Goal: Task Accomplishment & Management: Complete application form

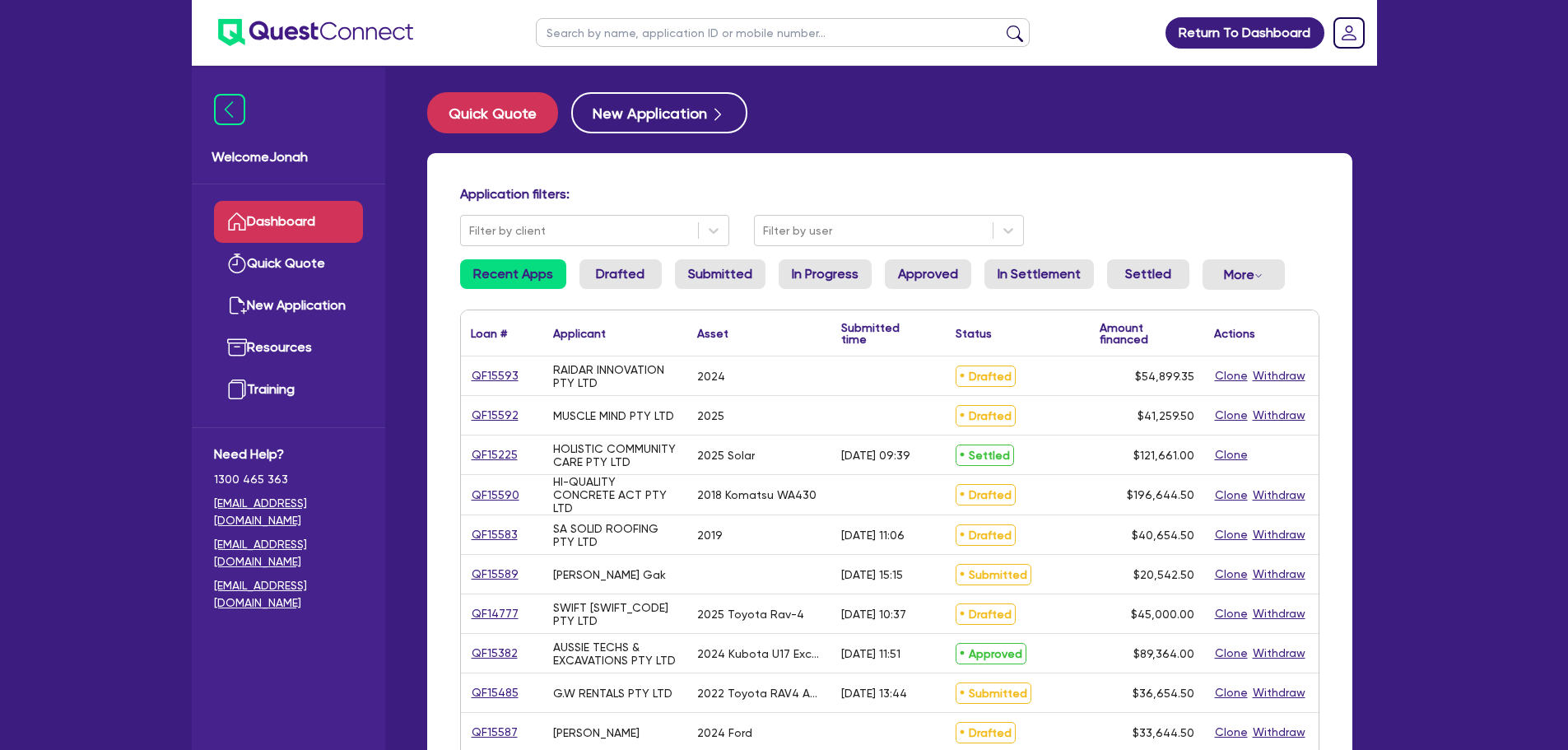
click at [653, 90] on main "Quick Quote New Application Application filters: Filter by client Filter by use…" at bounding box center [890, 683] width 975 height 1235
click at [657, 106] on button "New Application" at bounding box center [659, 112] width 176 height 41
select select "Other"
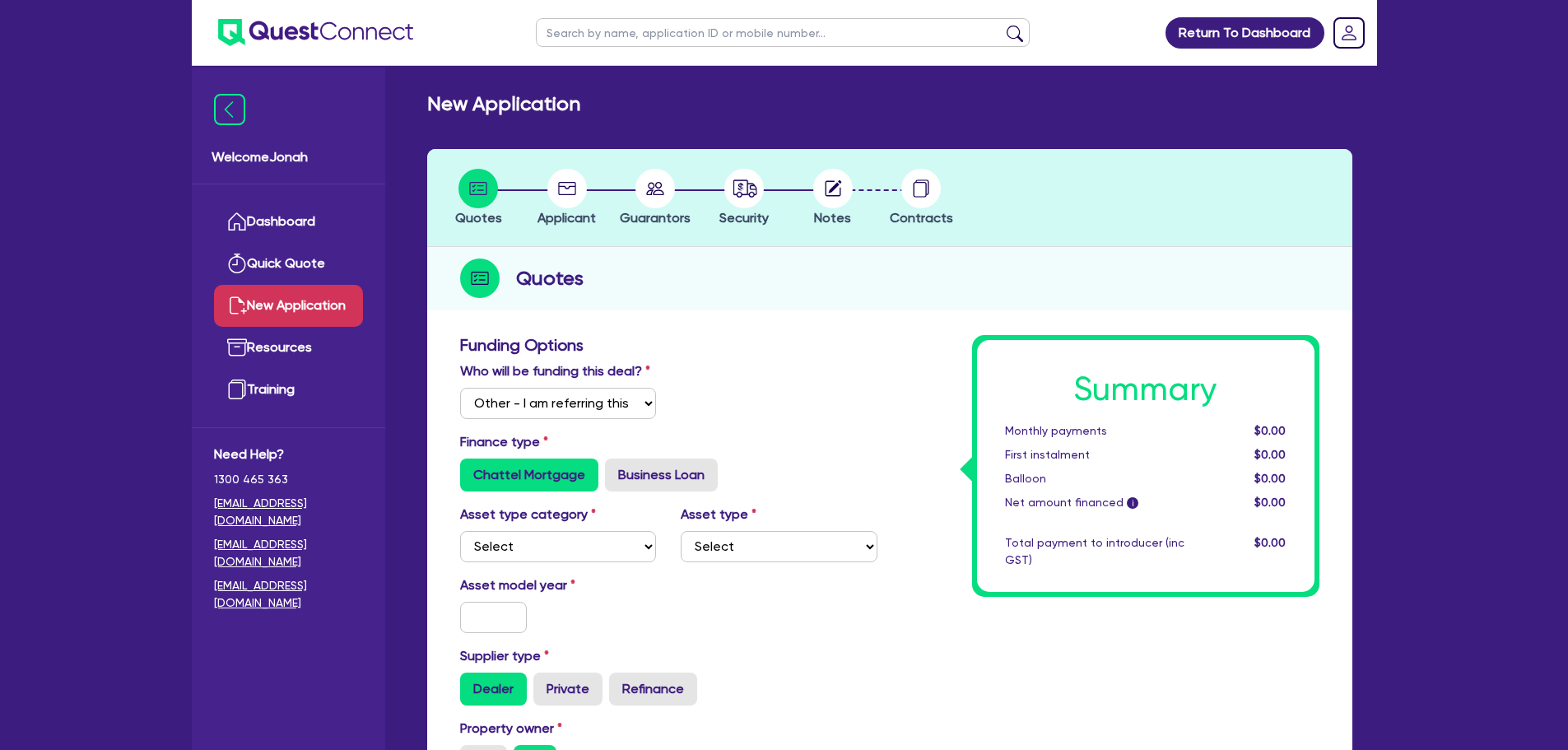
scroll to position [164, 0]
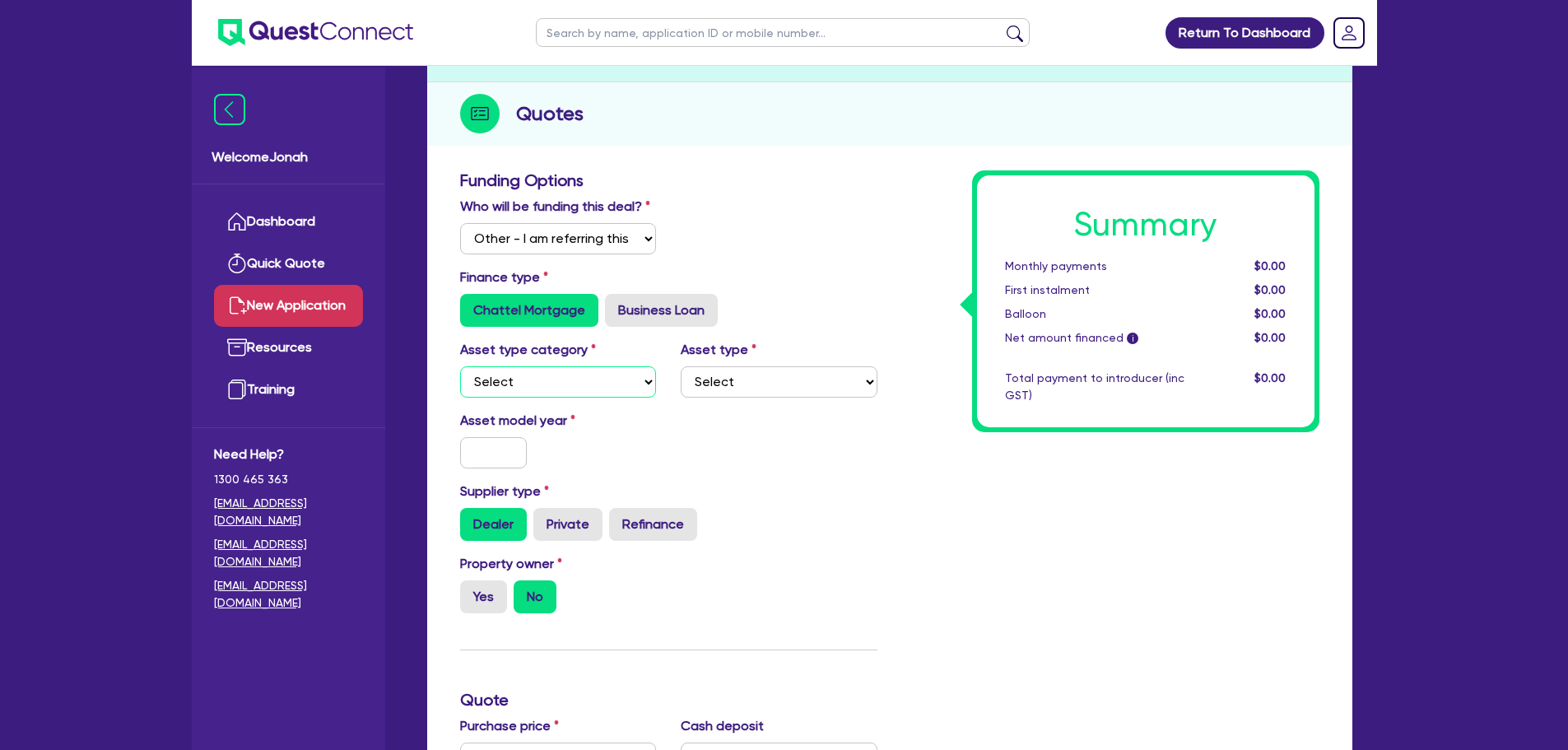
click at [588, 380] on select "Select Cars and light trucks Primary assets Secondary assets Tertiary assets" at bounding box center [558, 381] width 197 height 31
select select "CARS_AND_LIGHT_TRUCKS"
click at [461, 366] on select "Select Cars and light trucks Primary assets Secondary assets Tertiary assets" at bounding box center [558, 381] width 197 height 31
click at [710, 388] on select "Select Passenger vehicles Vans and utes Light trucks up to 4.5 tonne" at bounding box center [779, 381] width 197 height 31
select select "VANS_AND_UTES"
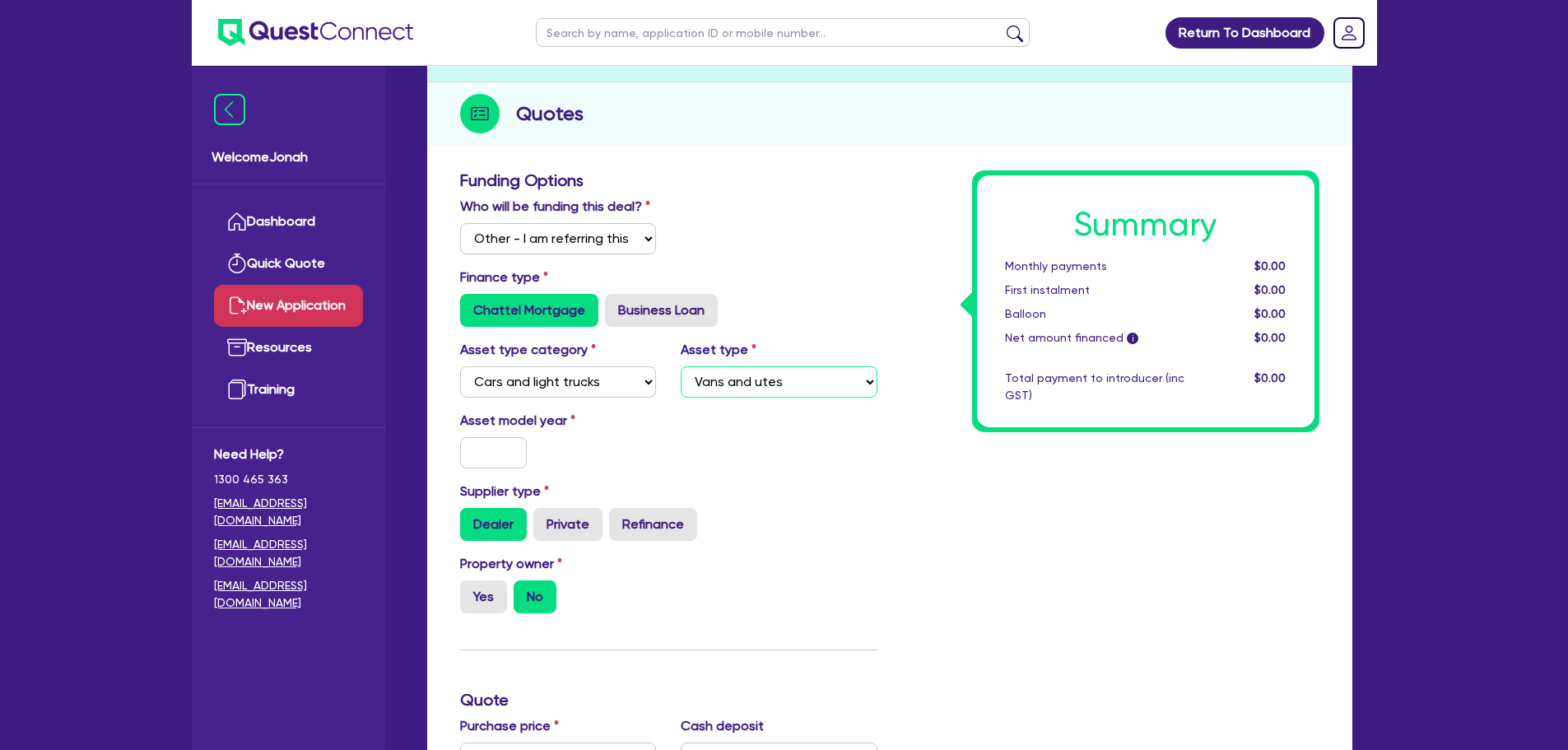
click at [681, 366] on select "Select Passenger vehicles Vans and utes Light trucks up to 4.5 tonne" at bounding box center [779, 381] width 197 height 31
click at [504, 452] on input "text" at bounding box center [494, 453] width 67 height 31
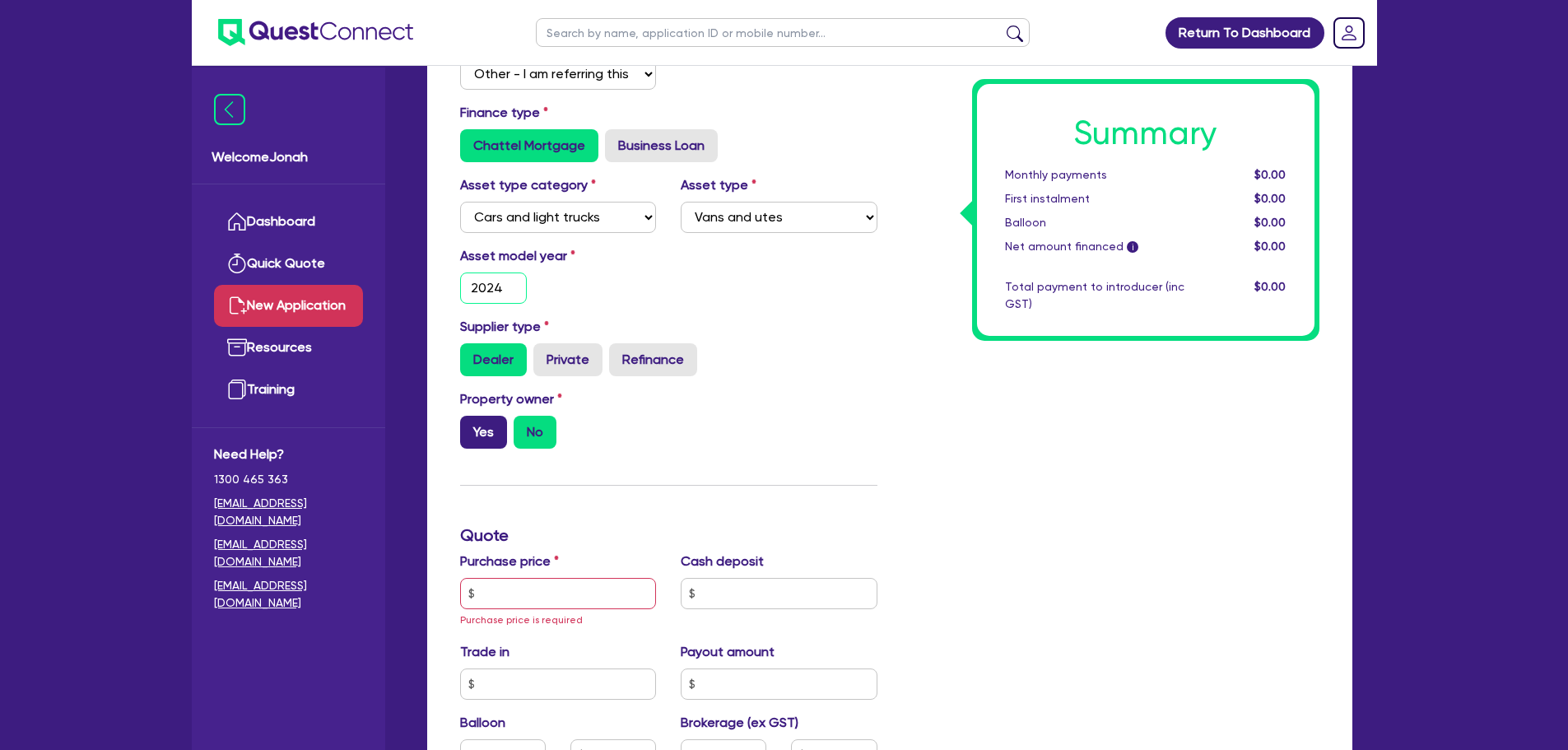
type input "2024"
click at [478, 435] on label "Yes" at bounding box center [484, 432] width 47 height 33
click at [471, 427] on input "Yes" at bounding box center [466, 421] width 11 height 11
radio input "true"
click at [610, 604] on input "text" at bounding box center [558, 593] width 197 height 31
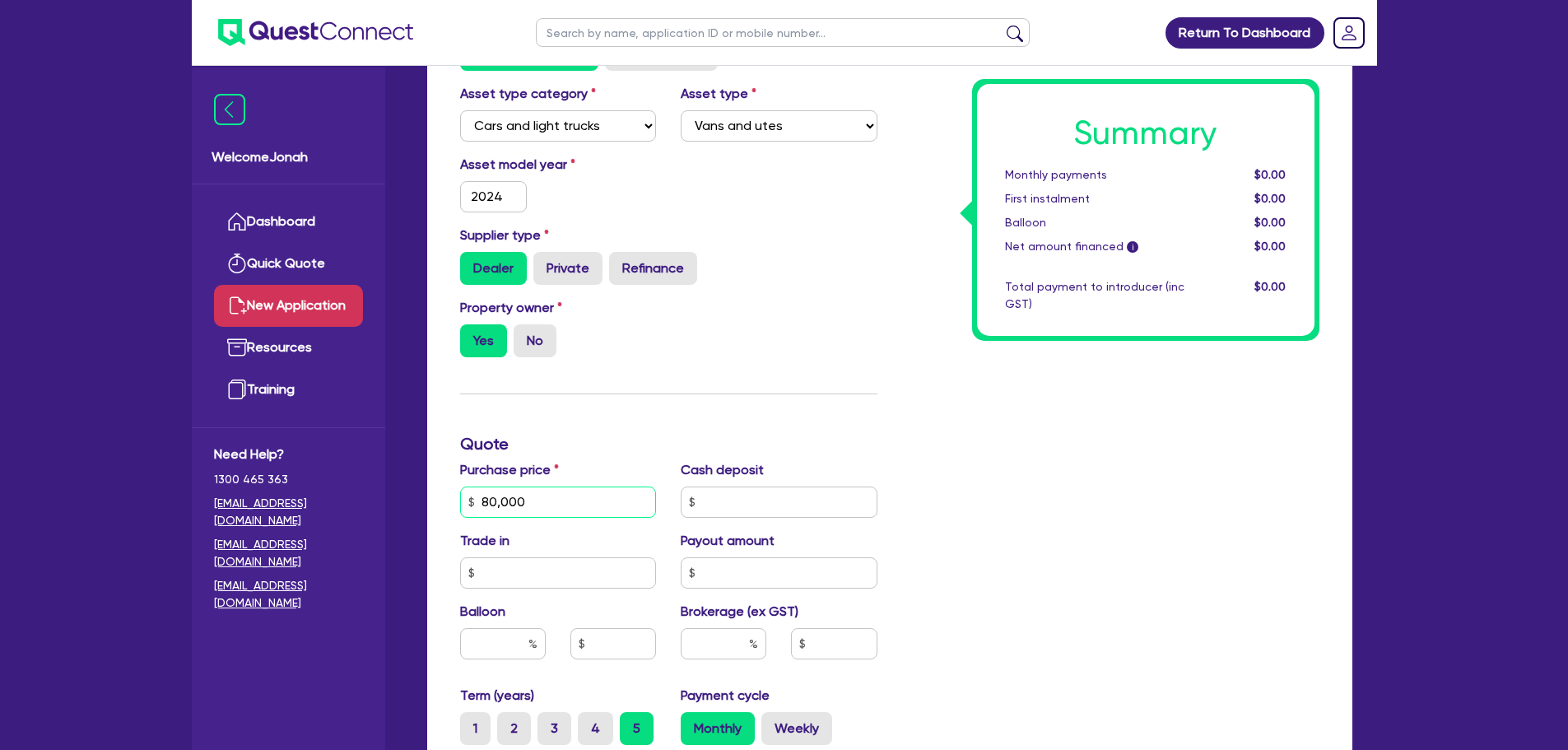
scroll to position [576, 0]
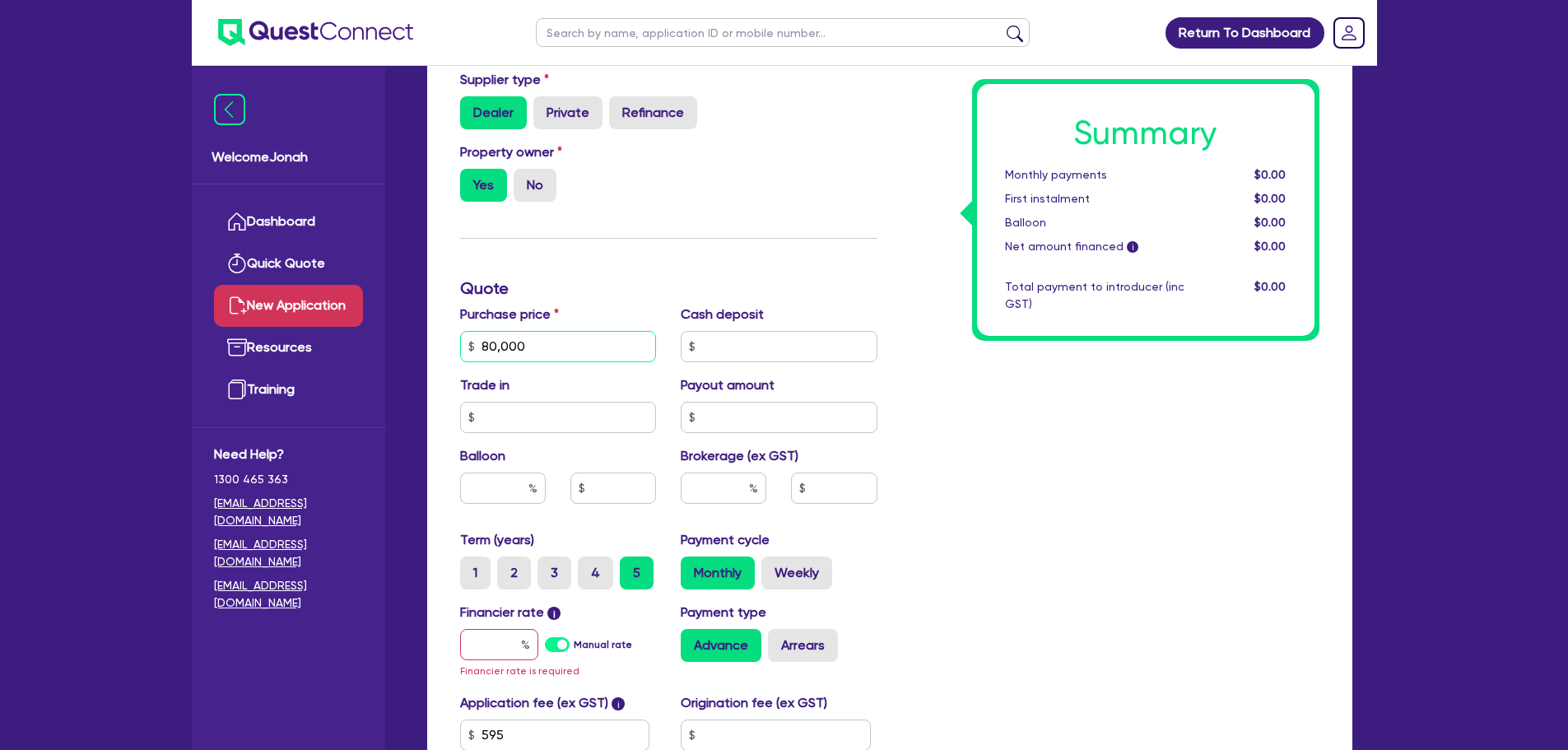
type input "80,000"
click at [738, 461] on label "Brokerage (ex GST)" at bounding box center [740, 455] width 117 height 20
click at [736, 472] on input "text" at bounding box center [724, 488] width 86 height 31
type input "3"
click at [1006, 491] on div "Summary Monthly payments $0.00 First instalment $0.00 Balloon $0.00 Net amount …" at bounding box center [1110, 298] width 442 height 1078
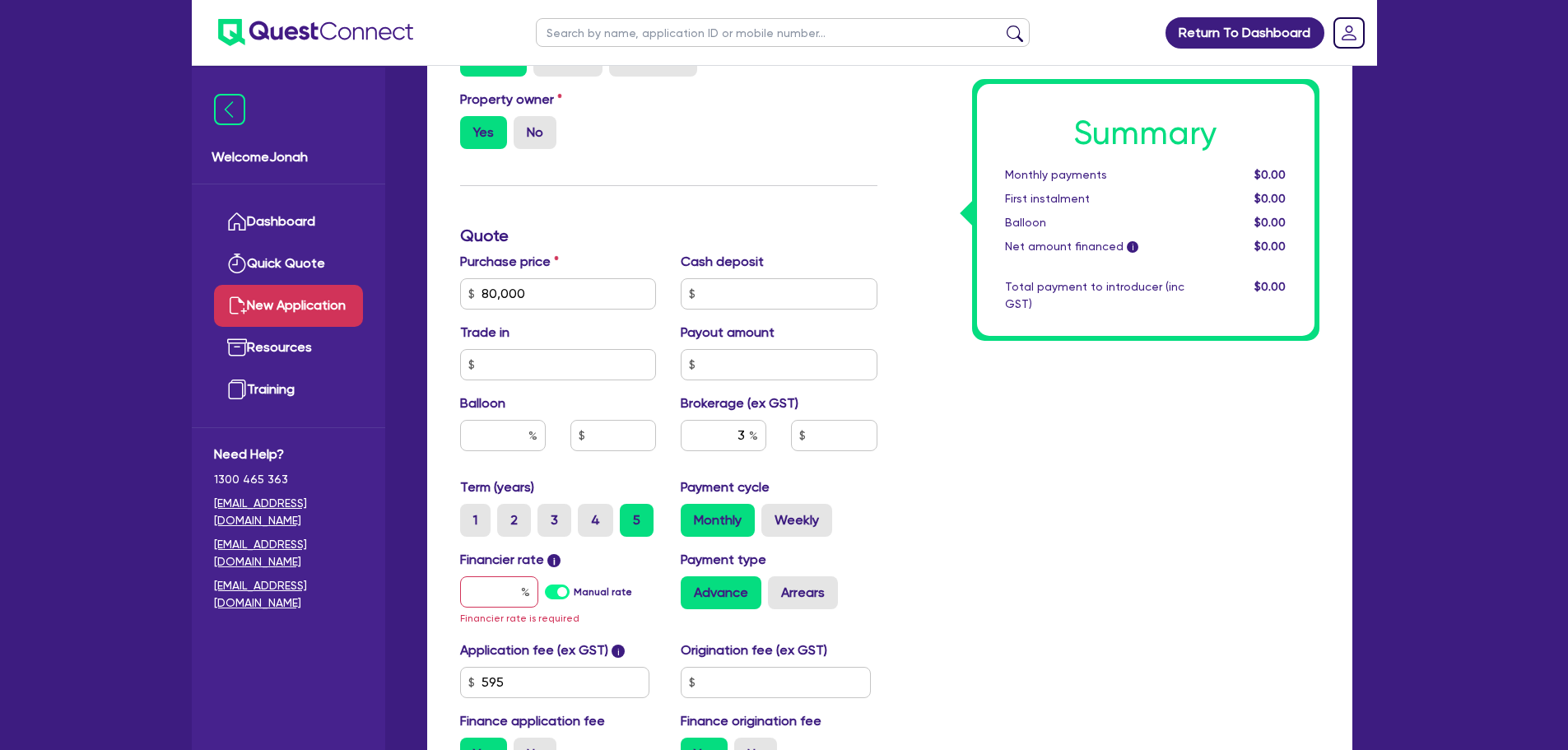
scroll to position [659, 0]
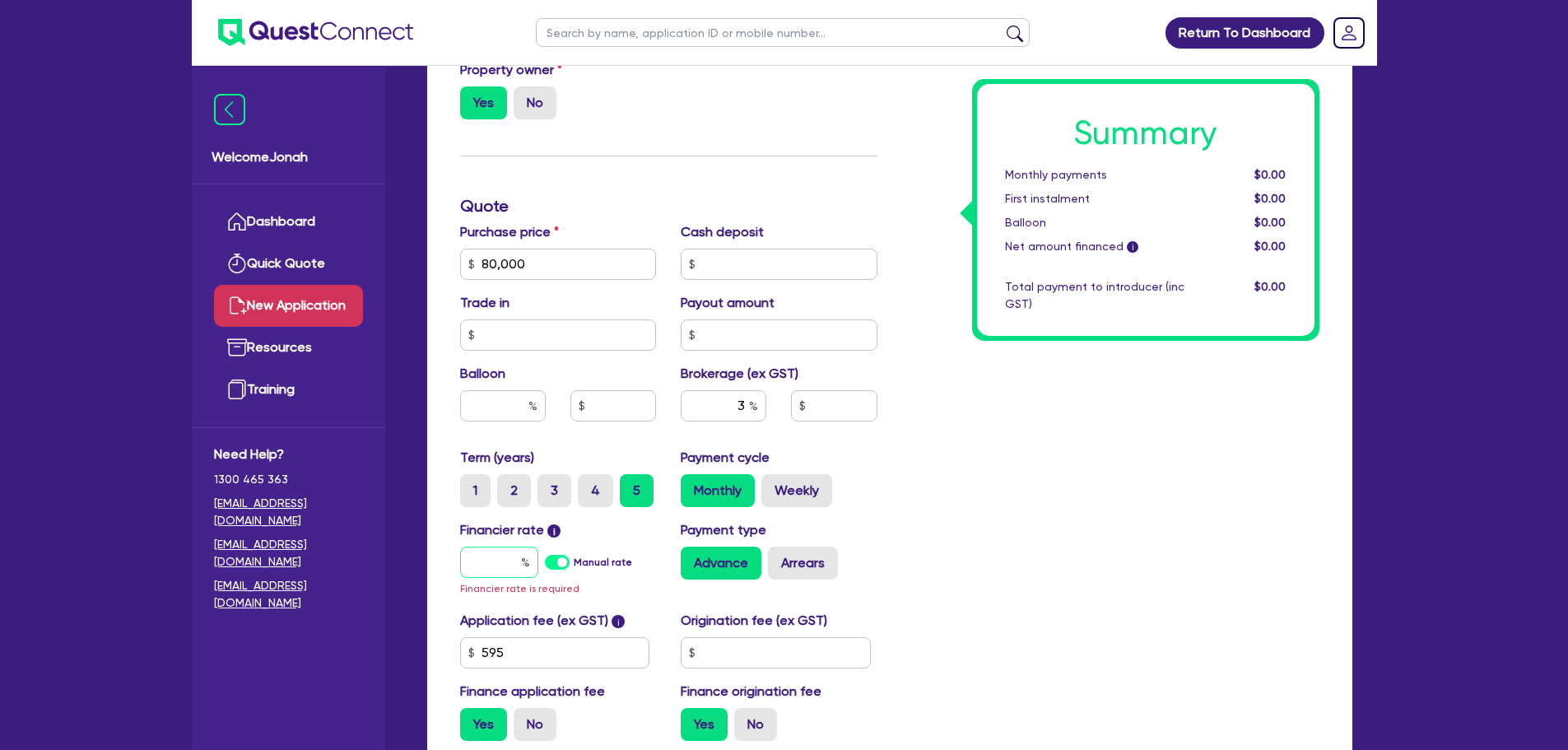
click at [513, 567] on input "text" at bounding box center [500, 562] width 78 height 31
type input "6"
type input "2,419.64"
type input "6."
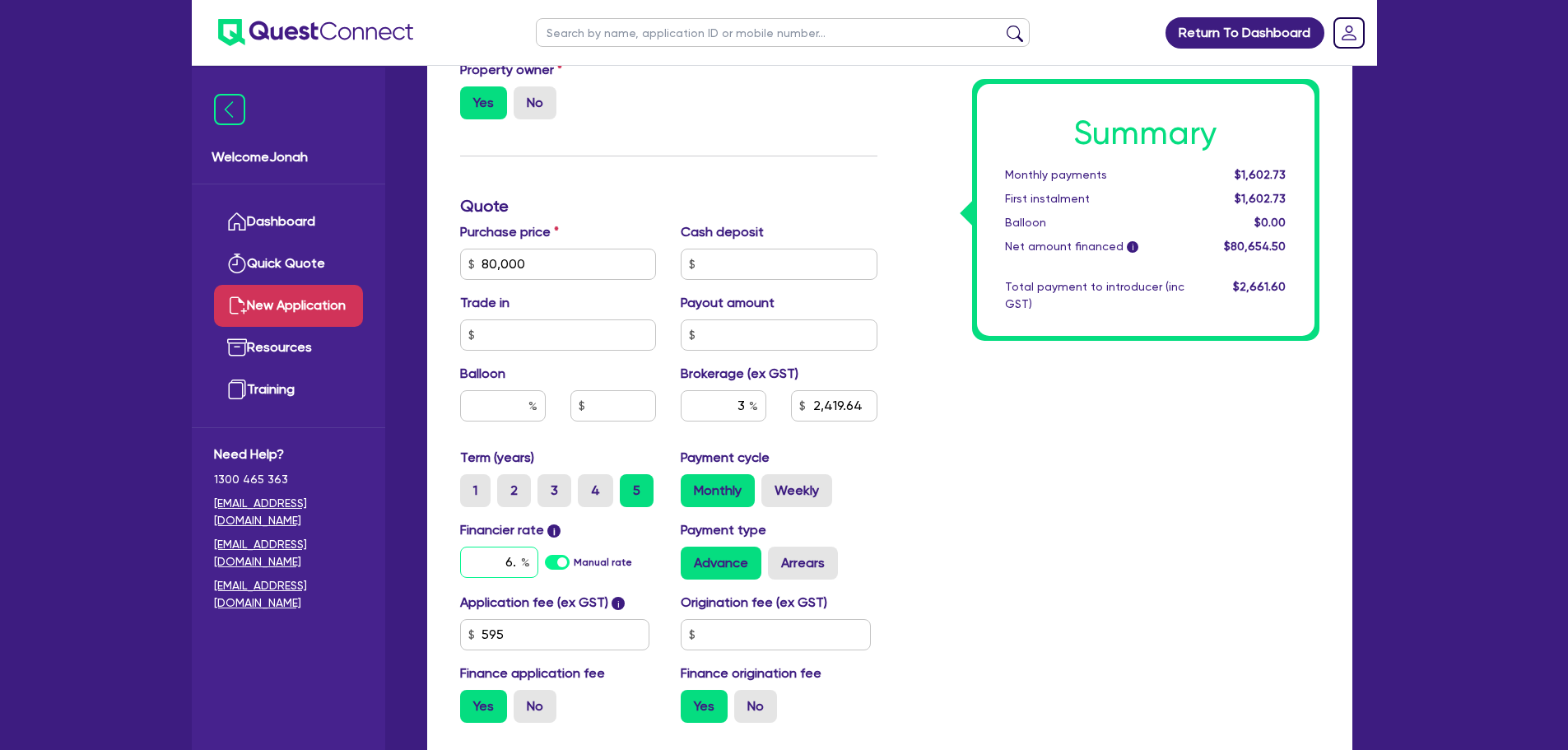
type input "2,419.64"
type input "6.9"
type input "2,419.64"
type input "6.99"
click at [1143, 436] on div "Summary Monthly payments $1,602.73 First instalment $1,602.73 Balloon $0.00 Net…" at bounding box center [1110, 206] width 442 height 1060
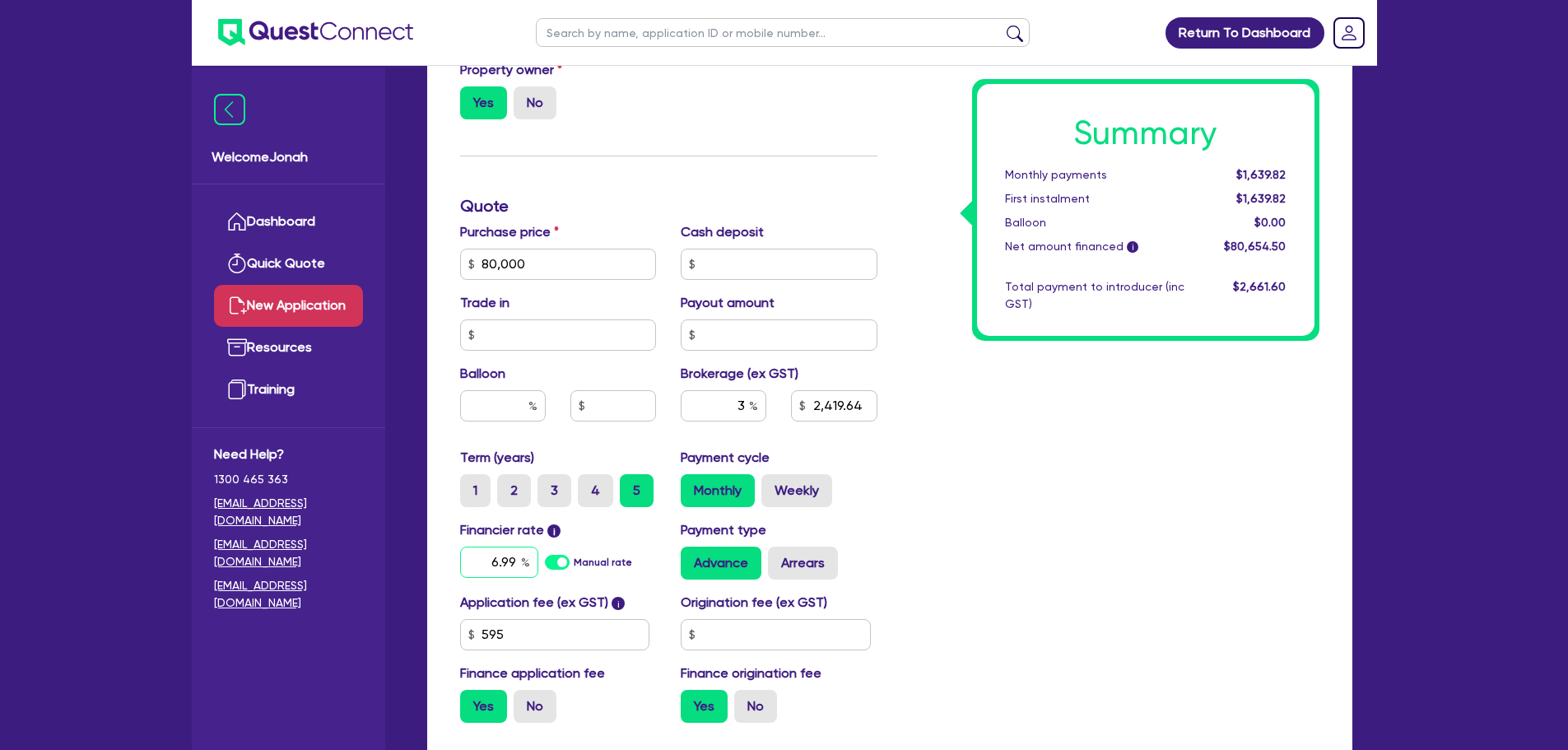
drag, startPoint x: 487, startPoint y: 565, endPoint x: 529, endPoint y: 558, distance: 42.6
click at [529, 558] on div "6.99" at bounding box center [500, 562] width 78 height 31
type input "2,419.64"
type input "1"
type input "2,419.64"
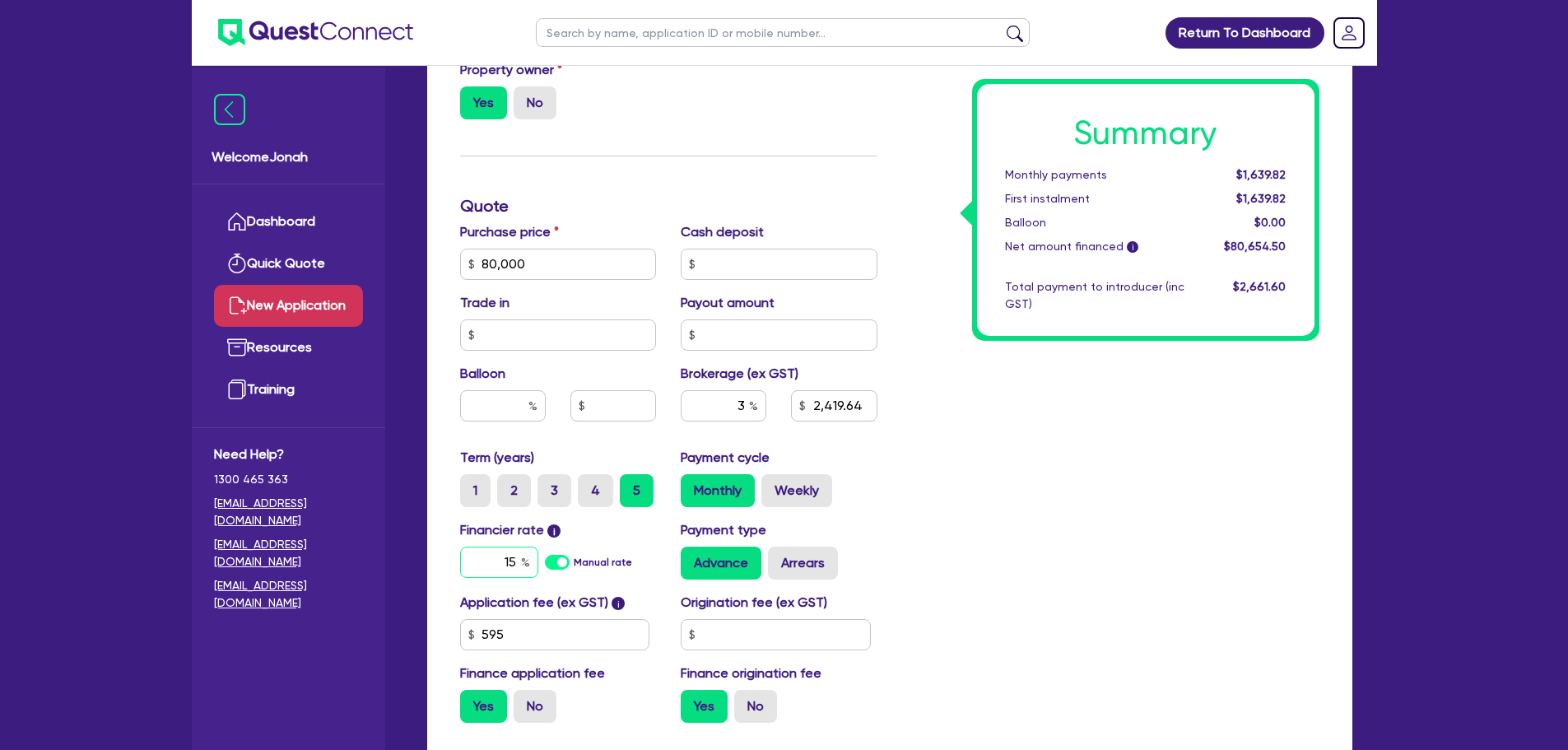
type input "15"
click at [1052, 578] on div "Summary Monthly payments Calculating... First instalment Calculating... Balloon…" at bounding box center [1110, 206] width 442 height 1060
drag, startPoint x: 501, startPoint y: 559, endPoint x: 543, endPoint y: 558, distance: 42.0
click at [543, 558] on div "15 Manual rate" at bounding box center [558, 562] width 197 height 31
type input "2,419.64"
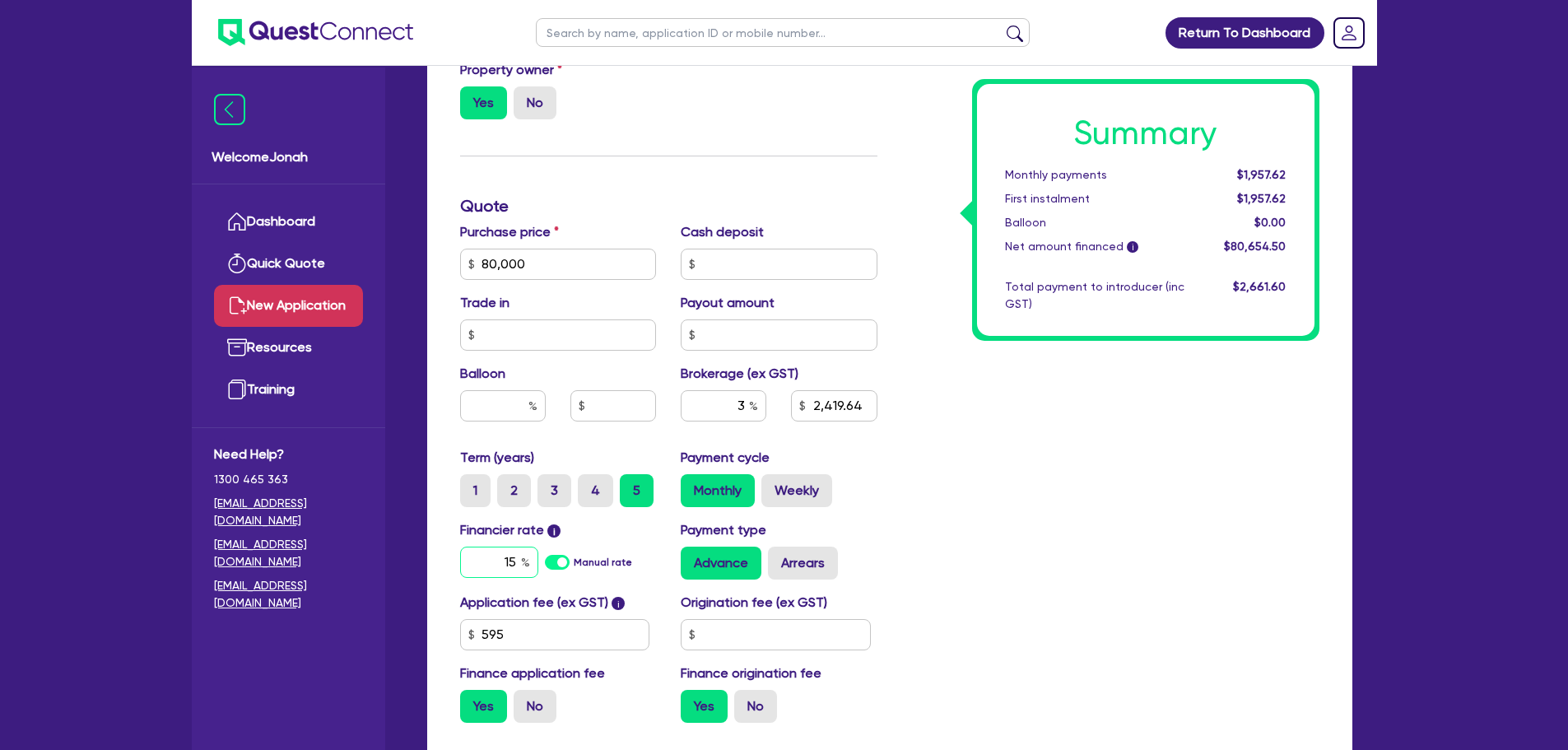
type input "6"
type input "2,419.64"
type input "6."
type input "2,419.64"
type input "6.6"
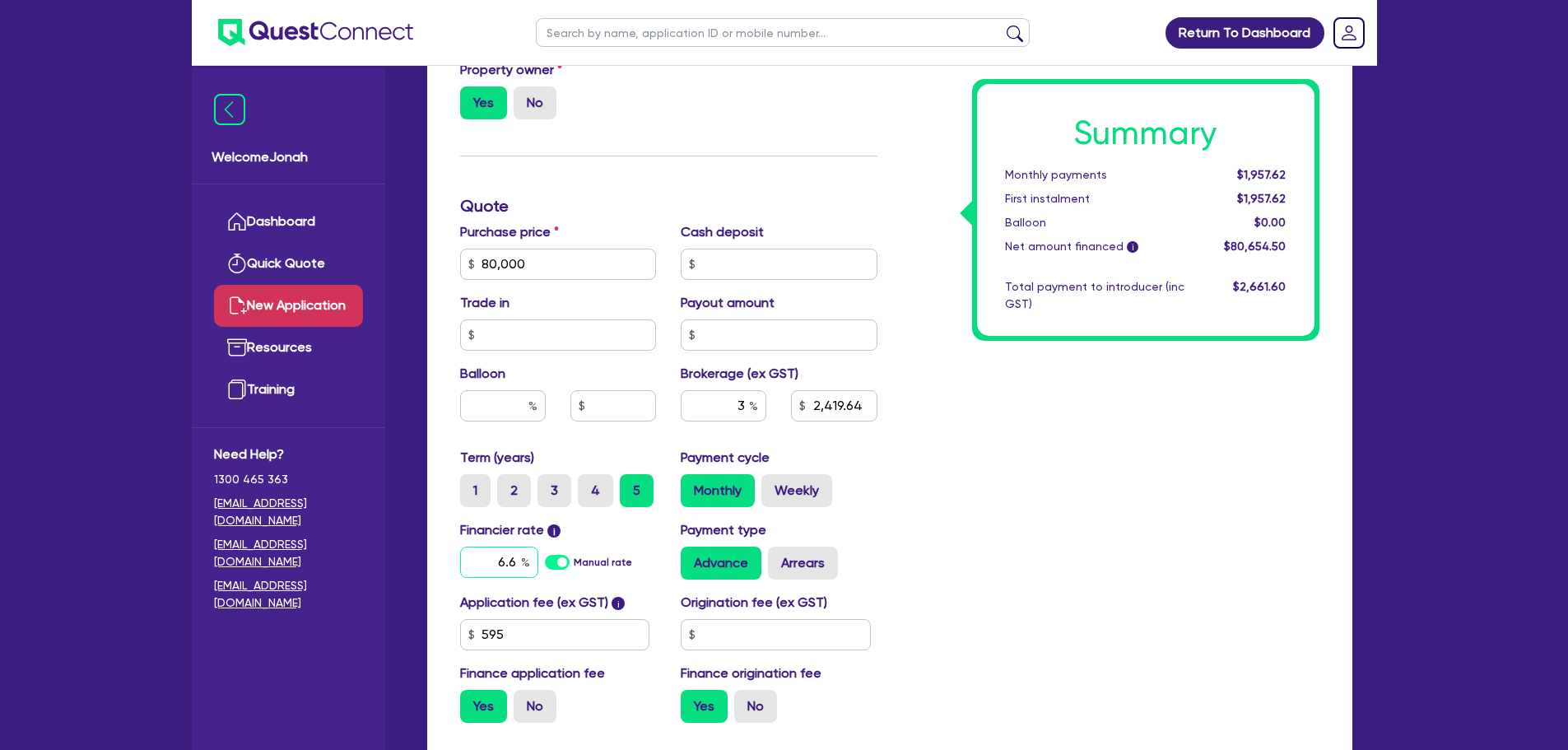
type input "2,419.64"
type input "6.66"
click at [964, 490] on div "Summary Monthly payments $1,957.62 First instalment $1,957.62 Balloon $0.00 Net…" at bounding box center [1110, 206] width 442 height 1060
type input "2,419.64"
drag, startPoint x: 737, startPoint y: 410, endPoint x: 745, endPoint y: 404, distance: 10.0
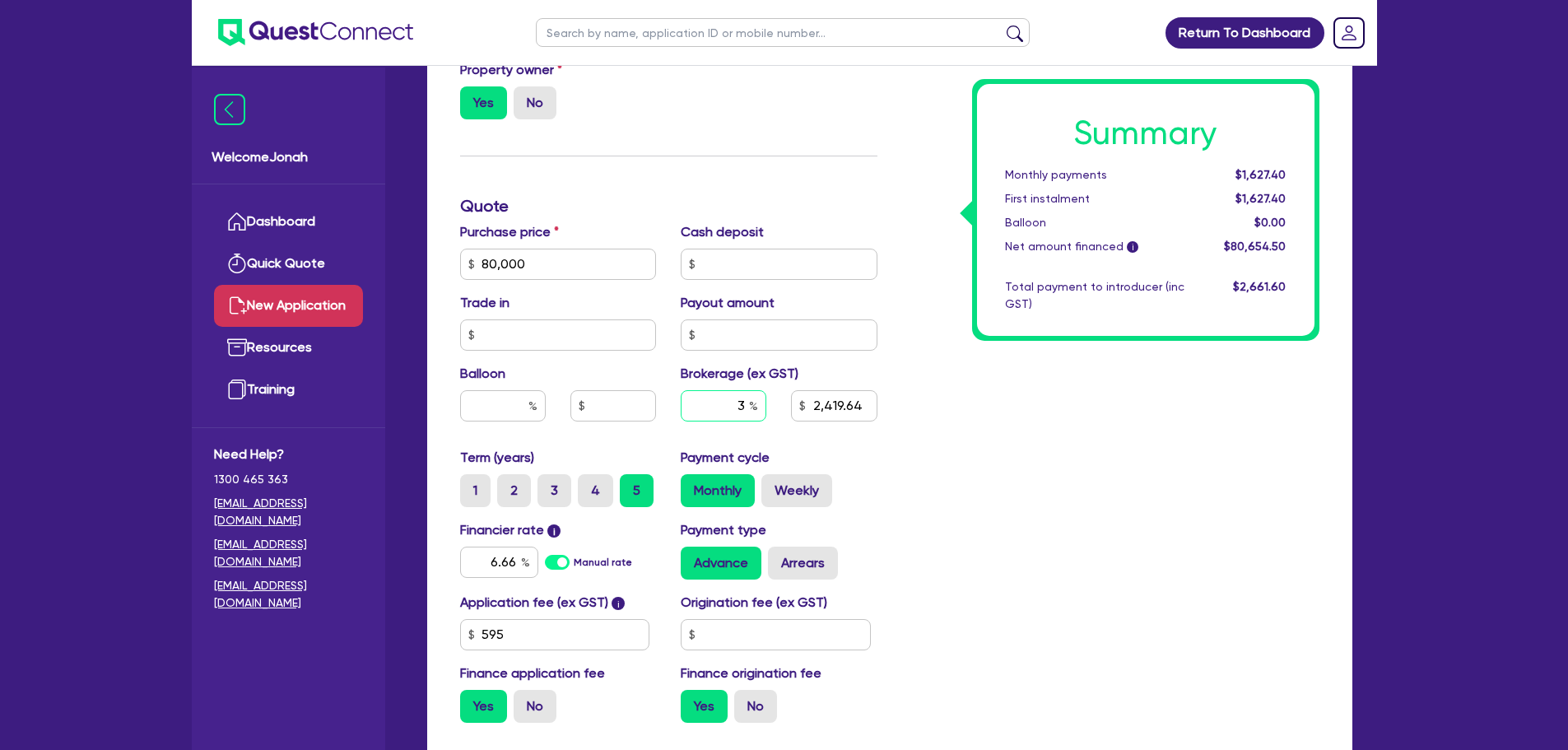
click at [745, 404] on input "3" at bounding box center [724, 405] width 86 height 31
type input "4"
type input "2,419.64"
type input "4"
click at [1062, 458] on div "Summary Monthly payments Calculating... First instalment Calculating... Balloon…" at bounding box center [1110, 206] width 442 height 1060
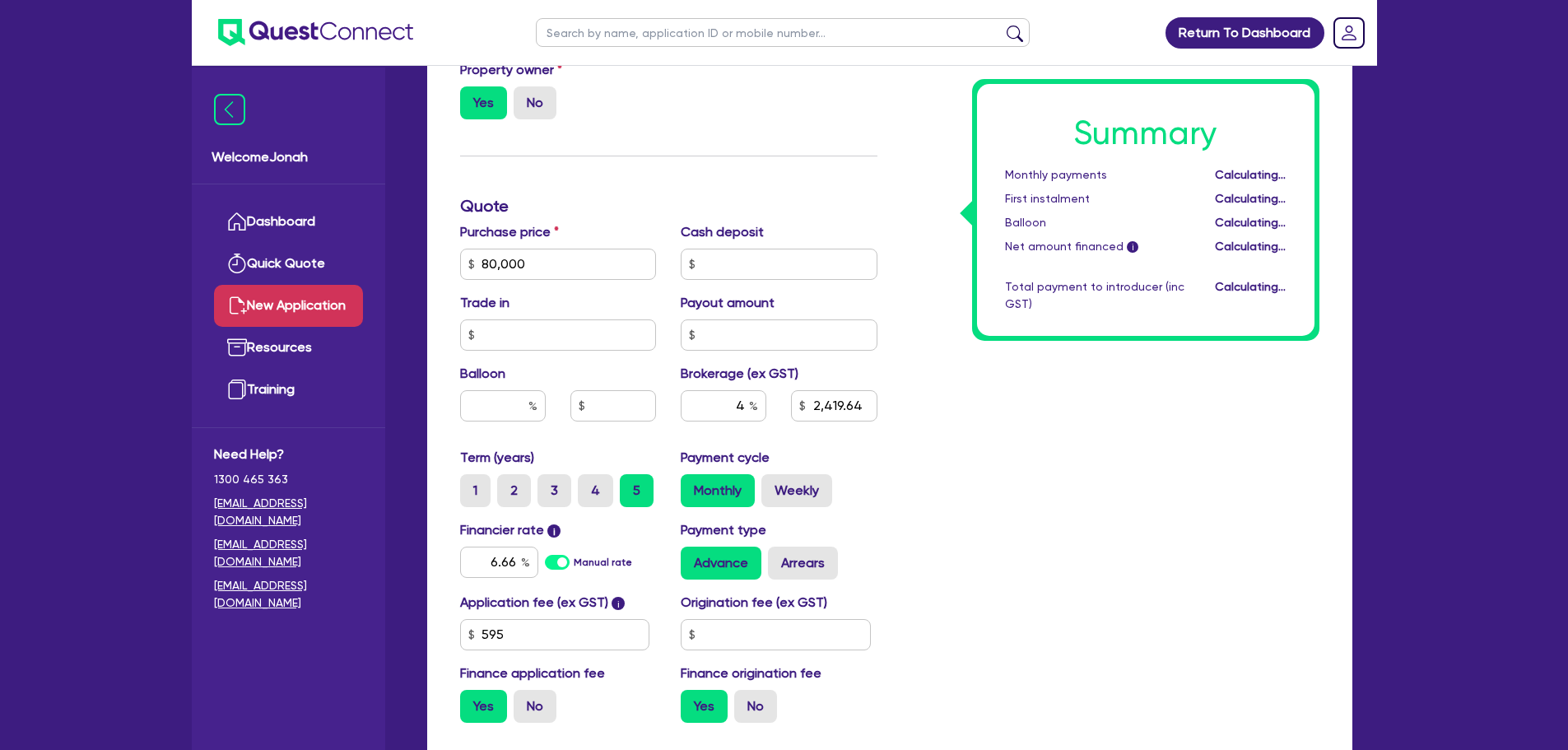
type input "3,226.18"
drag, startPoint x: 735, startPoint y: 409, endPoint x: 749, endPoint y: 403, distance: 15.2
click at [749, 403] on input "4" at bounding box center [724, 405] width 86 height 31
type input "5"
type input "3,226.18"
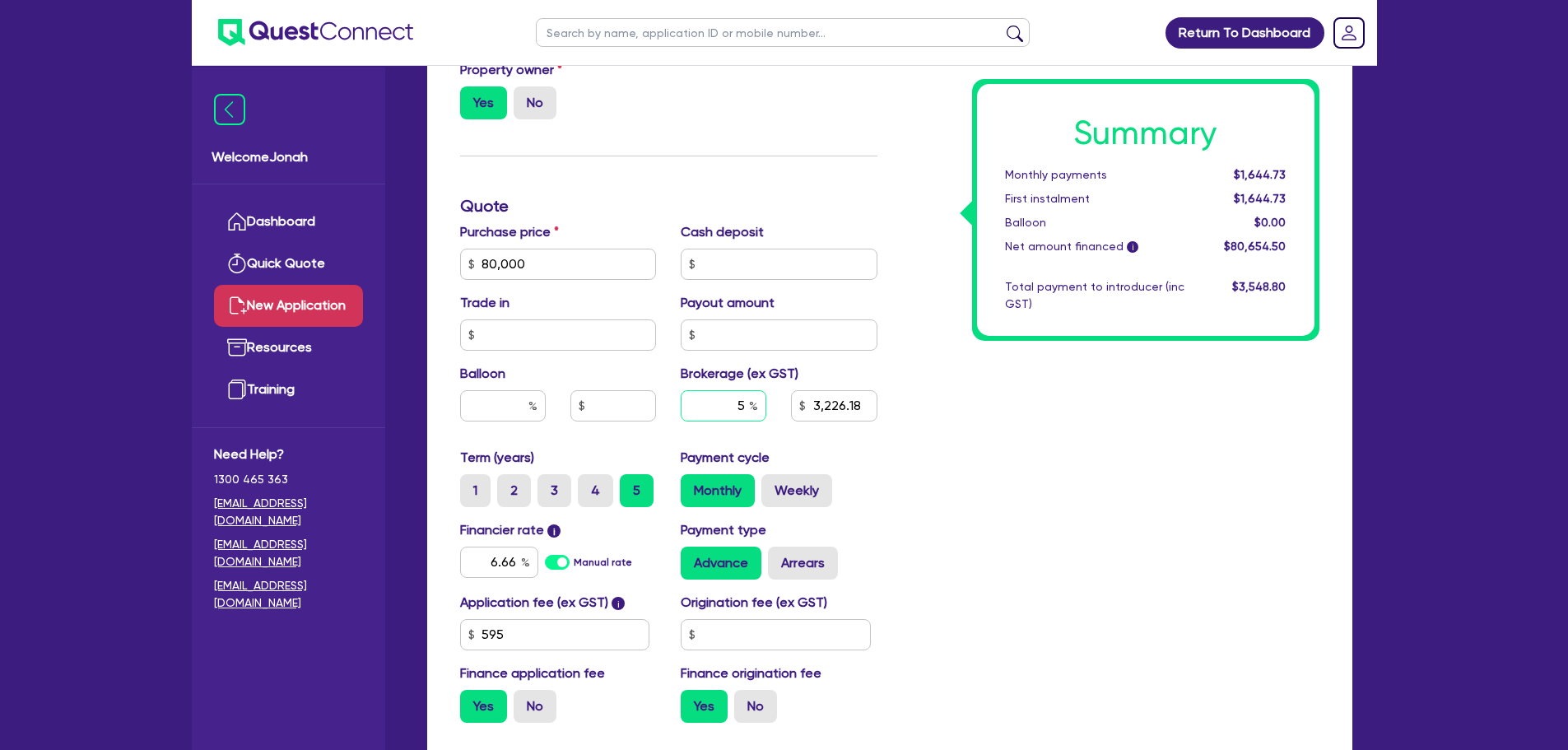
type input "5"
type input "4,032.73"
click at [1233, 470] on div "Summary Monthly payments $1,644.73 First instalment $1,644.73 Balloon $0.00 Net…" at bounding box center [1110, 206] width 442 height 1060
drag, startPoint x: 740, startPoint y: 415, endPoint x: 749, endPoint y: 414, distance: 9.1
click at [749, 414] on input "5" at bounding box center [724, 405] width 86 height 31
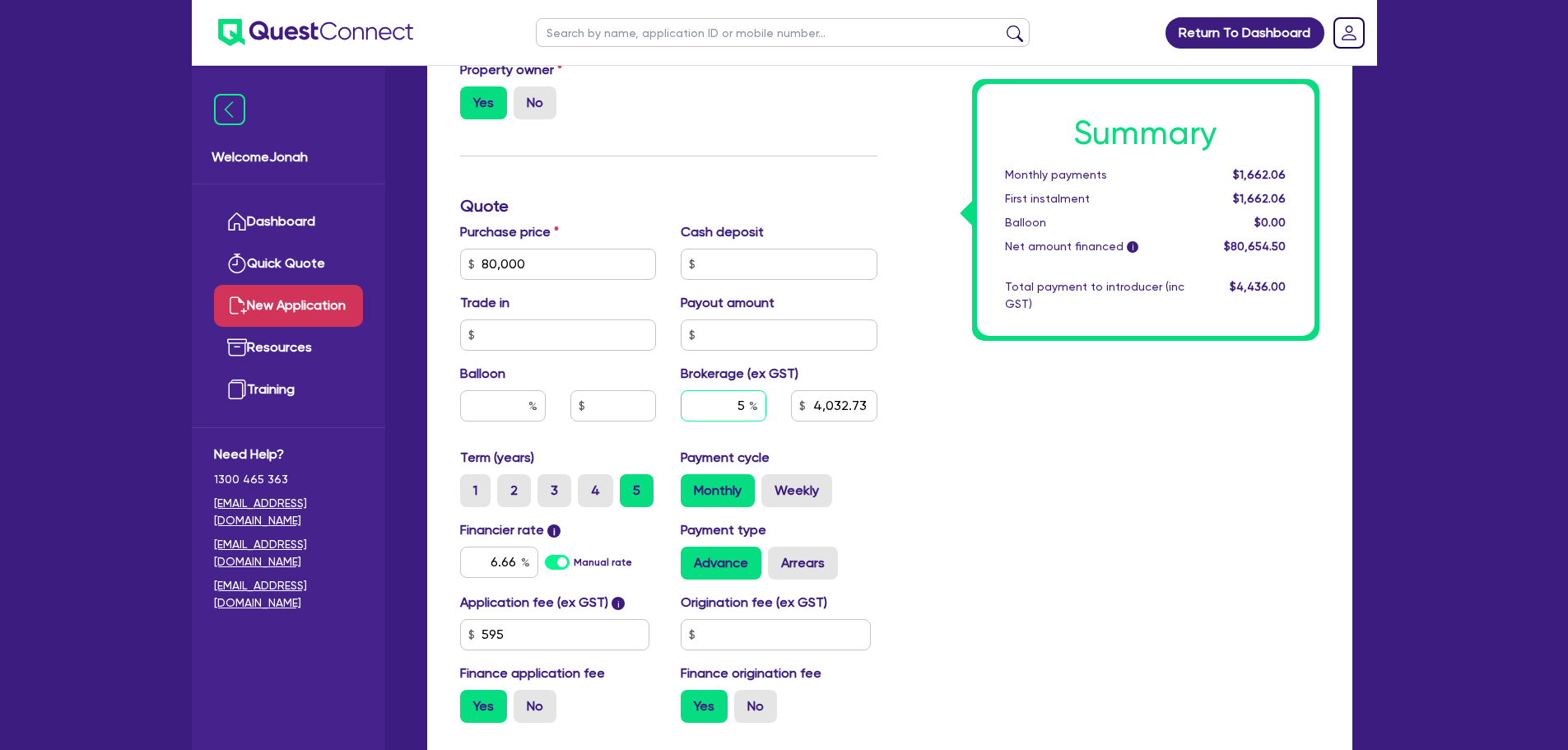
type input "3"
type input "4,032.73"
type input "3"
click at [1055, 493] on div "Summary Monthly payments $1,662.06 First instalment $1,662.06 Balloon $0.00 Net…" at bounding box center [1110, 206] width 442 height 1060
type input "2,419.64"
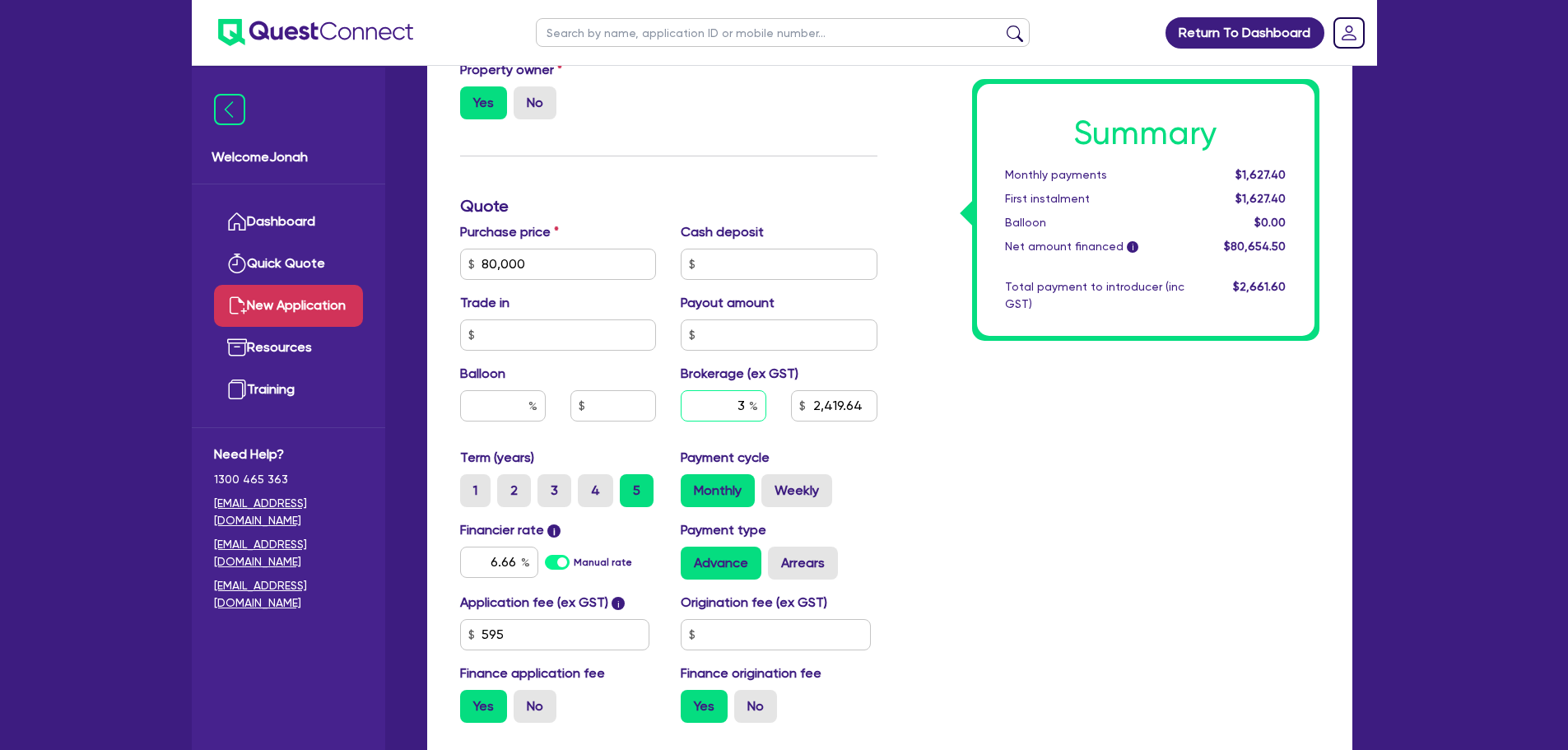
drag, startPoint x: 740, startPoint y: 409, endPoint x: 748, endPoint y: 407, distance: 8.2
click at [748, 407] on input "3" at bounding box center [724, 405] width 86 height 31
type input "4"
type input "2,419.64"
type input "4"
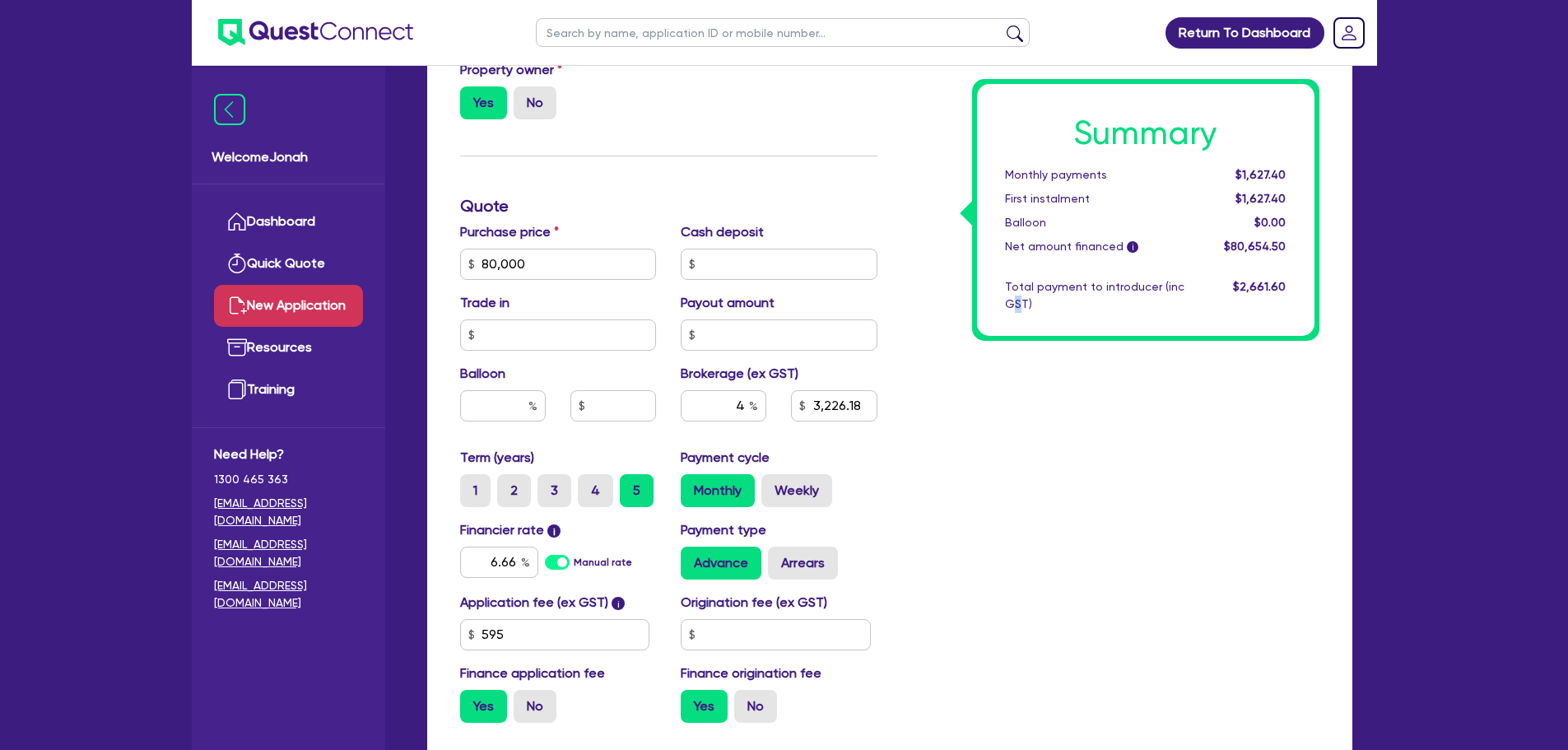
click at [1019, 409] on div "Summary Monthly payments $1,627.40 First instalment $1,627.40 Balloon $0.00 Net…" at bounding box center [1110, 206] width 442 height 1060
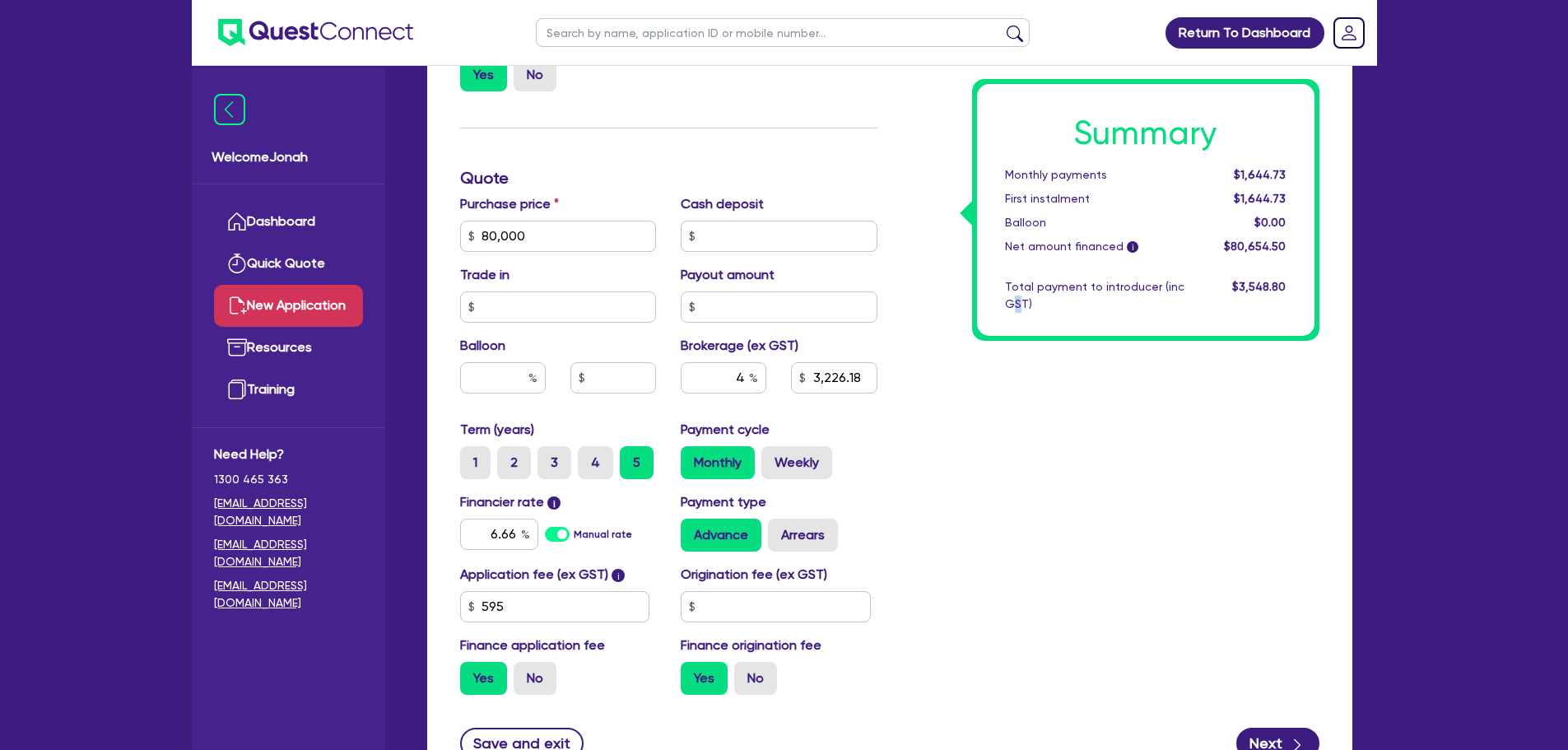
scroll to position [829, 0]
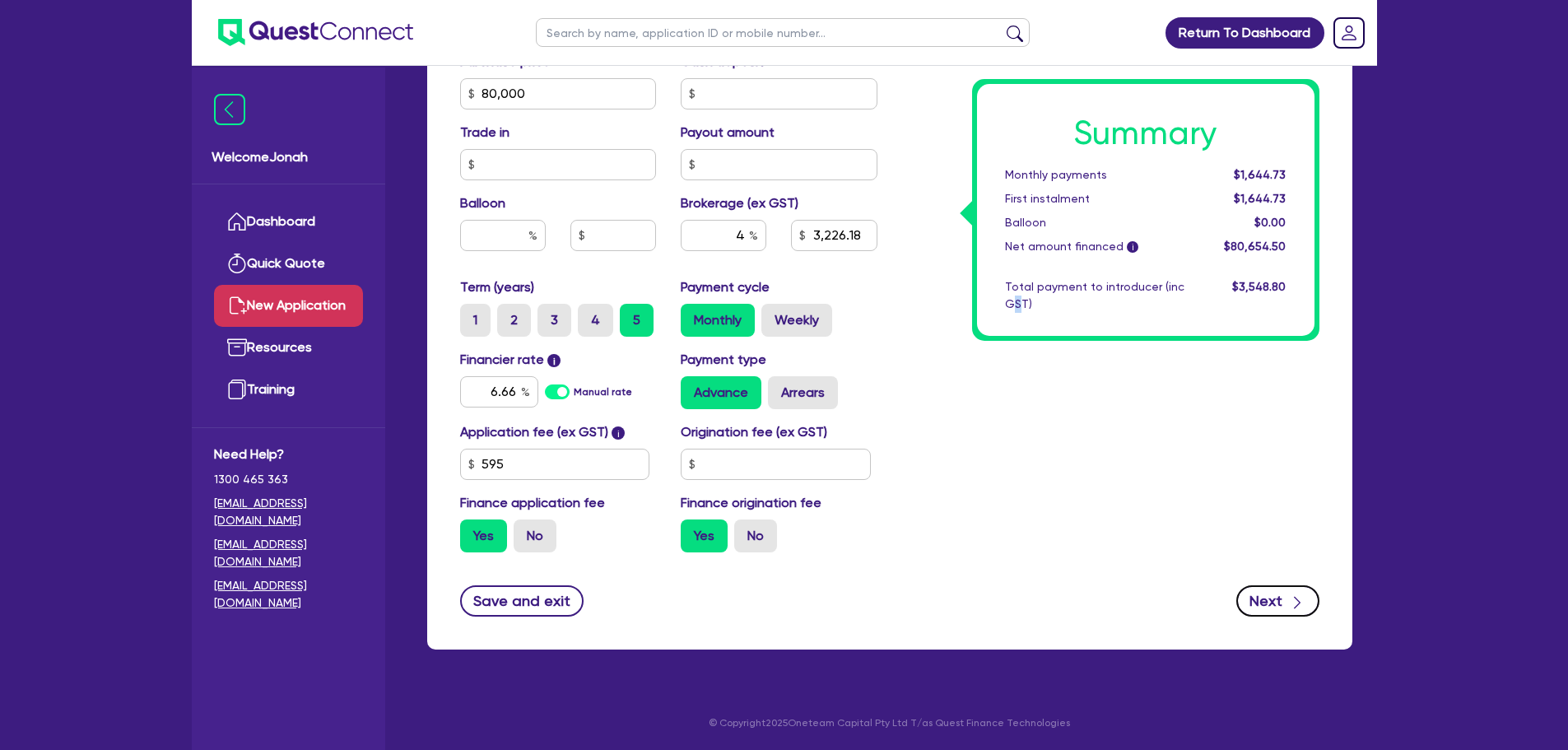
click at [1253, 593] on button "Next" at bounding box center [1279, 601] width 83 height 31
type input "3,226.18"
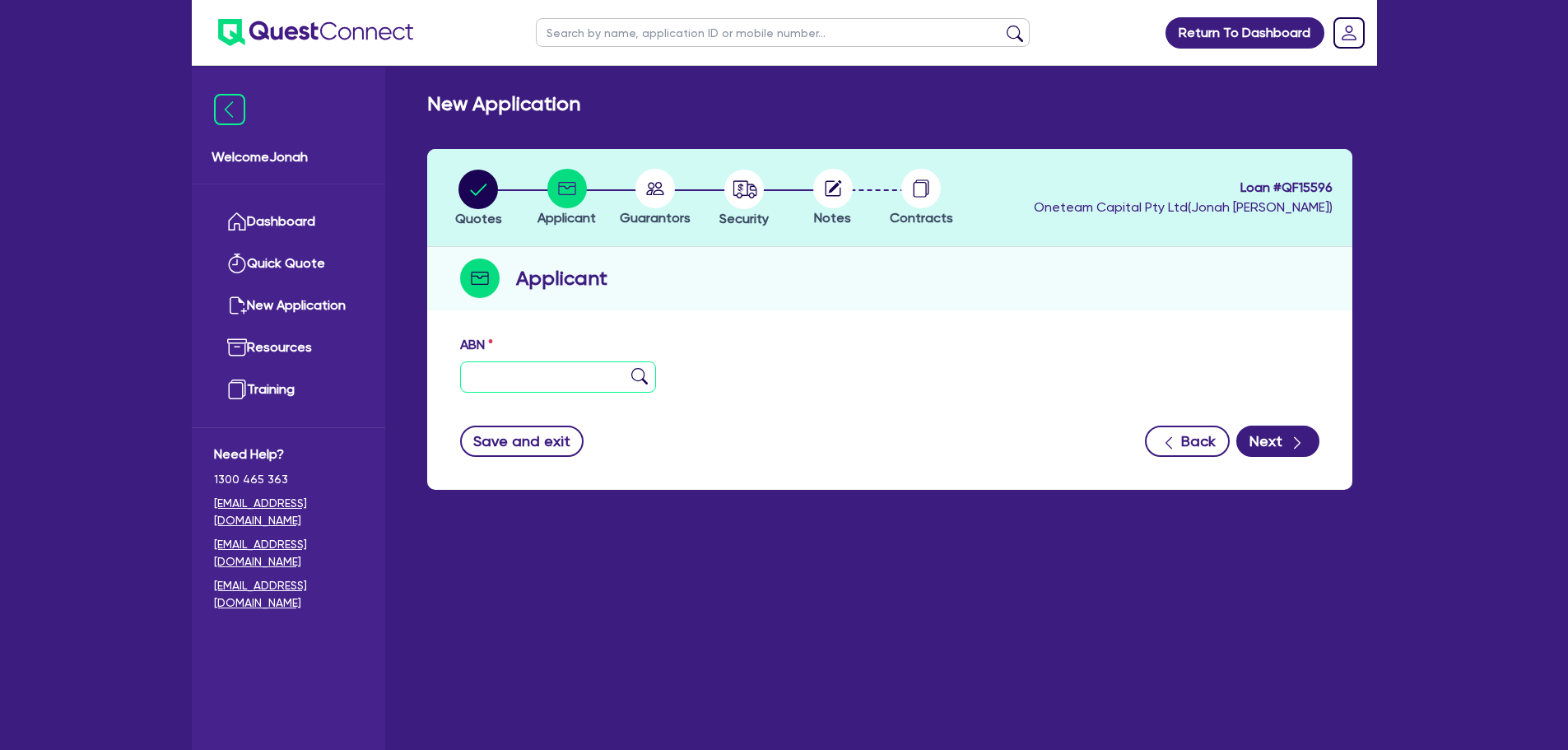
drag, startPoint x: 603, startPoint y: 373, endPoint x: 619, endPoint y: 367, distance: 17.1
click at [605, 372] on input "text" at bounding box center [558, 377] width 197 height 31
paste input "27 682 277 569"
type input "27 682 277 569"
click at [638, 377] on img at bounding box center [639, 375] width 16 height 16
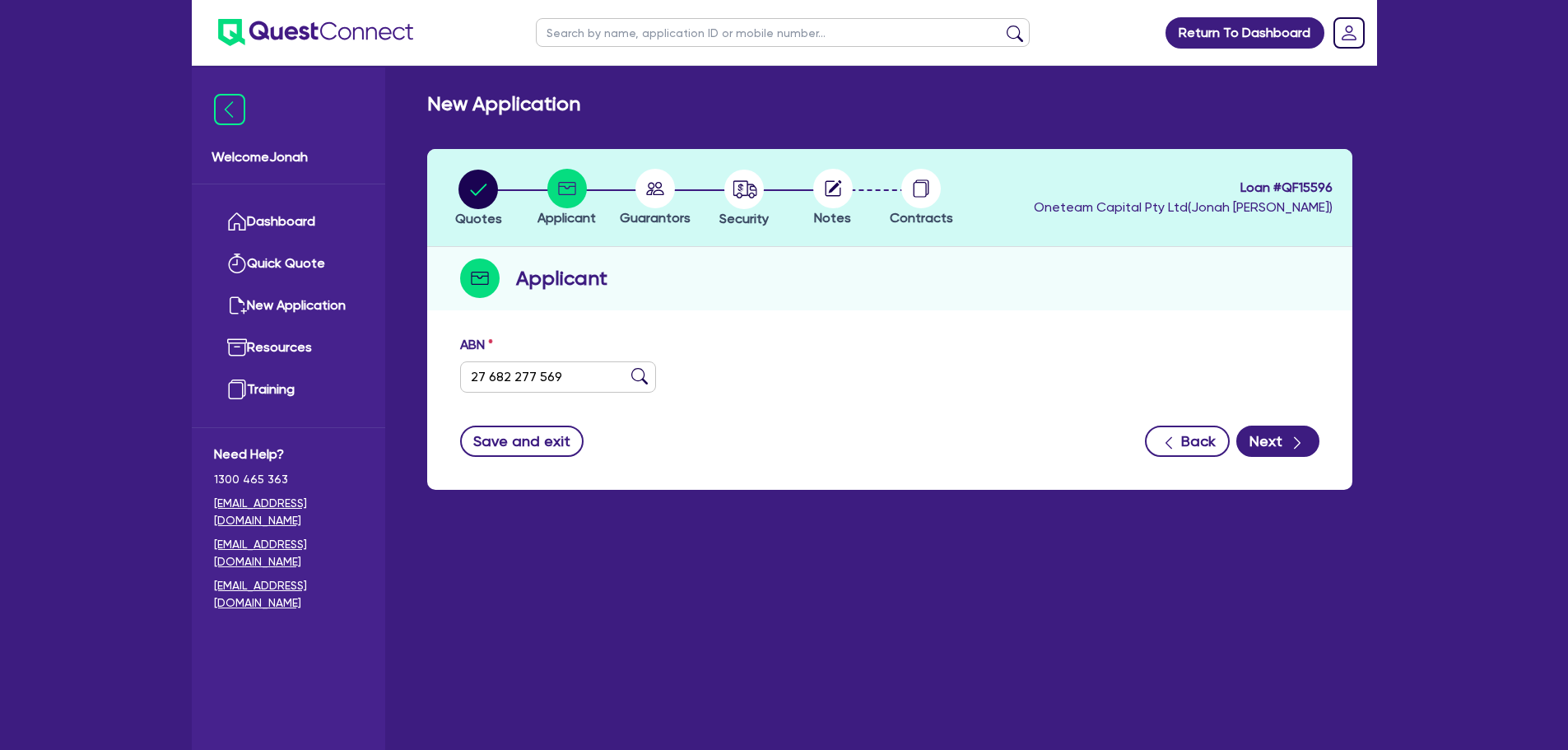
type input "ELECDEN ELECTRICAL PTY LTD"
select select "COMPANY"
type input "[DATE]"
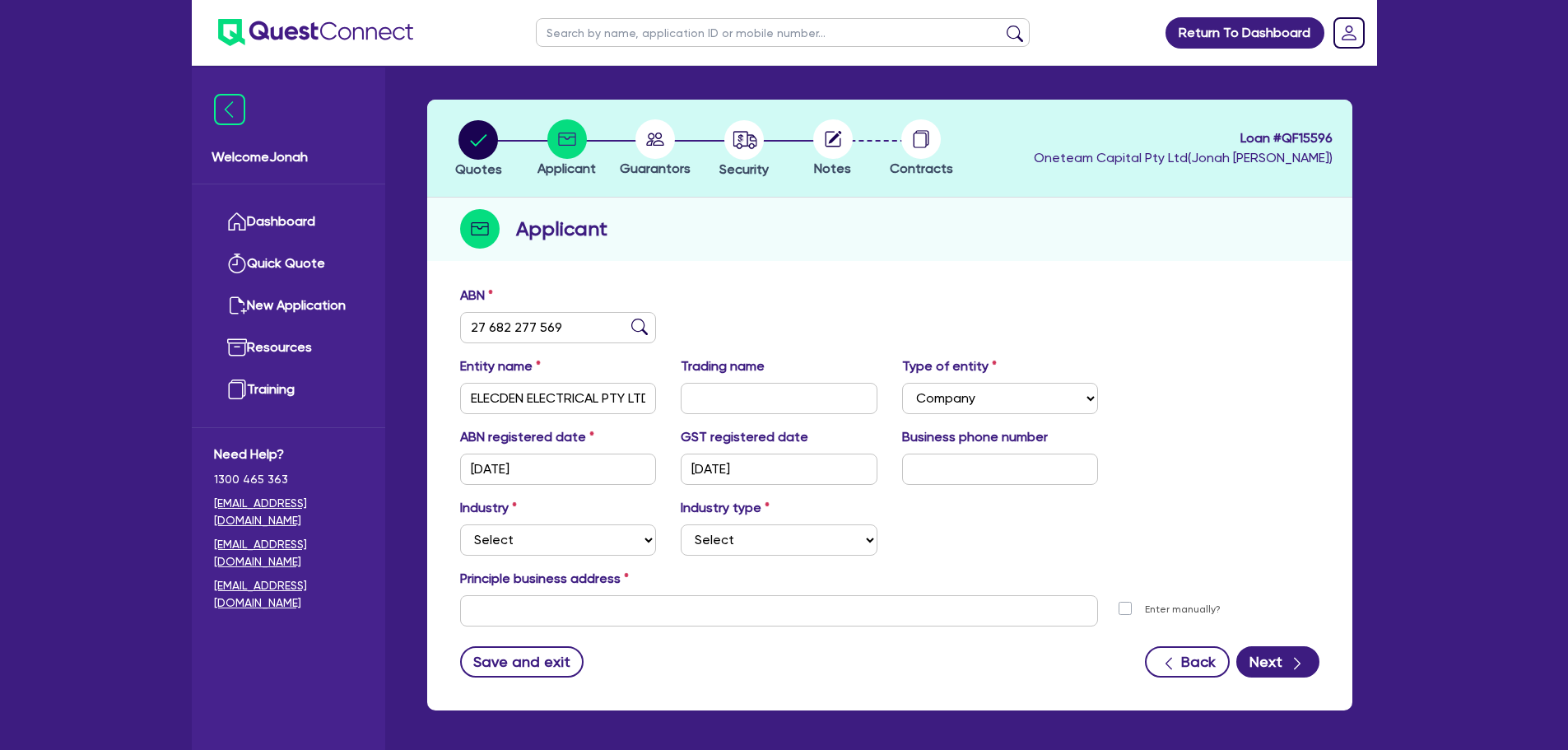
scroll to position [83, 0]
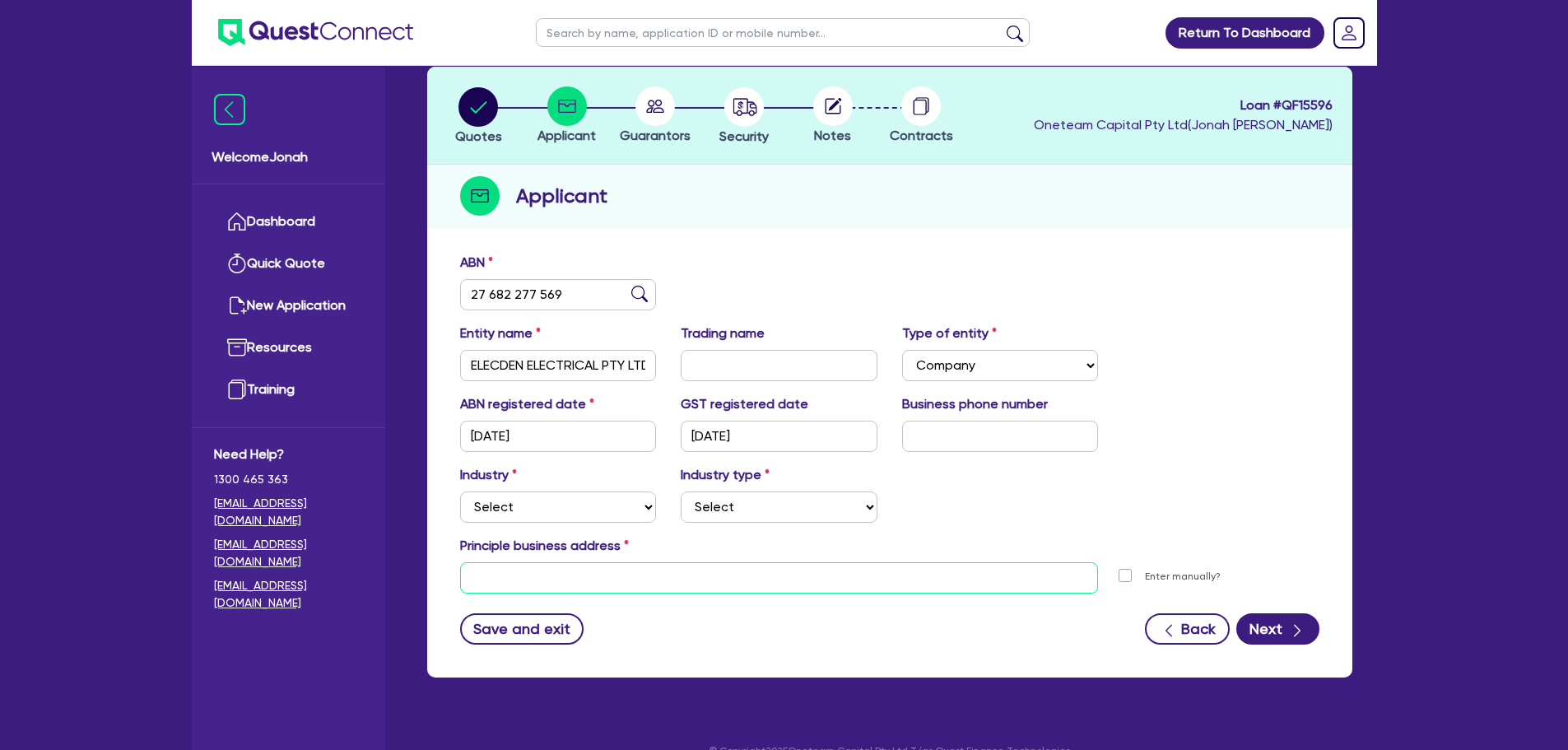
click at [627, 584] on input "text" at bounding box center [780, 578] width 638 height 31
click at [551, 507] on select "Select Accomodation & Food Services Administrative & Support Services Agricultu…" at bounding box center [558, 507] width 197 height 31
select select "BUILDING_CONSTRUCTION"
click at [461, 491] on select "Select Accomodation & Food Services Administrative & Support Services Agricultu…" at bounding box center [558, 507] width 197 height 31
click at [749, 512] on select "Select Trades People Providing Services Direct to Consumers Trades People Provi…" at bounding box center [779, 507] width 197 height 31
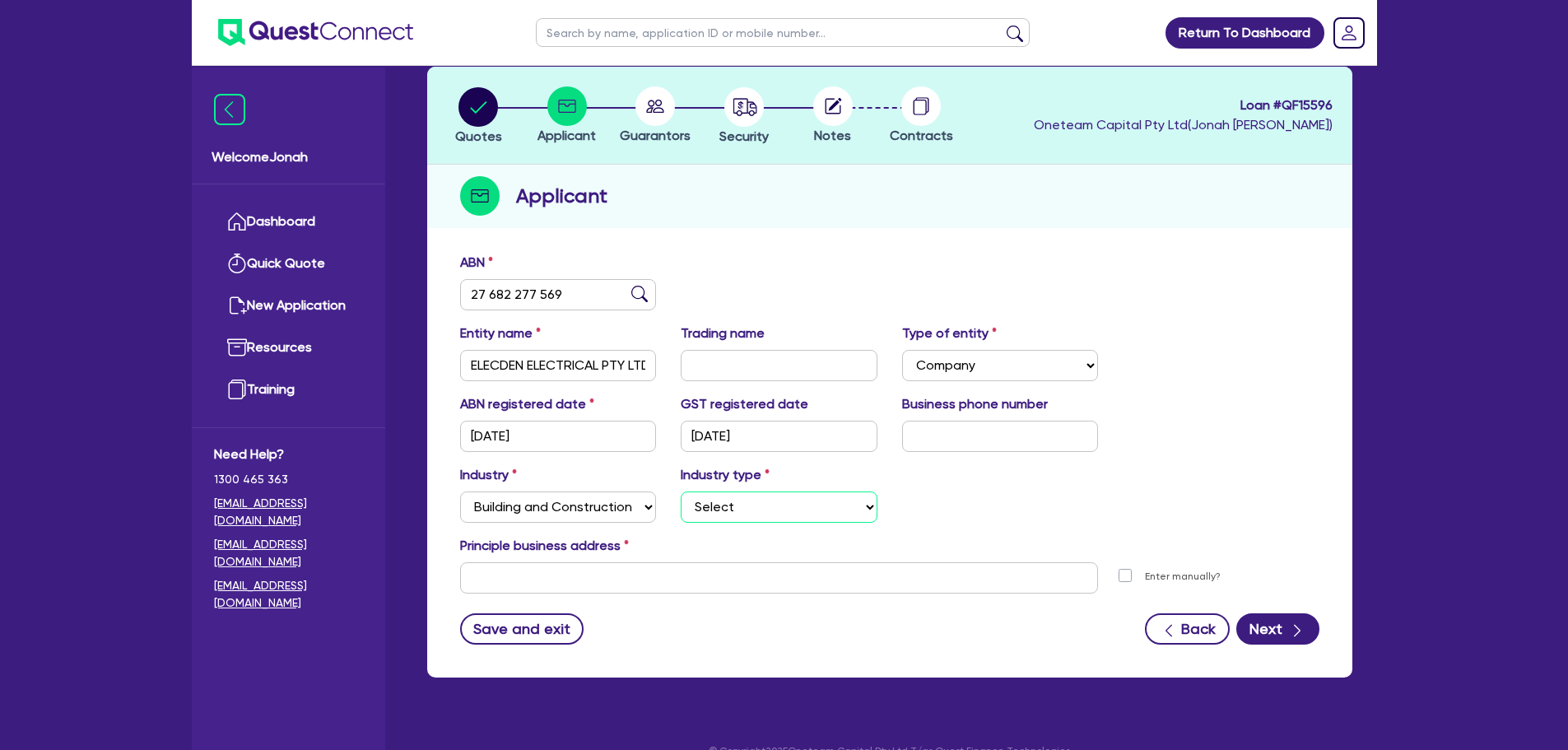
select select "TRADES_SERVICES_CONSUMERS"
click at [681, 491] on select "Select Trades People Providing Services Direct to Consumers Trades People Provi…" at bounding box center [779, 507] width 197 height 31
click at [618, 581] on input "text" at bounding box center [780, 578] width 638 height 31
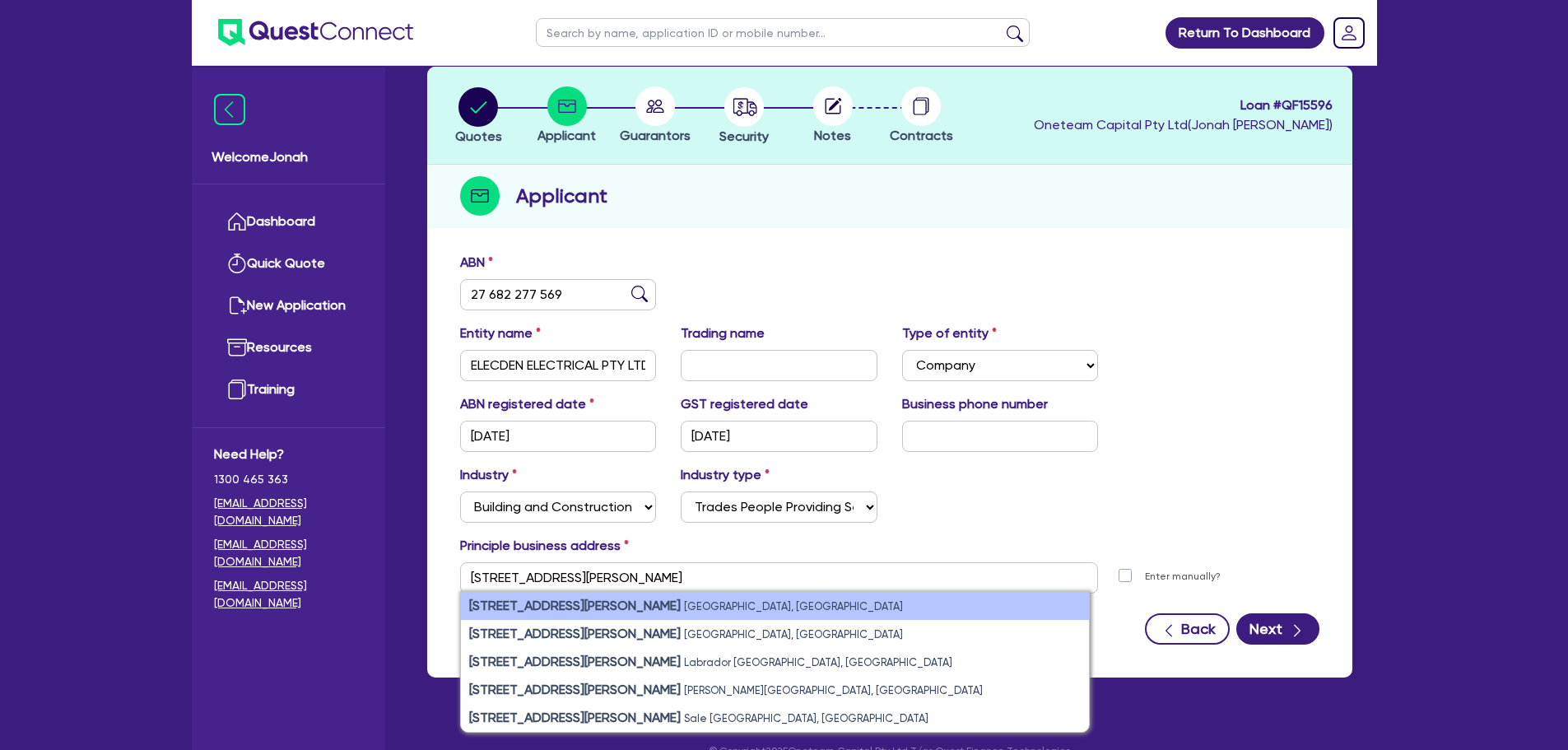
click at [629, 613] on li "[STREET_ADDRESS][PERSON_NAME]" at bounding box center [775, 605] width 628 height 28
type input "[STREET_ADDRESS][PERSON_NAME]"
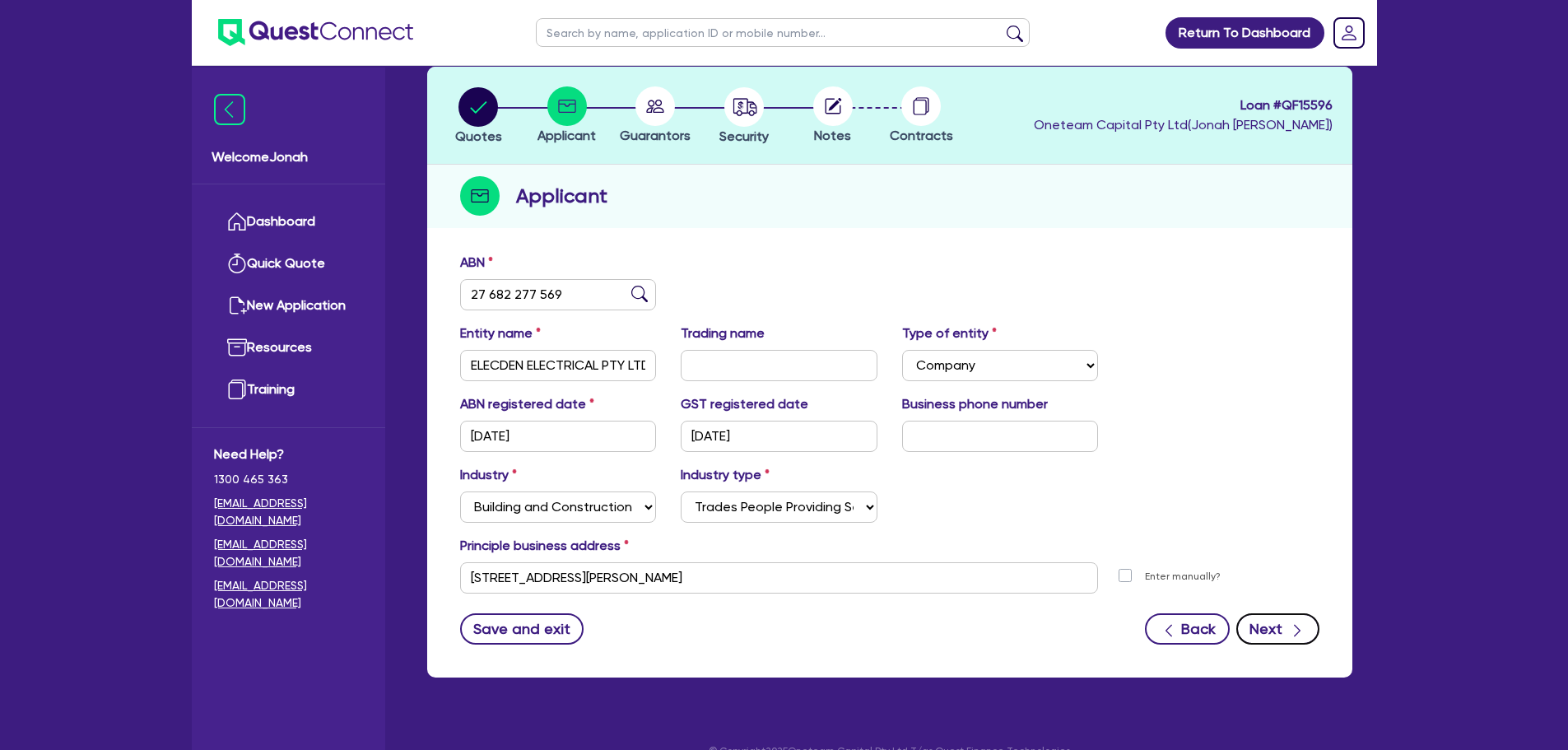
click at [1267, 629] on button "Next" at bounding box center [1279, 628] width 83 height 31
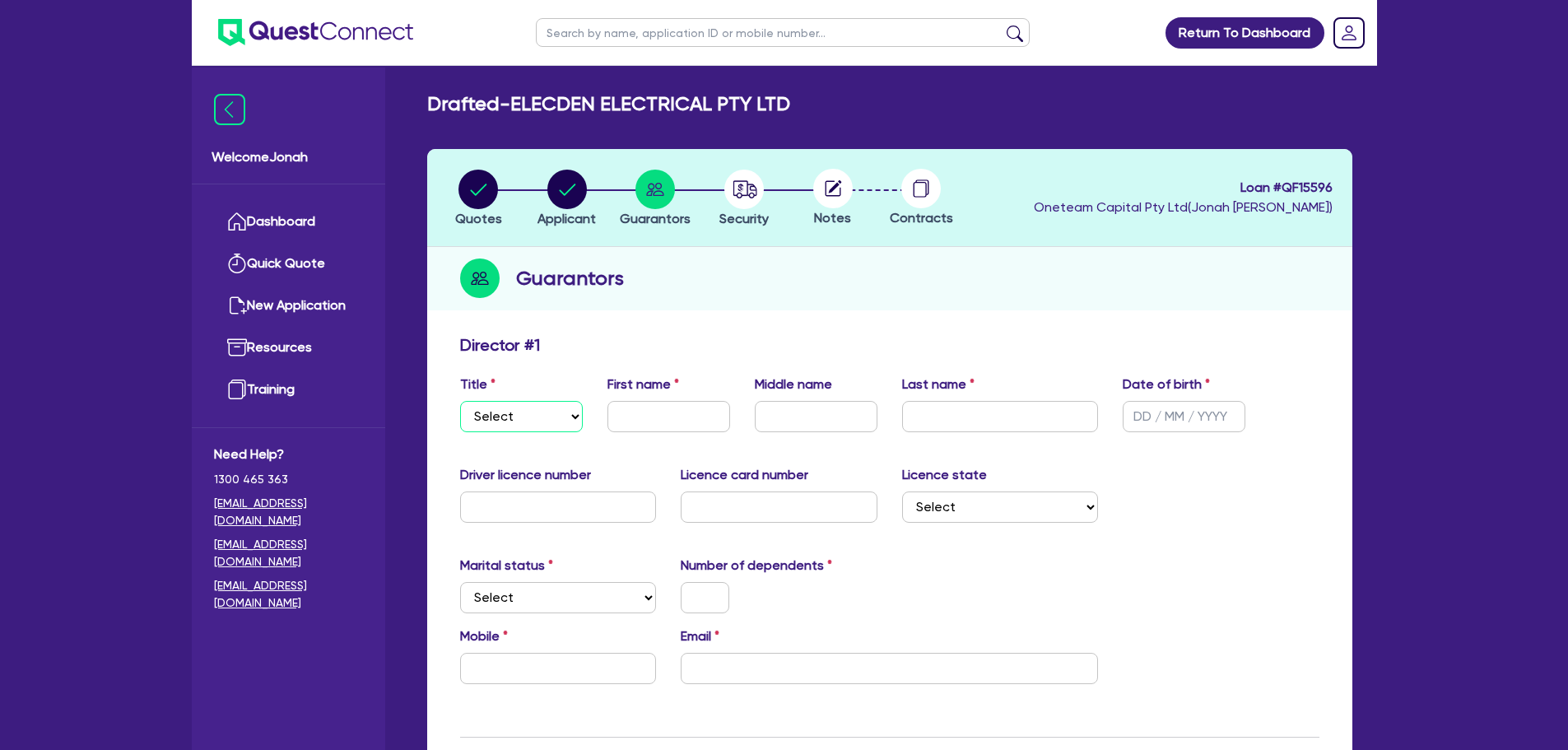
drag, startPoint x: 529, startPoint y: 413, endPoint x: 529, endPoint y: 421, distance: 8.0
click at [529, 413] on select "Select Mr Mrs Ms Miss Dr" at bounding box center [522, 416] width 123 height 31
select select "MR"
click at [461, 401] on select "Select Mr Mrs Ms Miss Dr" at bounding box center [522, 416] width 123 height 31
click at [667, 411] on input "text" at bounding box center [669, 416] width 123 height 31
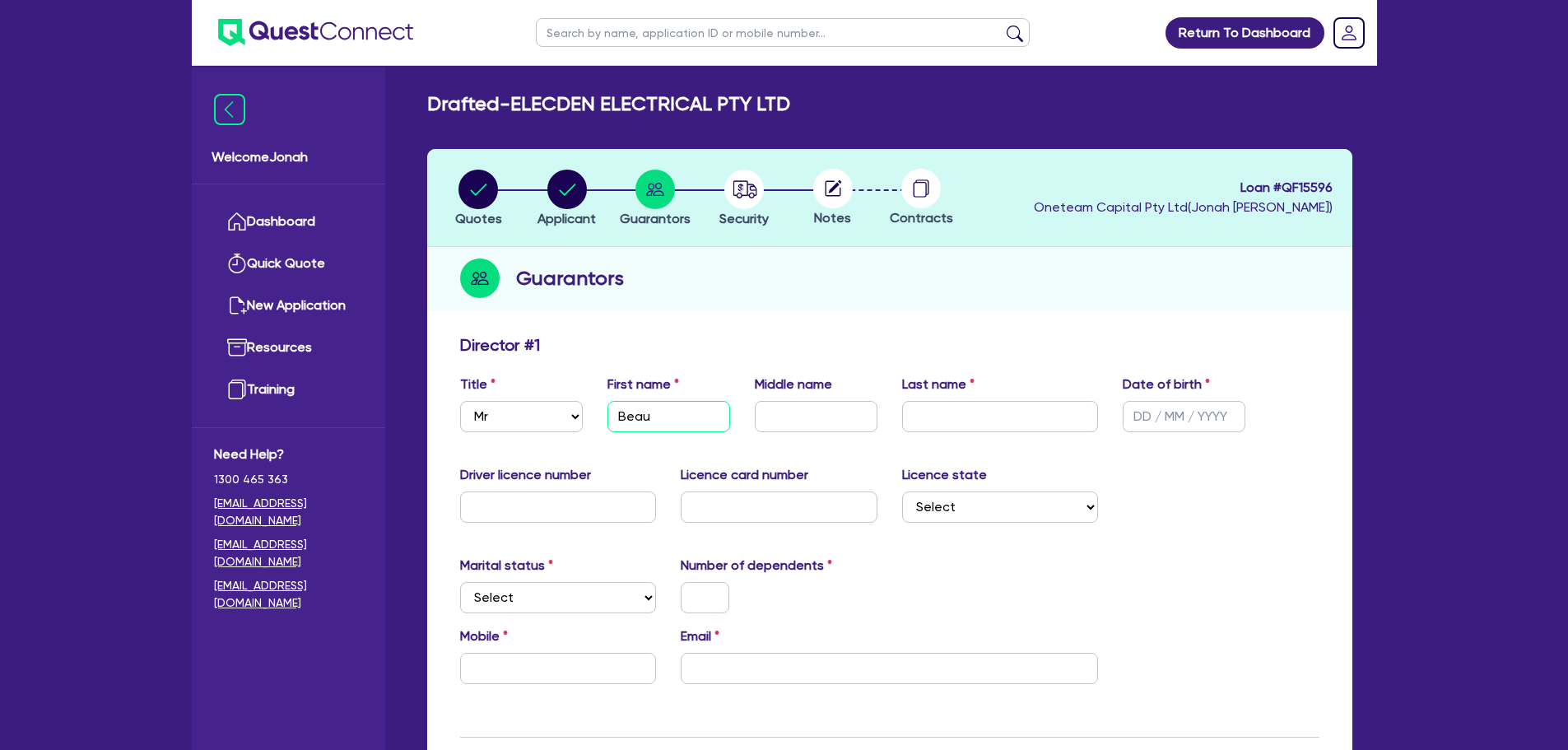
type input "Beau"
click at [806, 414] on input "text" at bounding box center [816, 416] width 123 height 31
type input "[PERSON_NAME]"
type input "Holden"
click at [985, 506] on select "Select [GEOGRAPHIC_DATA] [GEOGRAPHIC_DATA] [GEOGRAPHIC_DATA] [GEOGRAPHIC_DATA] …" at bounding box center [1000, 507] width 197 height 31
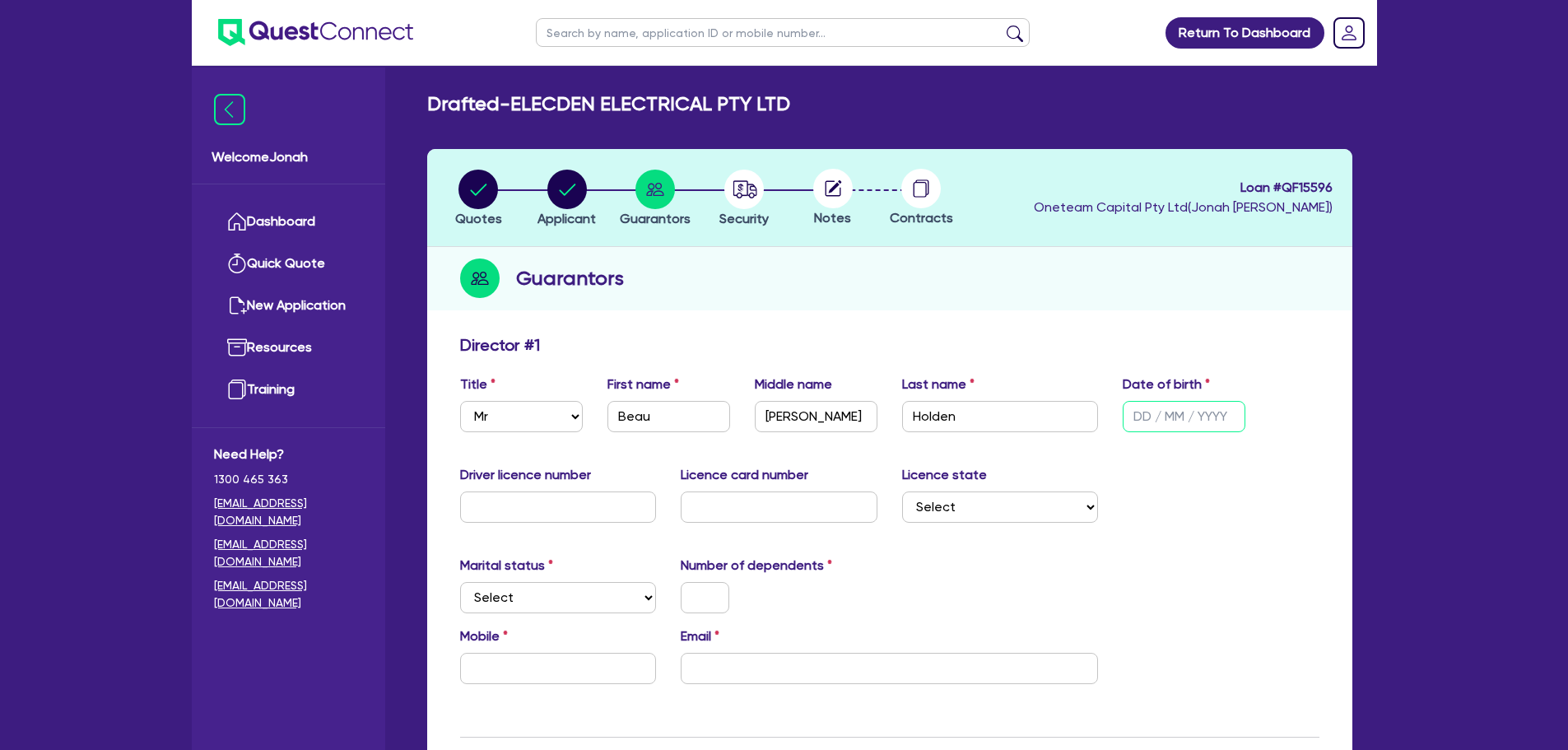
click at [1134, 420] on input "text" at bounding box center [1184, 416] width 123 height 31
type input "[DATE]"
click at [614, 511] on input "text" at bounding box center [558, 507] width 197 height 31
type input "035554052"
type input "06102001"
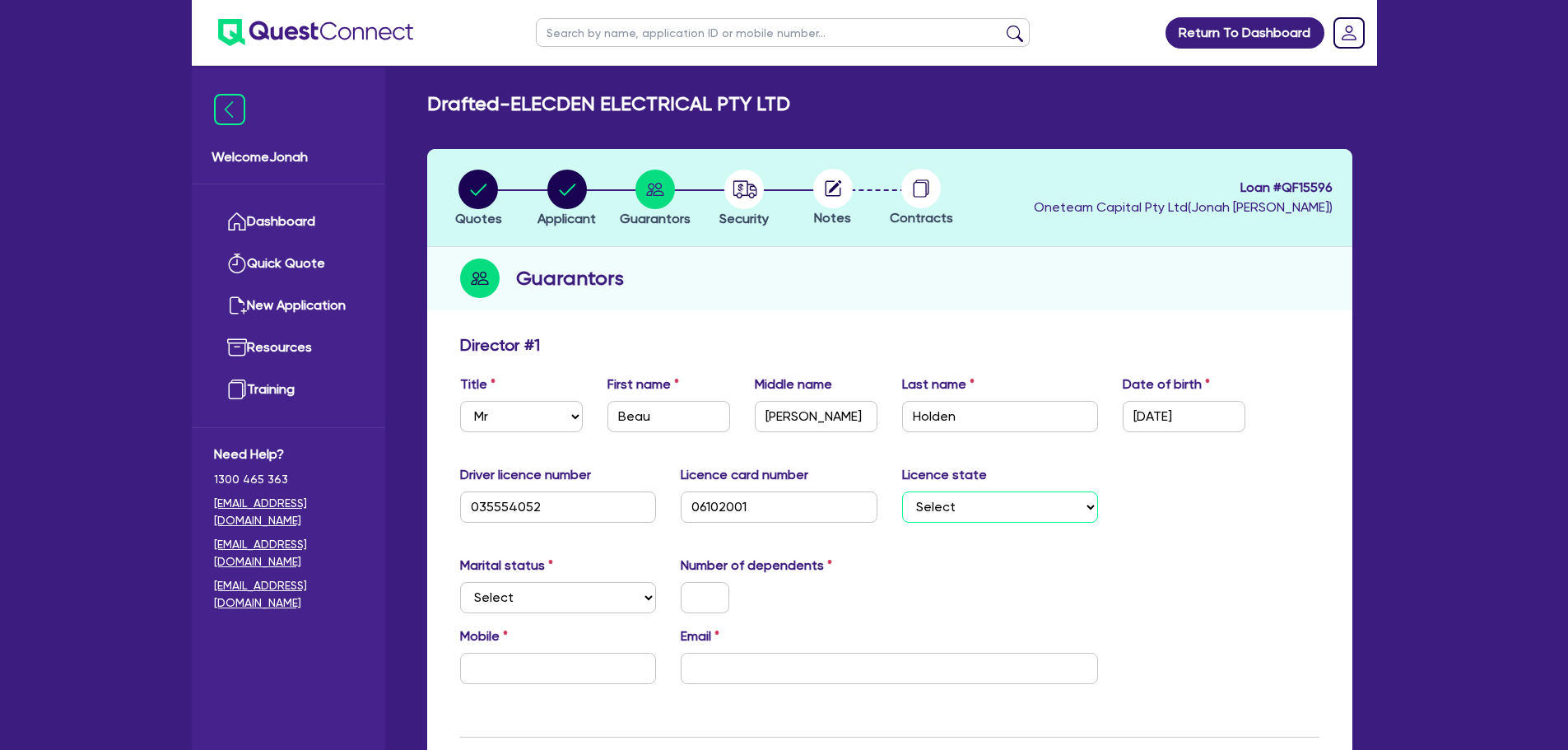
click at [1004, 519] on select "Select [GEOGRAPHIC_DATA] [GEOGRAPHIC_DATA] [GEOGRAPHIC_DATA] [GEOGRAPHIC_DATA] …" at bounding box center [1000, 507] width 197 height 31
select select "VIC"
click at [902, 491] on select "Select [GEOGRAPHIC_DATA] [GEOGRAPHIC_DATA] [GEOGRAPHIC_DATA] [GEOGRAPHIC_DATA] …" at bounding box center [1000, 507] width 197 height 31
click at [595, 600] on select "Select Single Married De Facto / Partner" at bounding box center [558, 598] width 197 height 31
select select "SINGLE"
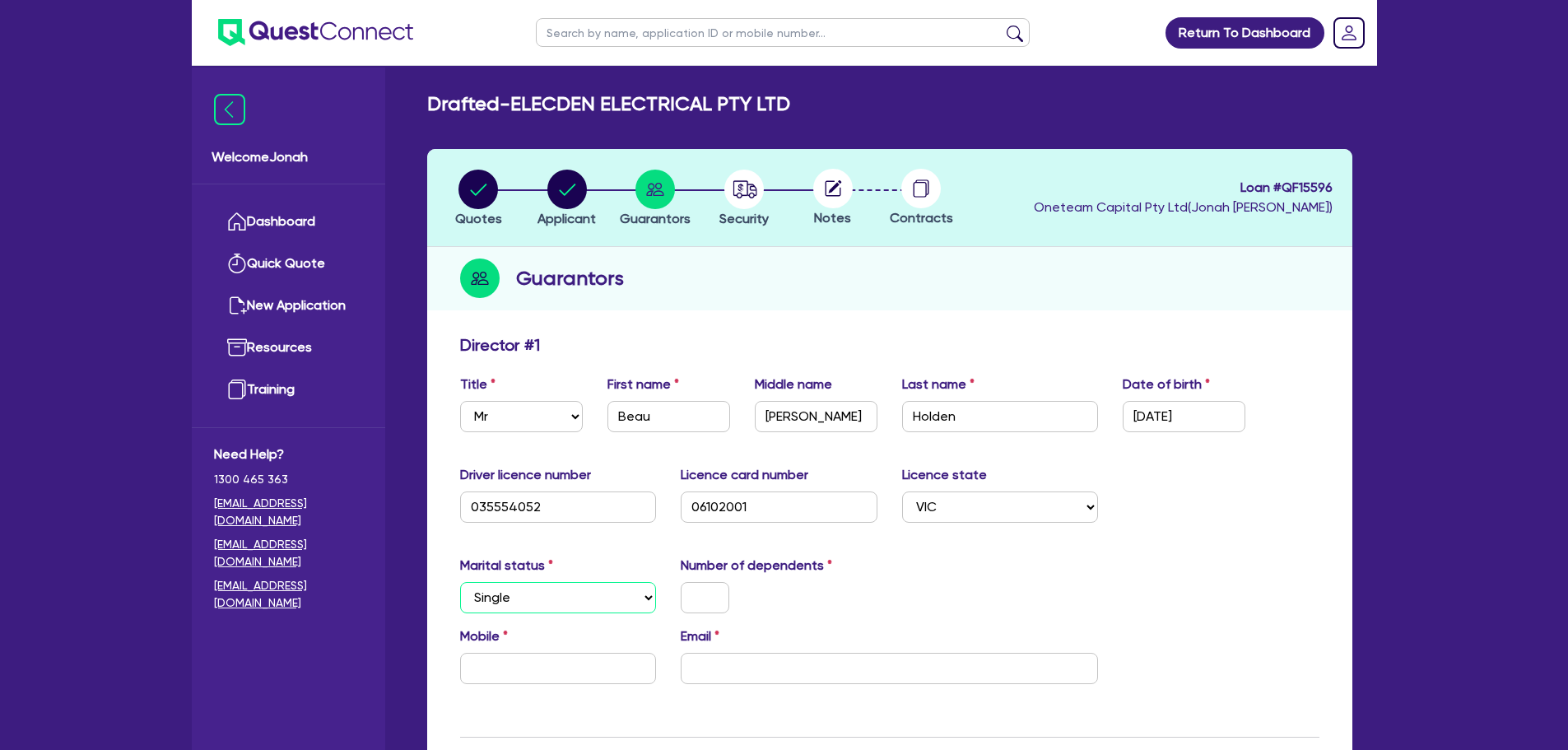
click at [461, 582] on select "Select Single Married De Facto / Partner" at bounding box center [558, 598] width 197 height 31
click at [710, 590] on input "text" at bounding box center [705, 598] width 49 height 31
click at [524, 662] on input "text" at bounding box center [558, 668] width 197 height 31
paste input "0455 445 490"
type input "0"
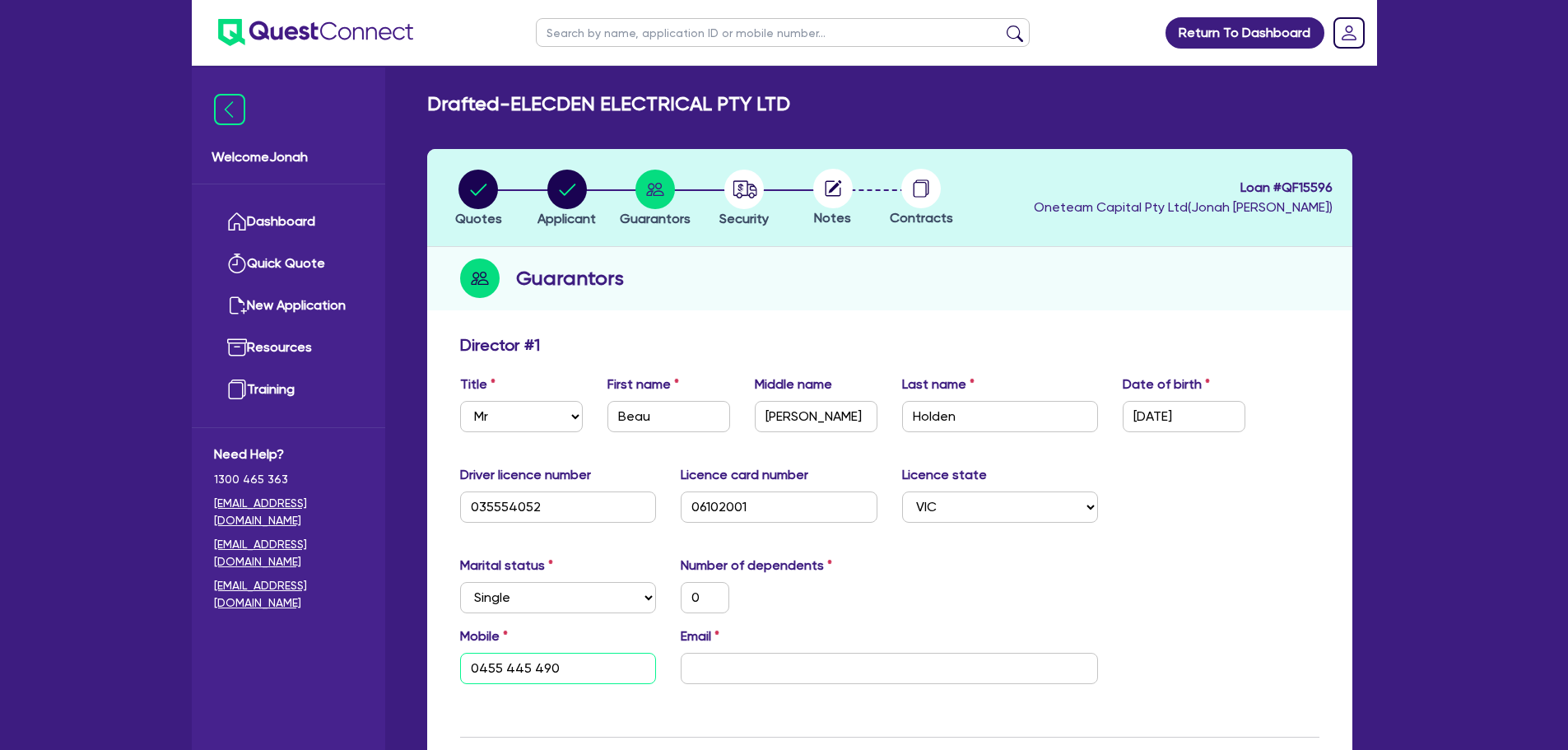
type input "0455 445 490"
drag, startPoint x: 884, startPoint y: 675, endPoint x: 884, endPoint y: 663, distance: 12.0
click at [884, 675] on input "email" at bounding box center [890, 668] width 417 height 31
paste input "[EMAIL_ADDRESS][DOMAIN_NAME]"
type input "0"
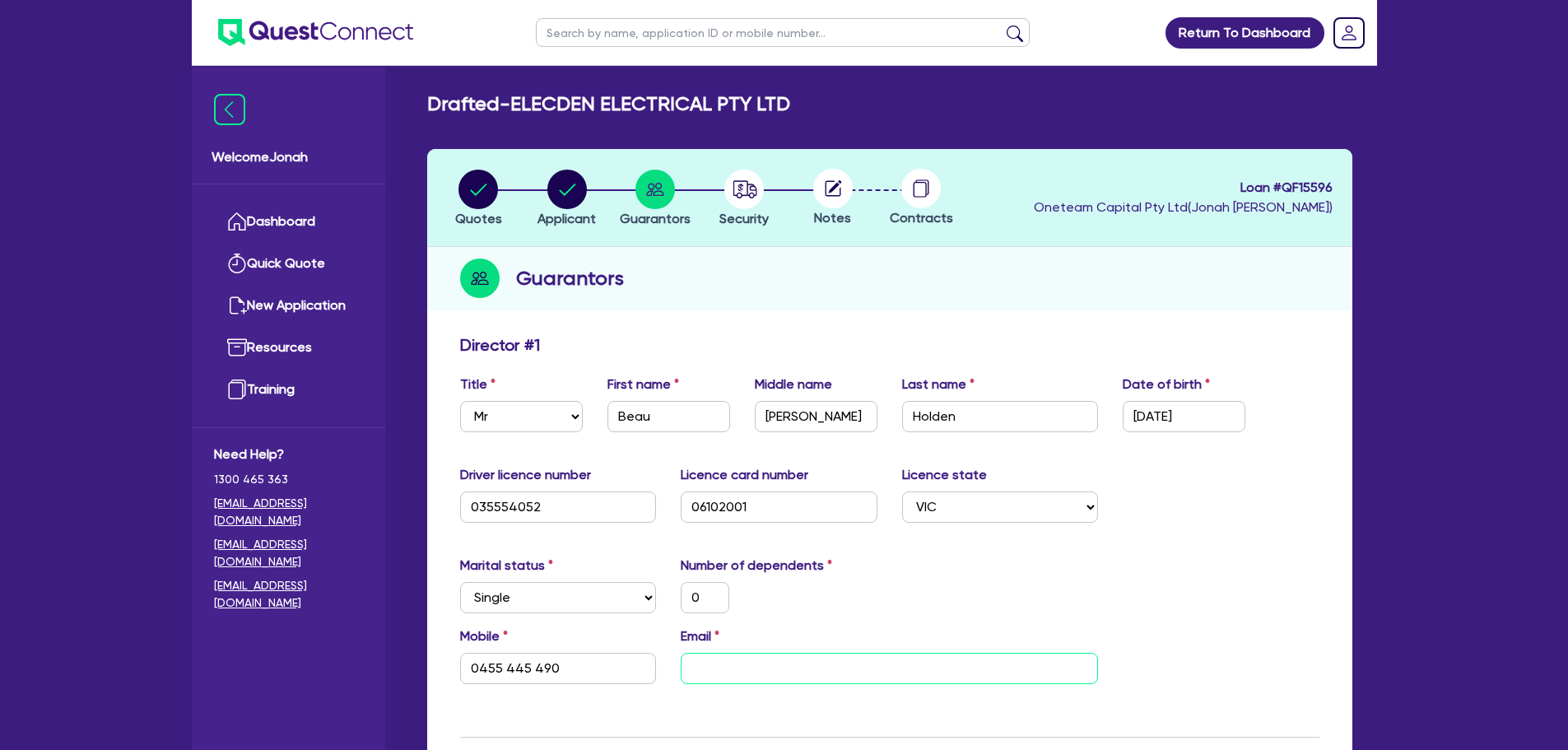
type input "0455 445 490"
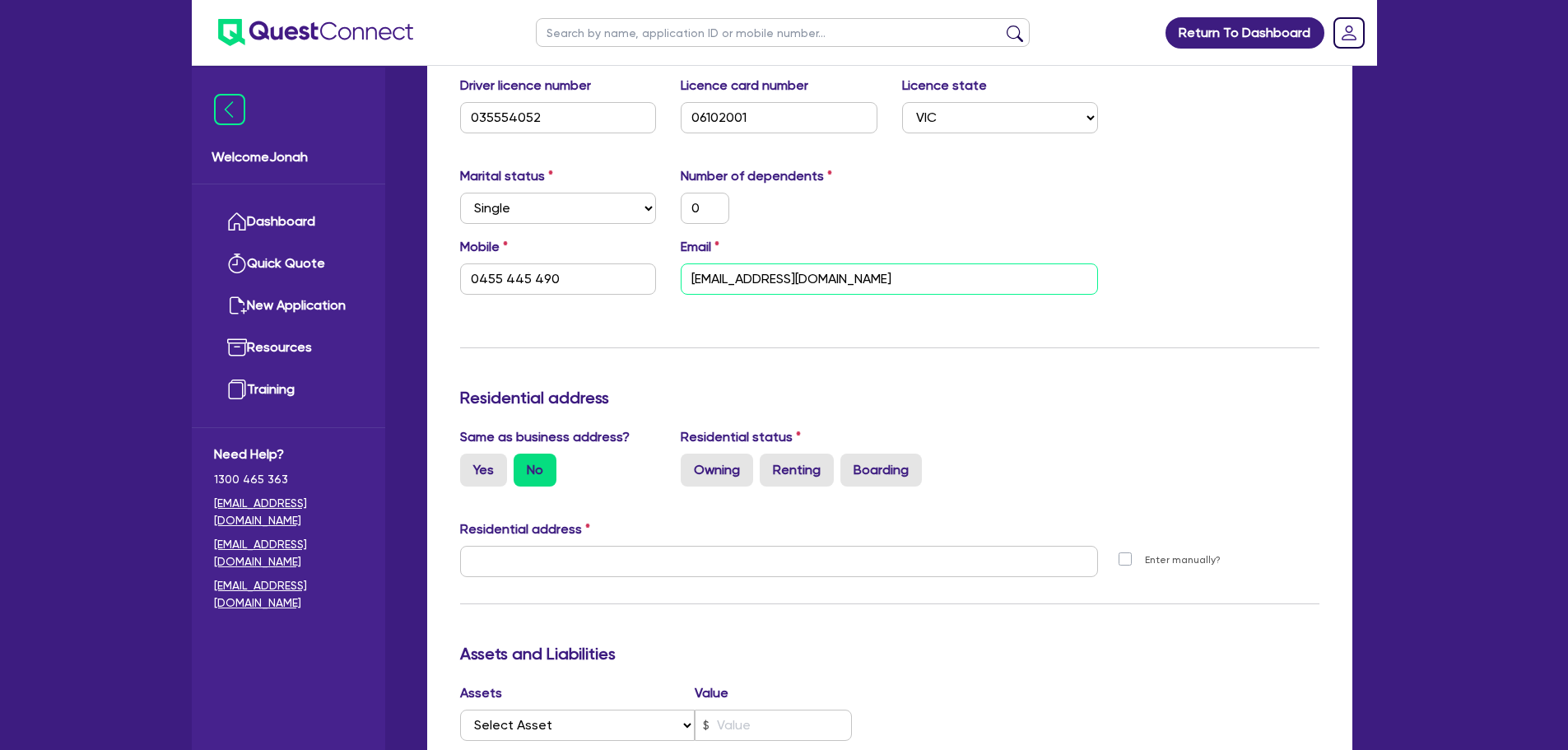
scroll to position [412, 0]
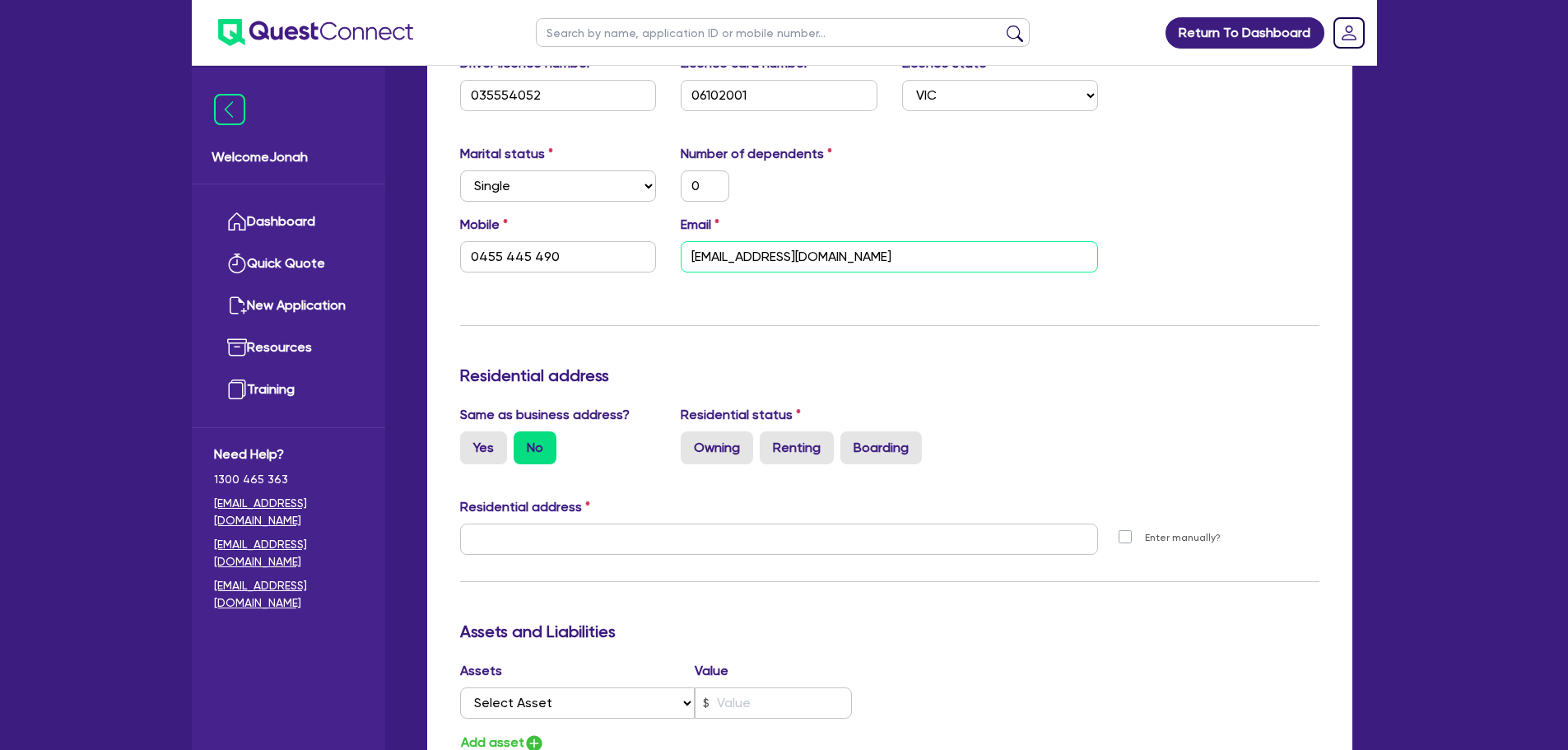
type input "[EMAIL_ADDRESS][DOMAIN_NAME]"
click at [484, 468] on div "Same as business address? Yes No Residential status Owning Renting Boarding" at bounding box center [890, 441] width 884 height 72
click at [488, 455] on label "Yes" at bounding box center [484, 448] width 47 height 33
click at [471, 442] on input "Yes" at bounding box center [466, 437] width 11 height 11
radio input "true"
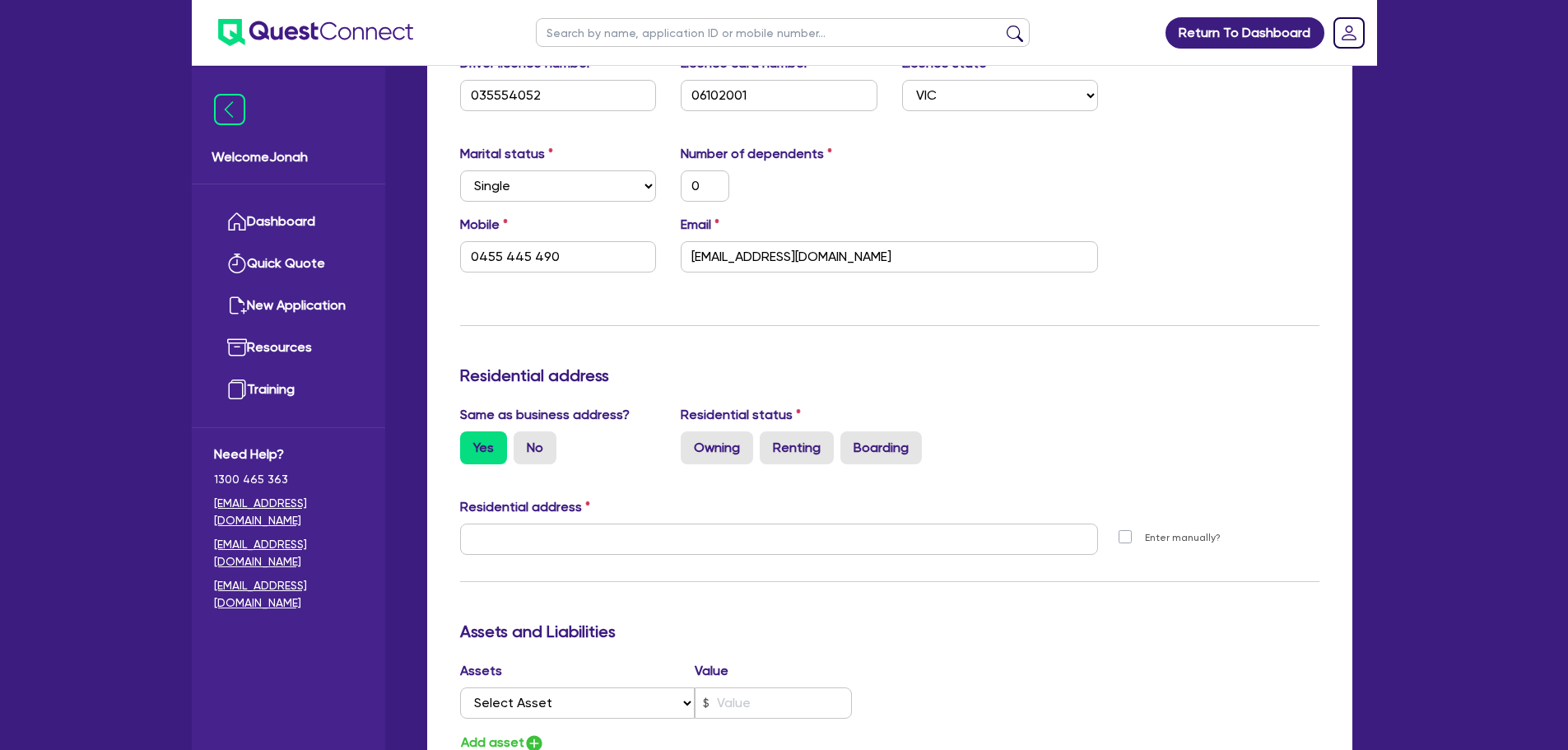
type input "0"
type input "0455 445 490"
type input "[STREET_ADDRESS][PERSON_NAME]"
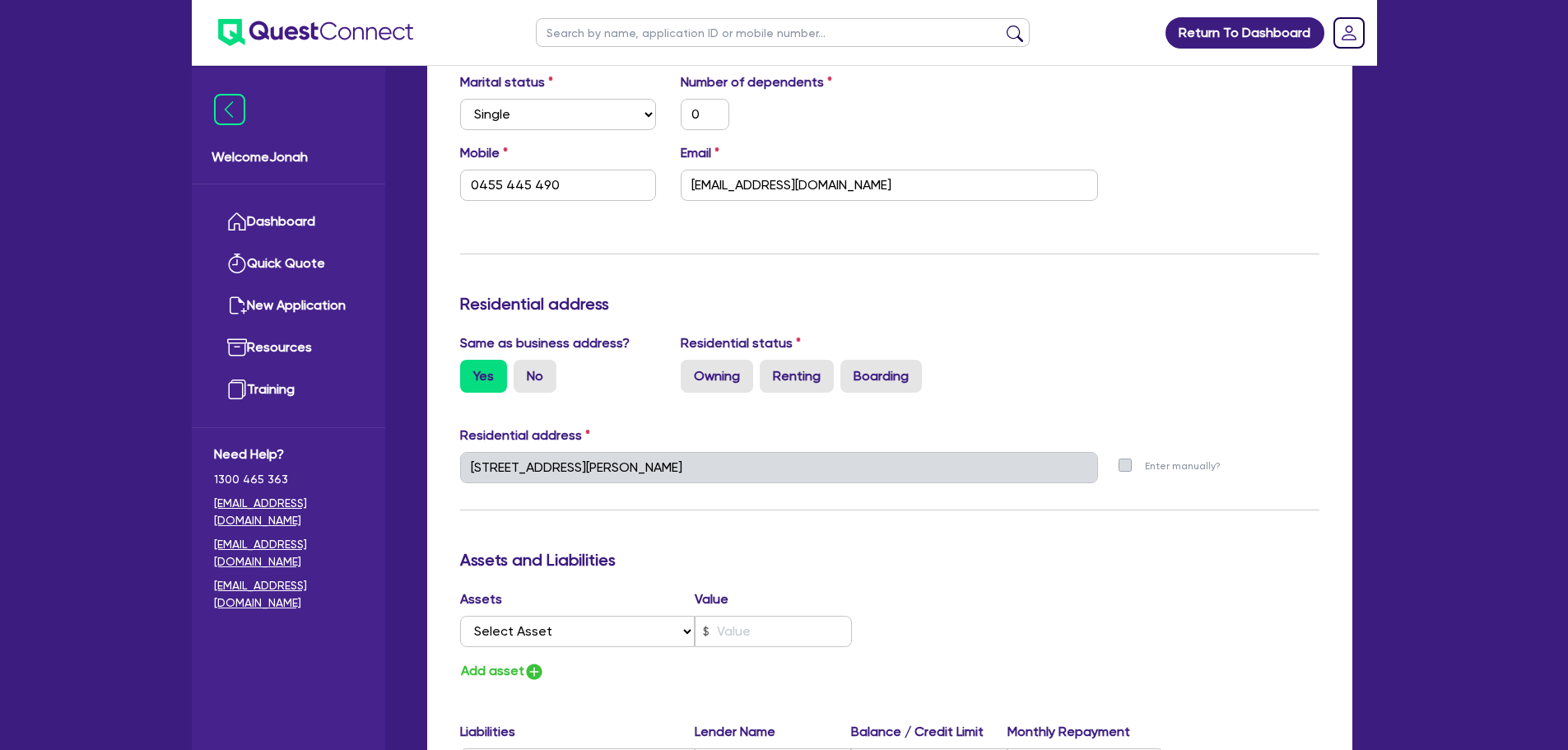
scroll to position [659, 0]
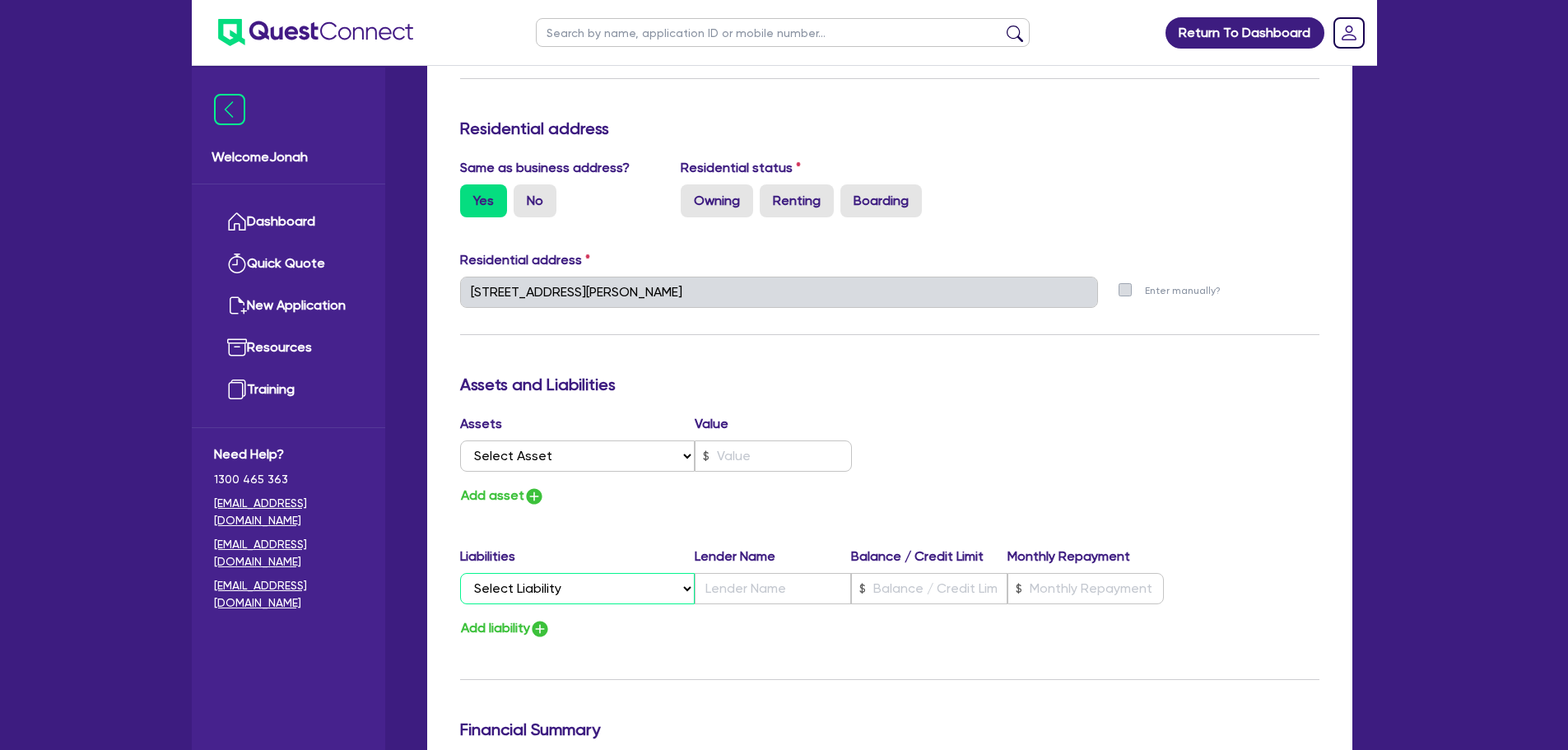
click at [532, 591] on select "Select Liability Credit card Mortgage Investment property loan Vehicle loan Tru…" at bounding box center [578, 588] width 235 height 31
select select "MORTGAGE"
click at [461, 573] on select "Select Liability Credit card Mortgage Investment property loan Vehicle loan Tru…" at bounding box center [578, 588] width 235 height 31
type input "0"
type input "0455 445 490"
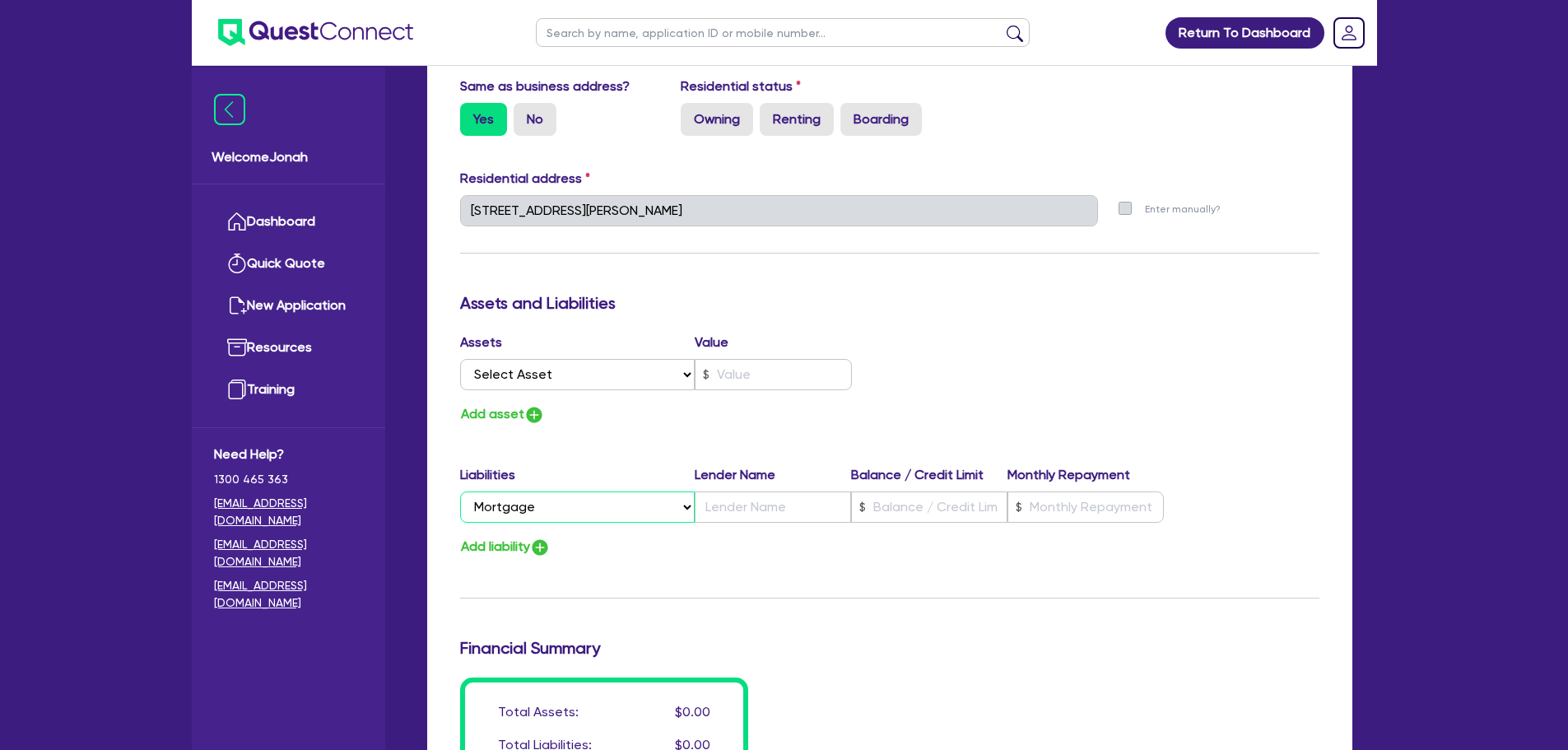
scroll to position [741, 0]
click at [936, 511] on input "text" at bounding box center [930, 506] width 157 height 31
type input "0"
type input "0455 445 490"
type input "7"
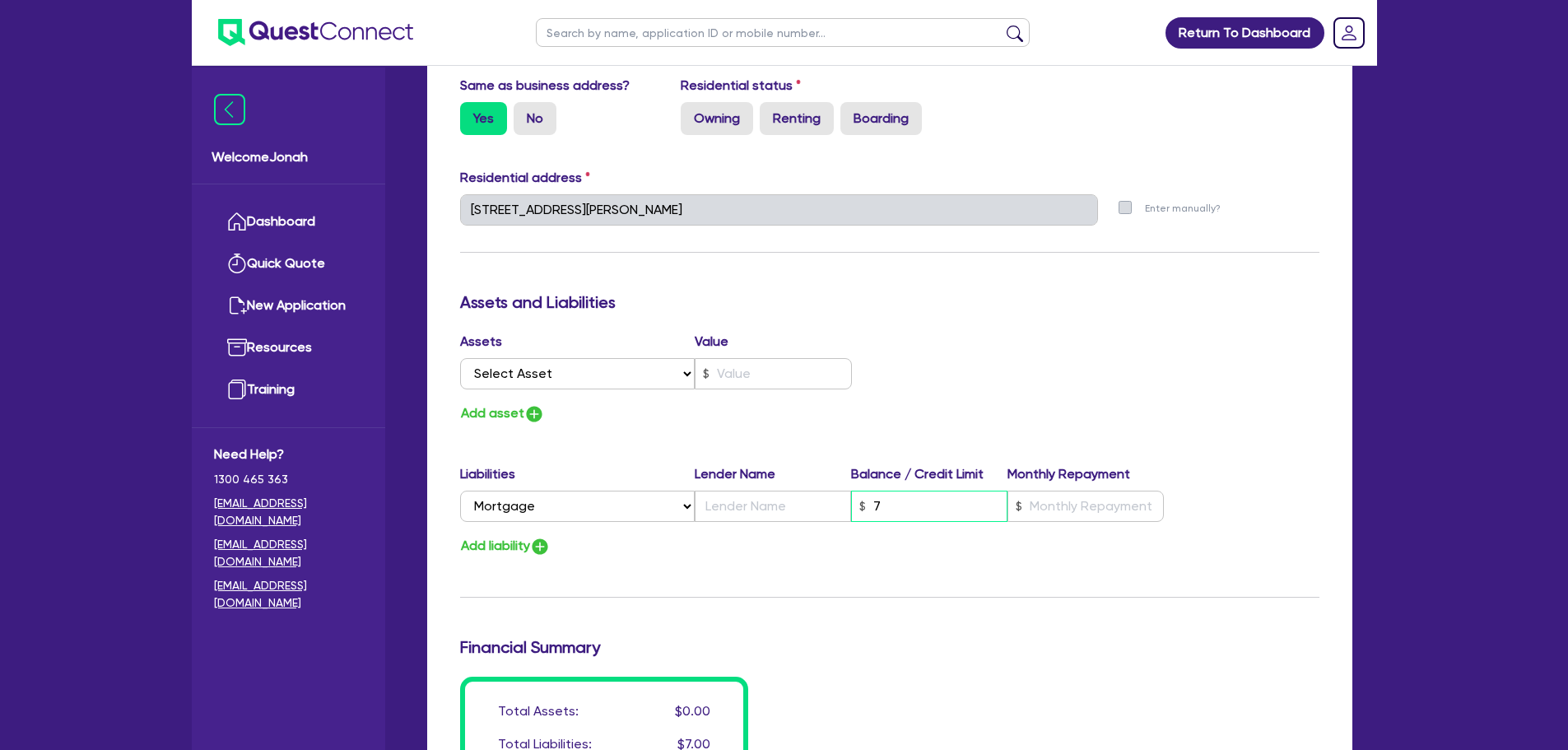
type input "0"
type input "0455 445 490"
type input "70"
type input "0"
type input "0455 445 490"
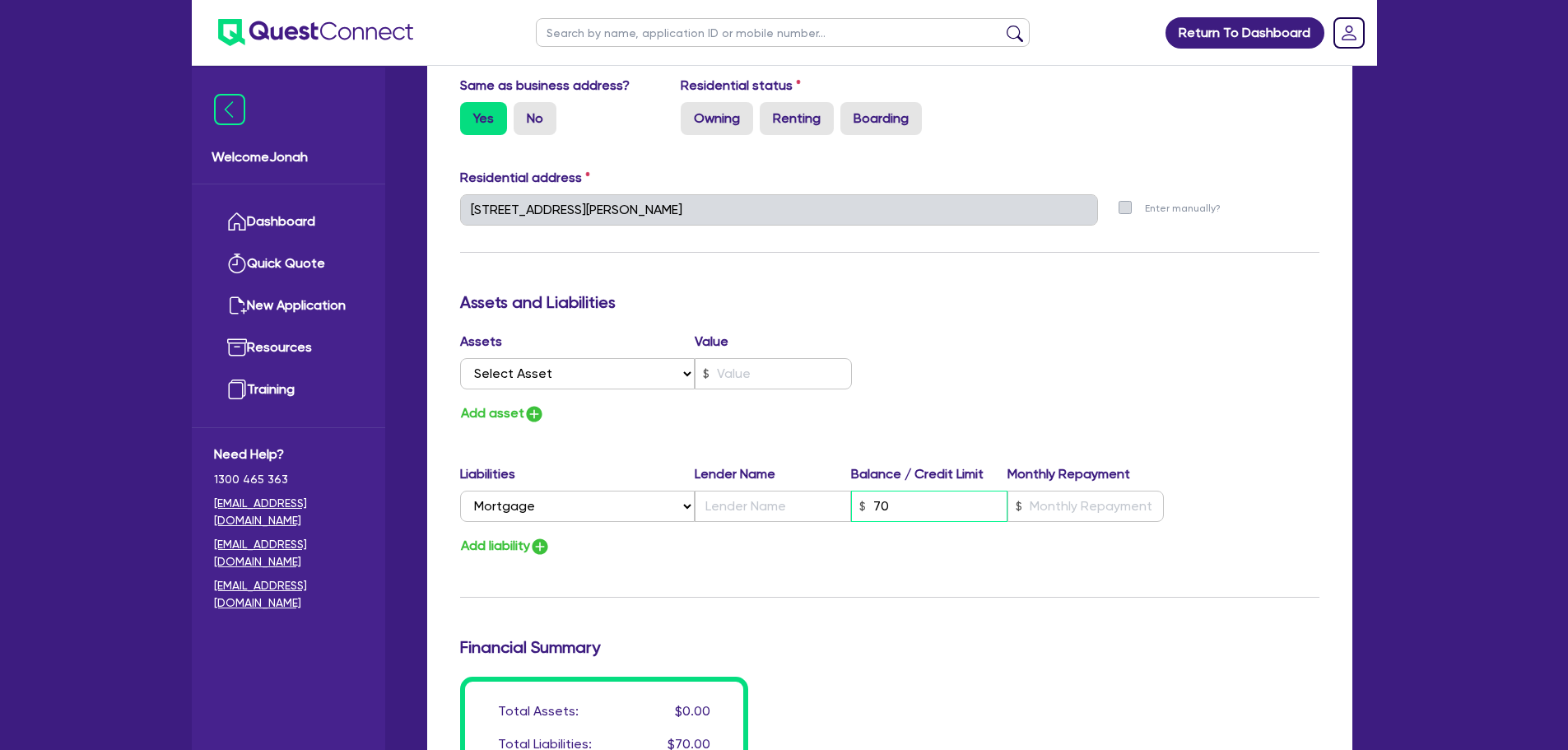
type input "700"
type input "0"
type input "0455 445 490"
type input "7,000"
type input "0"
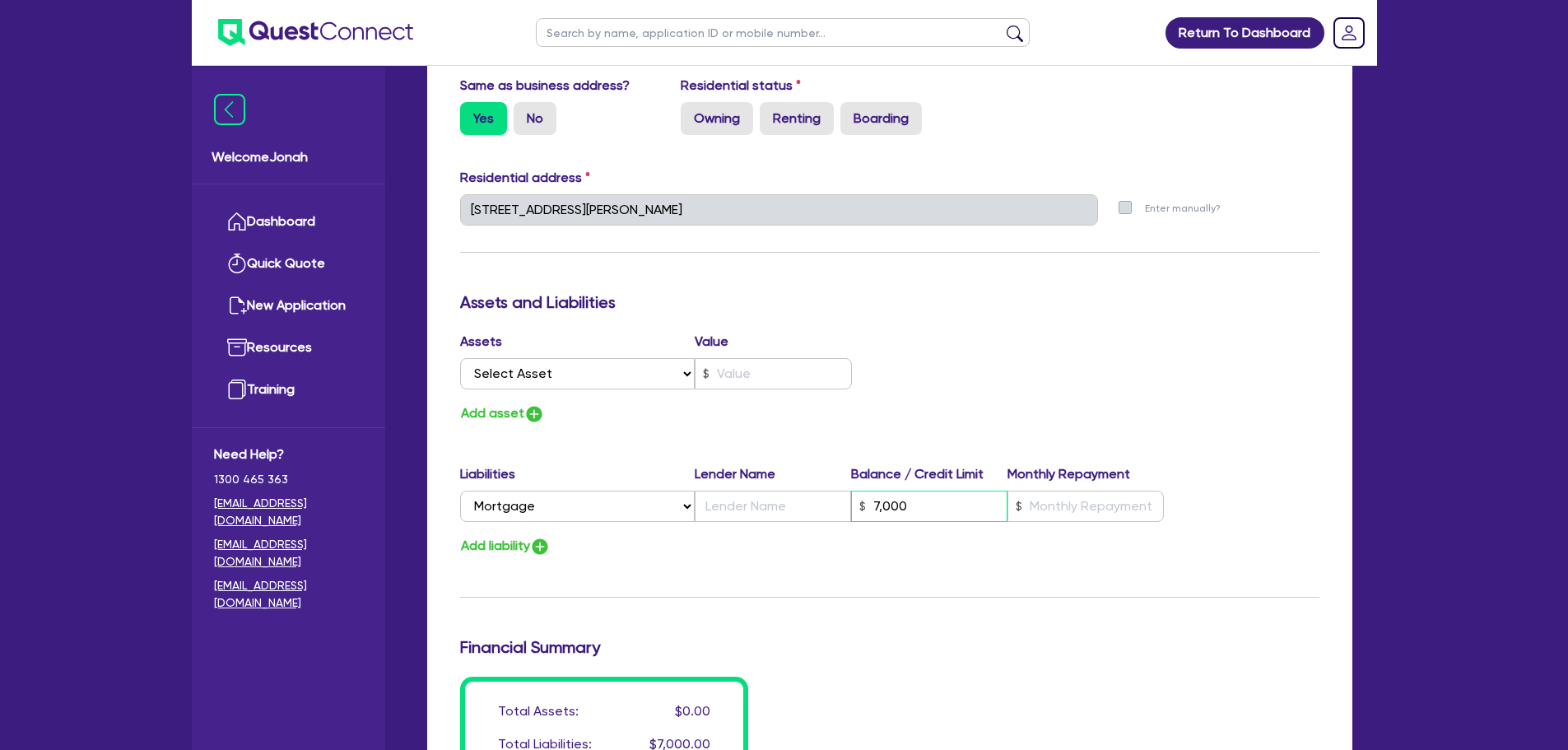
type input "0455 445 490"
type input "70,000"
type input "0"
type input "0455 445 490"
type input "700,000"
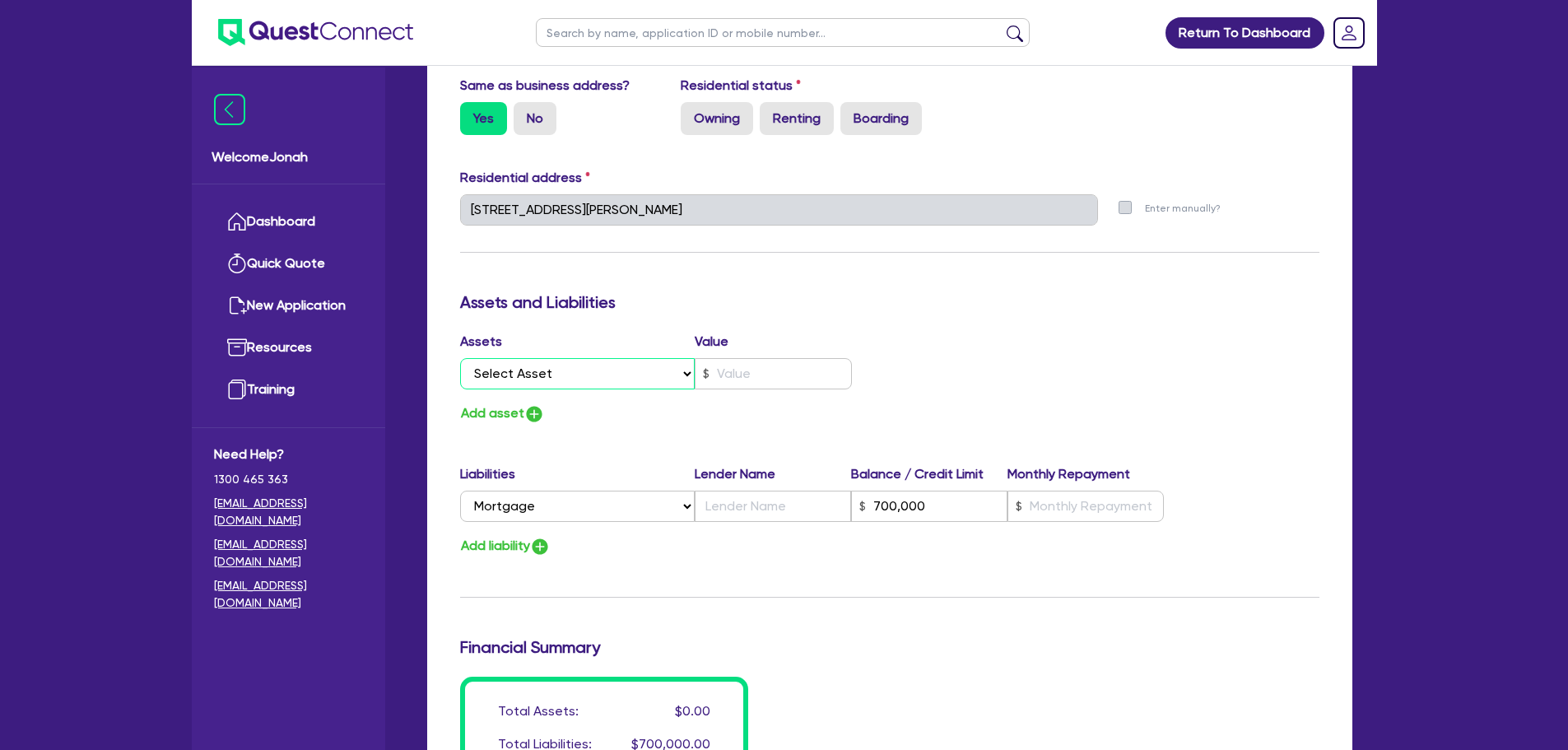
click at [596, 376] on select "Select Asset Cash Property Investment property Vehicle Truck Trailer Equipment …" at bounding box center [578, 374] width 236 height 31
select select "PROPERTY"
click at [461, 358] on select "Select Asset Cash Property Investment property Vehicle Truck Trailer Equipment …" at bounding box center [578, 374] width 236 height 31
type input "0"
type input "0455 445 490"
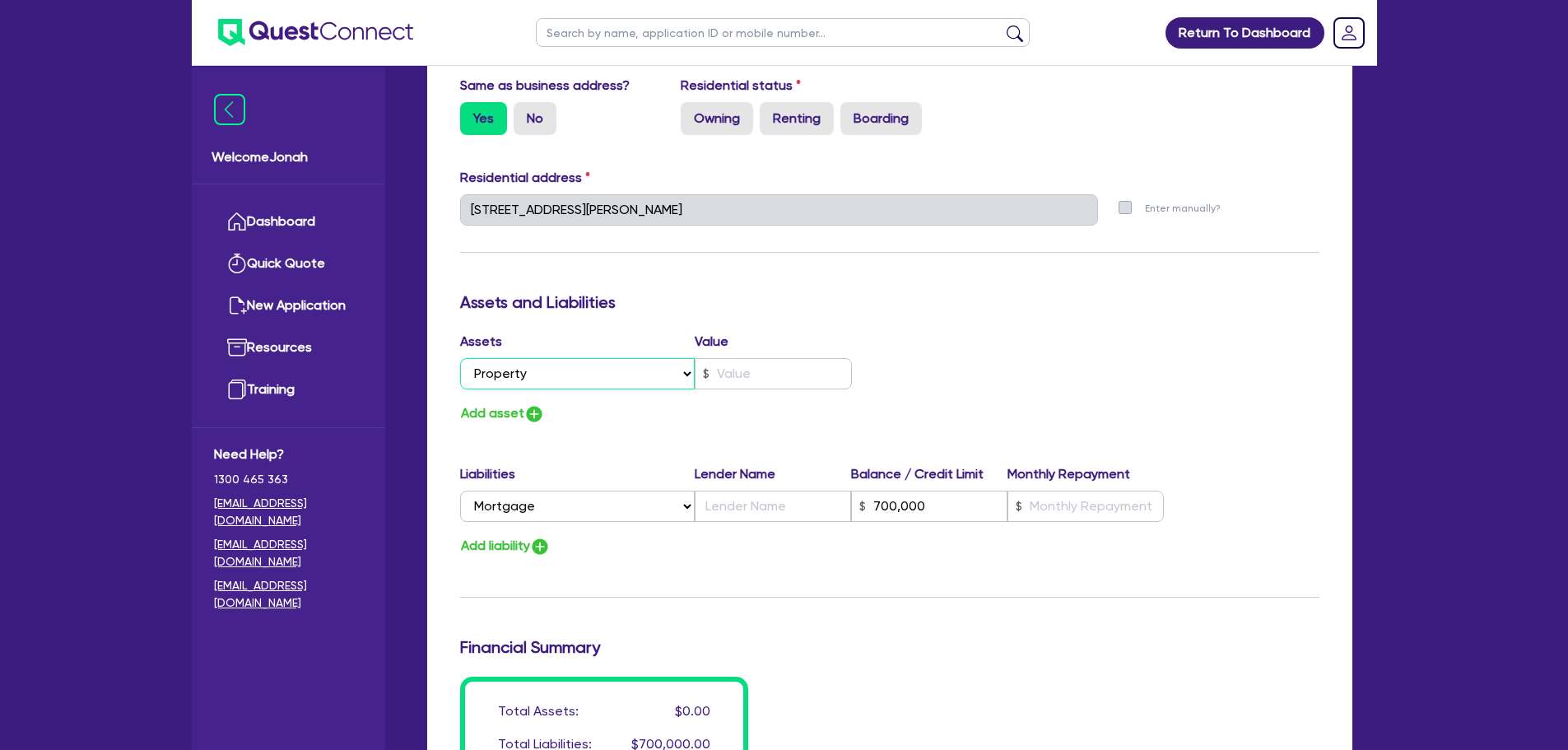
type input "700,000"
click at [753, 369] on input "text" at bounding box center [773, 374] width 157 height 31
type input "0"
type input "0455 445 490"
type input "8"
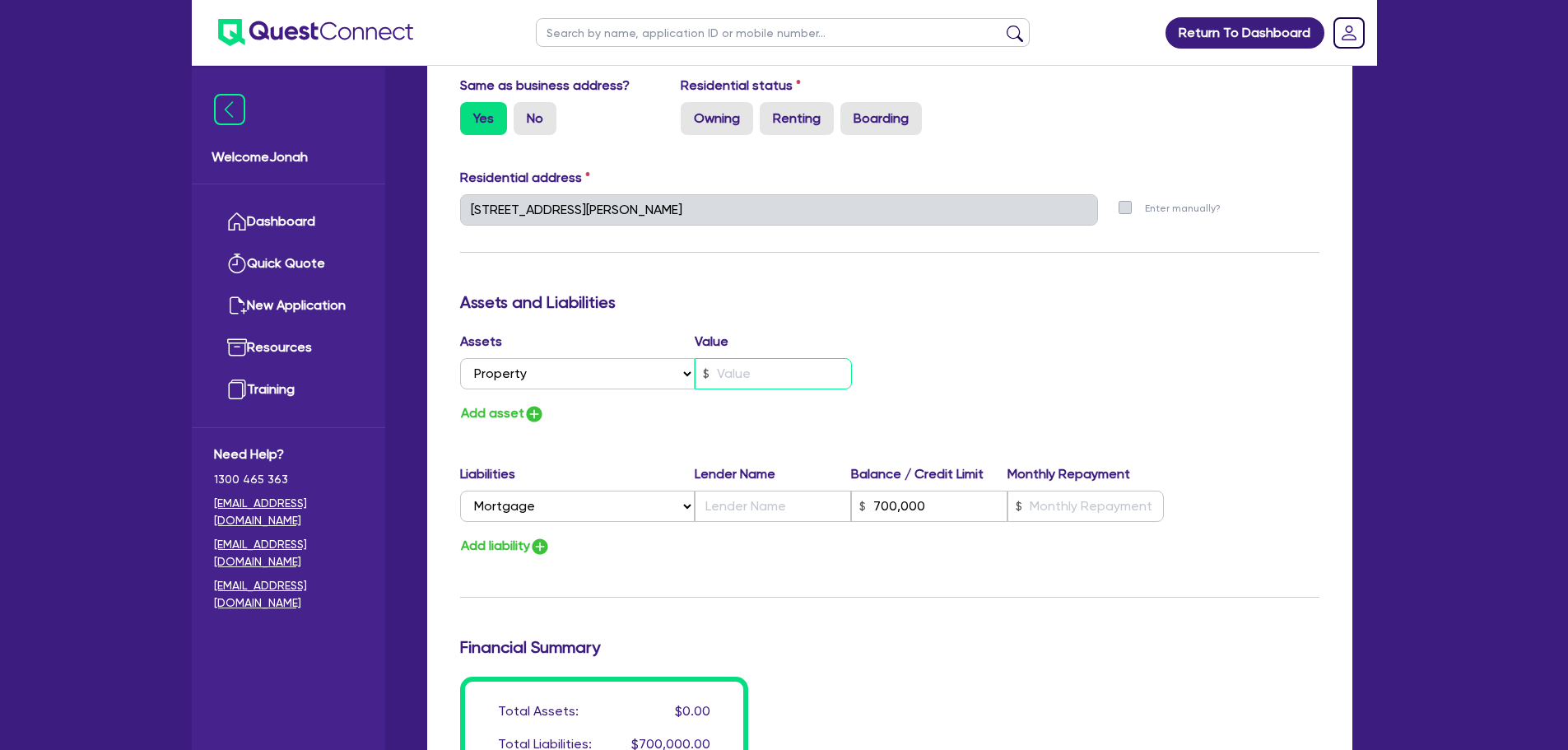
type input "700,000"
type input "0"
type input "0455 445 490"
type input "87"
type input "700,000"
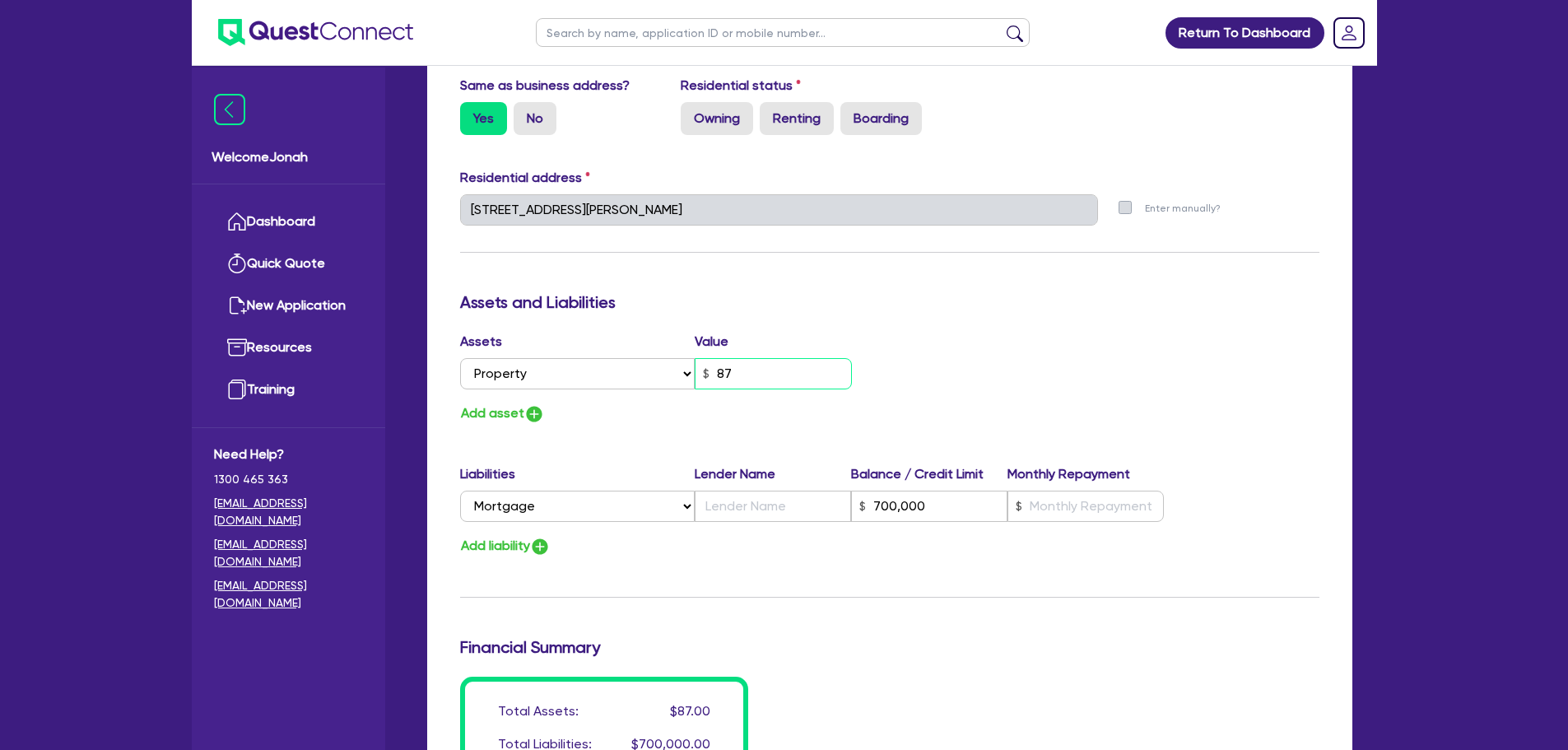
type input "0"
type input "0455 445 490"
type input "875"
type input "700,000"
type input "0"
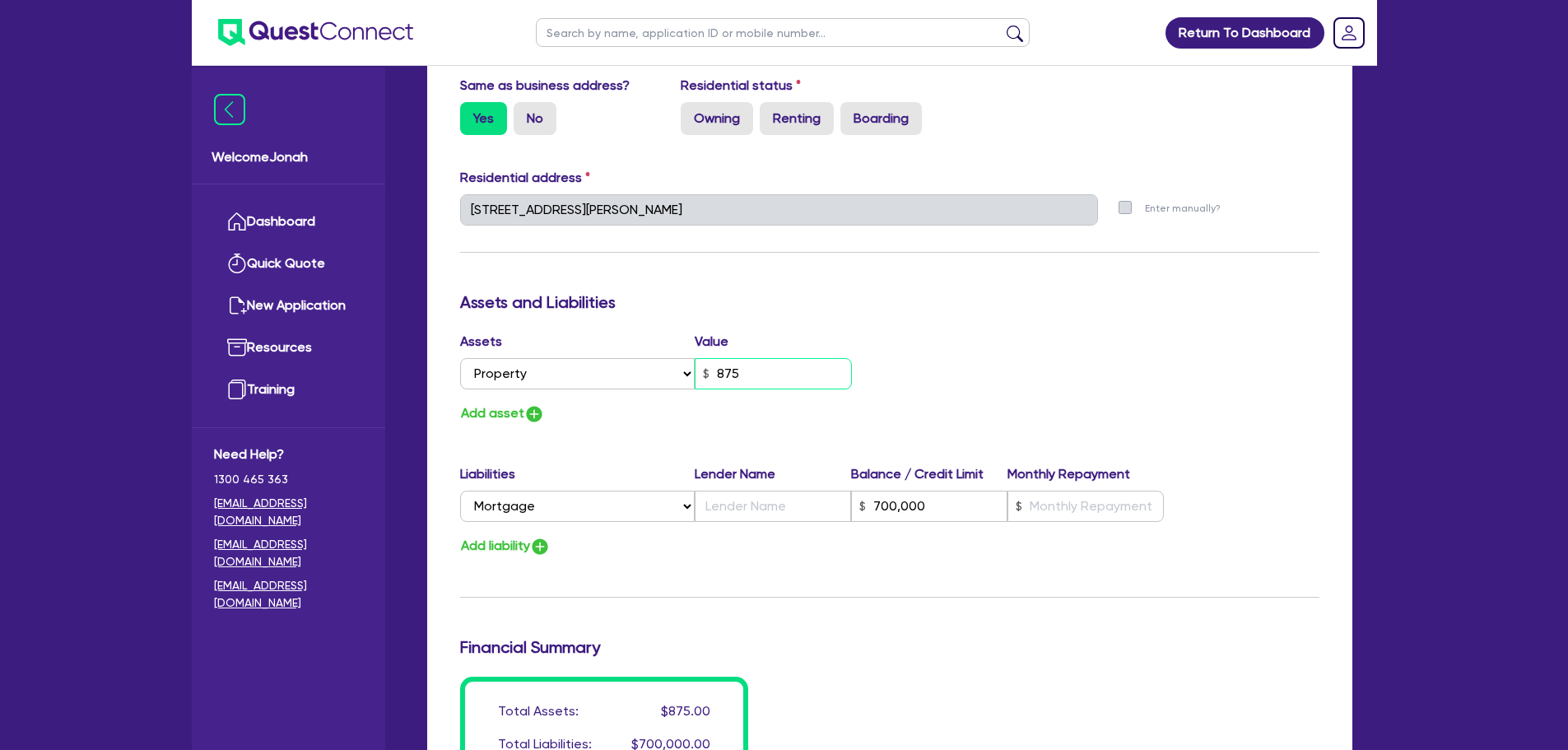
type input "0455 445 490"
type input "8,750"
type input "700,000"
type input "0"
type input "0455 445 490"
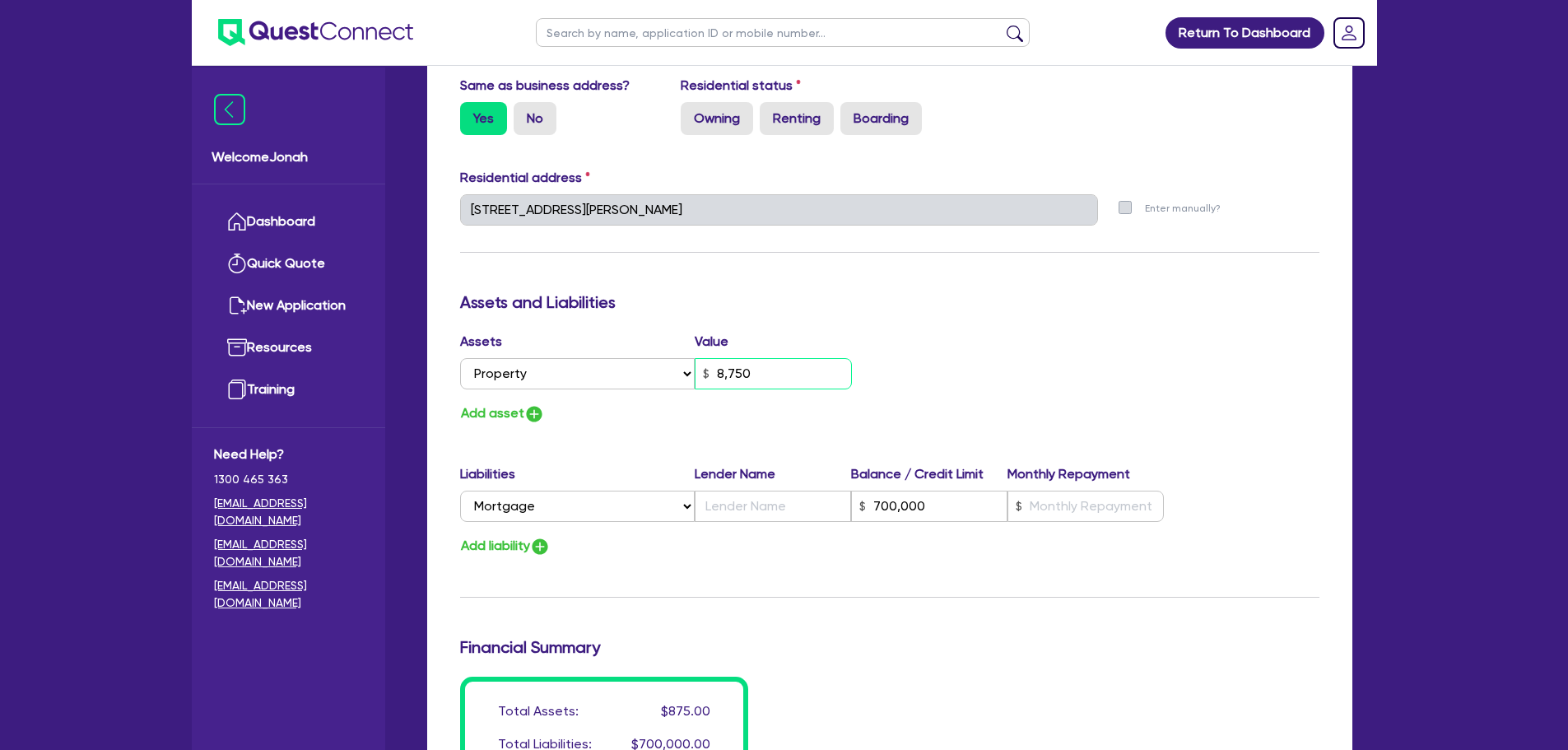
type input "87,500"
type input "700,000"
type input "0"
type input "0455 445 490"
type input "875,000"
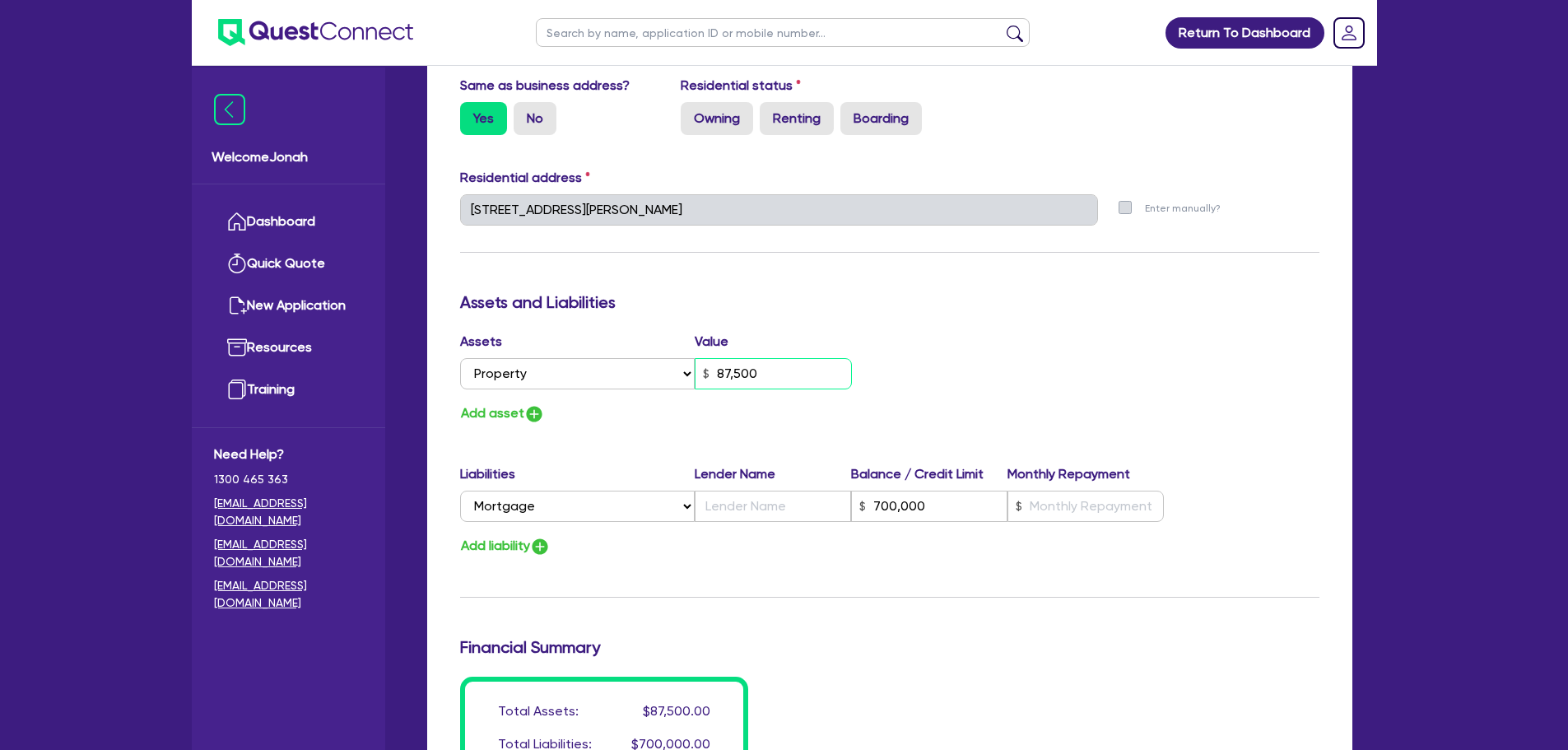
type input "700,000"
type input "875,000"
click at [1305, 449] on div "Update residential status for Director #1 Boarding is only acceptable when the …" at bounding box center [890, 203] width 860 height 1217
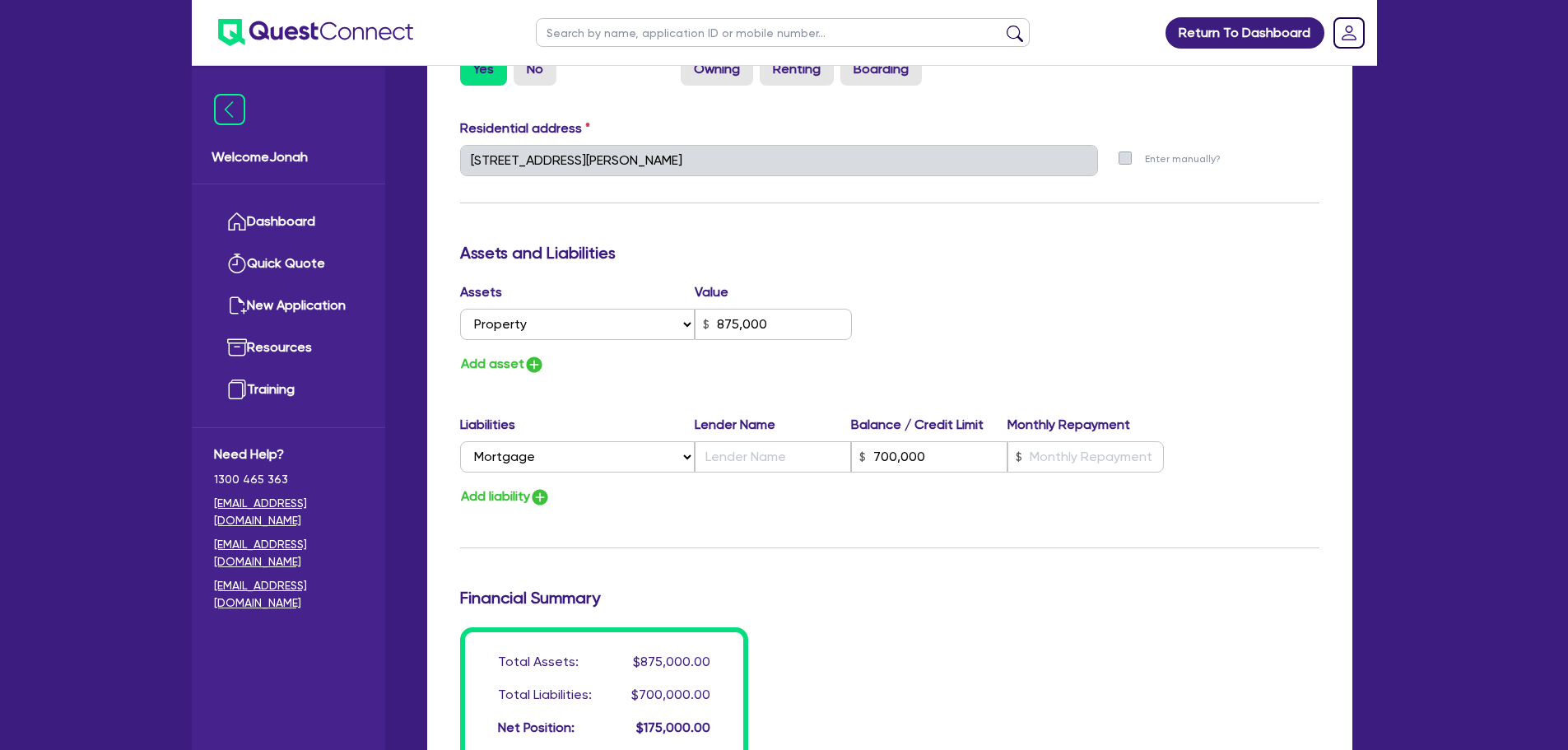
scroll to position [823, 0]
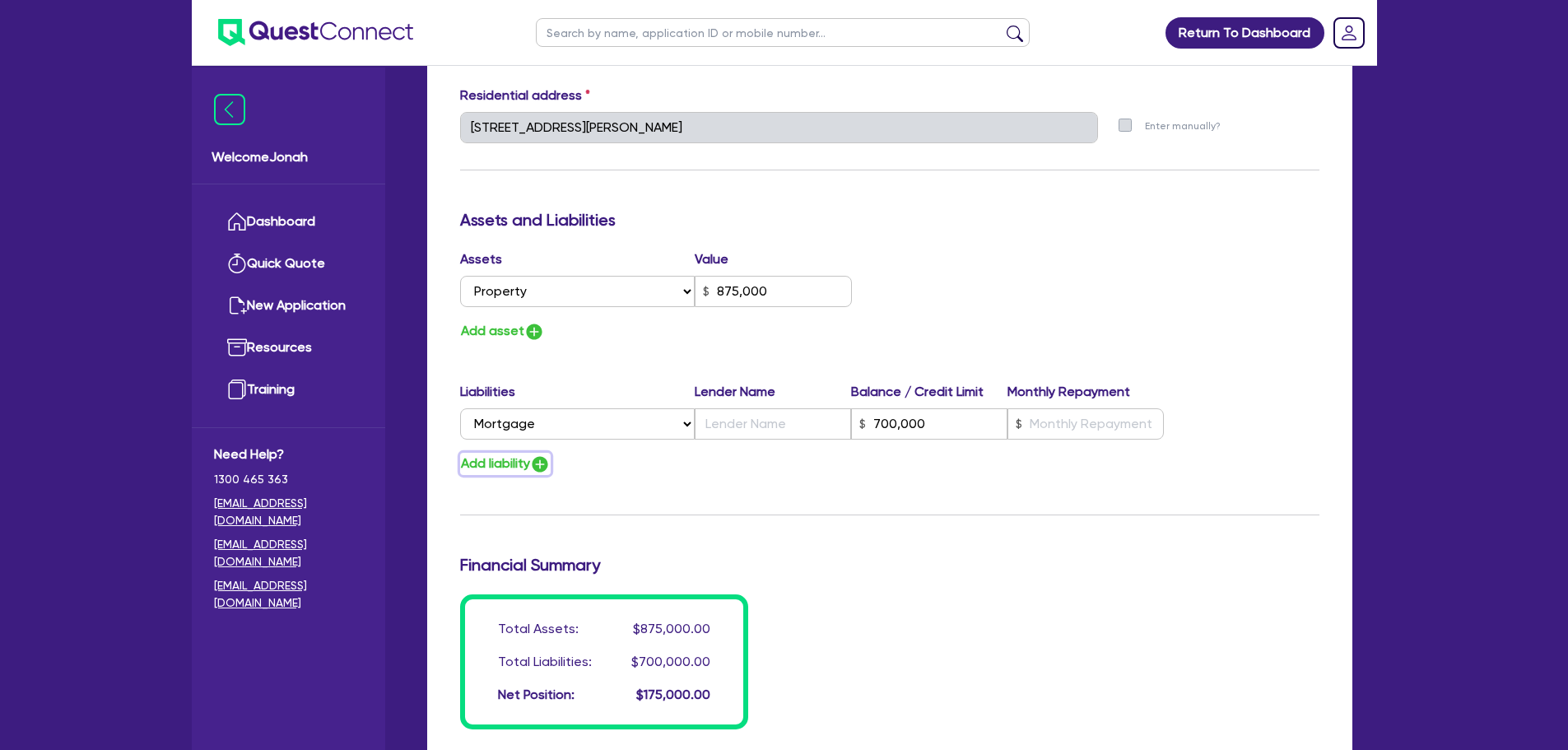
click at [533, 469] on button "Add liability" at bounding box center [506, 464] width 90 height 22
type input "0"
type input "0455 445 490"
type input "875,000"
type input "700,000"
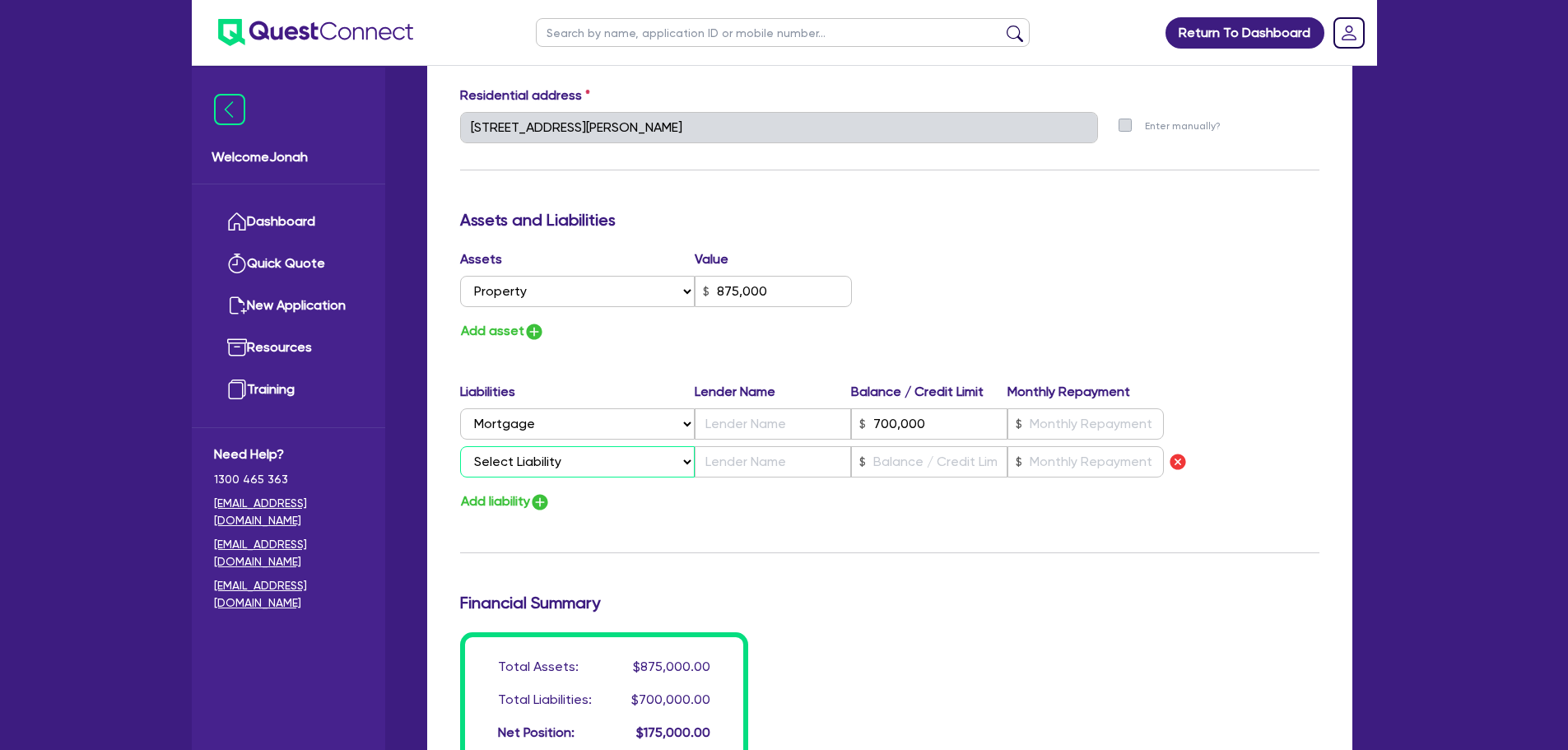
click at [559, 463] on select "Select Liability Credit card Mortgage Investment property loan Vehicle loan Tru…" at bounding box center [578, 461] width 235 height 31
select select "CREDIT_CARD"
click at [461, 446] on select "Select Liability Credit card Mortgage Investment property loan Vehicle loan Tru…" at bounding box center [578, 461] width 235 height 31
type input "0"
type input "0455 445 490"
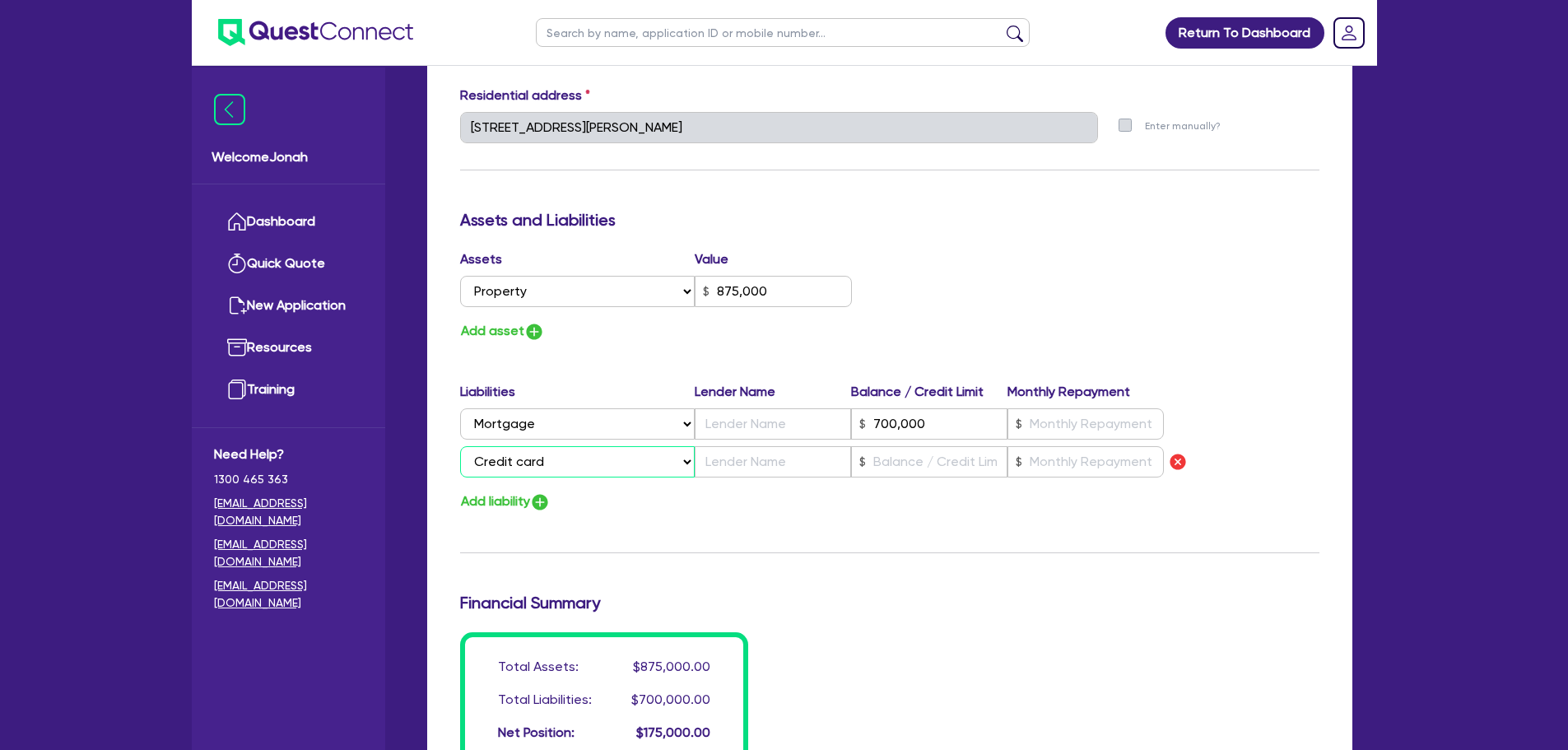
type input "875,000"
type input "700,000"
click at [922, 466] on input "text" at bounding box center [930, 461] width 157 height 31
type input "0"
type input "0455 445 490"
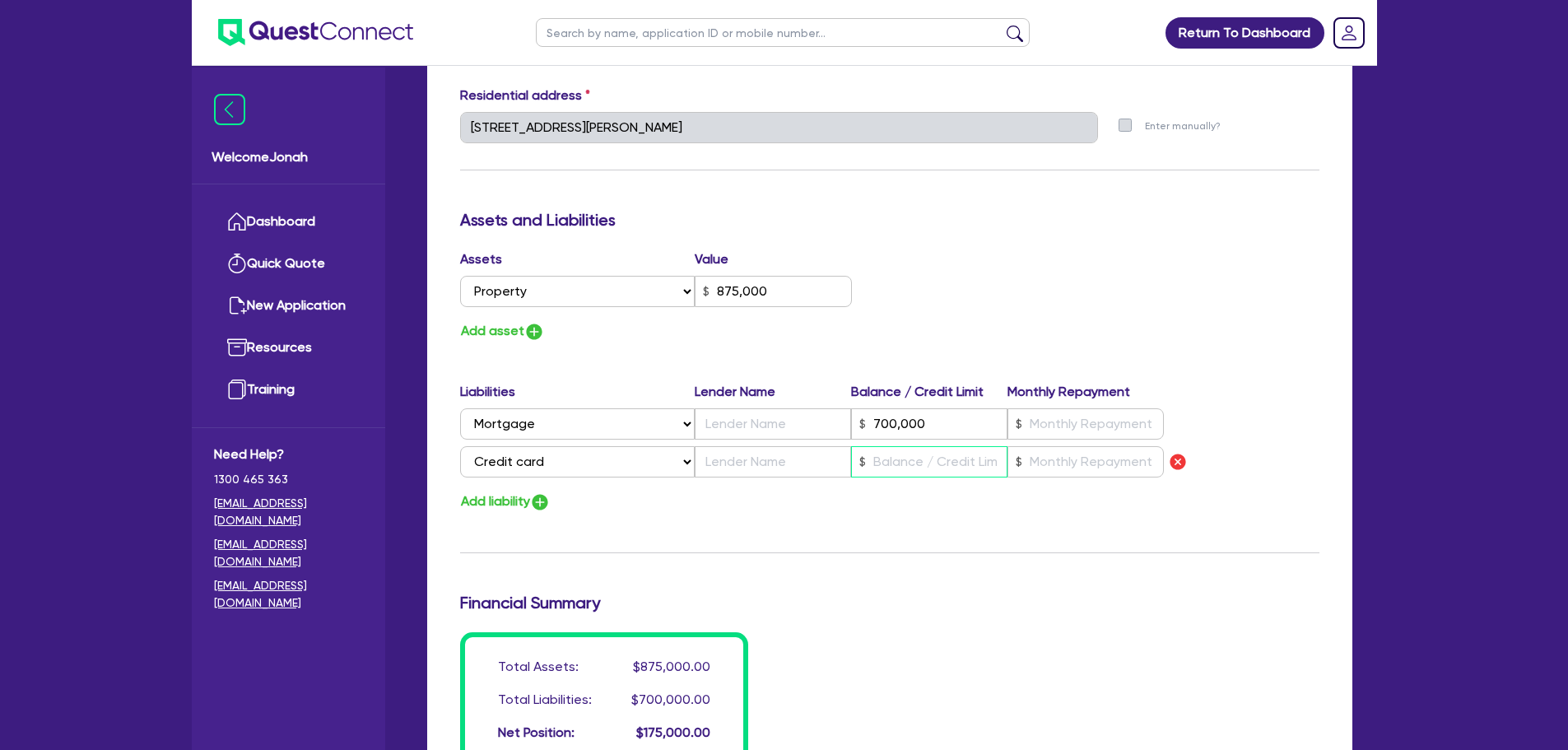
type input "875,000"
type input "700,000"
type input "1"
type input "0"
type input "0455 445 490"
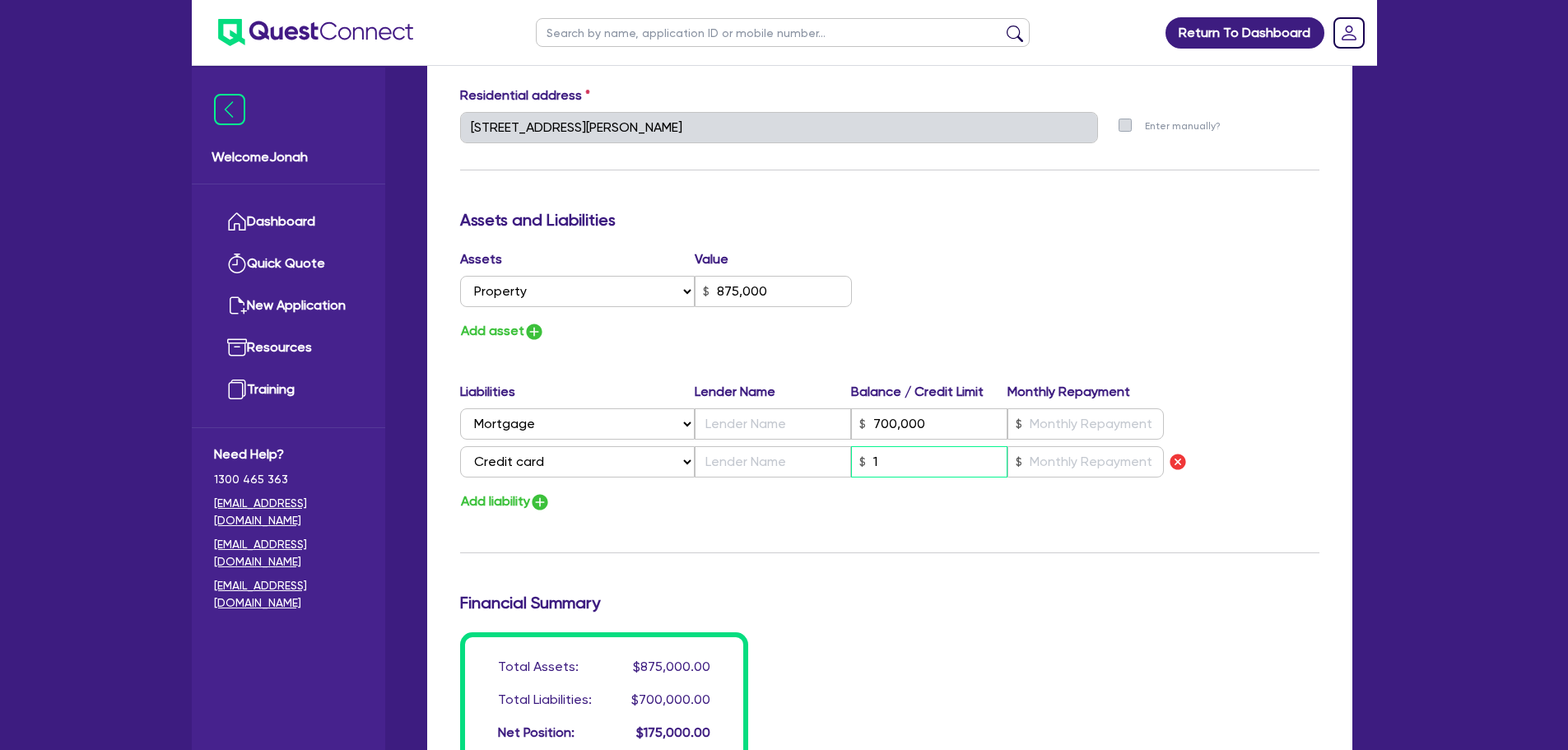
type input "875,000"
type input "700,000"
type input "18"
type input "0"
type input "0455 445 490"
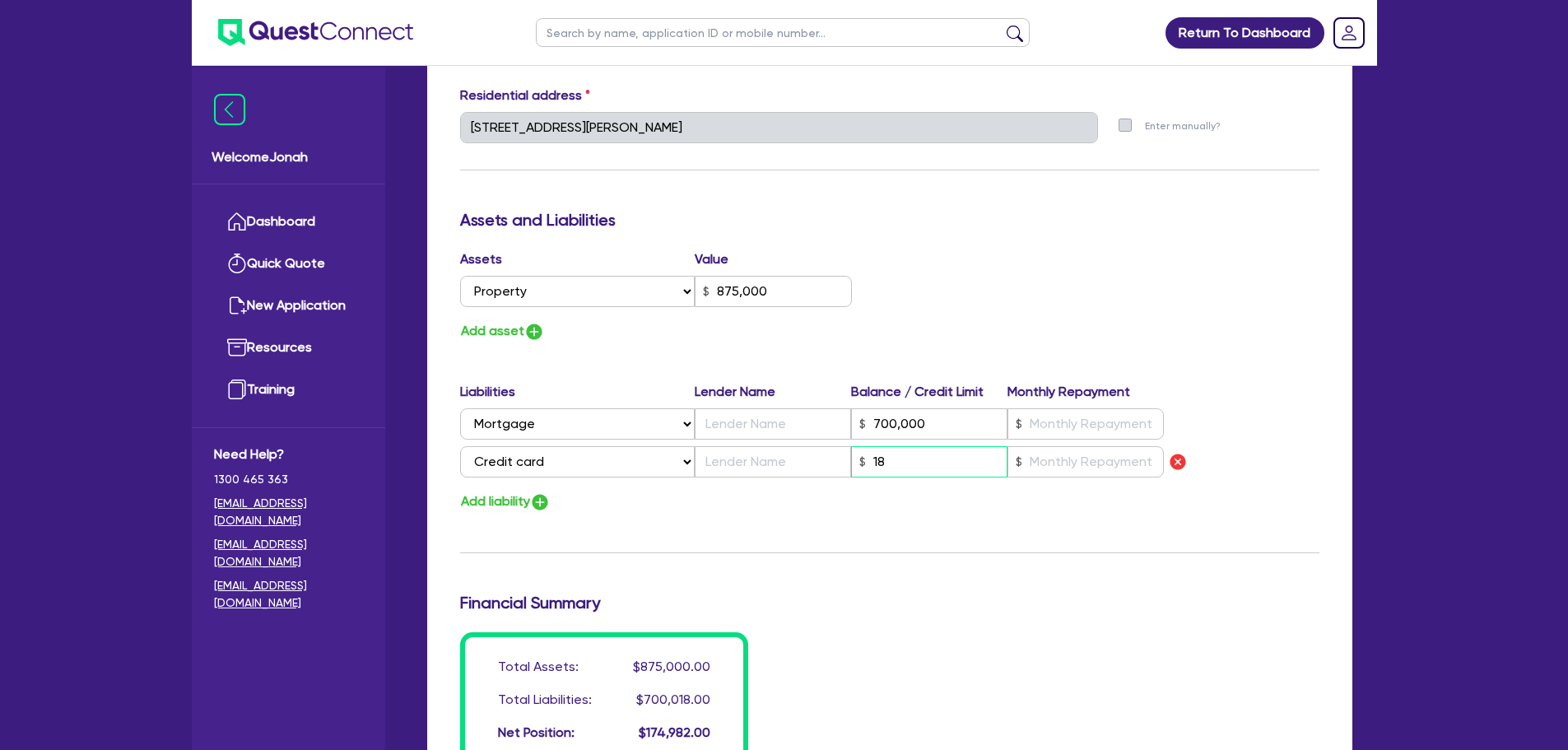
type input "875,000"
type input "700,000"
type input "180"
type input "0"
type input "0455 445 490"
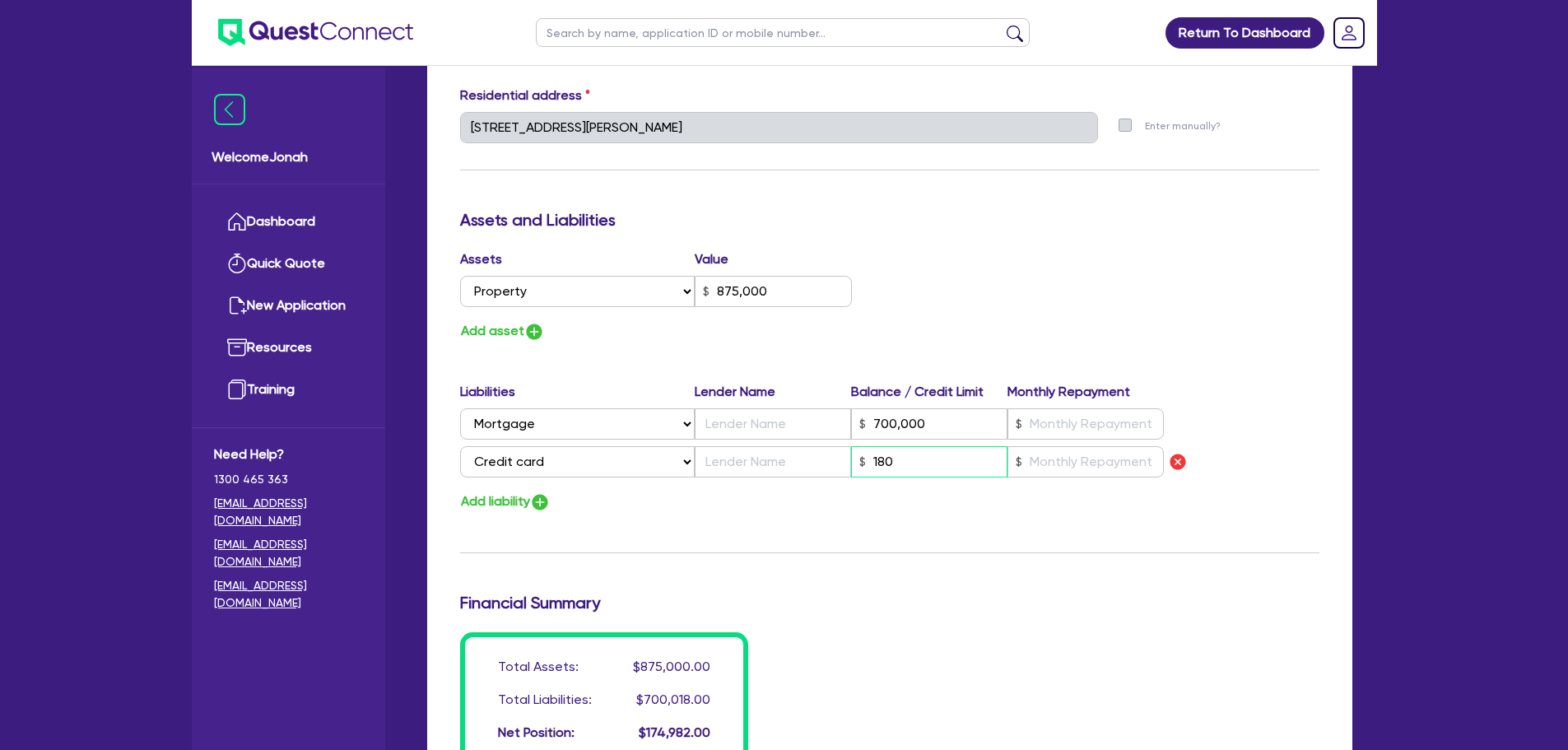
type input "875,000"
type input "700,000"
type input "1,800"
type input "0"
type input "0455 445 490"
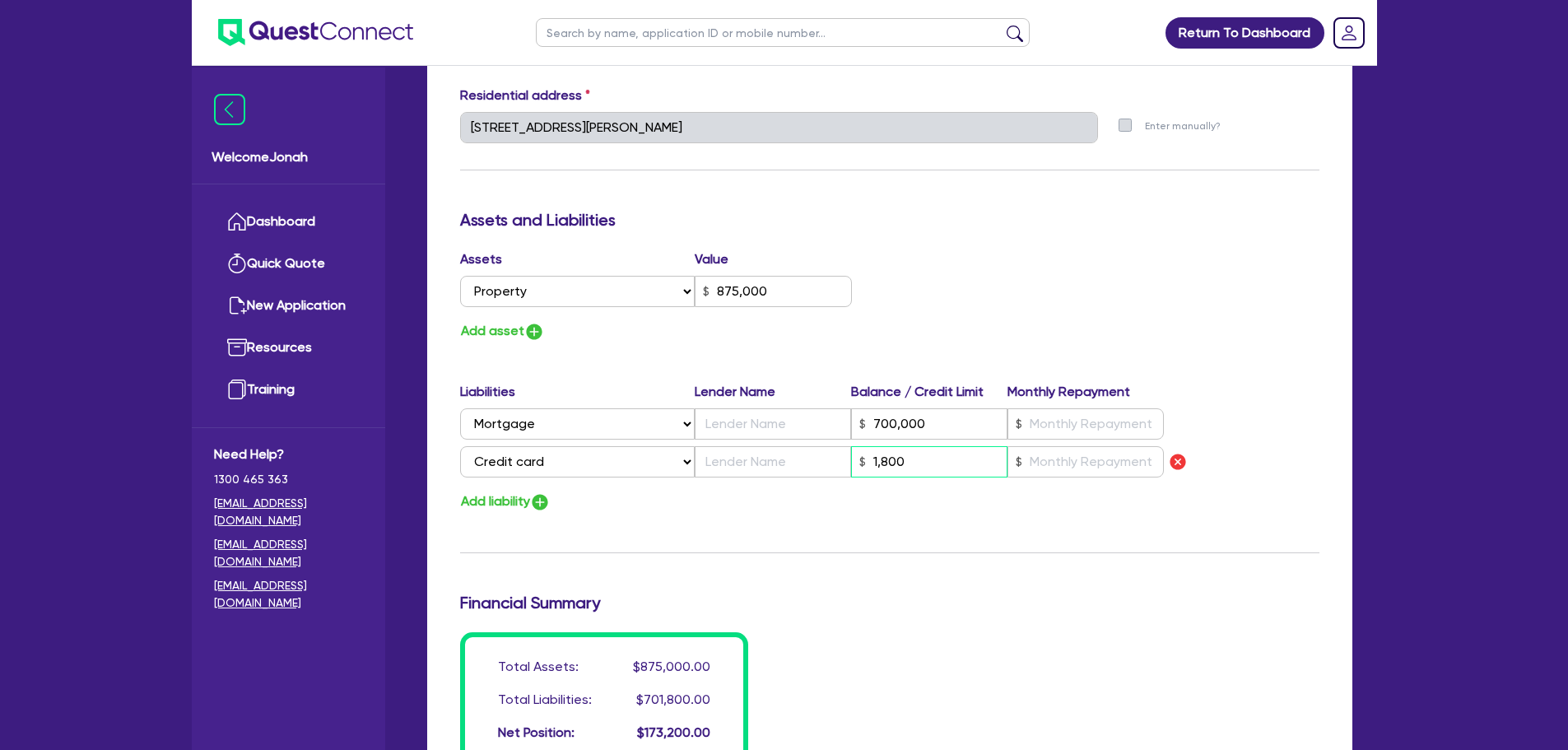
type input "875,000"
type input "700,000"
type input "18,000"
click at [510, 497] on button "Add liability" at bounding box center [506, 501] width 90 height 22
type input "0"
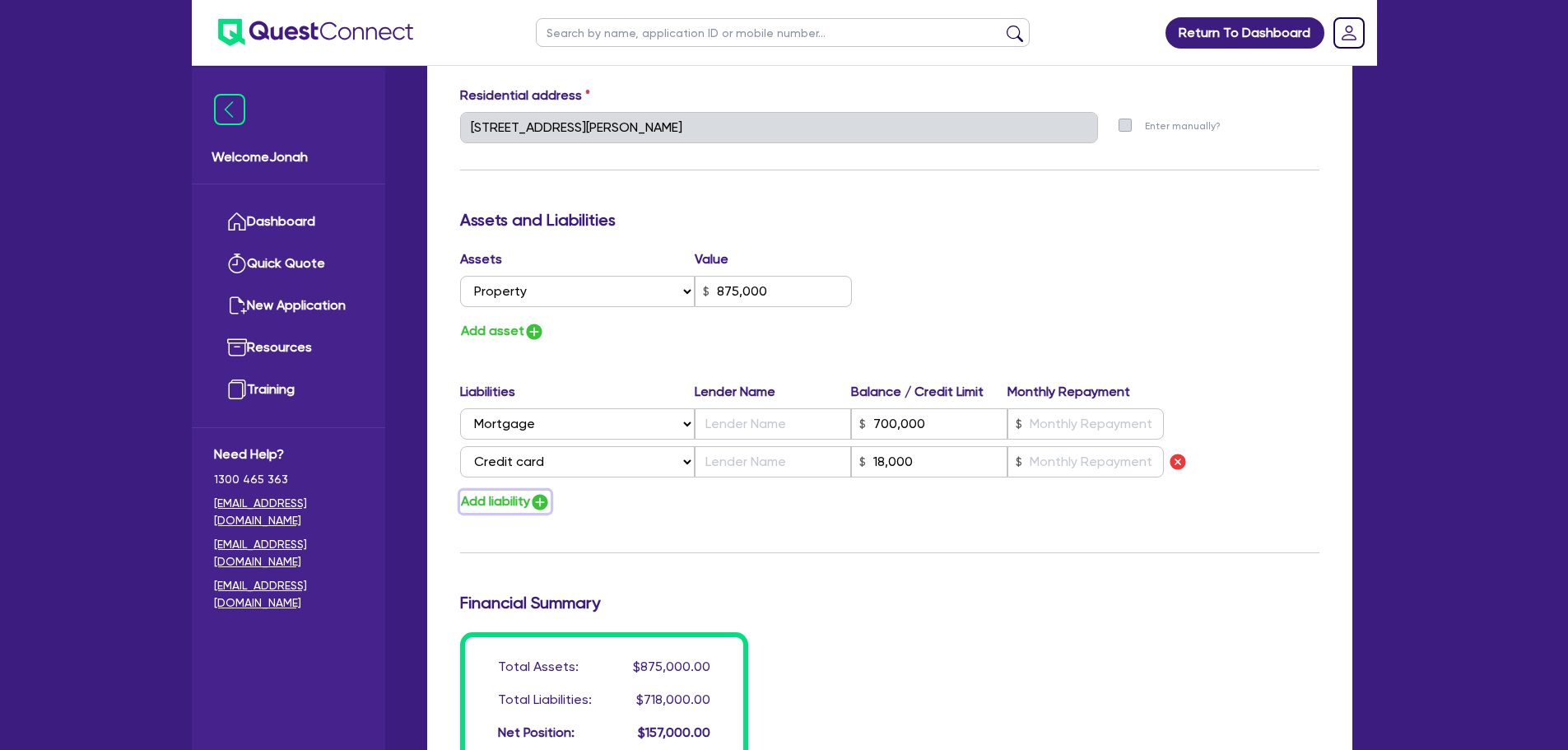
type input "0455 445 490"
type input "875,000"
type input "700,000"
type input "18,000"
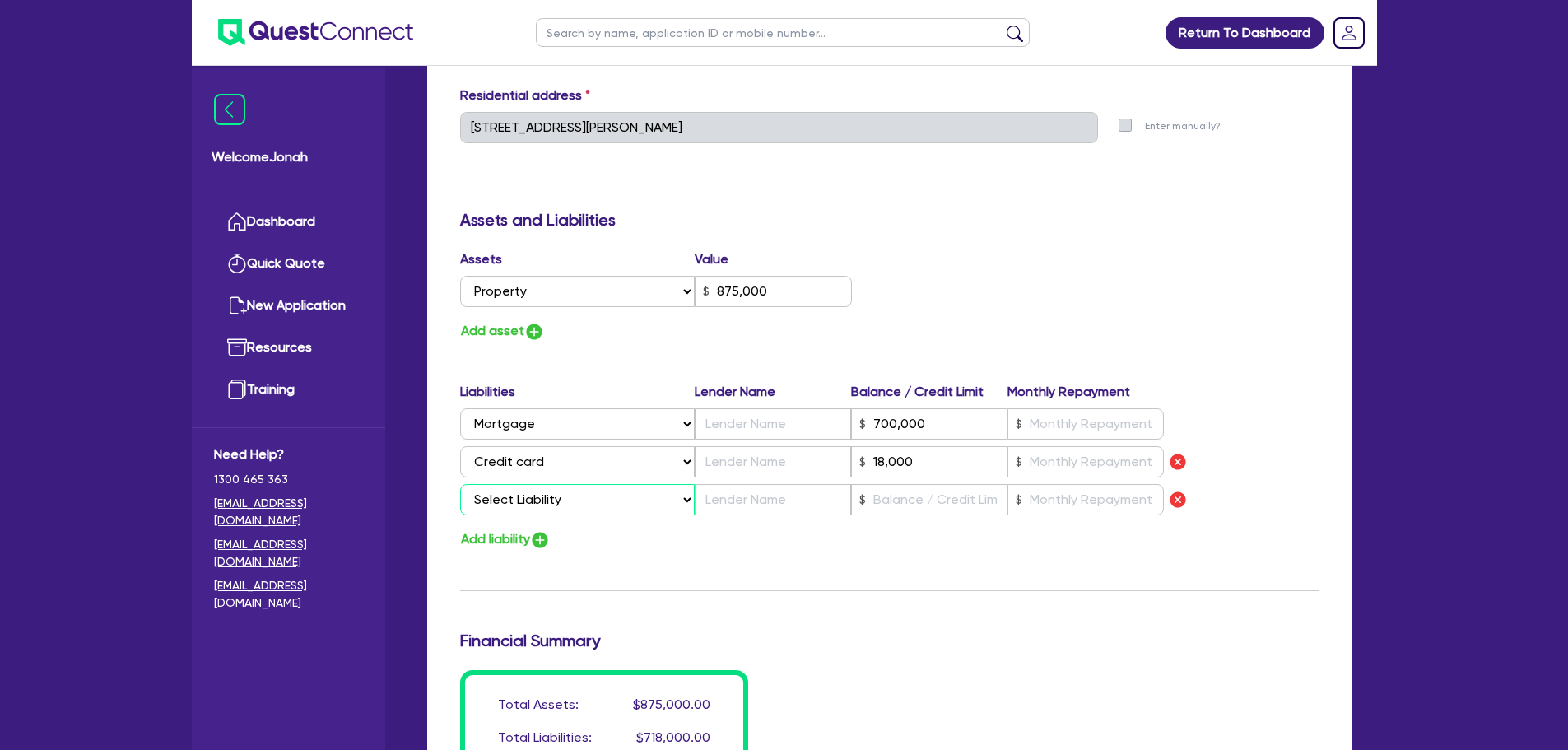
click at [644, 499] on select "Select Liability Credit card Mortgage Investment property loan Vehicle loan Tru…" at bounding box center [578, 500] width 235 height 31
select select "VEHICLE_LOAN"
click at [461, 484] on select "Select Liability Credit card Mortgage Investment property loan Vehicle loan Tru…" at bounding box center [578, 500] width 235 height 31
type input "0"
type input "0455 445 490"
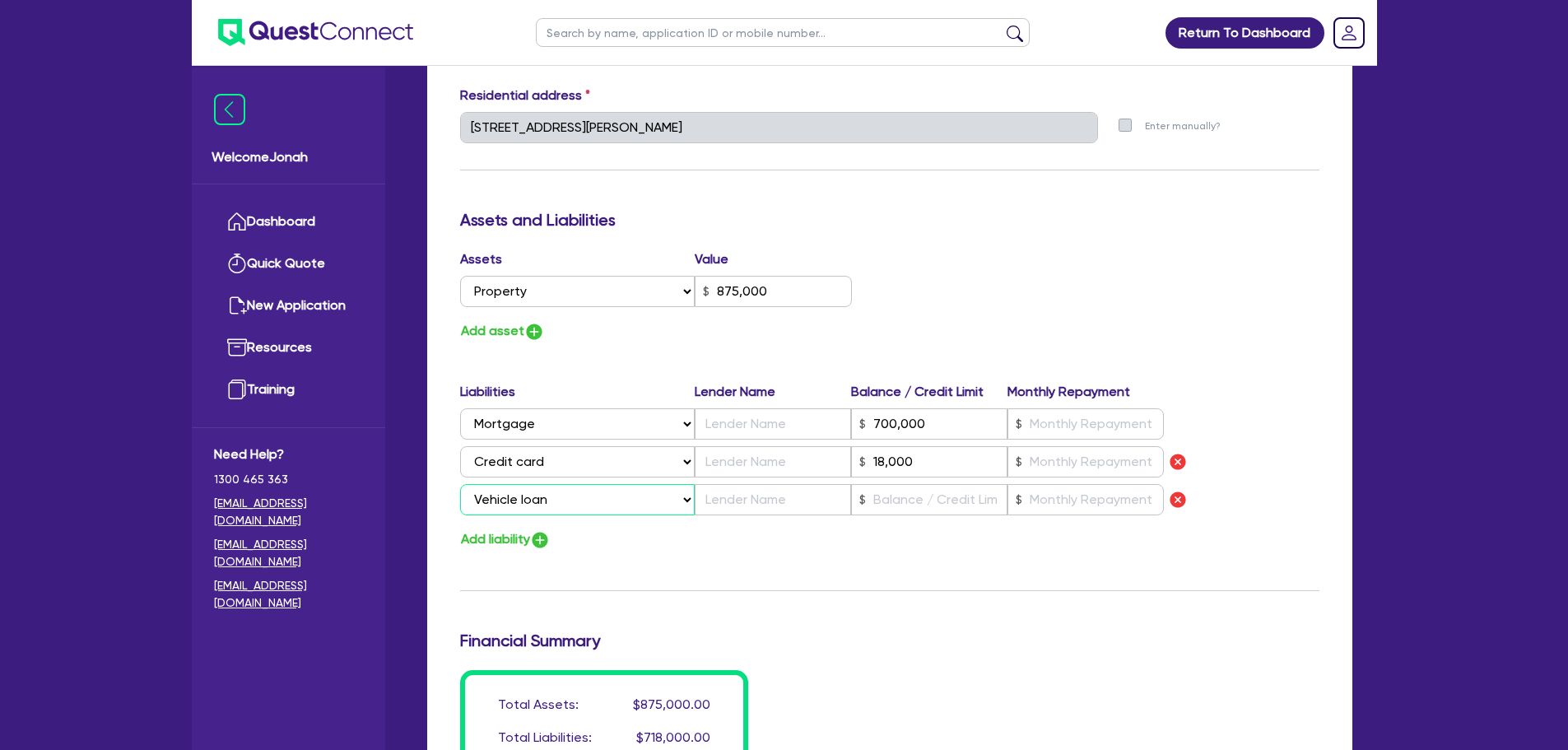
type input "875,000"
type input "700,000"
type input "18,000"
click at [760, 499] on input "text" at bounding box center [773, 500] width 157 height 31
type input "0"
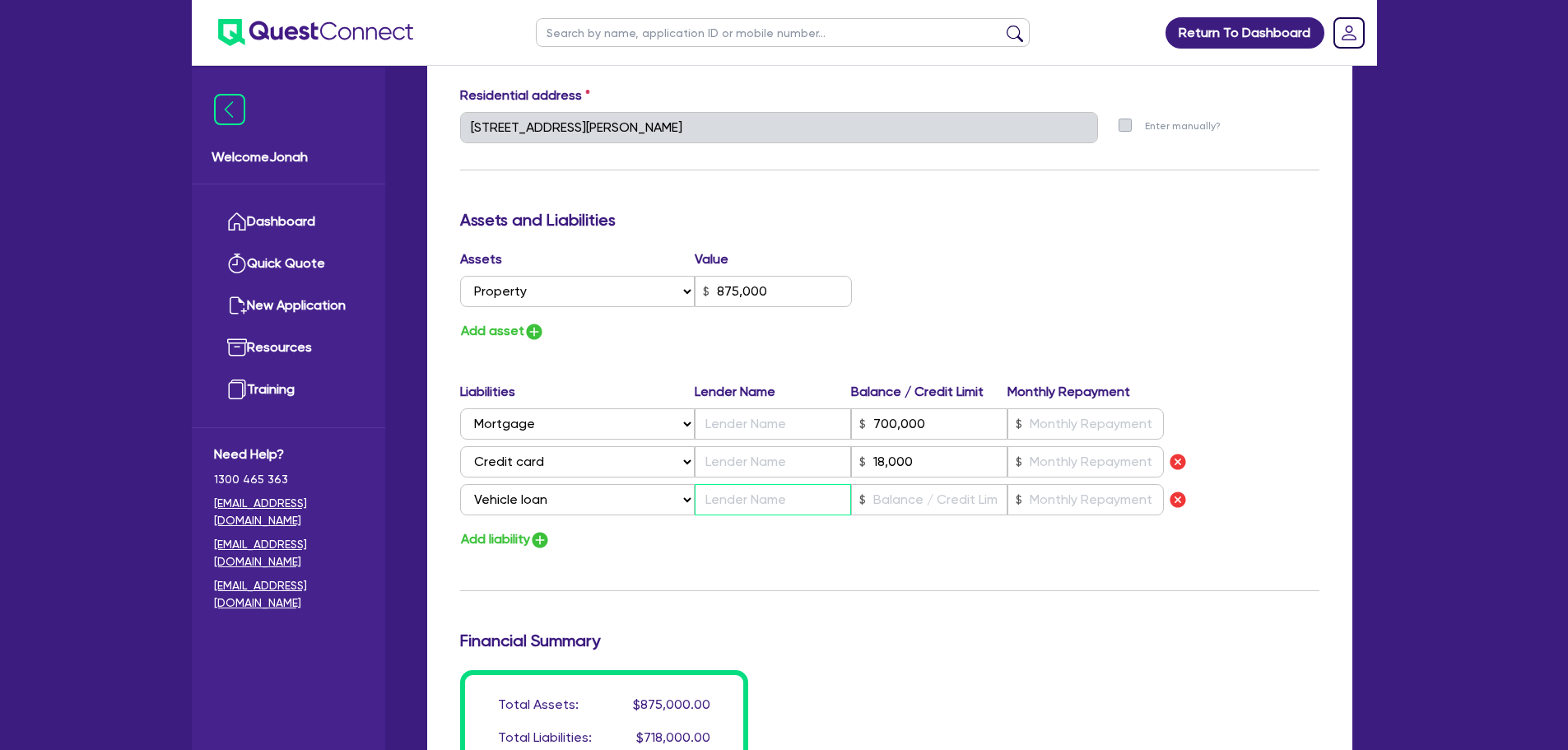
type input "0455 445 490"
type input "875,000"
type input "700,000"
type input "18,000"
type input "S"
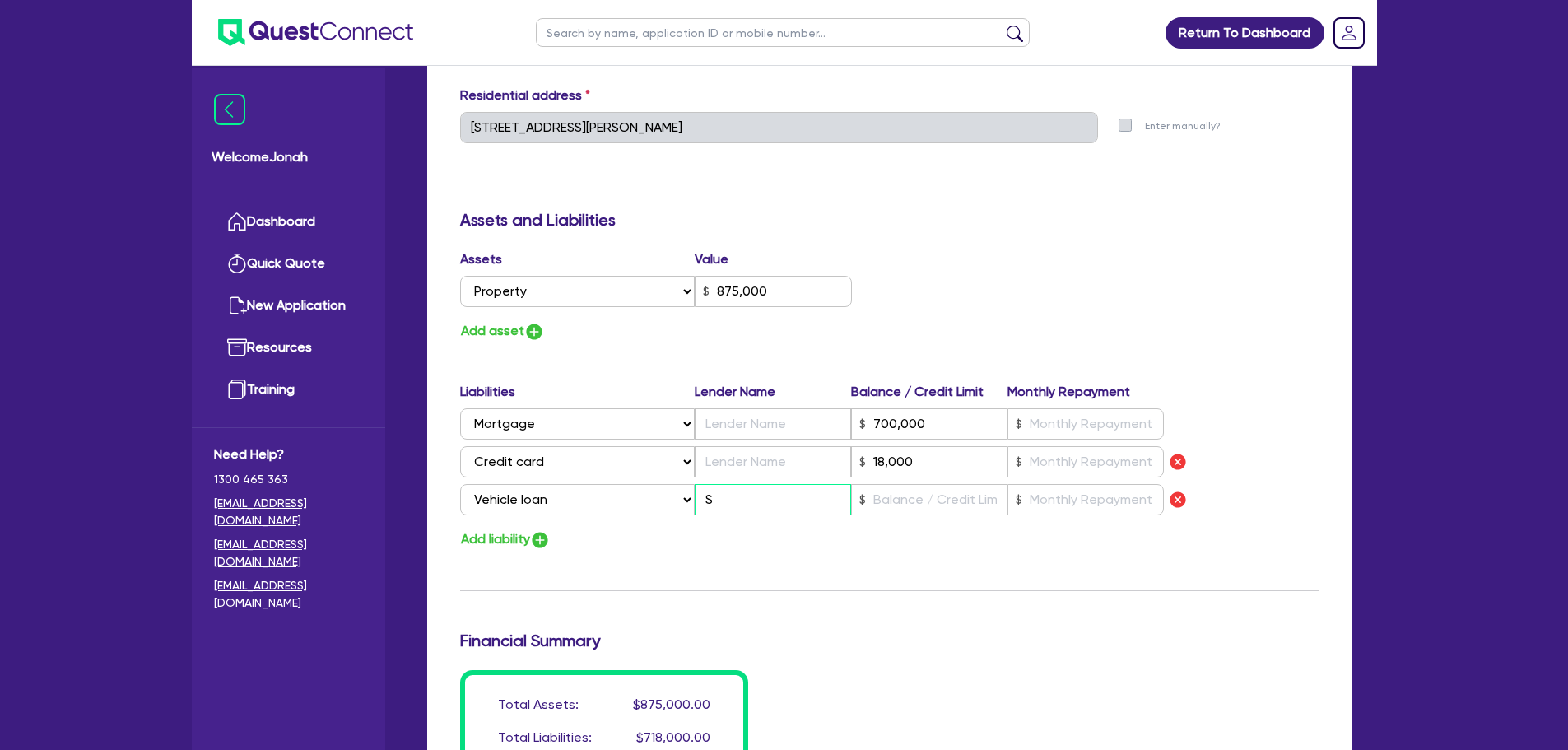
type input "0"
type input "0455 445 490"
type input "875,000"
type input "700,000"
type input "18,000"
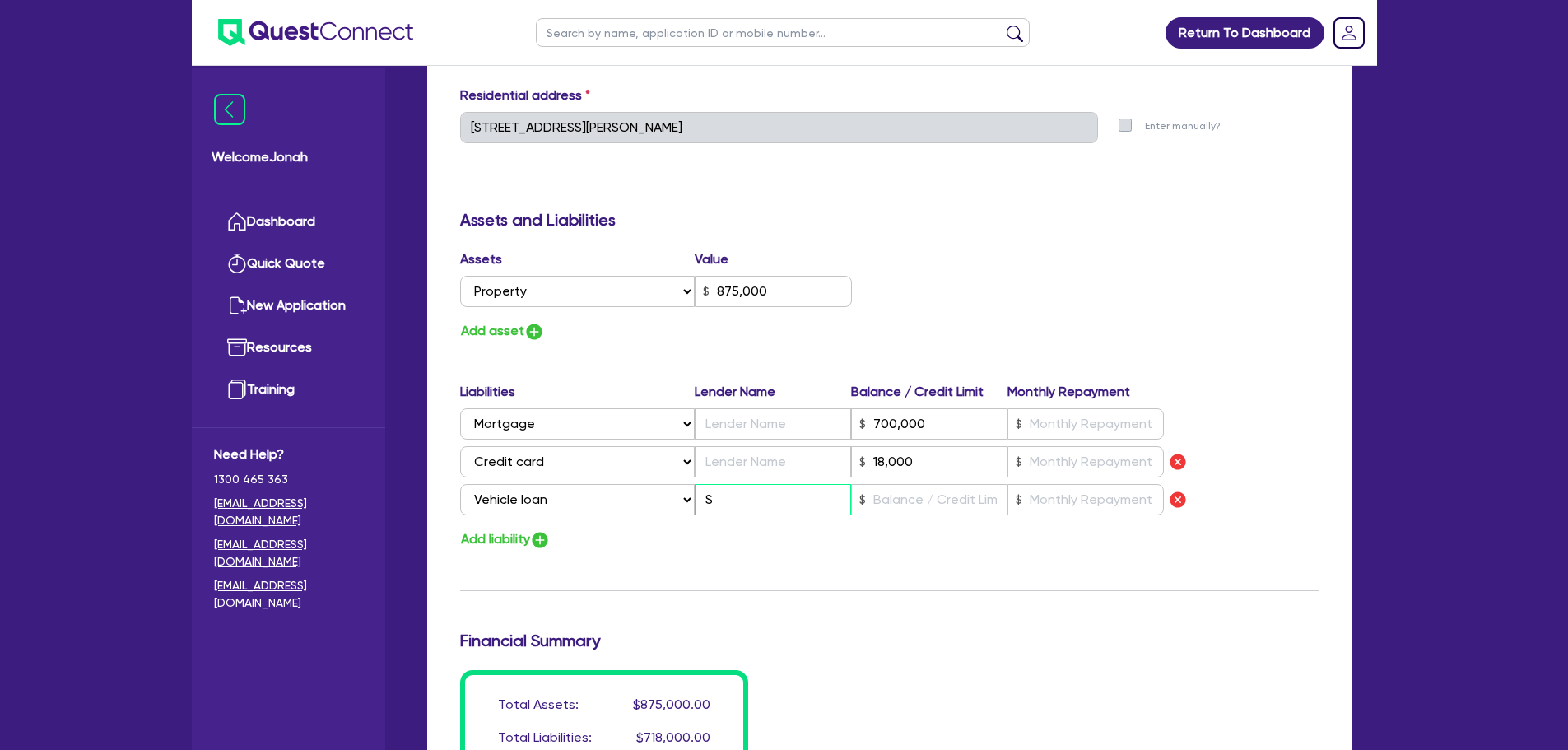
type input "Sk"
type input "0"
type input "0455 445 490"
type input "875,000"
type input "700,000"
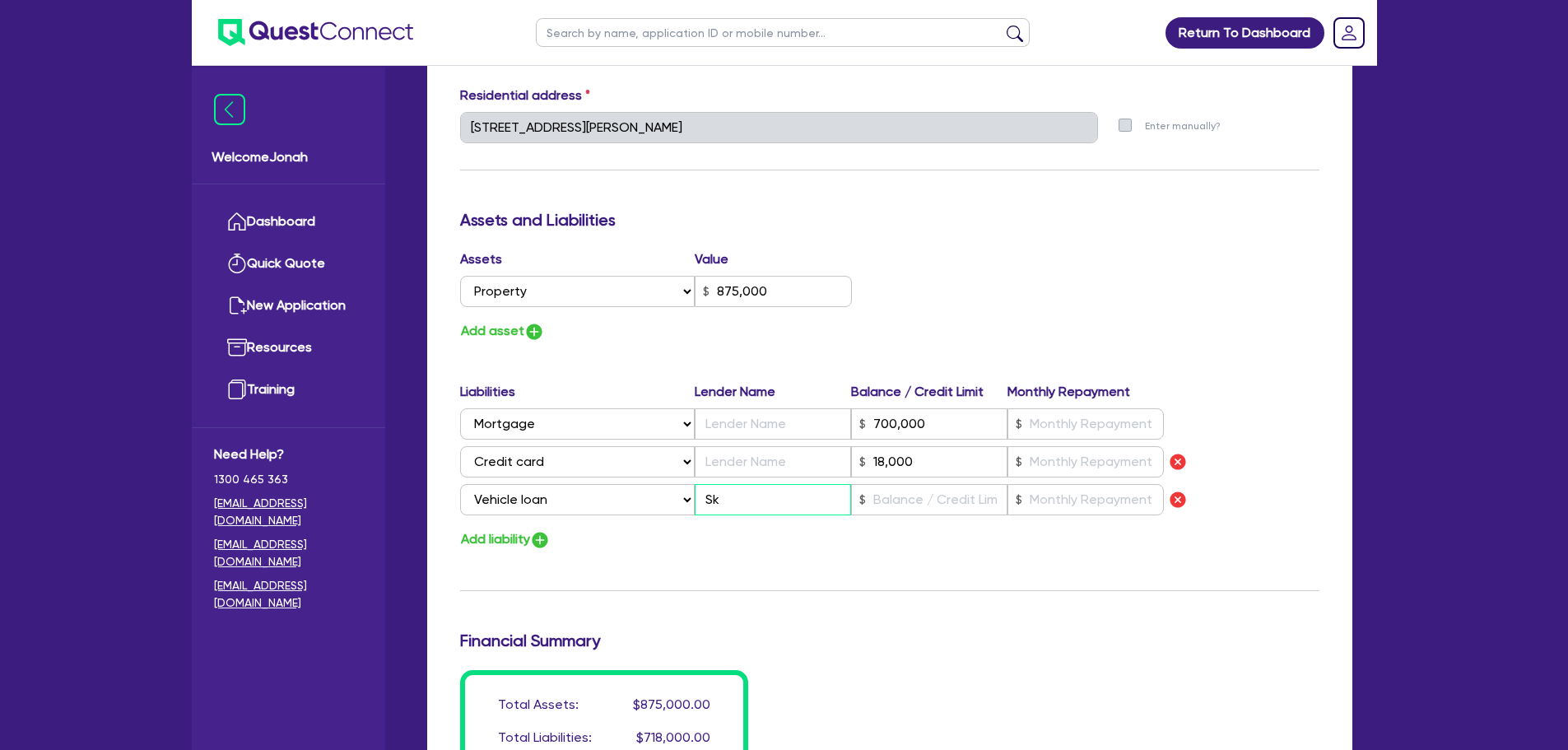
type input "18,000"
type input "Sky"
type input "0"
type input "0455 445 490"
type input "875,000"
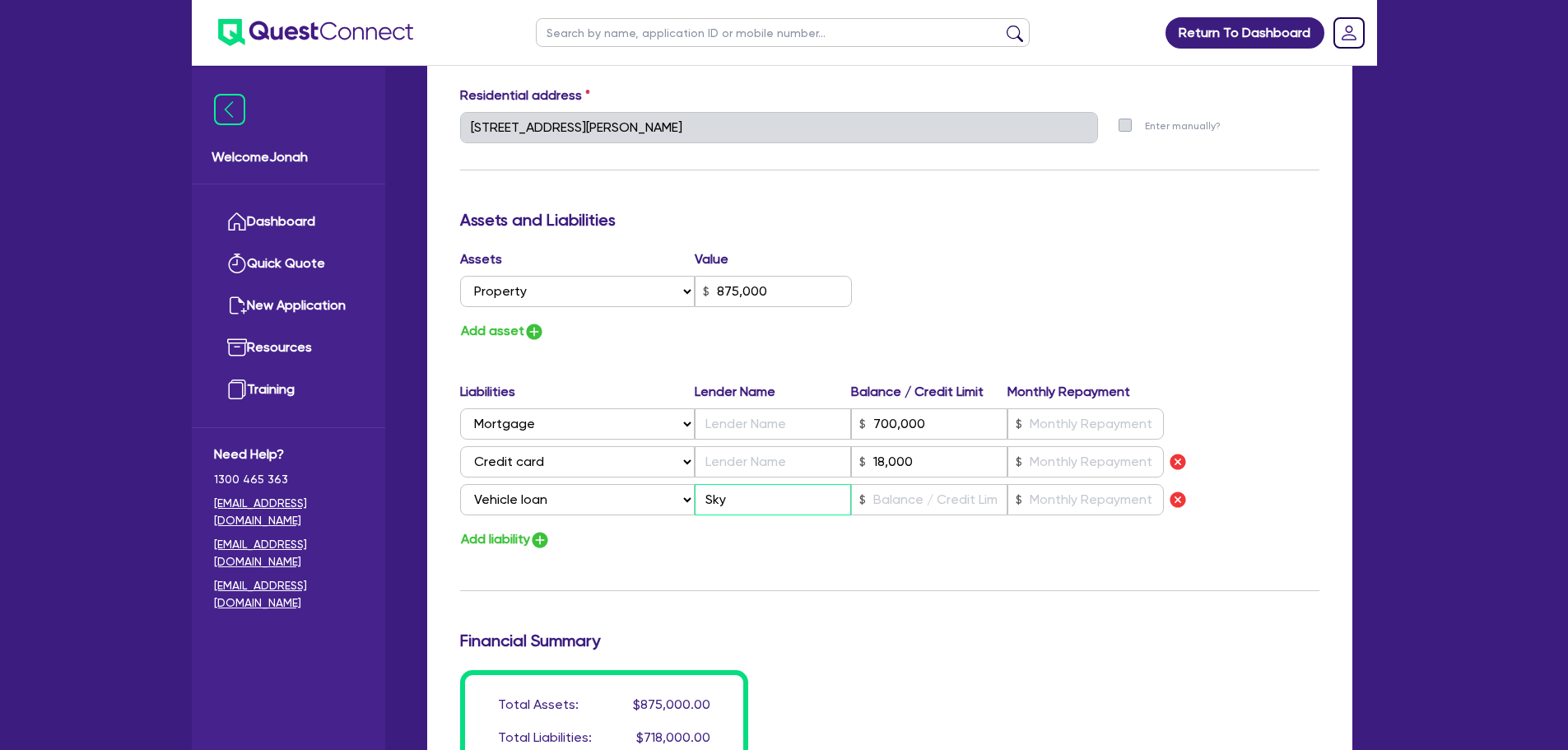
type input "700,000"
type input "18,000"
type input "Skyl"
type input "0"
type input "0455 445 490"
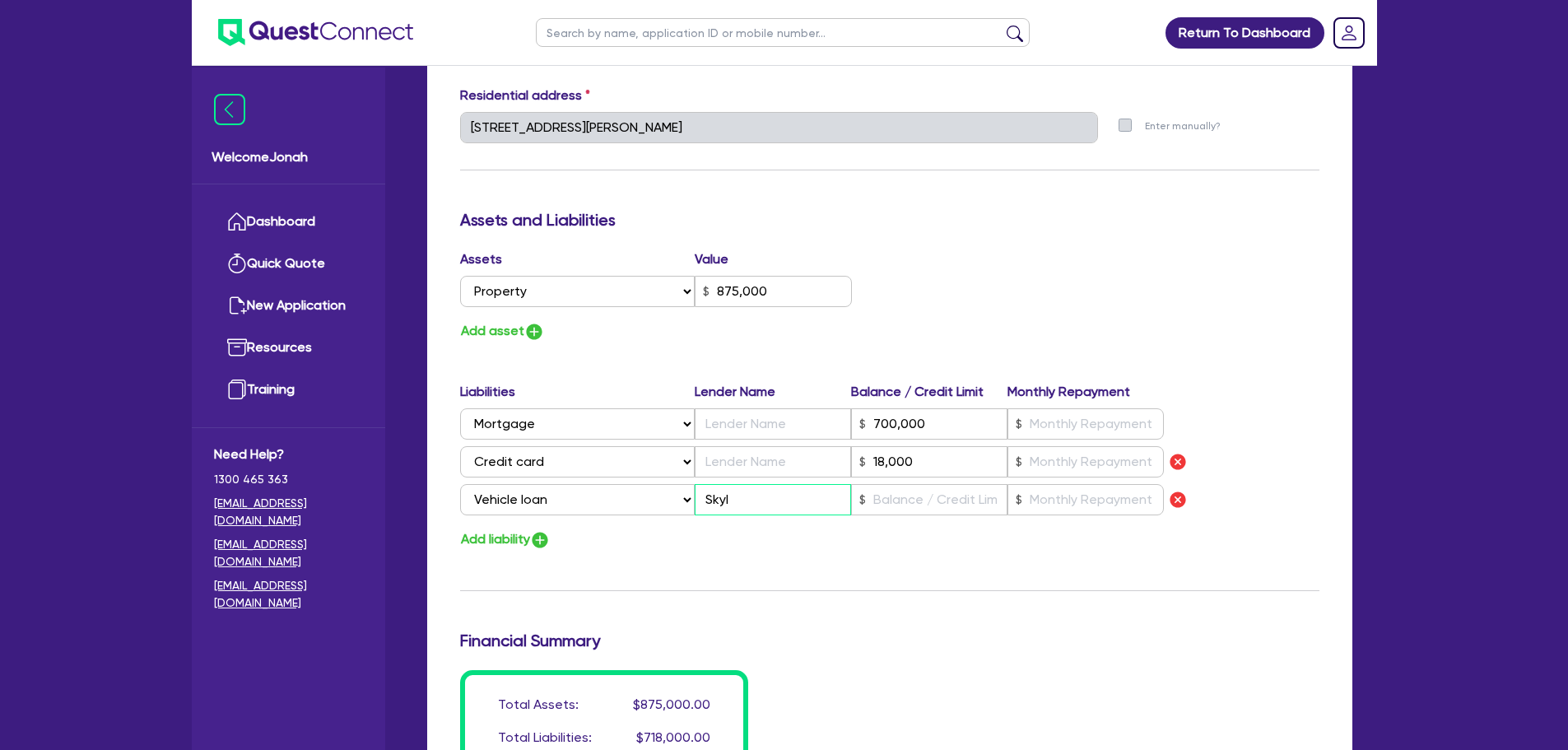
type input "875,000"
type input "700,000"
type input "18,000"
type input "Skyli"
type input "0"
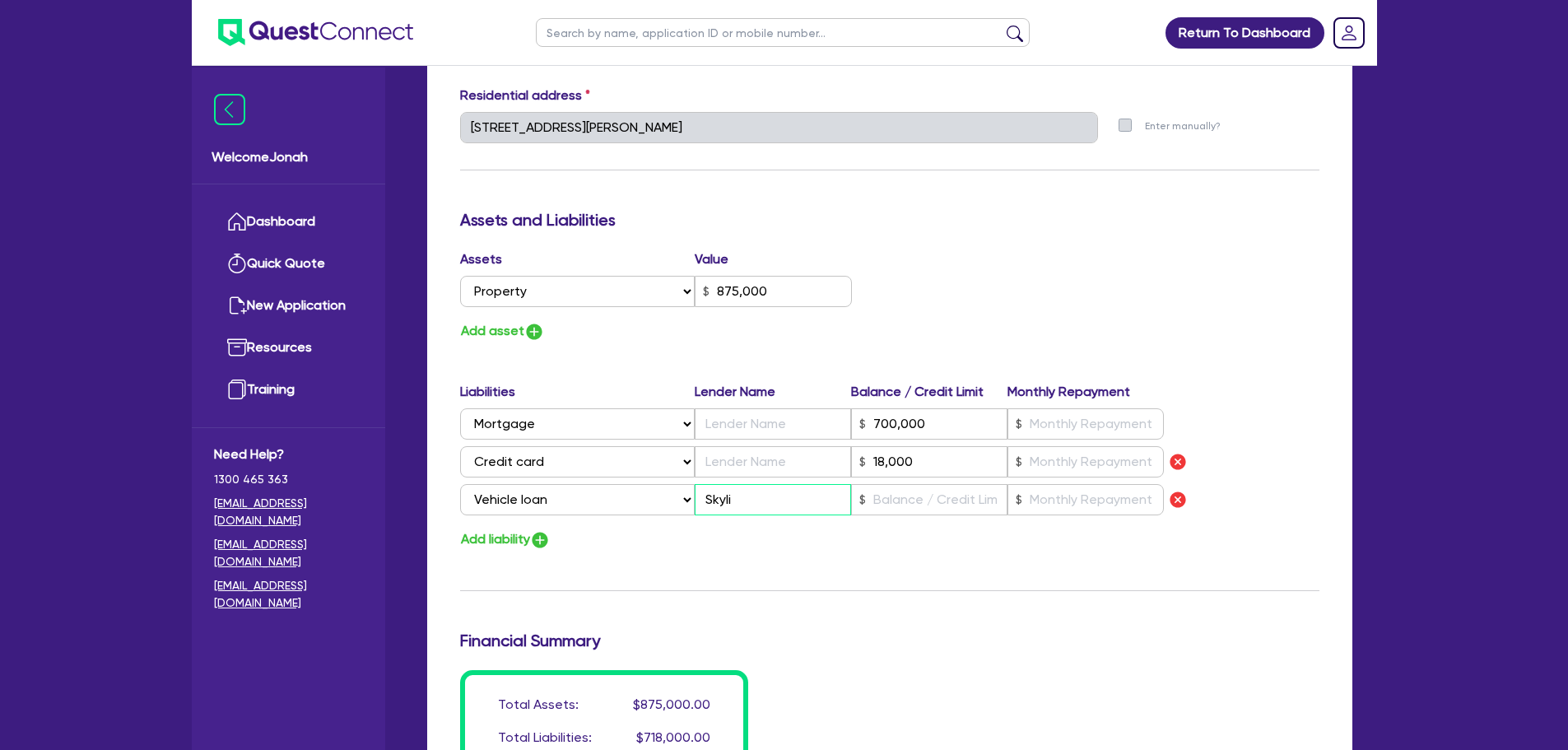
type input "0455 445 490"
type input "875,000"
type input "700,000"
type input "18,000"
type input "Skylin"
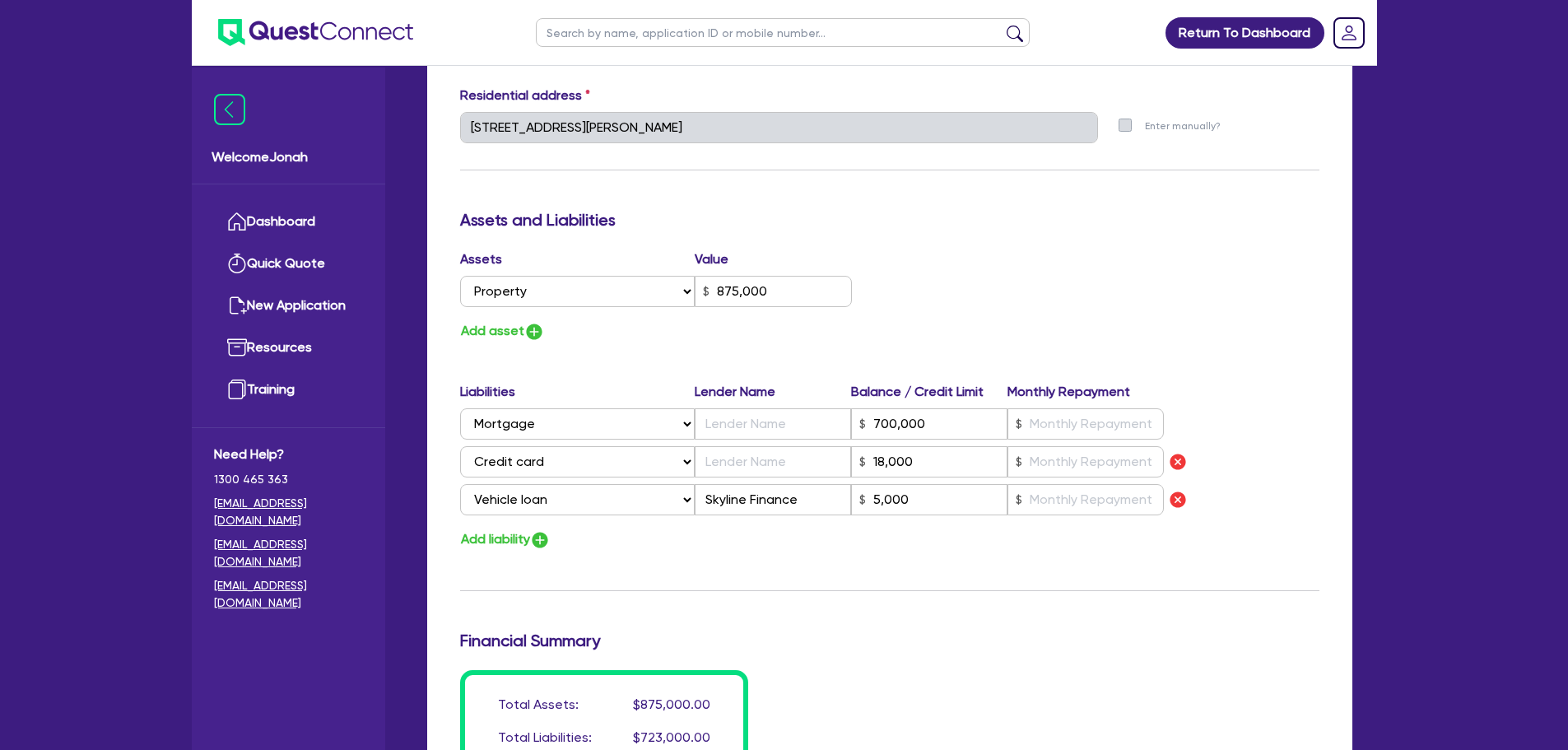
click at [844, 667] on div "Update residential status for Director #1 Boarding is only acceptable when the …" at bounding box center [890, 158] width 860 height 1293
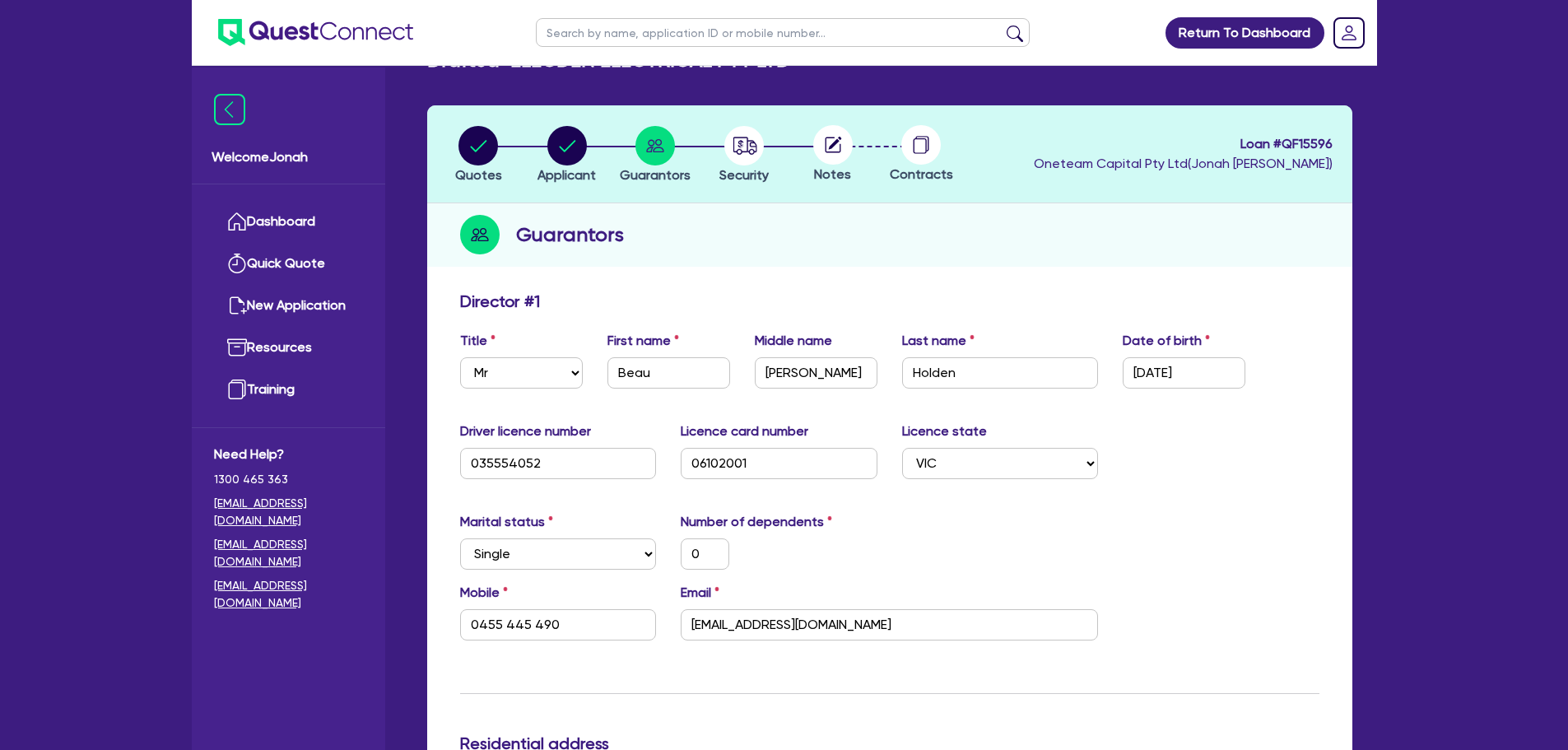
scroll to position [0, 0]
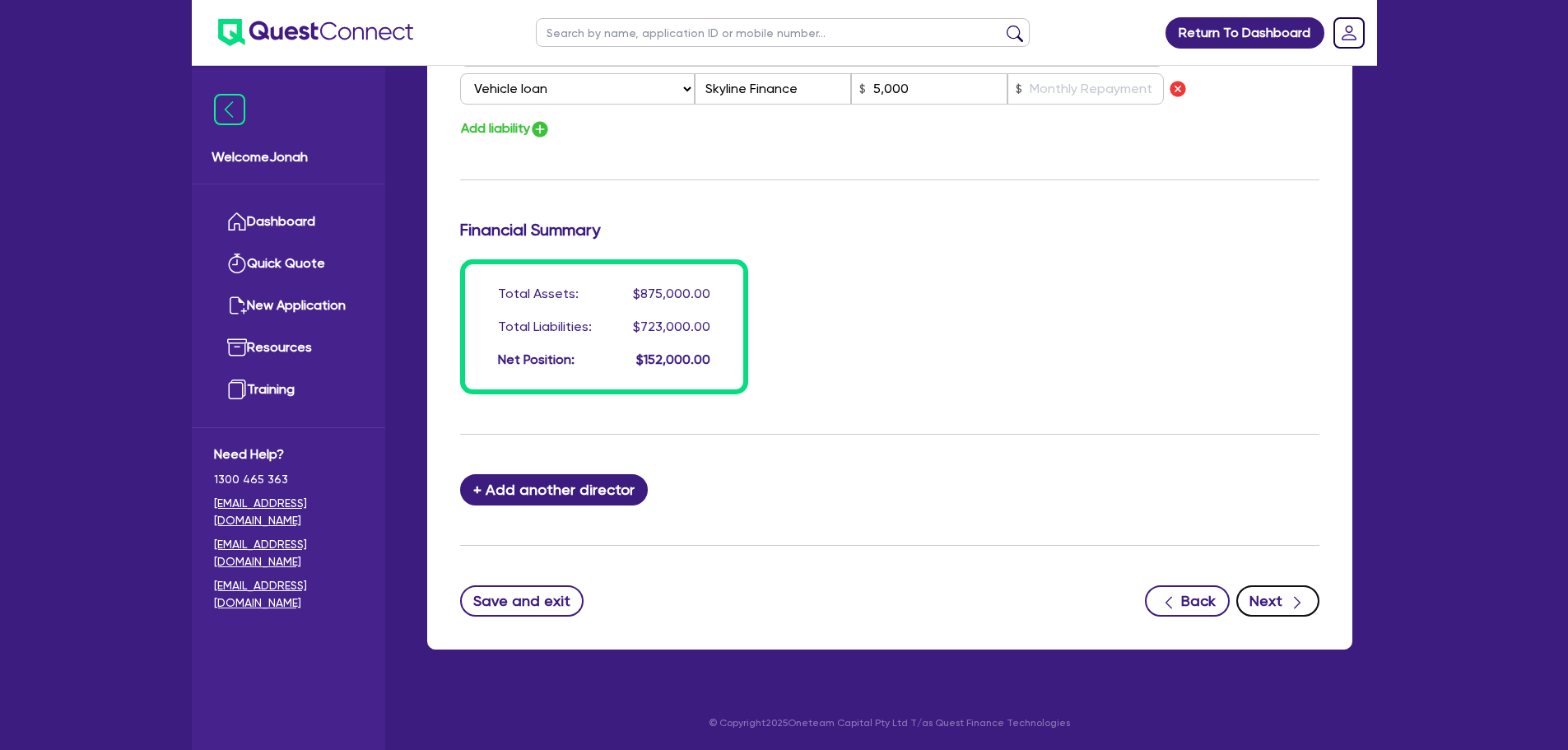
click at [1283, 593] on button "Next" at bounding box center [1279, 601] width 83 height 31
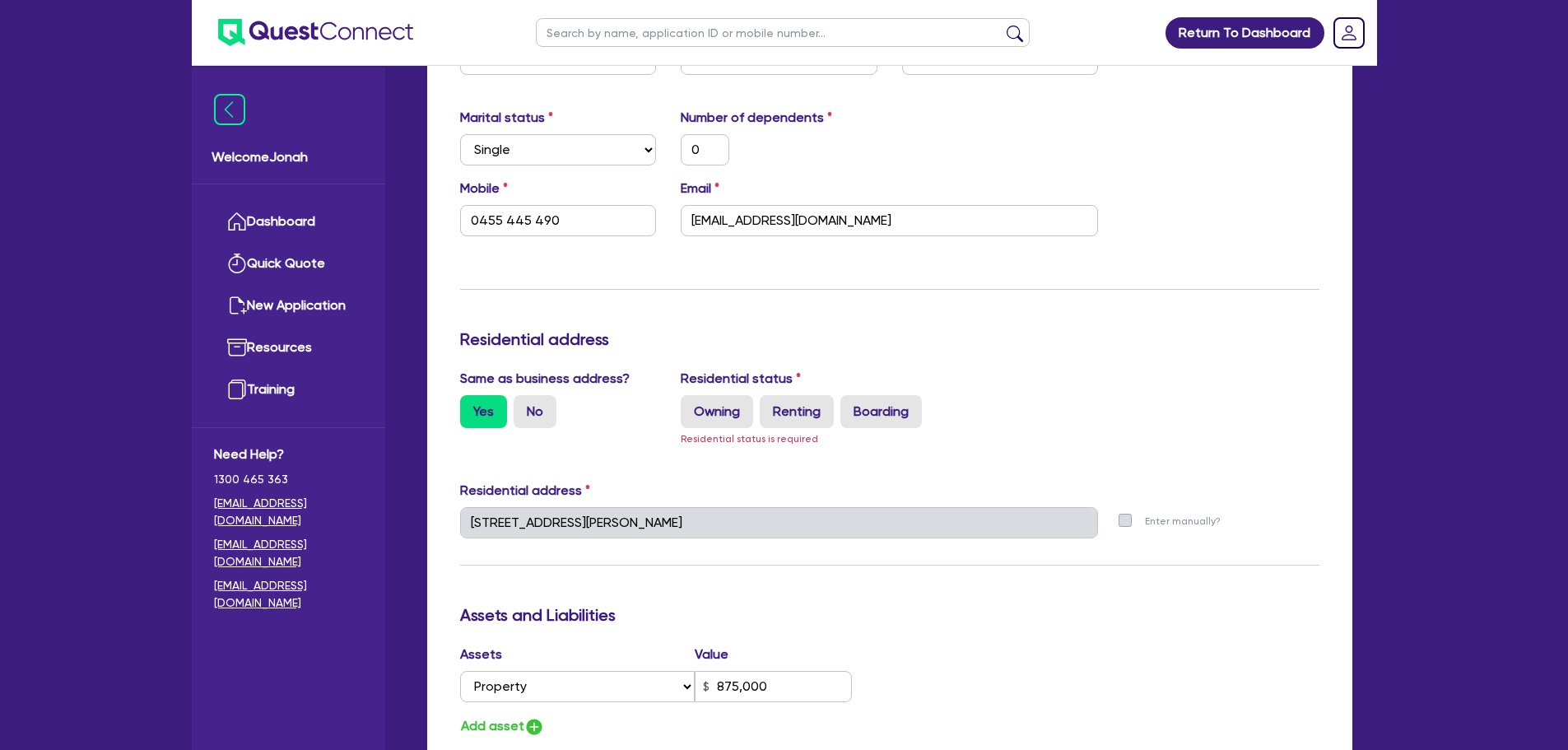
scroll to position [431, 0]
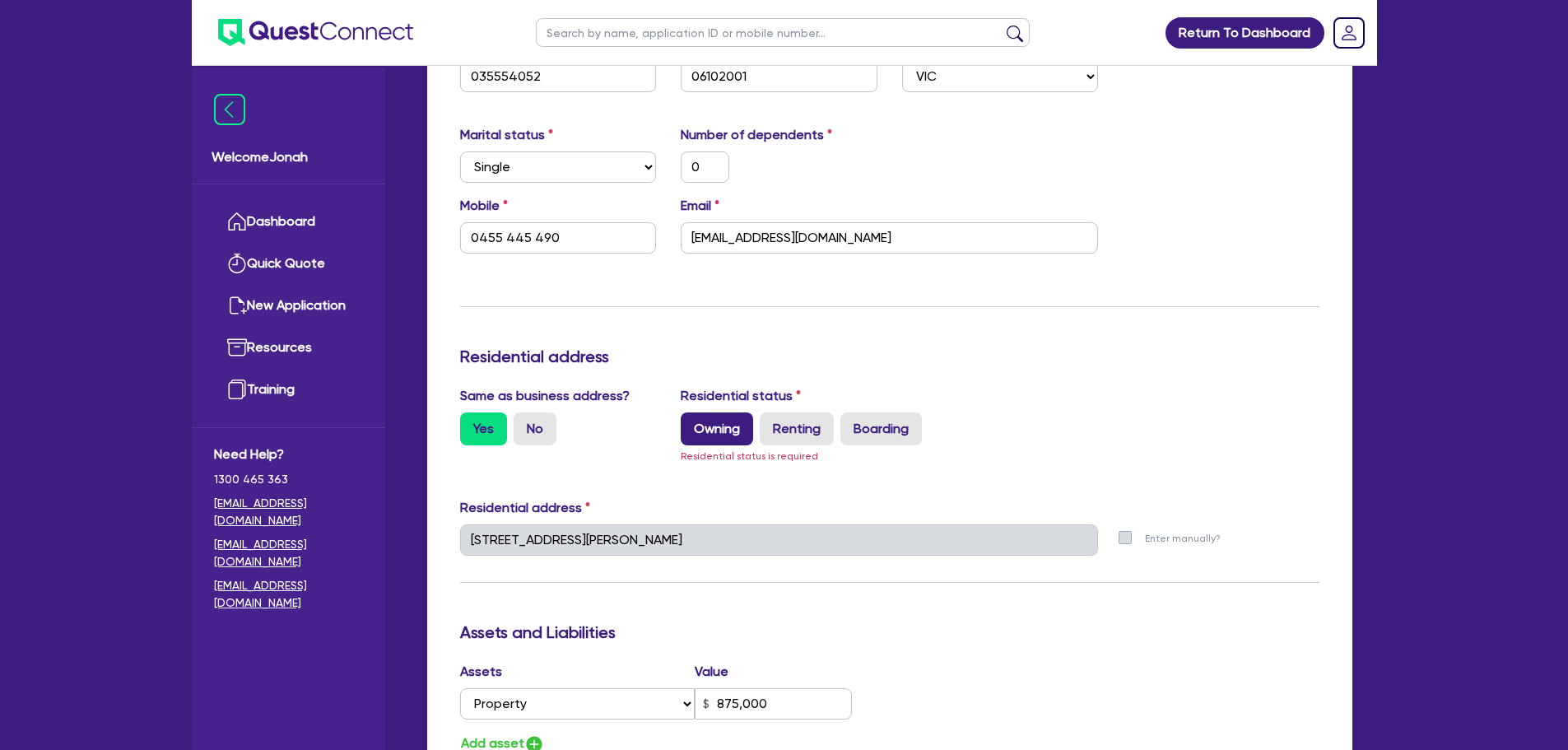
click at [724, 432] on label "Owning" at bounding box center [717, 429] width 72 height 33
click at [691, 423] on input "Owning" at bounding box center [686, 418] width 11 height 11
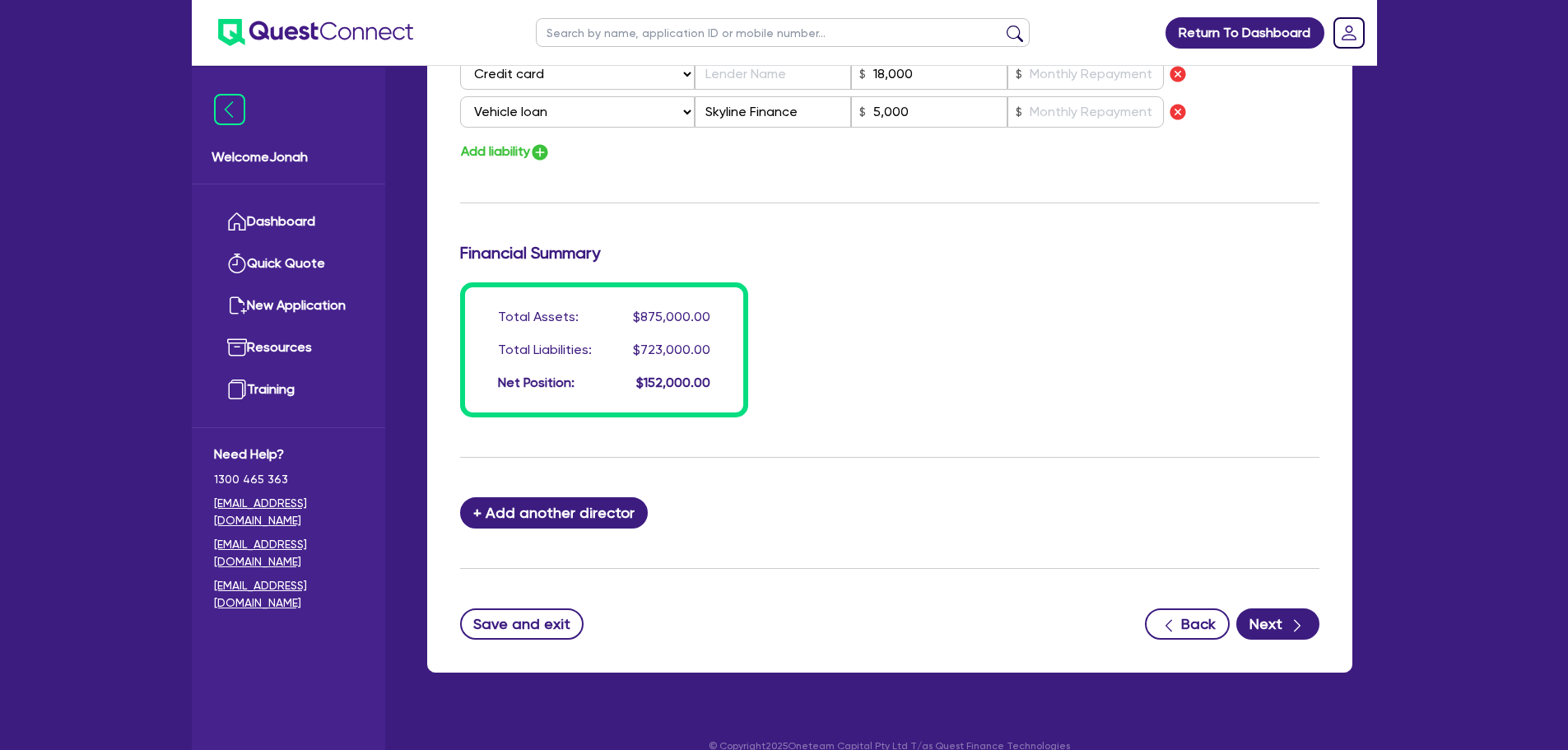
scroll to position [1234, 0]
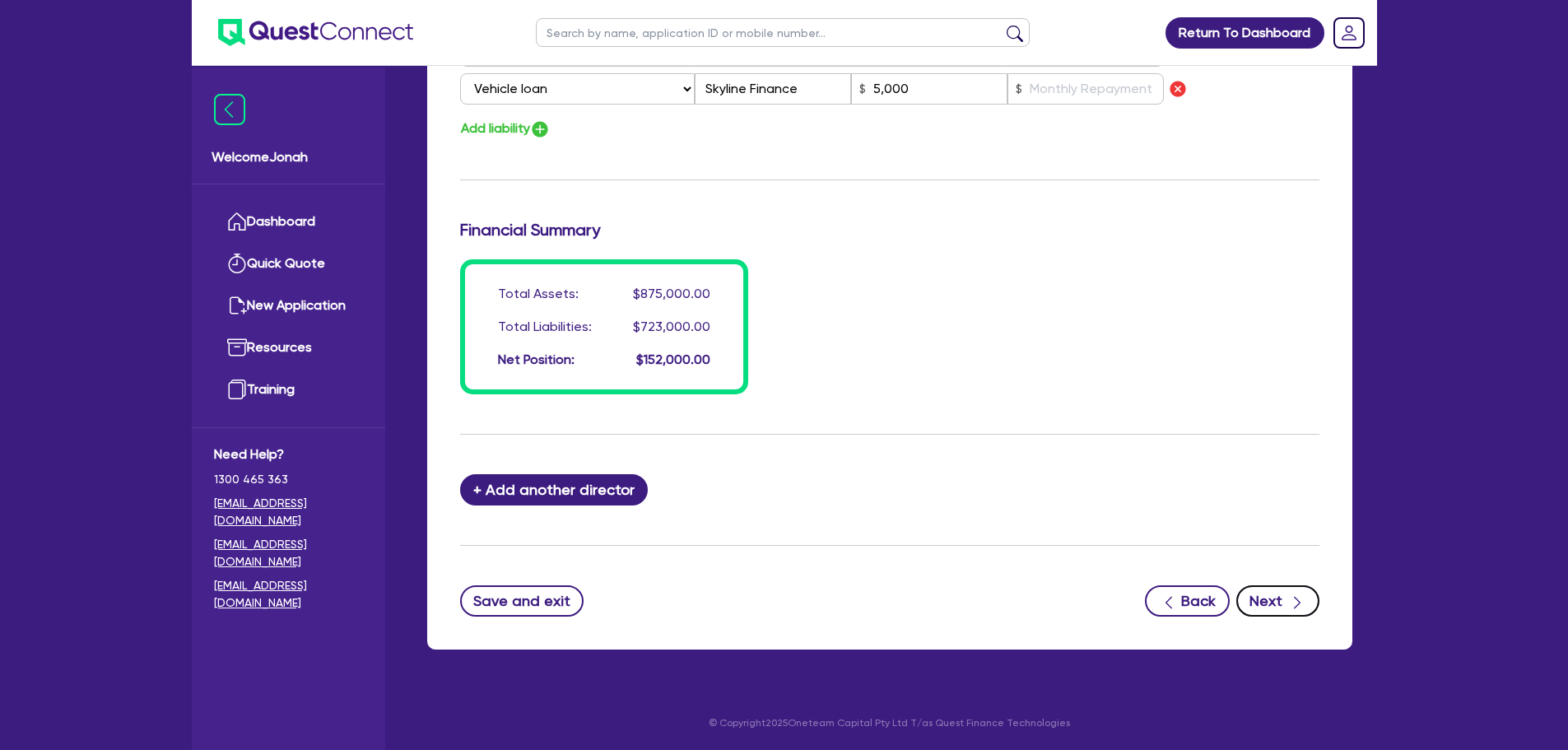
click at [1273, 598] on button "Next" at bounding box center [1279, 601] width 83 height 31
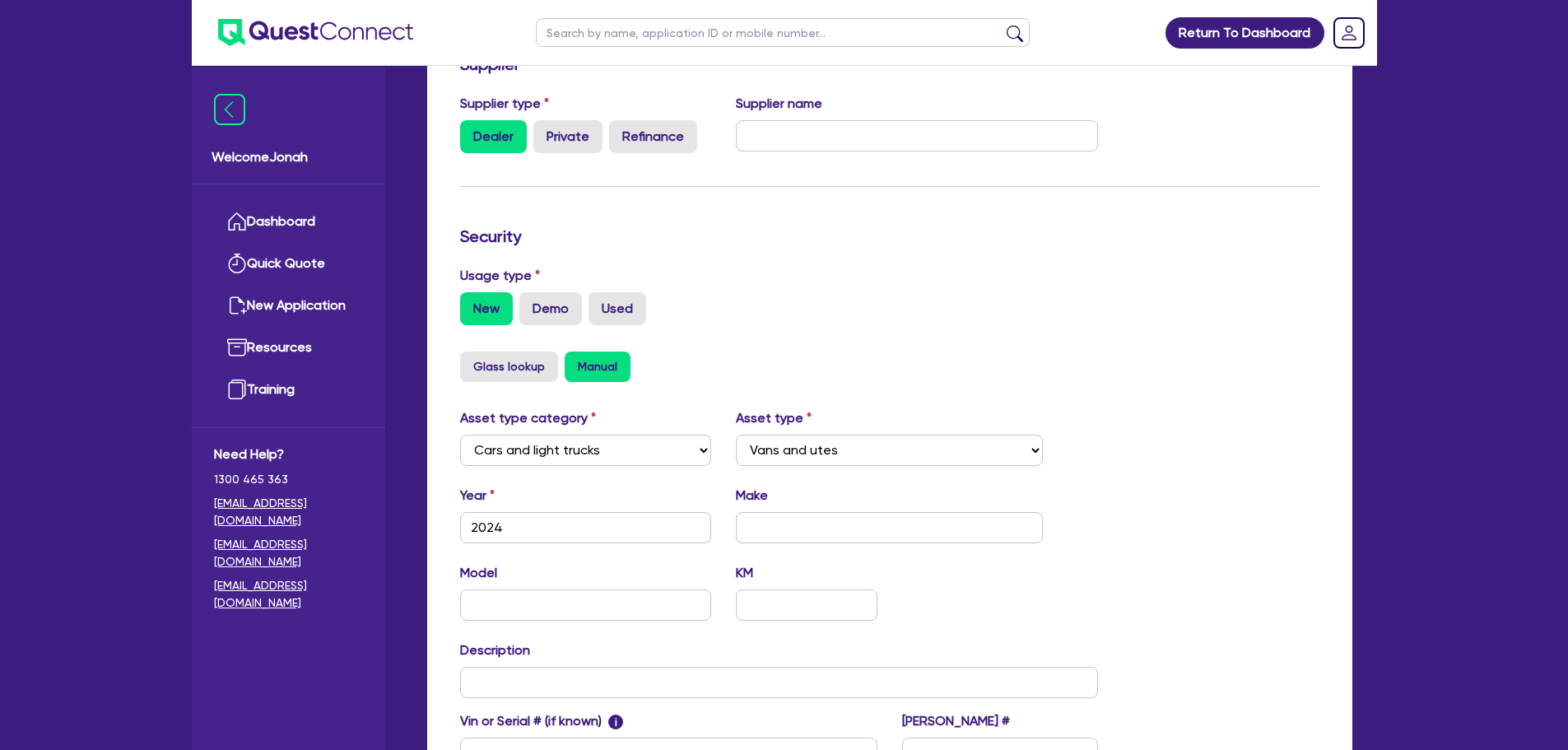
scroll to position [329, 0]
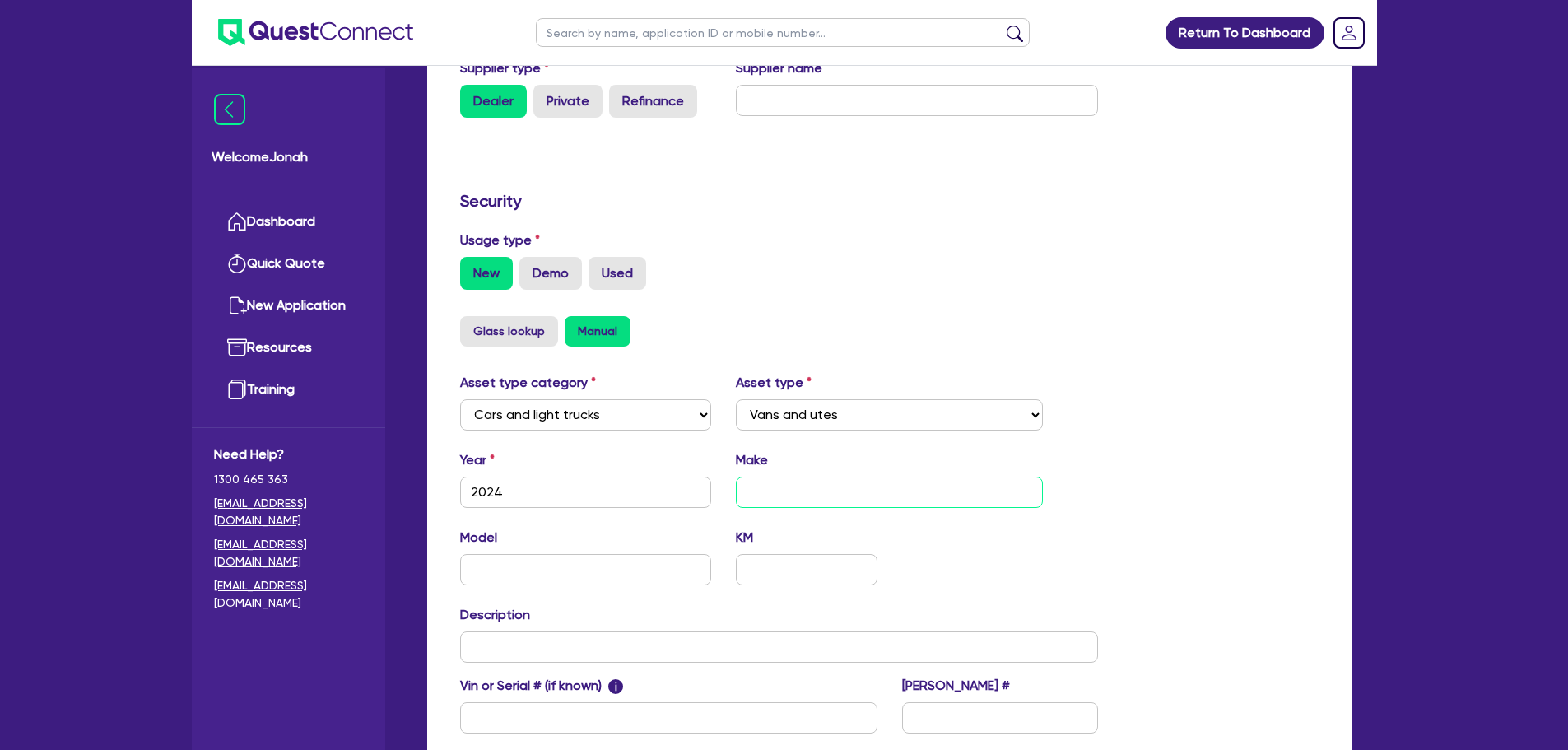
click at [779, 495] on input "text" at bounding box center [890, 492] width 307 height 31
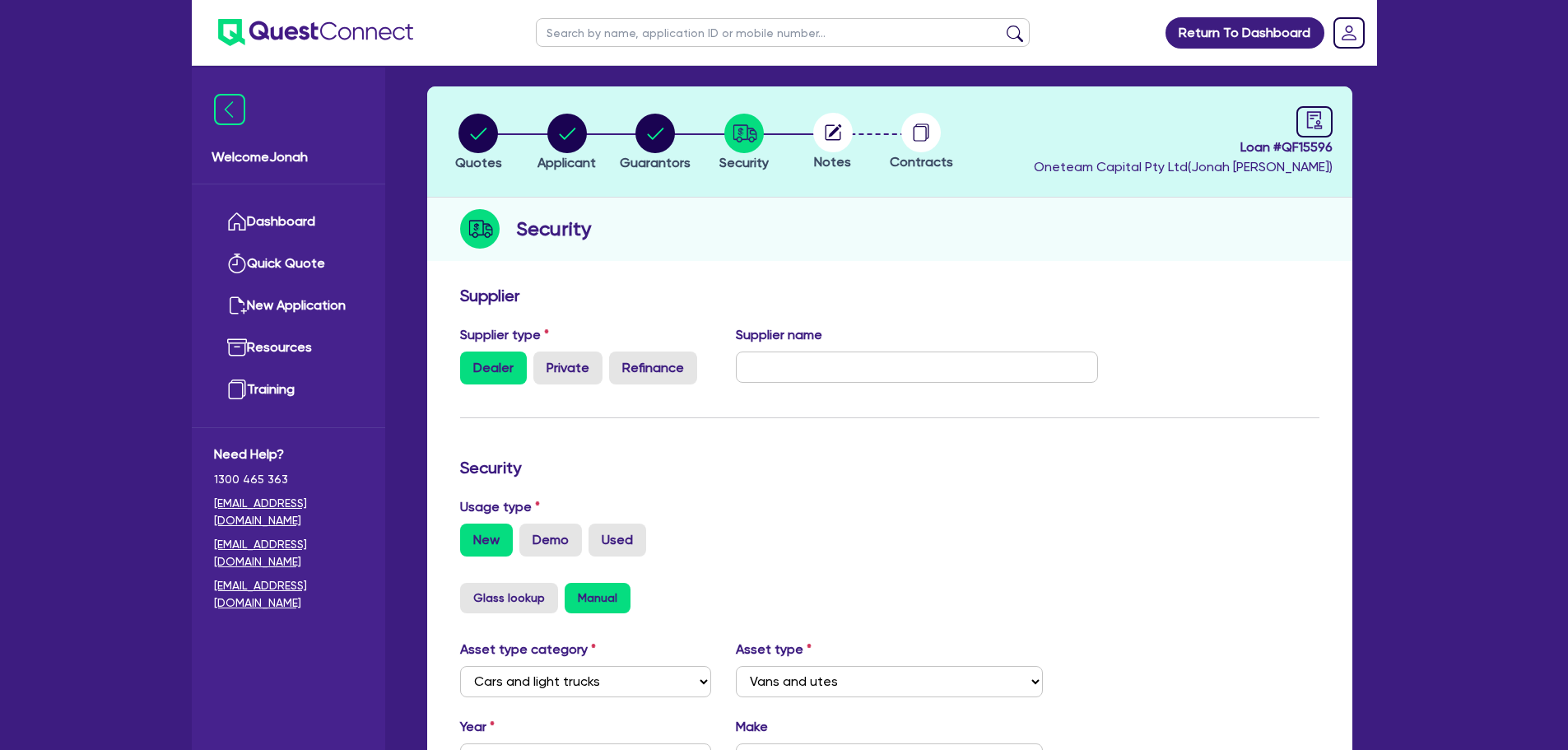
scroll to position [0, 0]
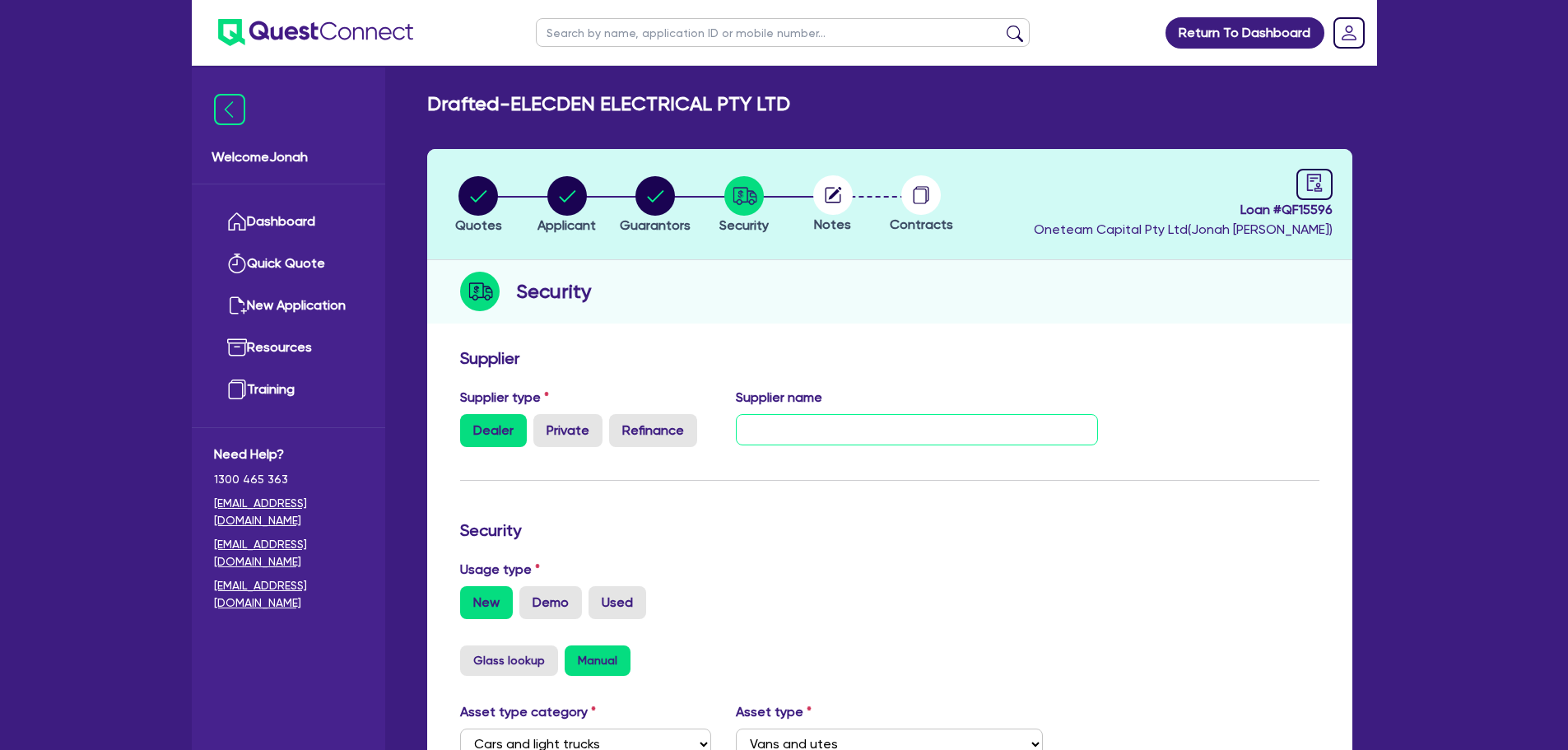
click at [768, 419] on input "text" at bounding box center [918, 429] width 363 height 31
click at [760, 505] on form "Supplier Supplier type Dealer Private Refinance Supplier name Security Usage ty…" at bounding box center [890, 741] width 860 height 786
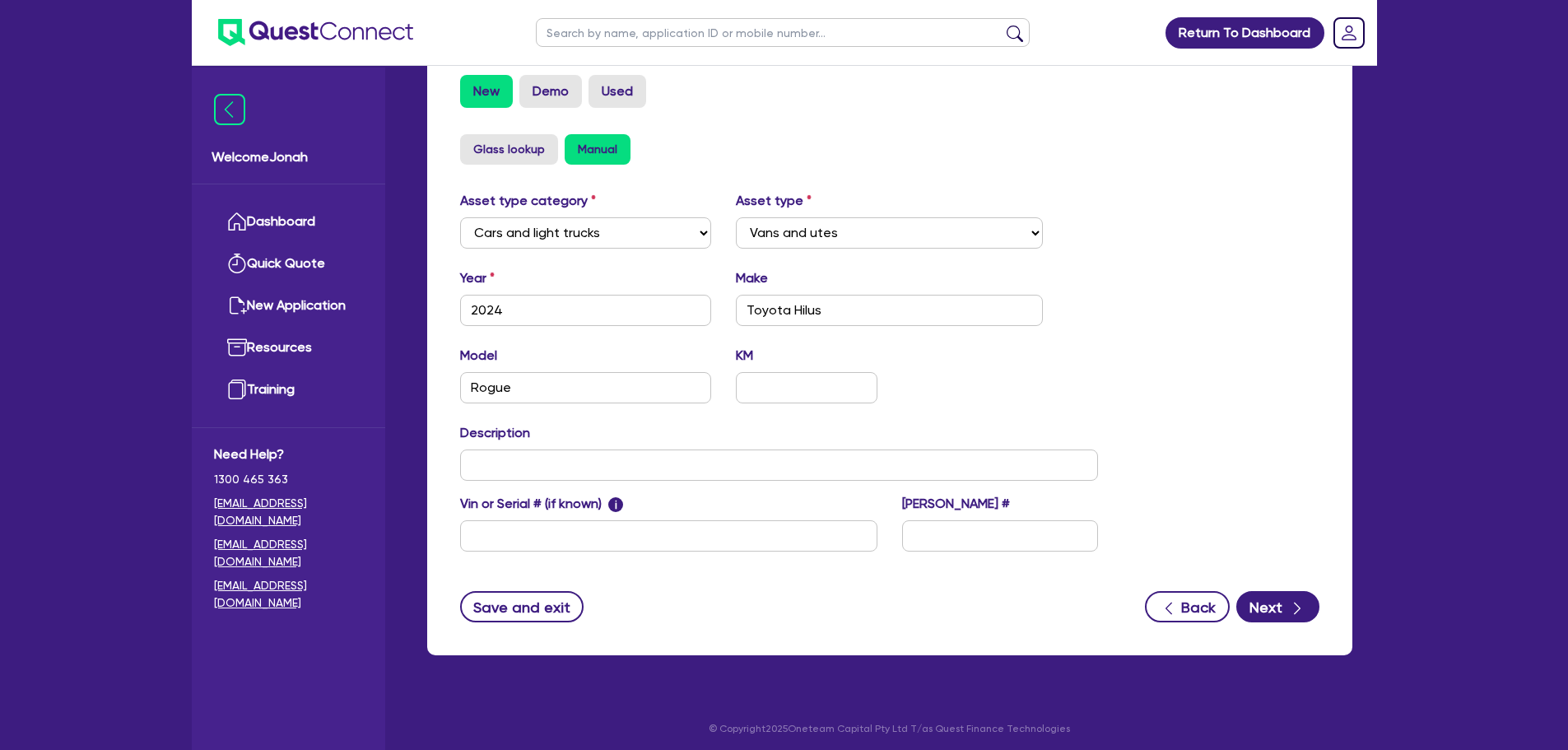
scroll to position [517, 0]
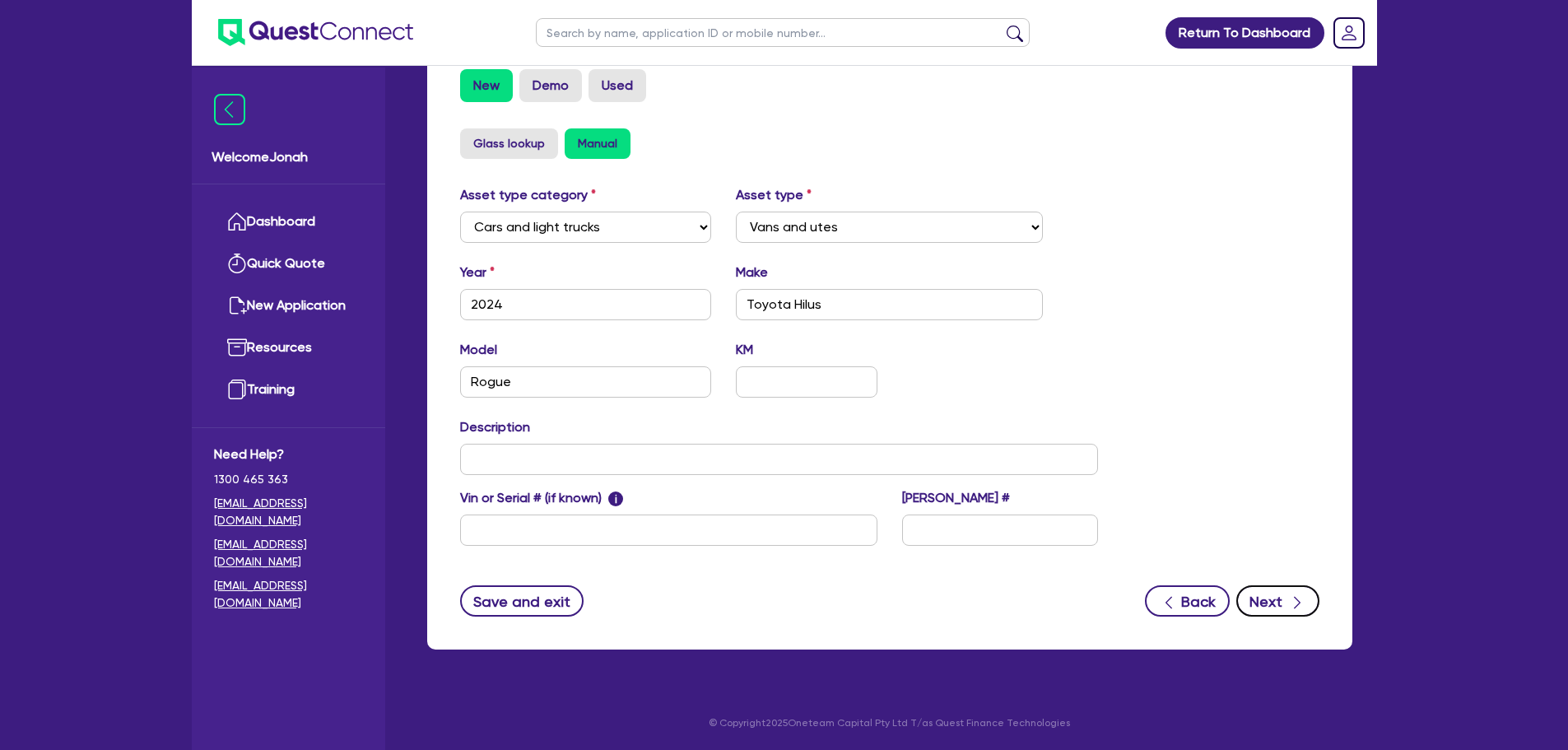
click at [1277, 598] on button "Next" at bounding box center [1279, 601] width 83 height 31
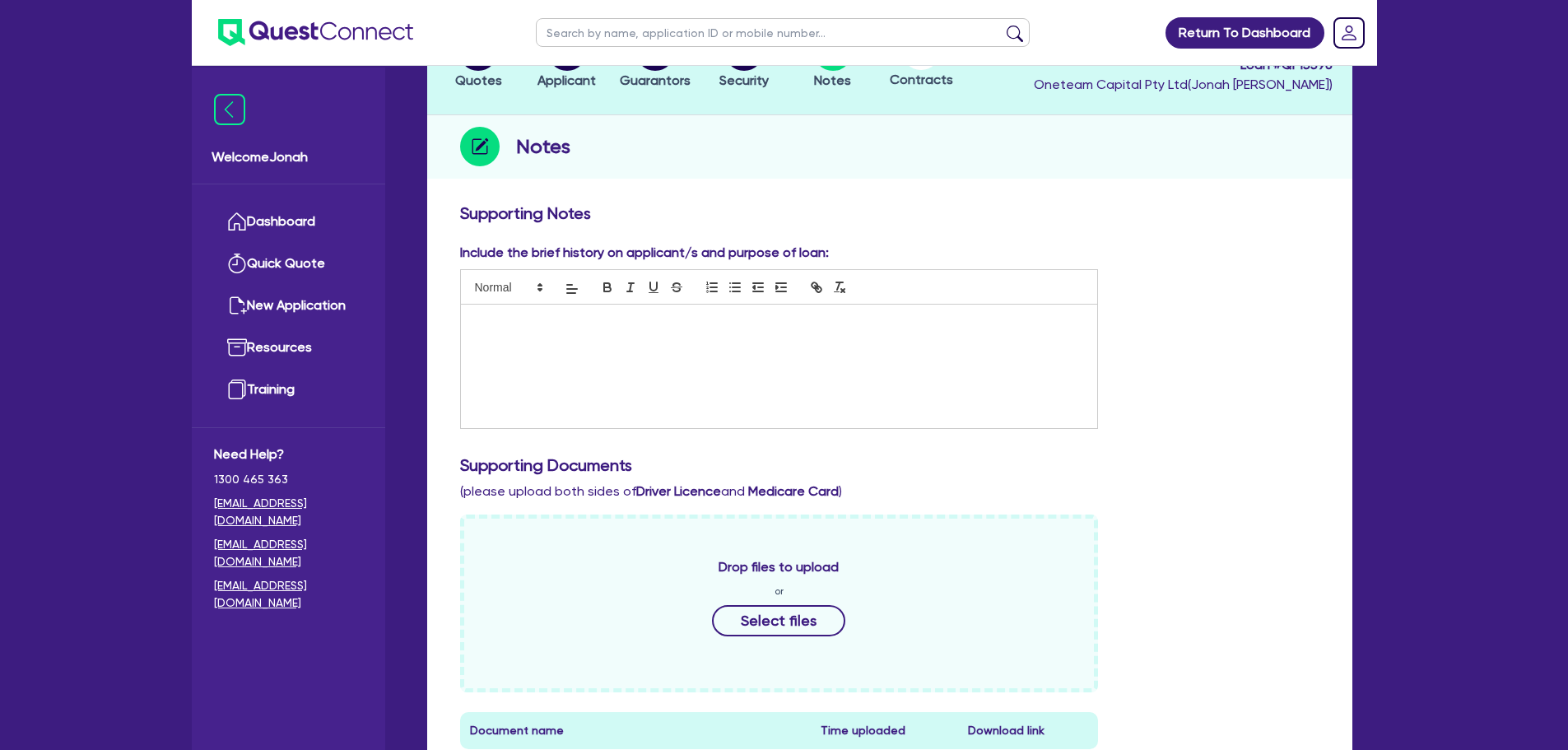
scroll to position [247, 0]
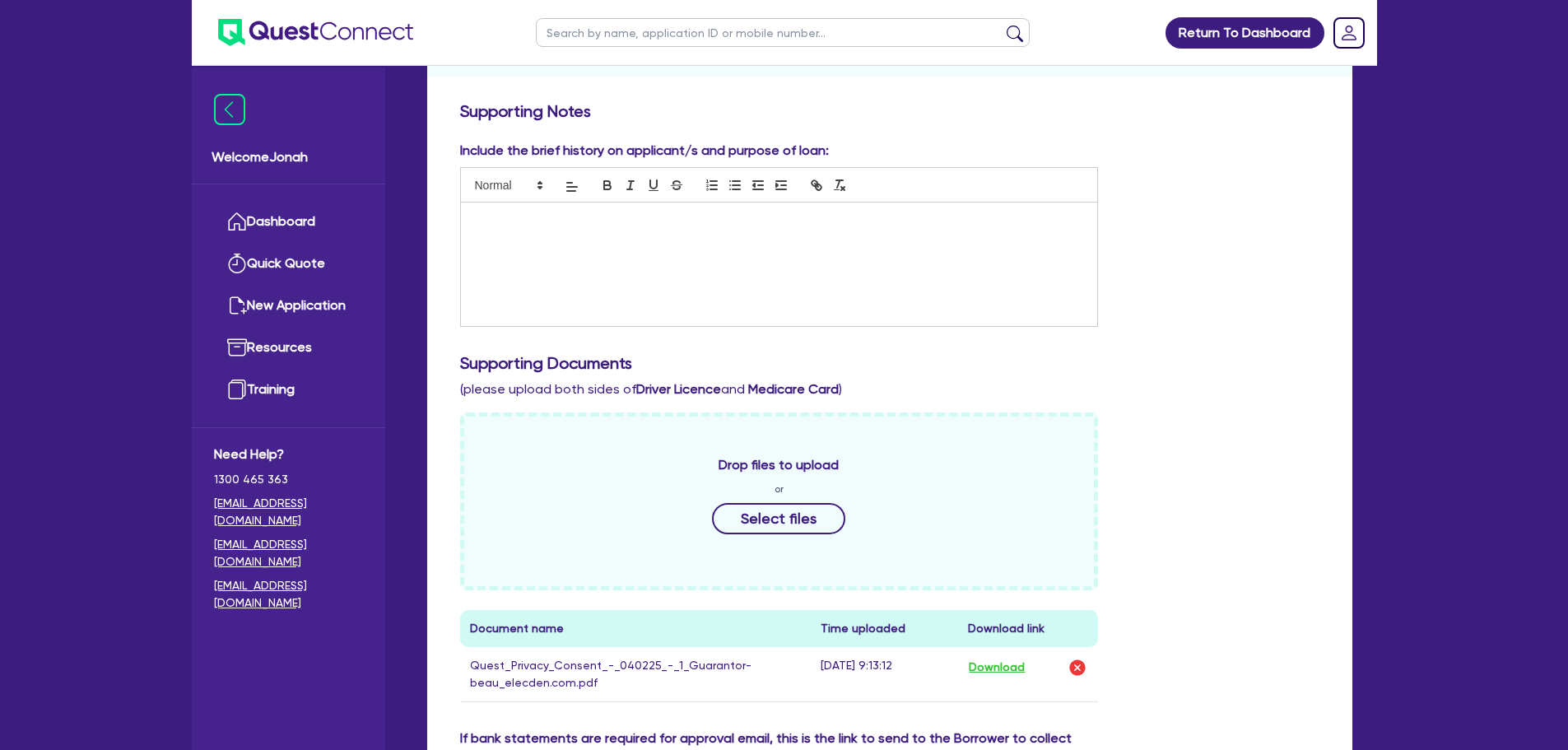
click at [1348, 178] on div "Supporting Notes Include the brief history on applicant/s and purpose of loan: …" at bounding box center [890, 561] width 925 height 936
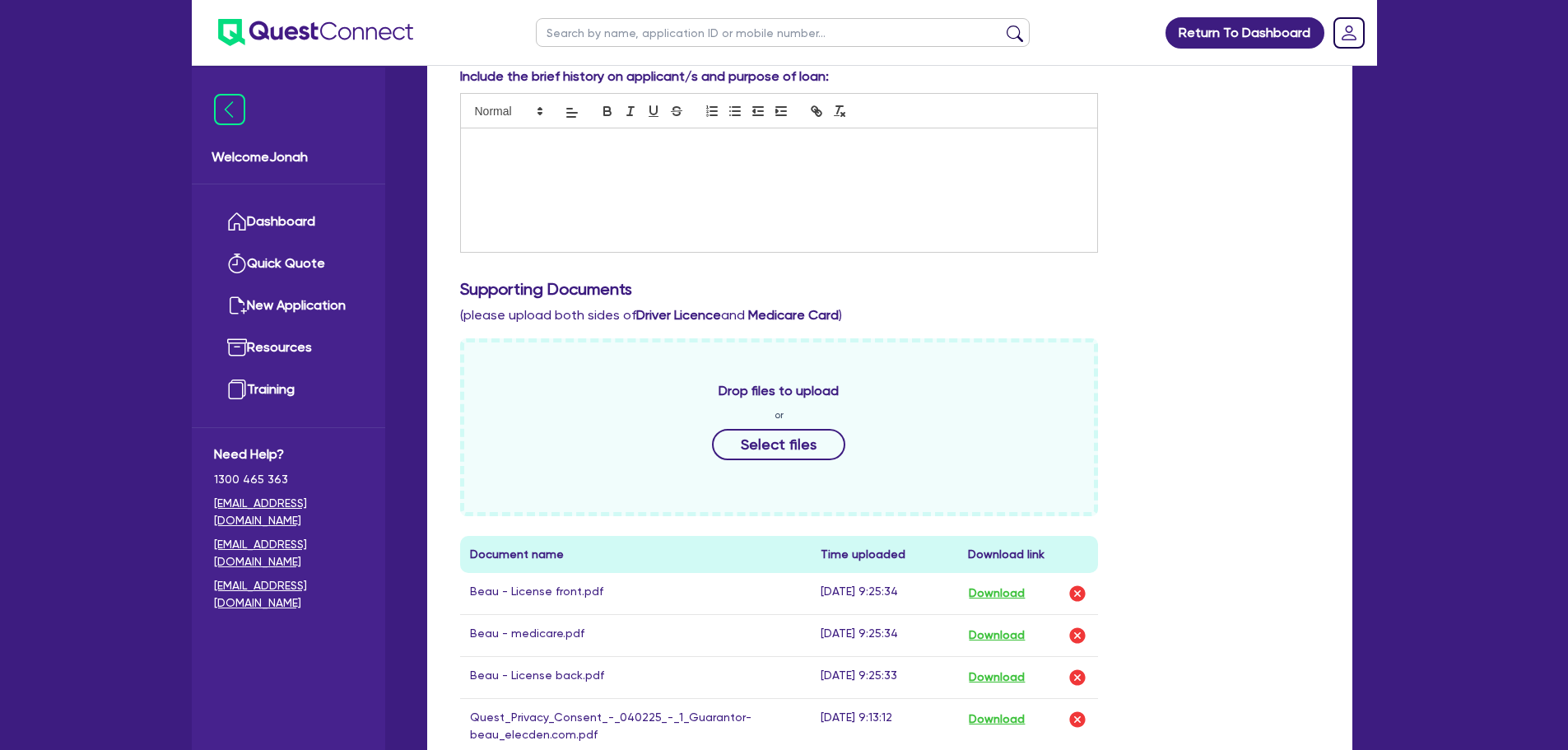
scroll to position [83, 0]
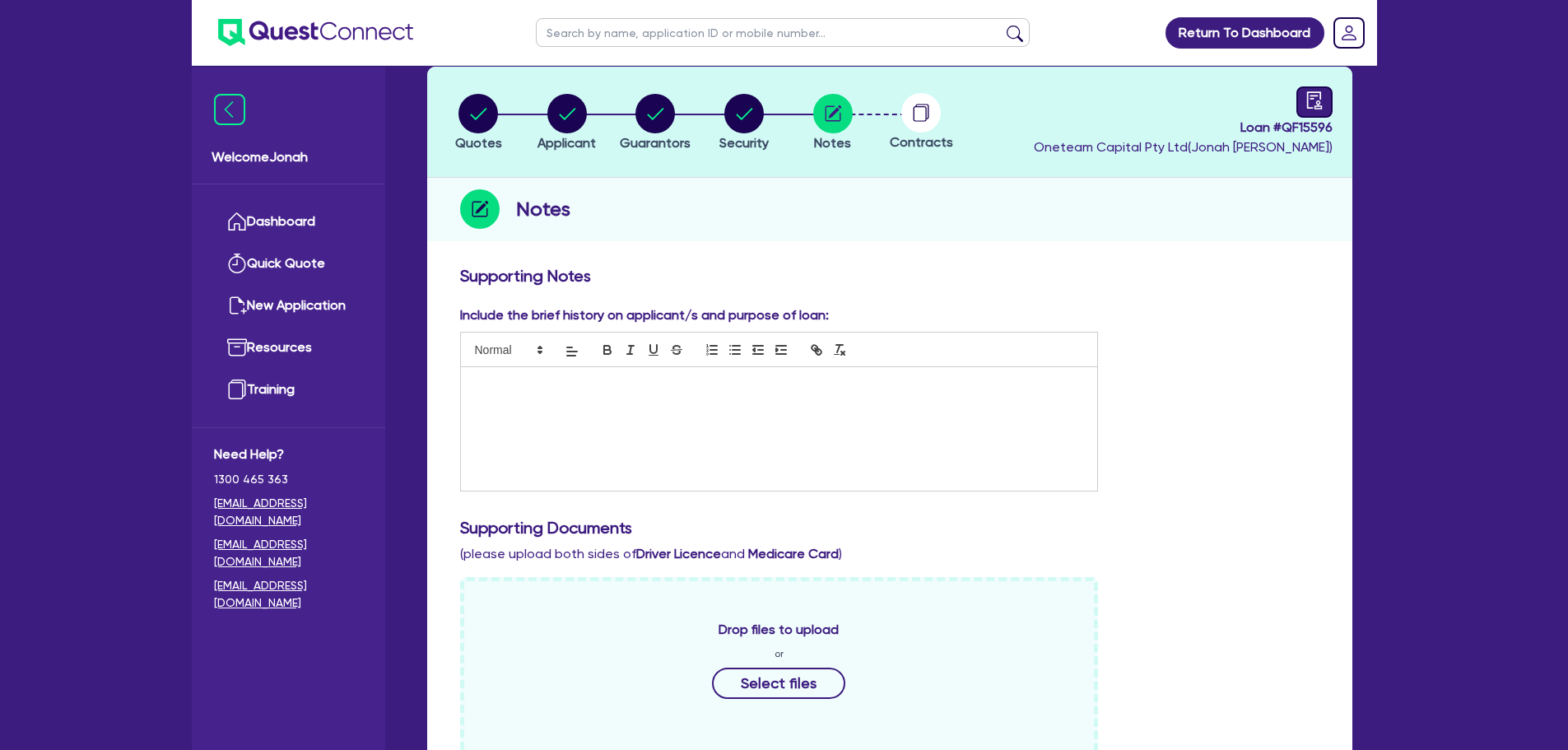
click at [1313, 111] on div at bounding box center [1314, 102] width 37 height 31
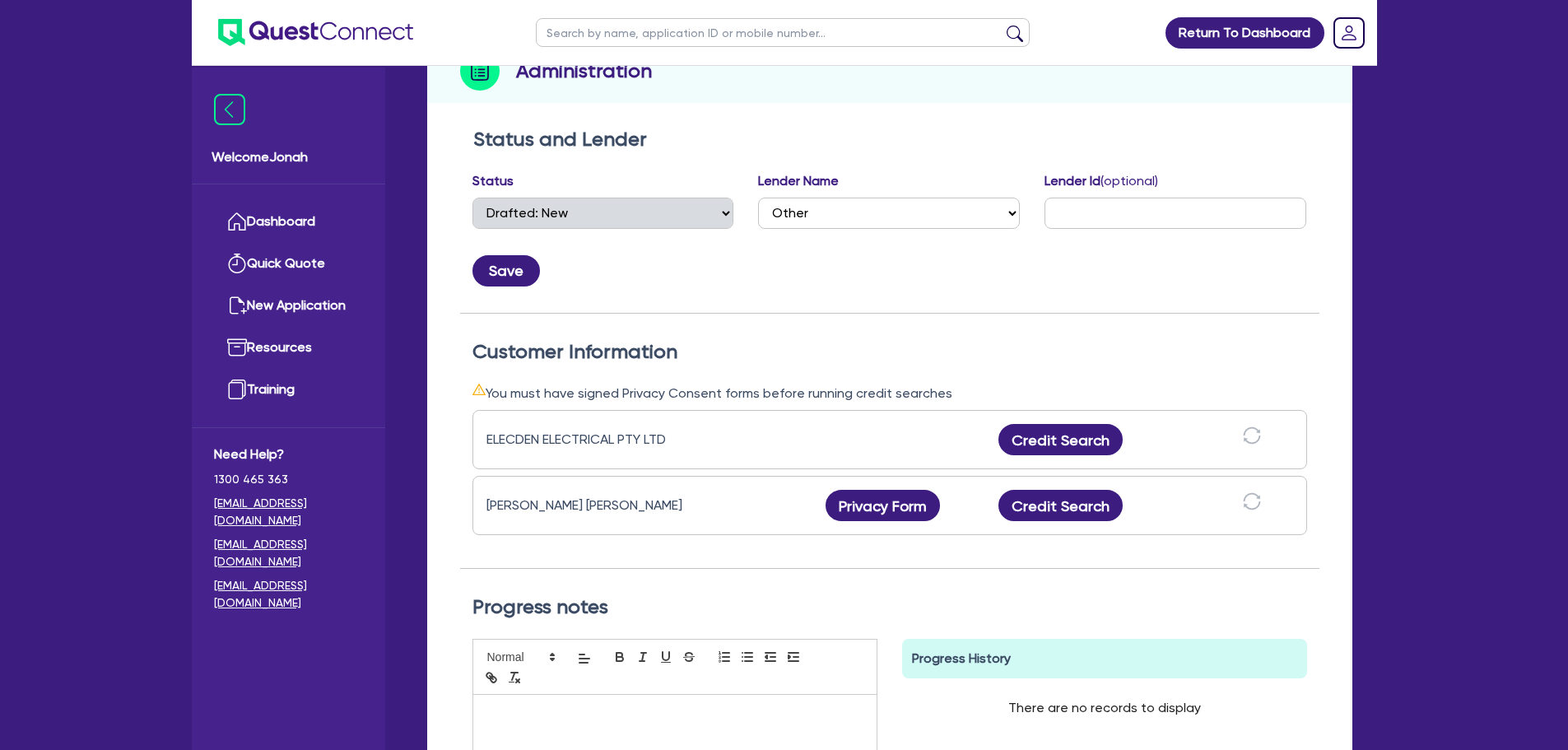
scroll to position [247, 0]
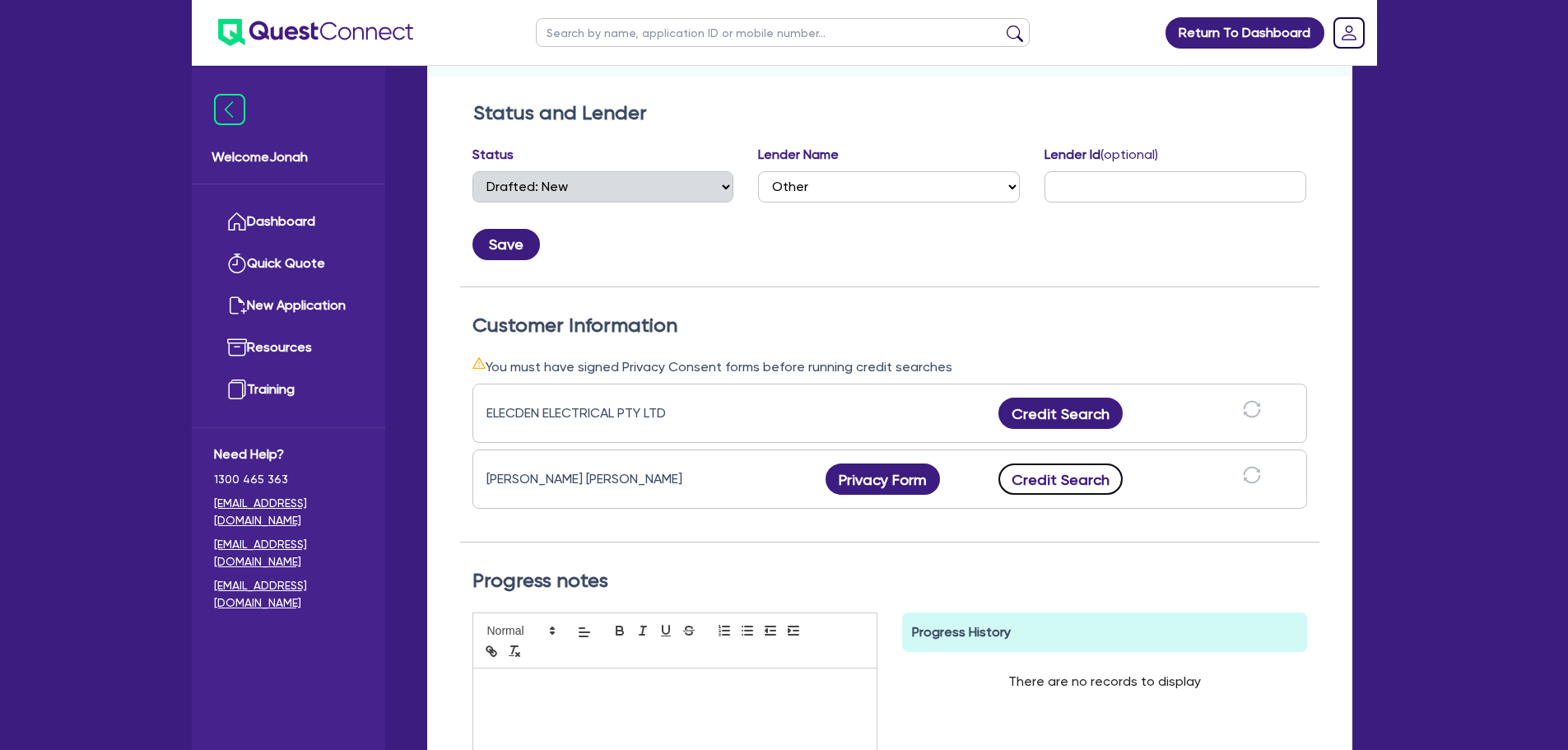
click at [1039, 488] on button "Credit Search" at bounding box center [1061, 478] width 125 height 31
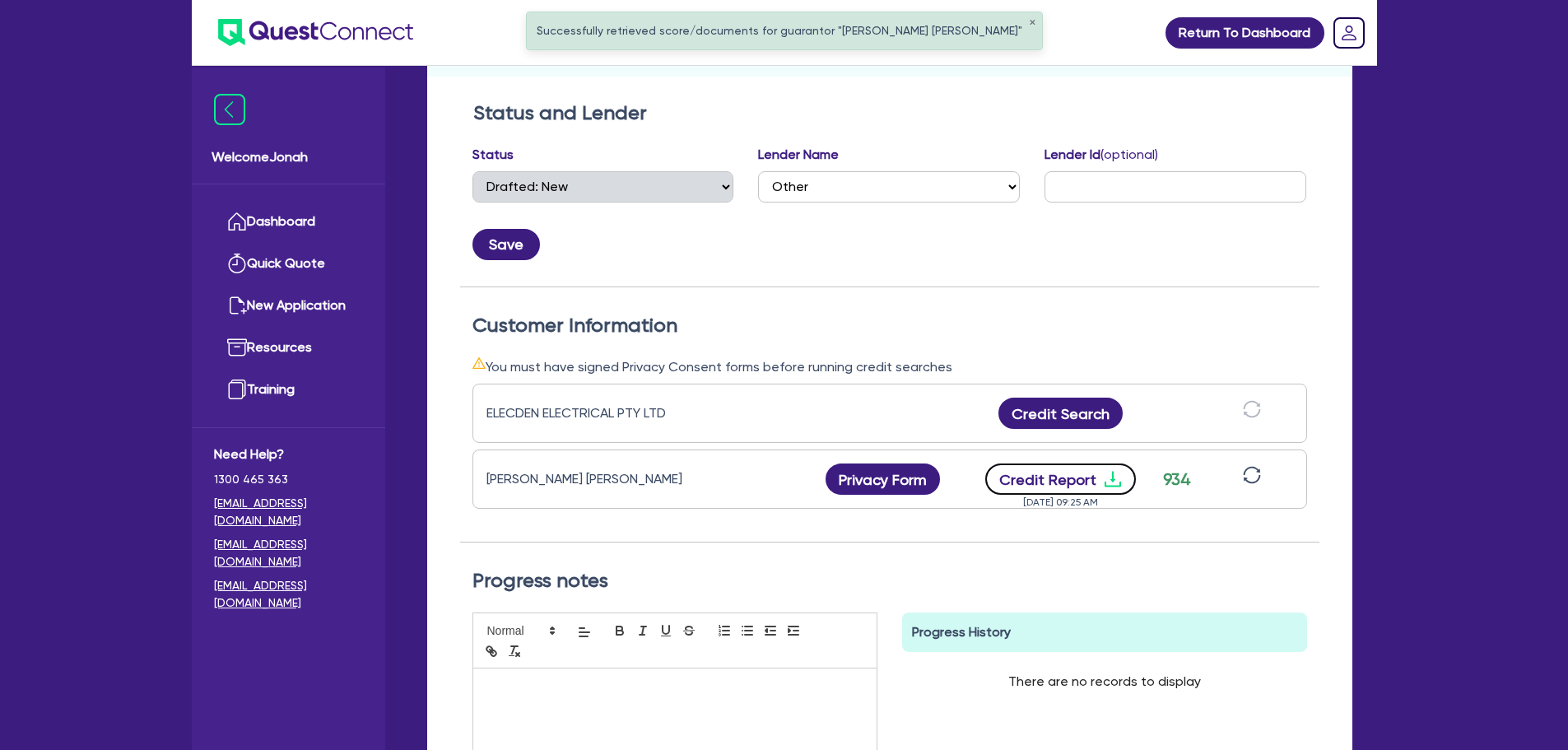
drag, startPoint x: 1039, startPoint y: 489, endPoint x: 1009, endPoint y: 465, distance: 38.4
click at [1037, 487] on button "Credit Report" at bounding box center [1061, 478] width 151 height 31
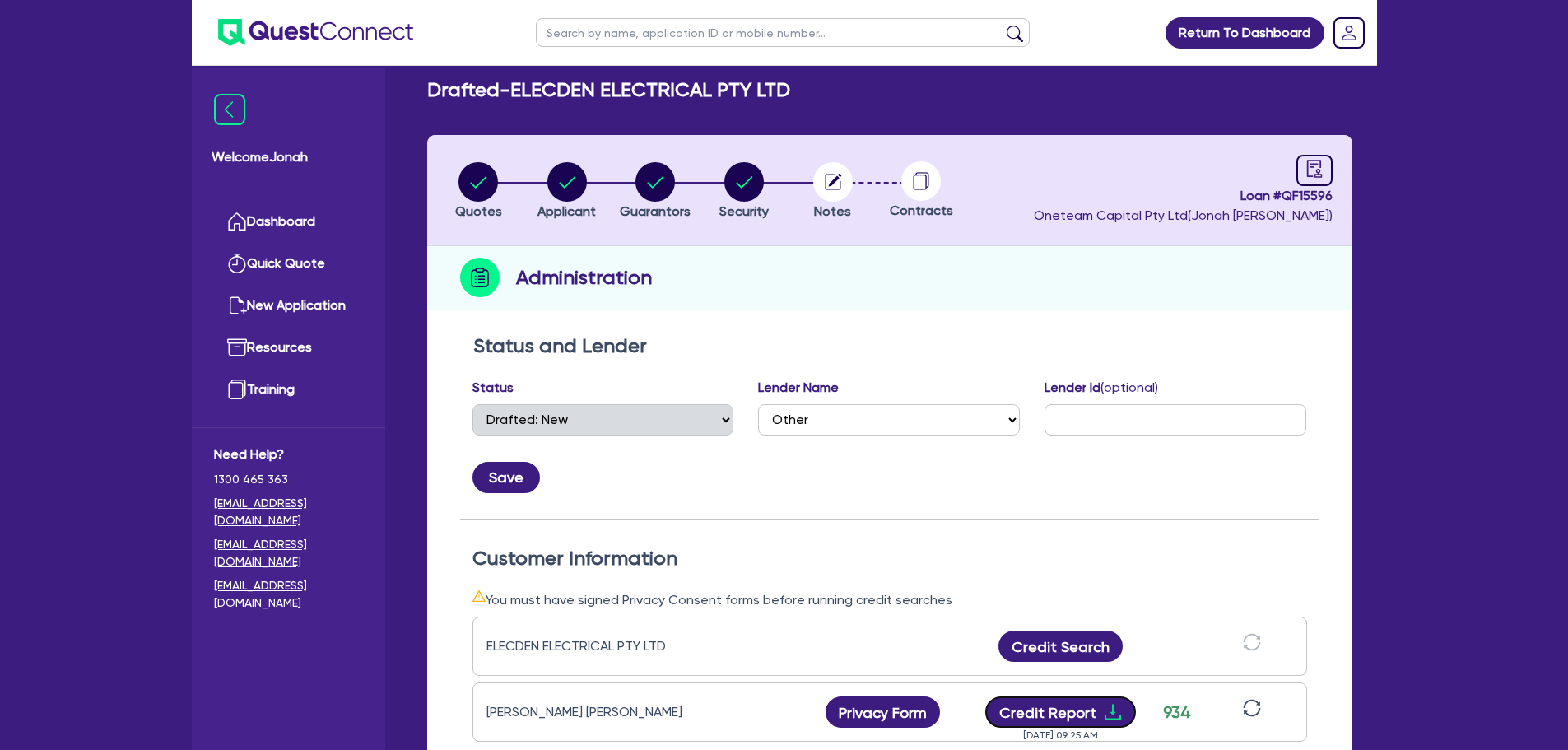
scroll to position [0, 0]
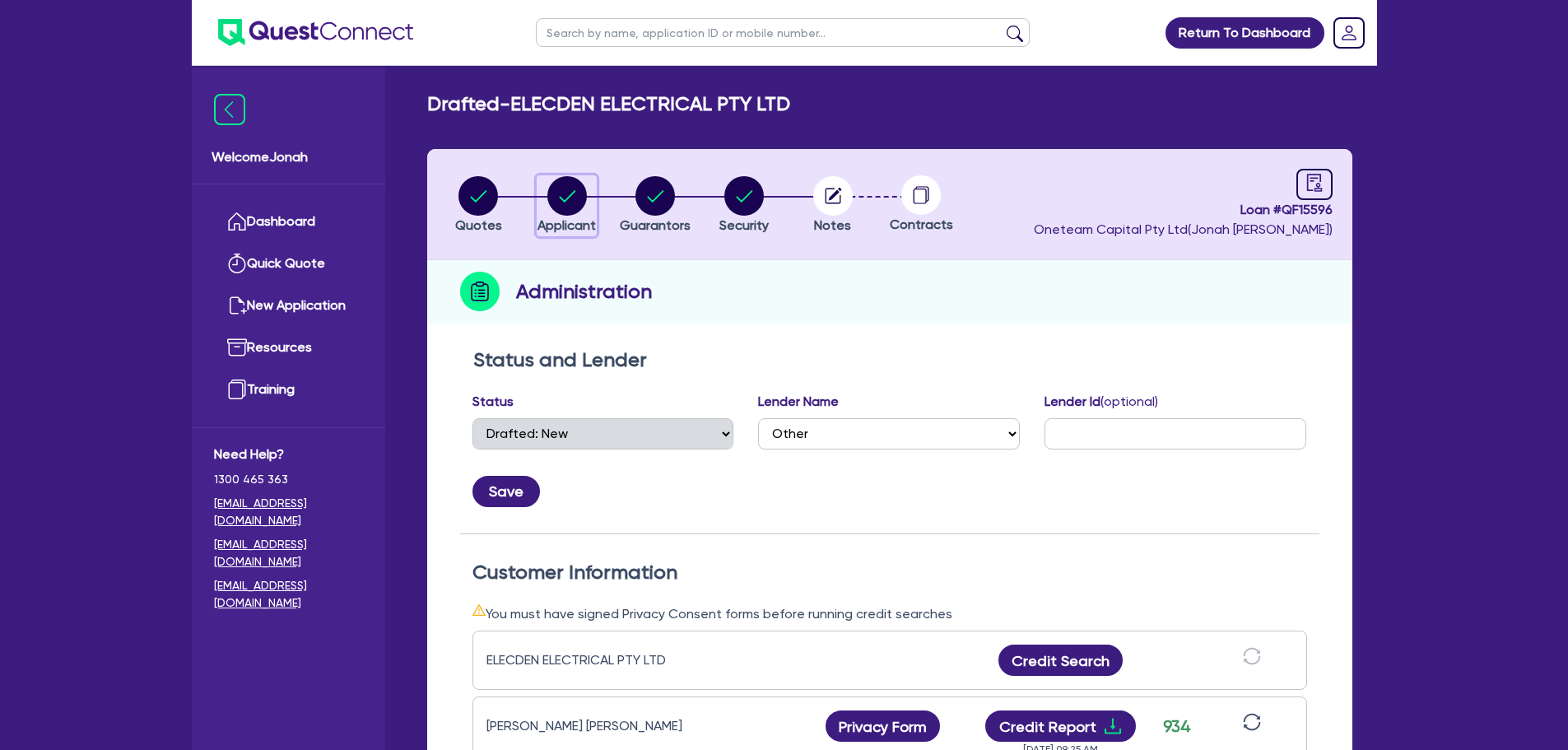
click at [572, 187] on circle "button" at bounding box center [567, 196] width 39 height 39
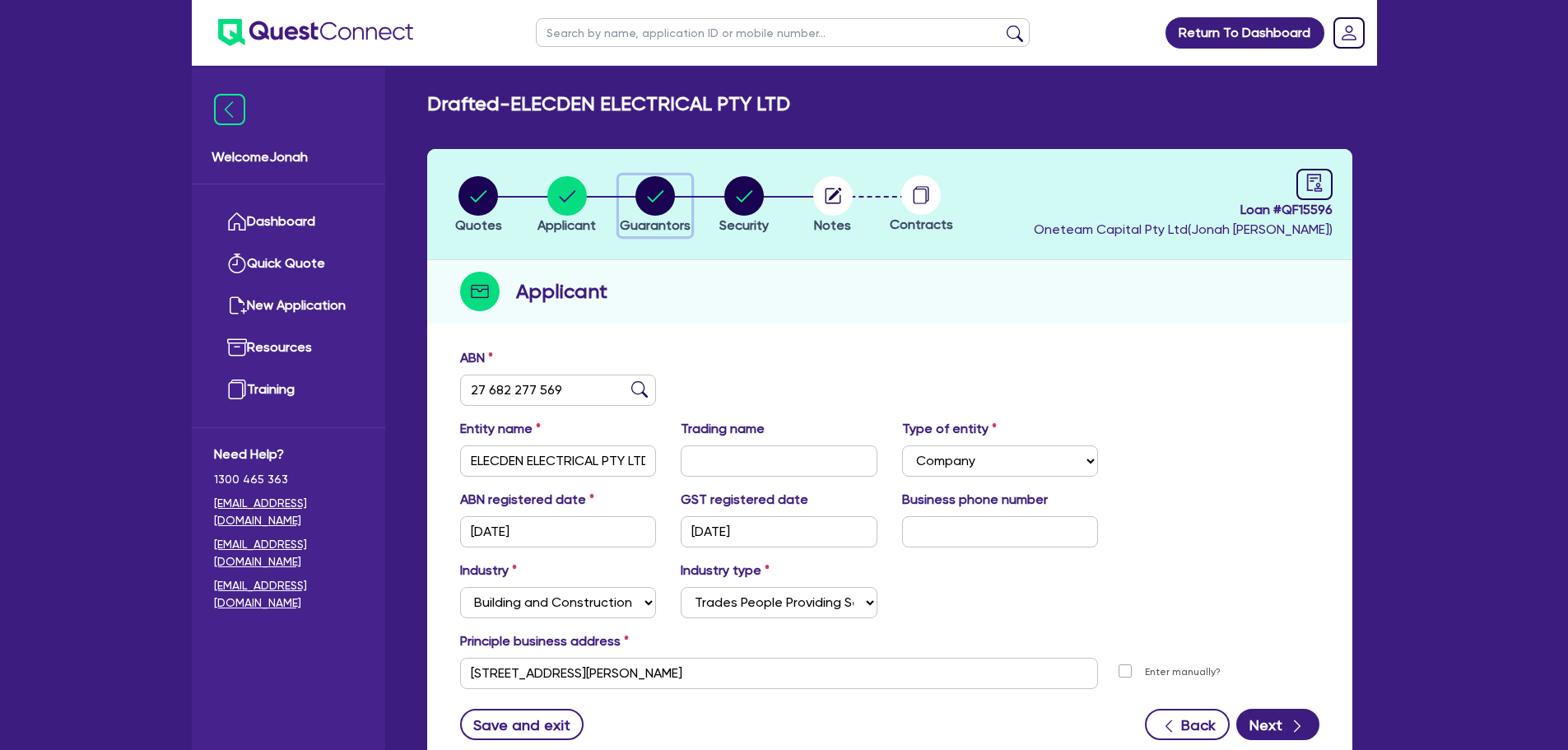
click at [667, 196] on circle "button" at bounding box center [655, 196] width 39 height 39
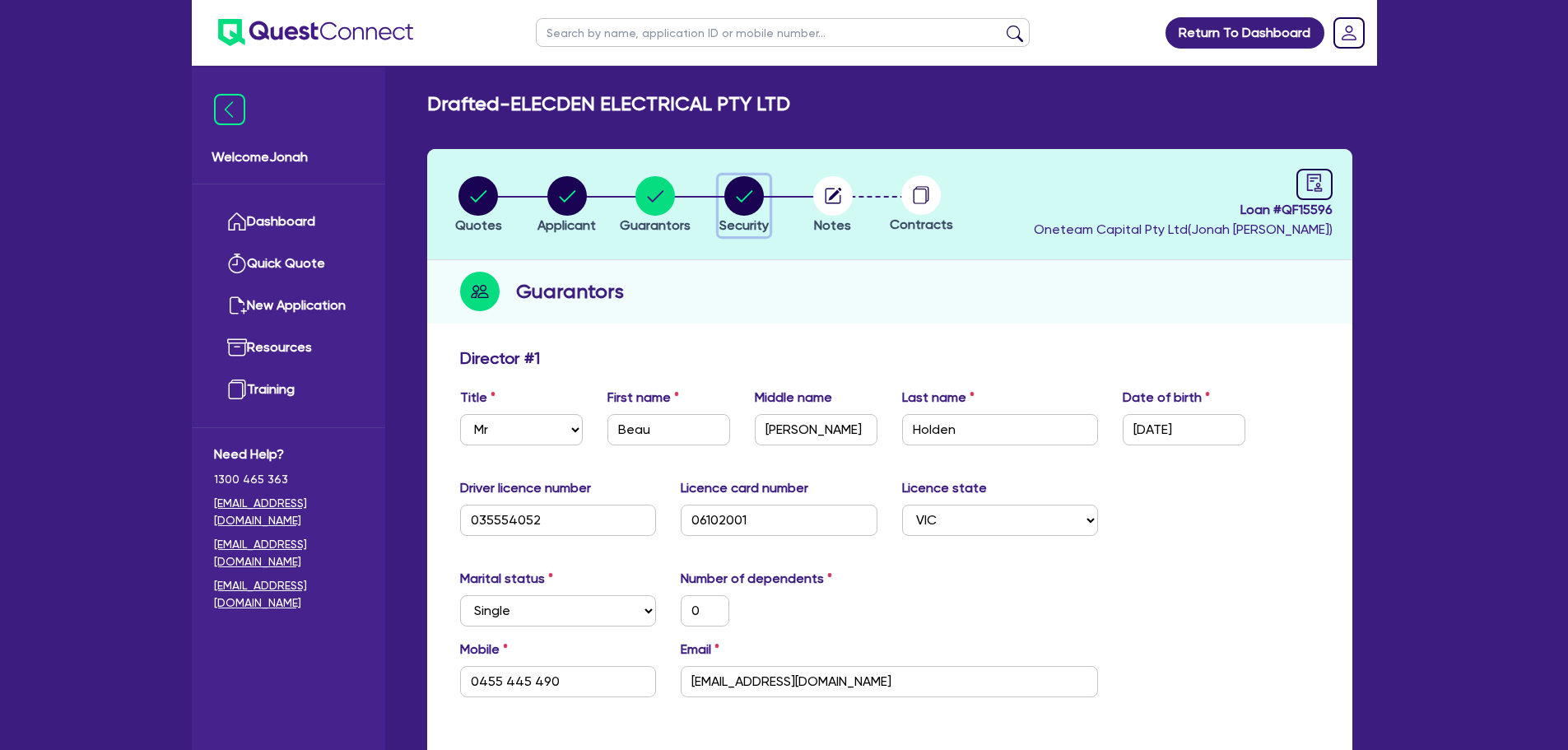
click at [740, 192] on circle "button" at bounding box center [744, 196] width 39 height 39
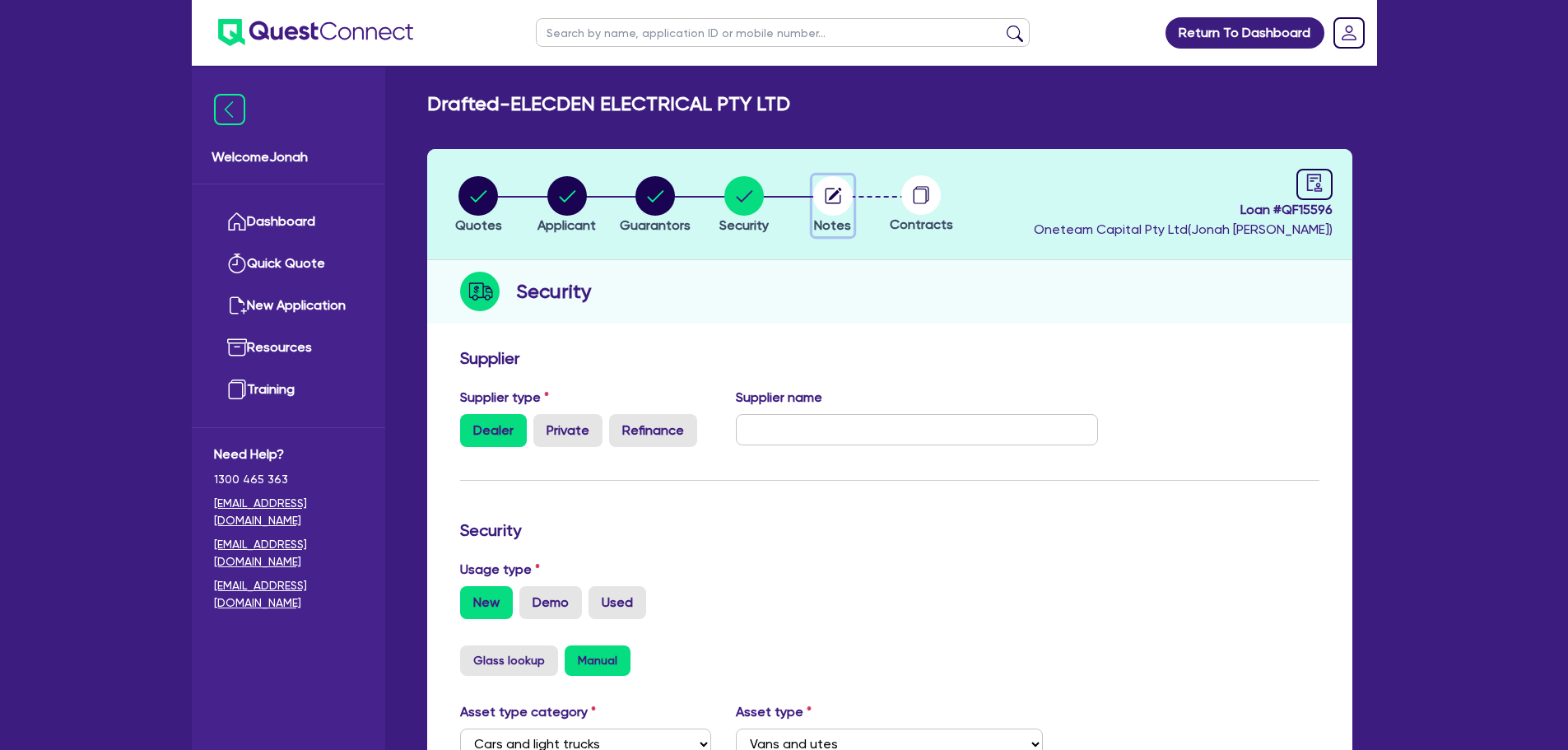
click at [835, 217] on span "Notes" at bounding box center [833, 225] width 37 height 15
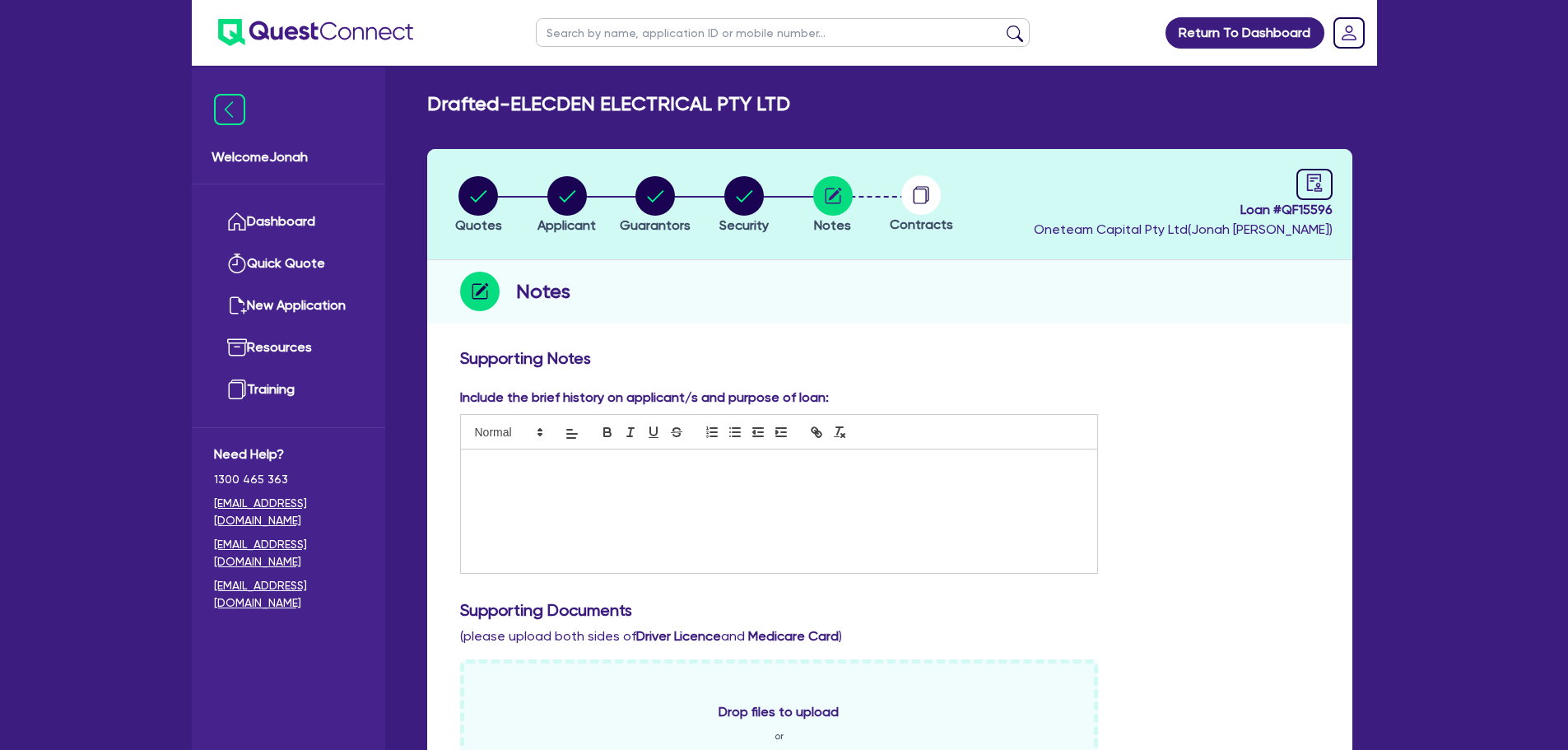
click at [703, 480] on div at bounding box center [780, 511] width 638 height 123
click at [567, 193] on circle "button" at bounding box center [567, 196] width 39 height 39
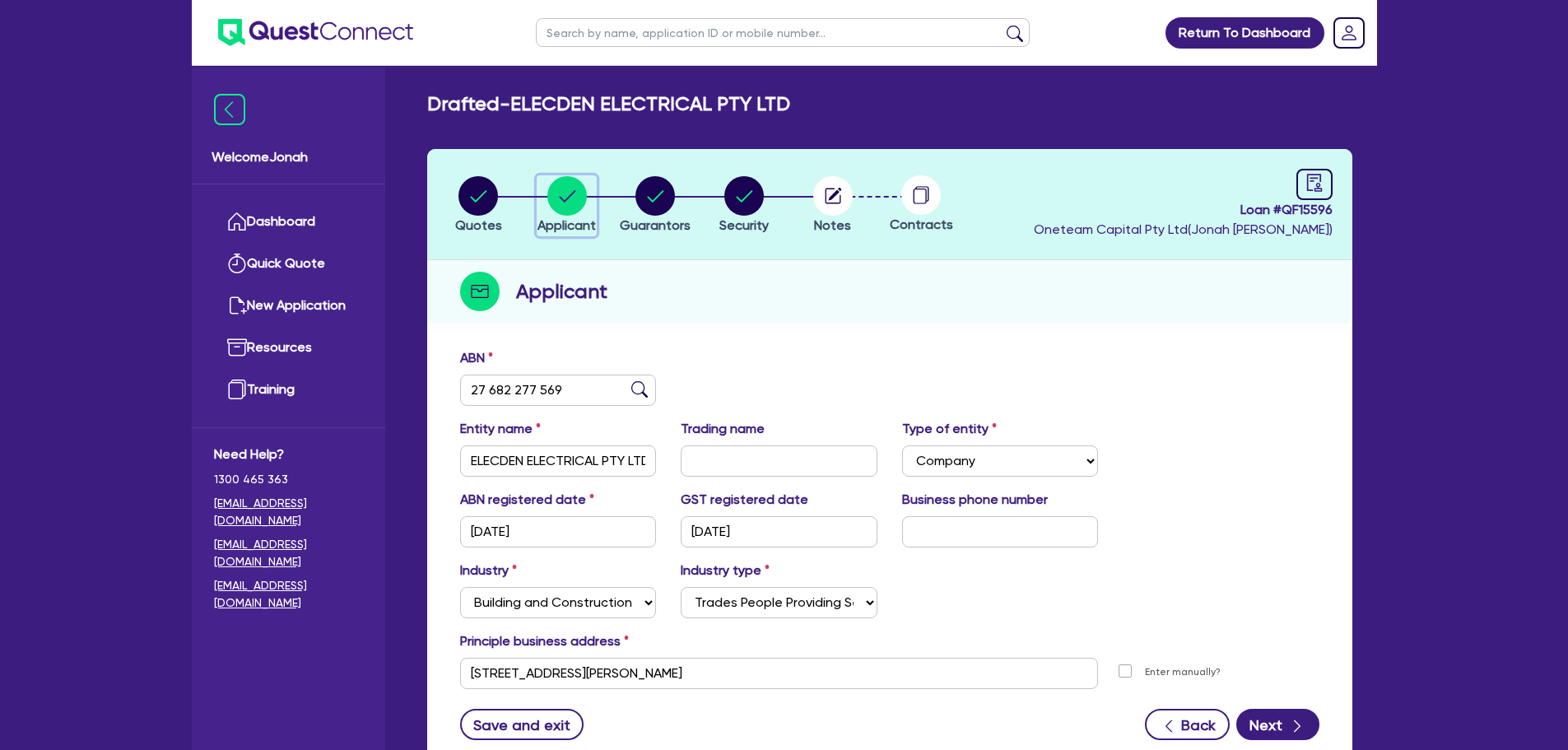
scroll to position [123, 0]
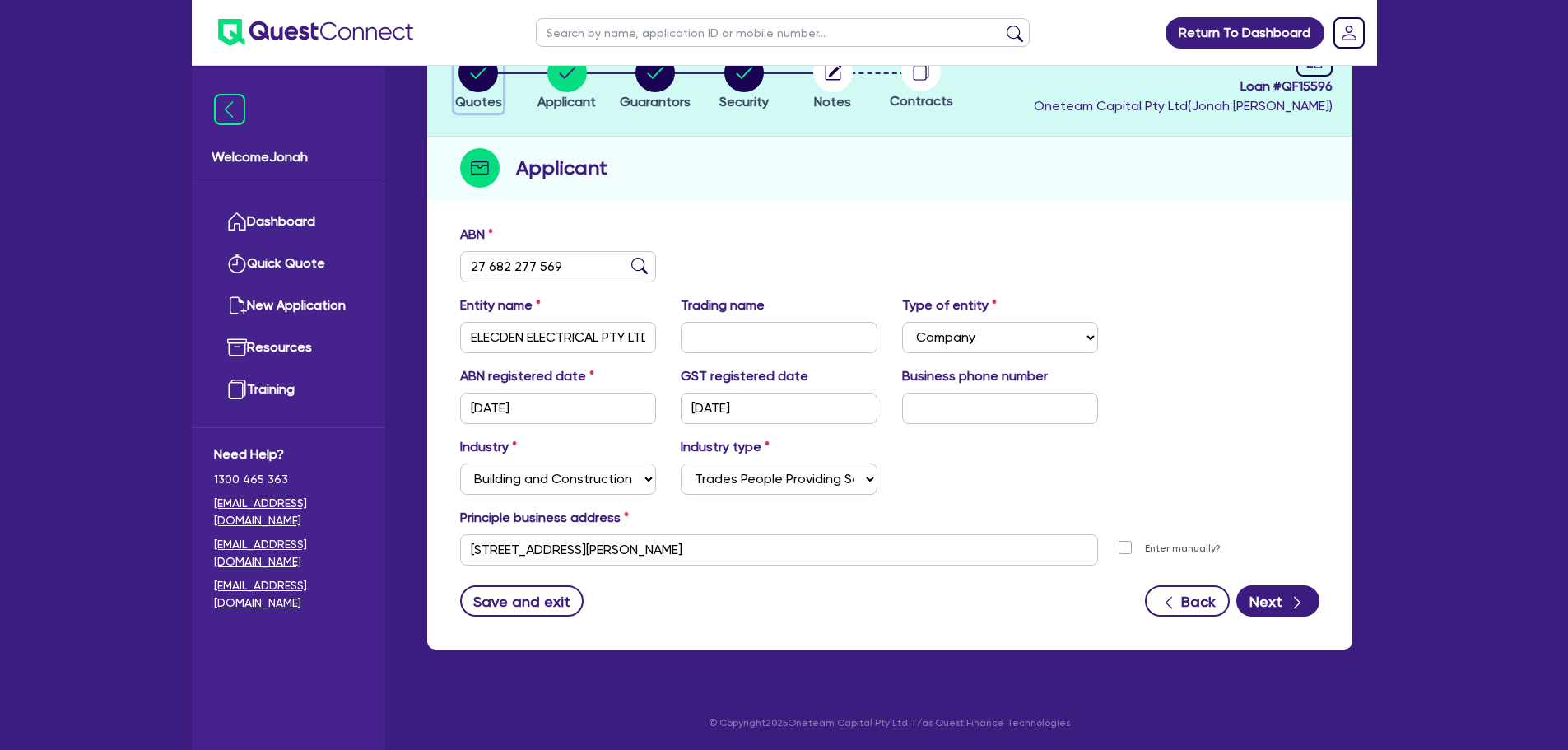
click at [488, 87] on circle "button" at bounding box center [478, 72] width 39 height 39
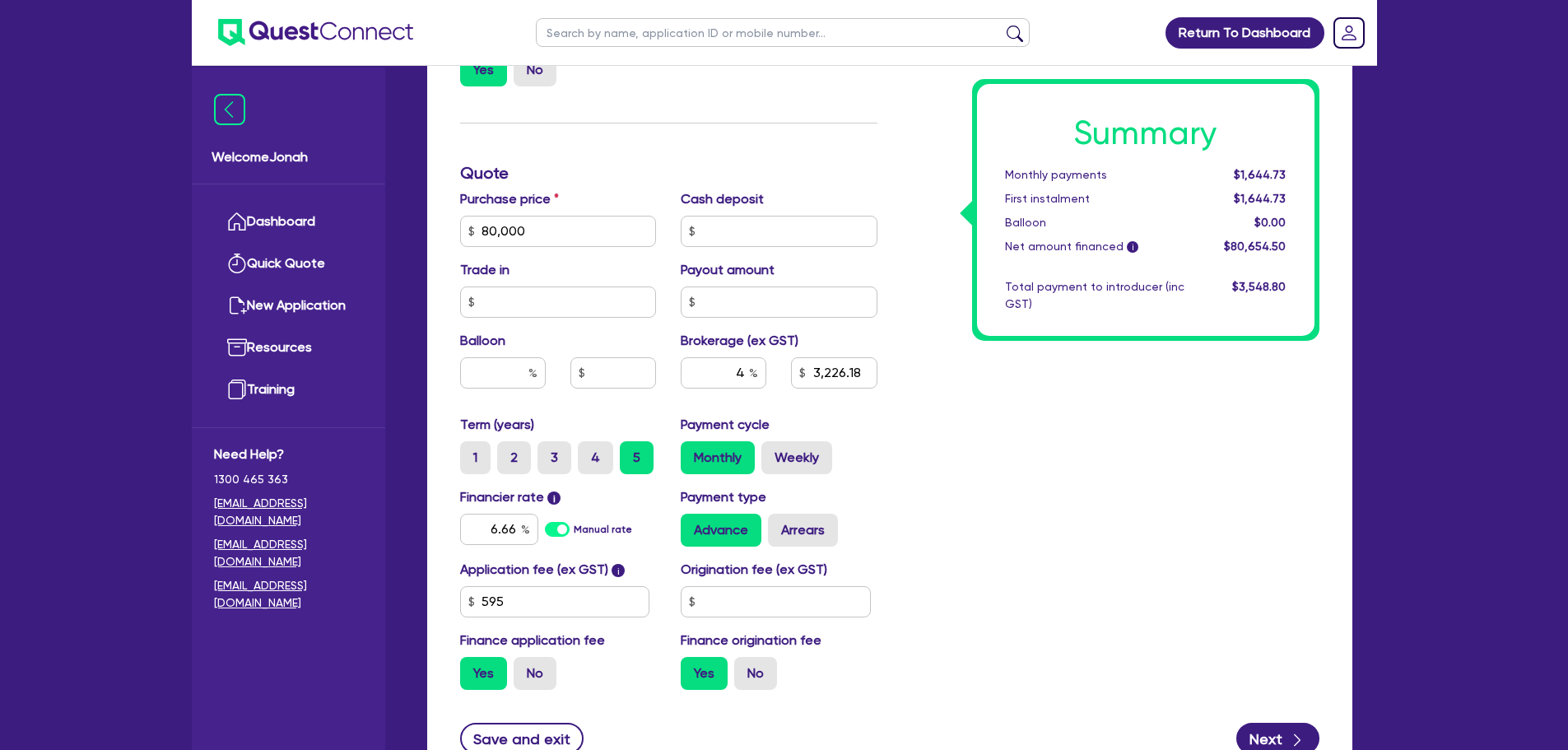
scroll to position [741, 0]
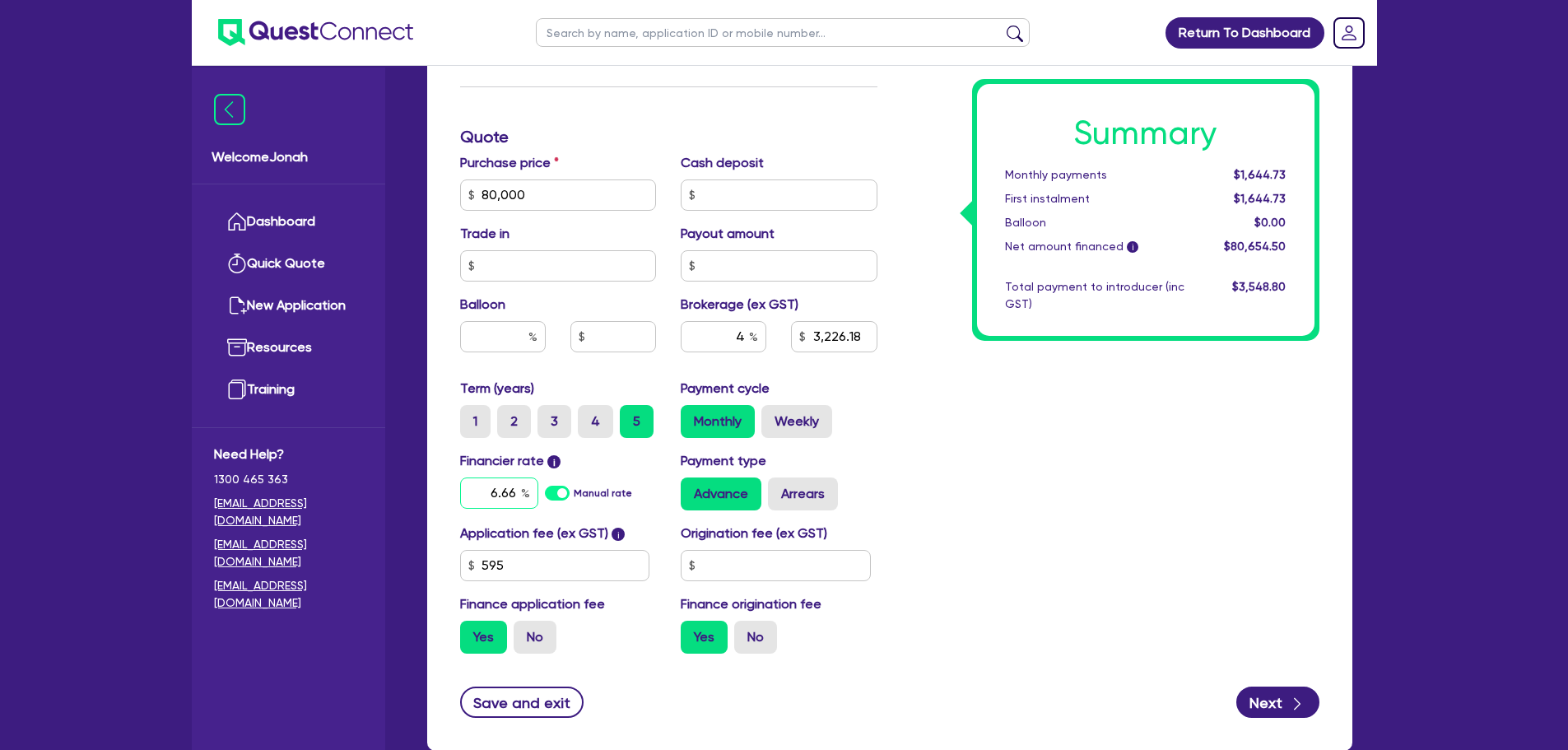
click at [516, 490] on input "6.66" at bounding box center [500, 493] width 78 height 31
click at [746, 335] on input "4" at bounding box center [724, 336] width 86 height 31
click at [1035, 440] on div "Summary Monthly payments $1,645.87 First instalment $1,645.87 Balloon $0.00 Net…" at bounding box center [1110, 137] width 442 height 1060
drag, startPoint x: 740, startPoint y: 342, endPoint x: 751, endPoint y: 341, distance: 11.0
click at [751, 341] on div "8" at bounding box center [724, 336] width 86 height 31
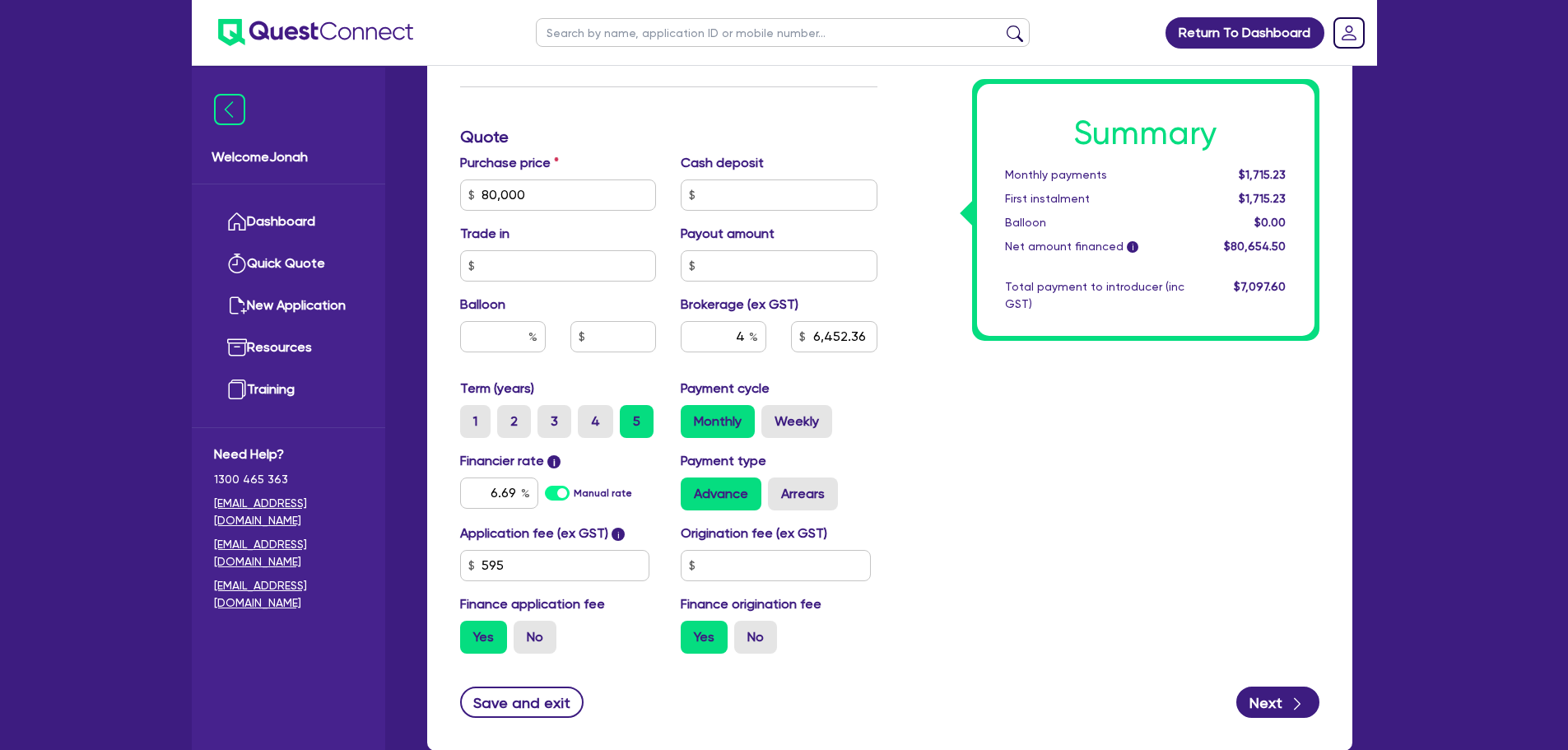
click at [992, 465] on div "Summary Monthly payments $1,715.23 First instalment $1,715.23 Balloon $0.00 Net…" at bounding box center [1110, 137] width 442 height 1060
click at [745, 336] on input "4" at bounding box center [724, 336] width 86 height 31
click at [1062, 541] on div "Summary Monthly payments $1,645.87 First instalment $1,645.87 Balloon $0.00 Net…" at bounding box center [1110, 137] width 442 height 1060
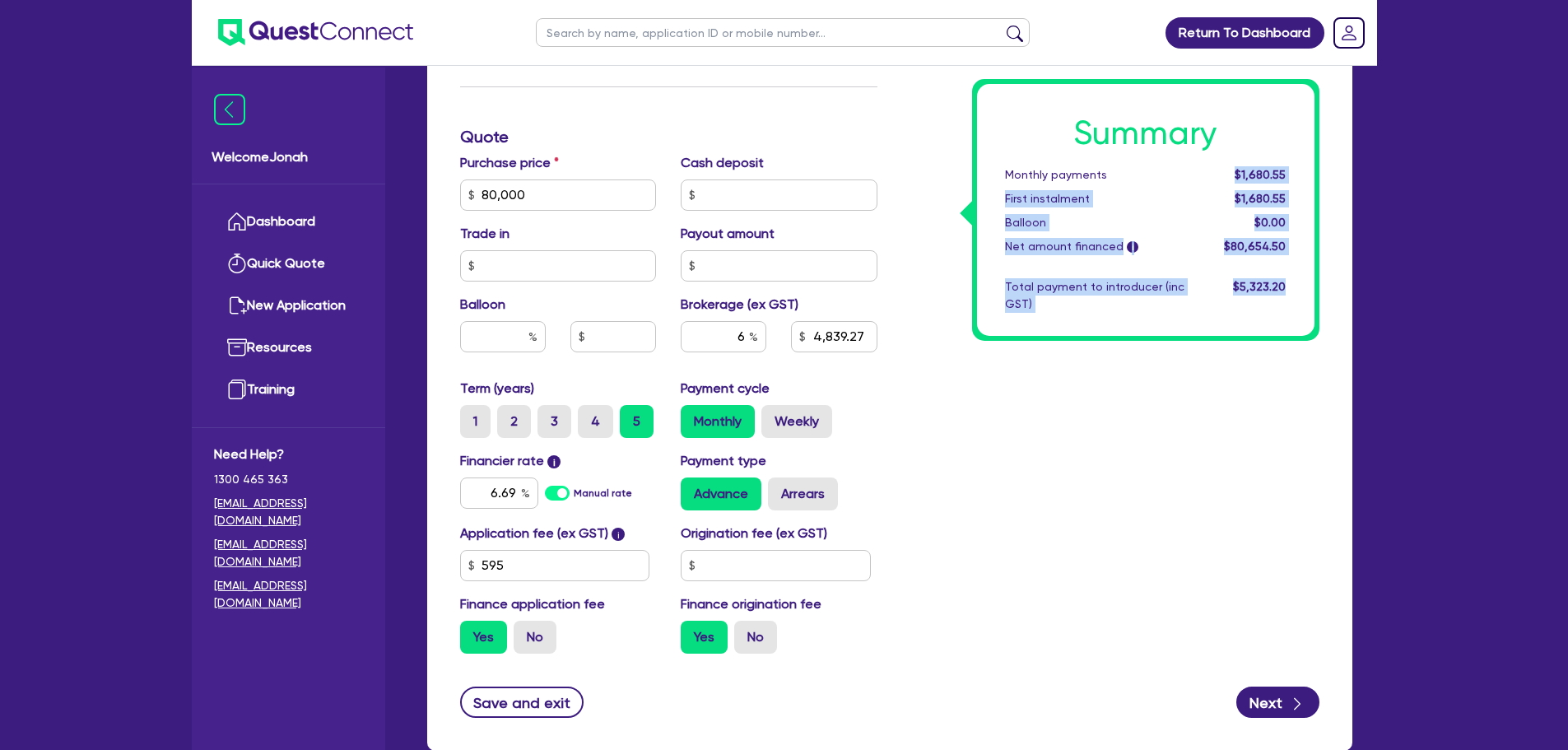
drag, startPoint x: 1231, startPoint y: 169, endPoint x: 1393, endPoint y: 195, distance: 164.1
click at [1393, 195] on div "Return To Dashboard Edit Profile Logout Welcome Jonah Dashboard Quick Quote New…" at bounding box center [784, 55] width 1568 height 1592
click at [1033, 445] on div "Summary Monthly payments $1,680.55 First instalment $1,680.55 Balloon $0.00 Net…" at bounding box center [1110, 137] width 442 height 1060
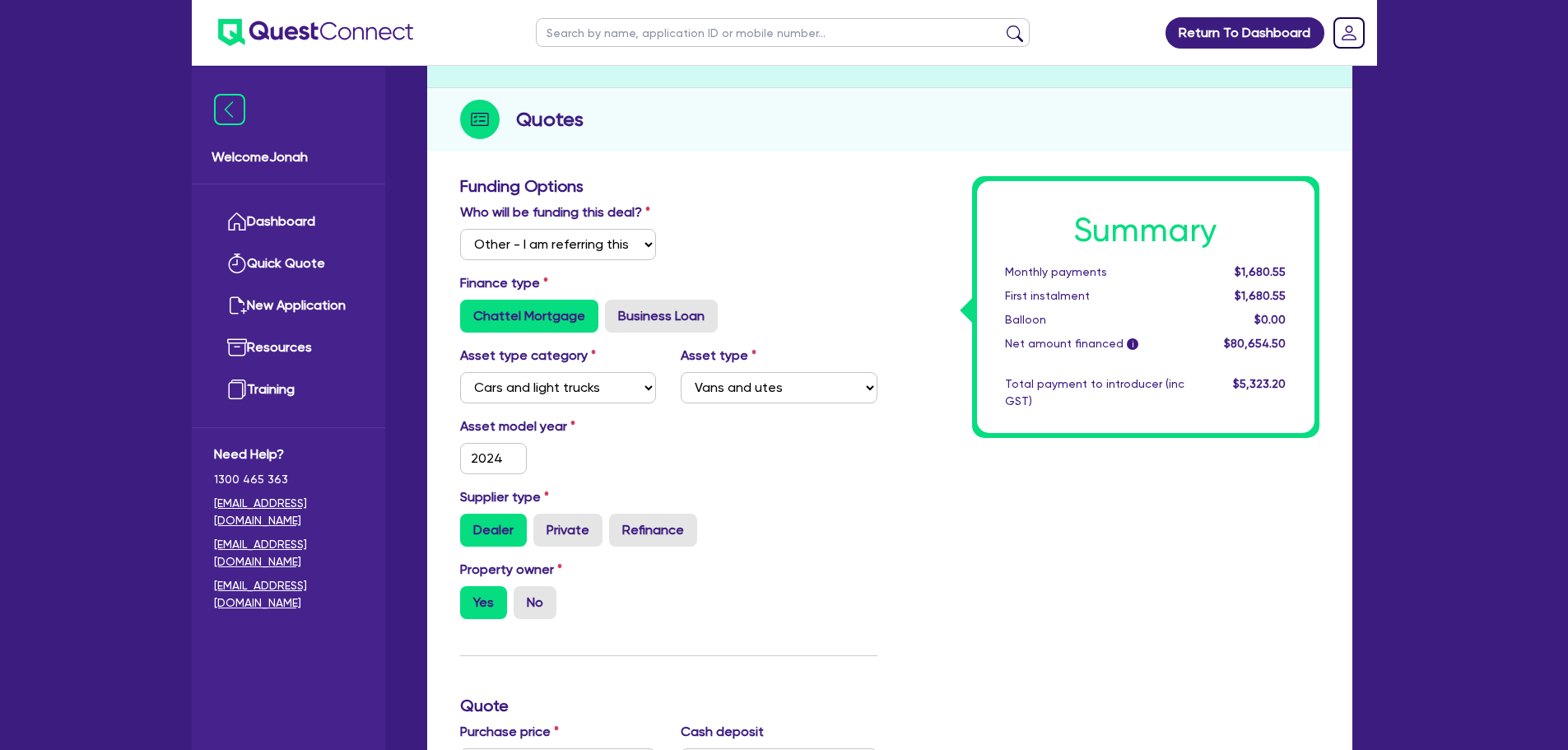
scroll to position [164, 0]
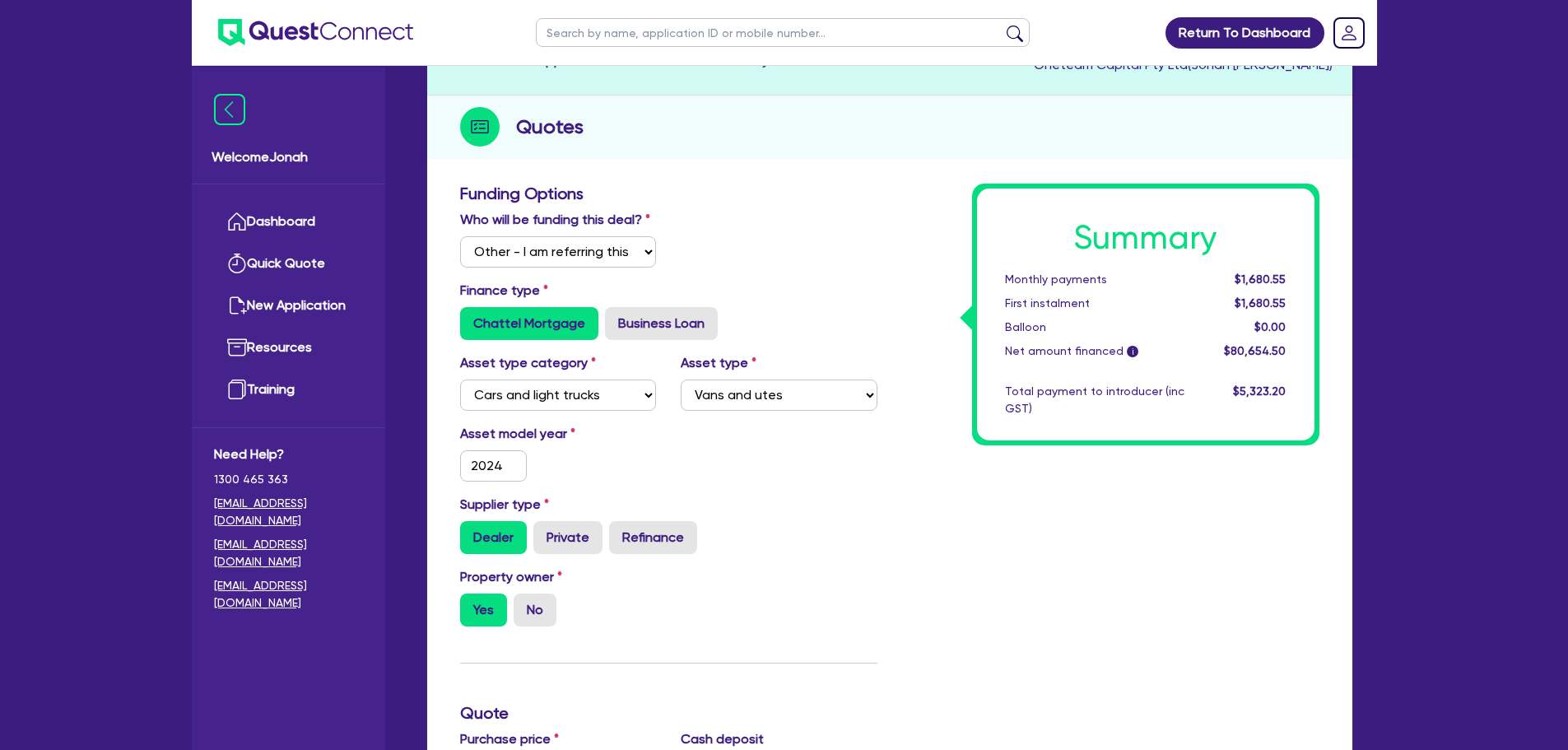
click at [1041, 279] on div "Monthly payments" at bounding box center [1095, 279] width 204 height 17
click at [1051, 292] on div "Summary Monthly payments $1,680.55 First instalment $1,680.55 Balloon $0.00 Net…" at bounding box center [1146, 314] width 338 height 252
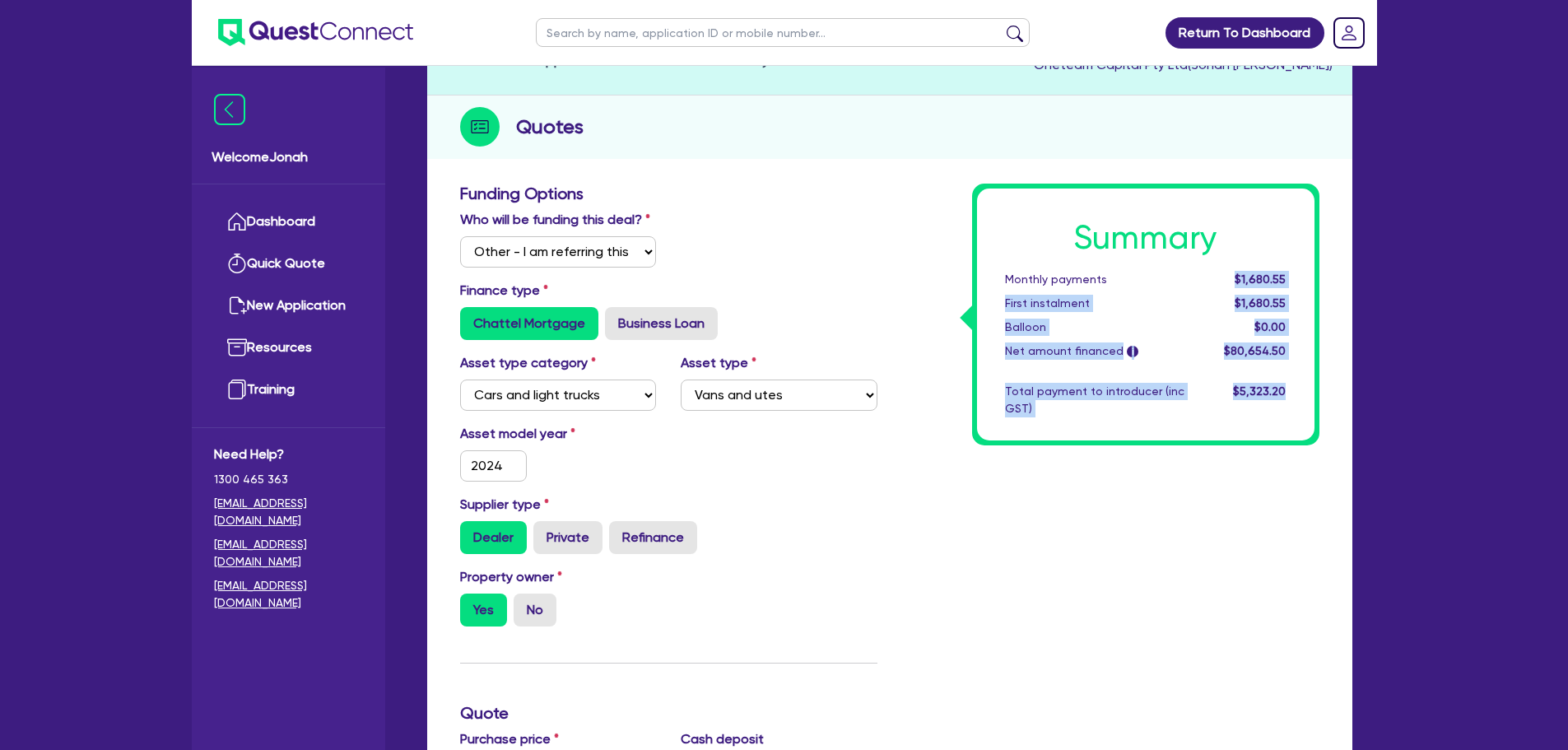
drag, startPoint x: 1237, startPoint y: 278, endPoint x: 1300, endPoint y: 371, distance: 112.3
click at [1300, 371] on div "Summary Monthly payments $1,680.55 First instalment $1,680.55 Balloon $0.00 Net…" at bounding box center [1146, 314] width 338 height 252
click at [1293, 363] on div "Summary Monthly payments $1,680.55 First instalment $1,680.55 Balloon $0.00 Net…" at bounding box center [1146, 314] width 338 height 252
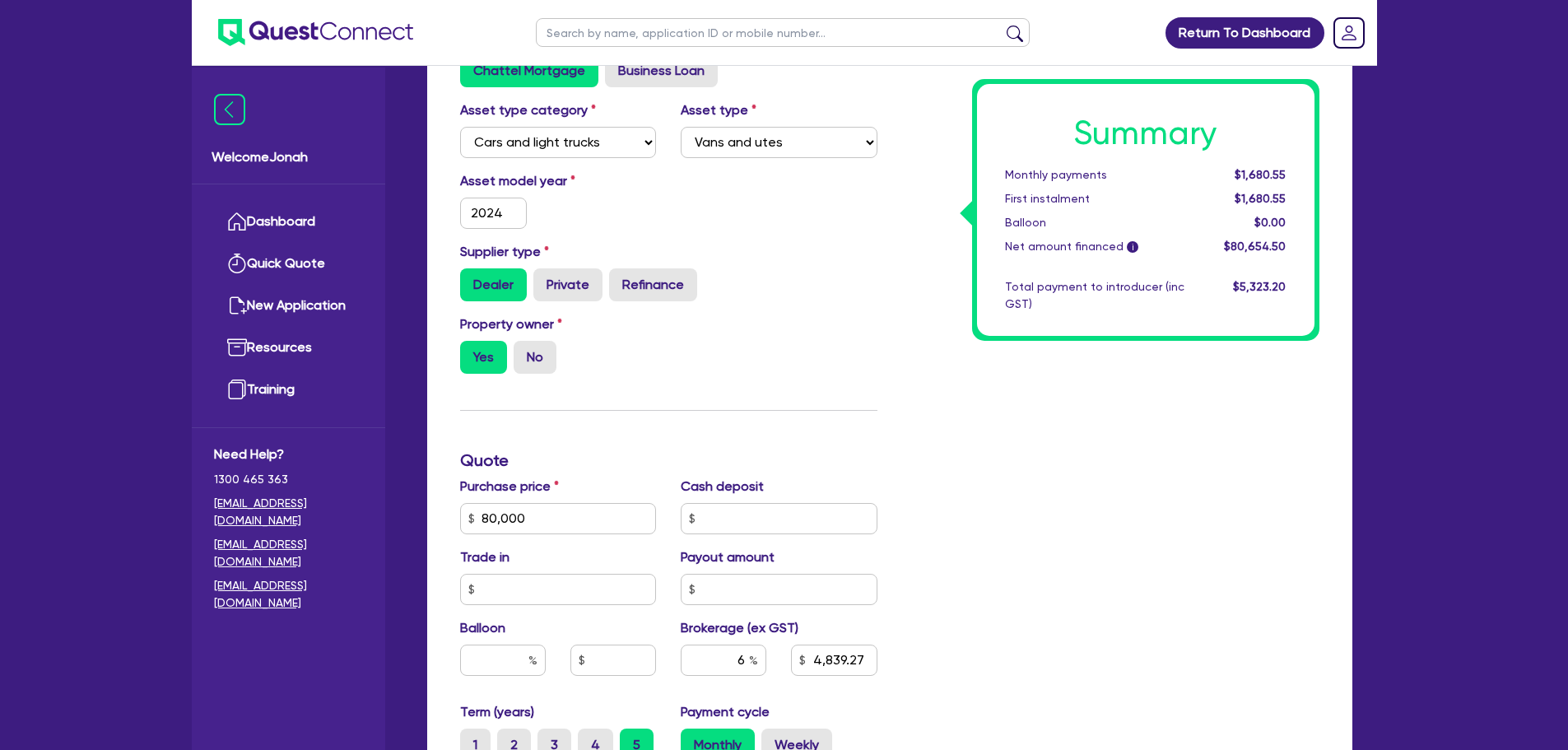
scroll to position [412, 0]
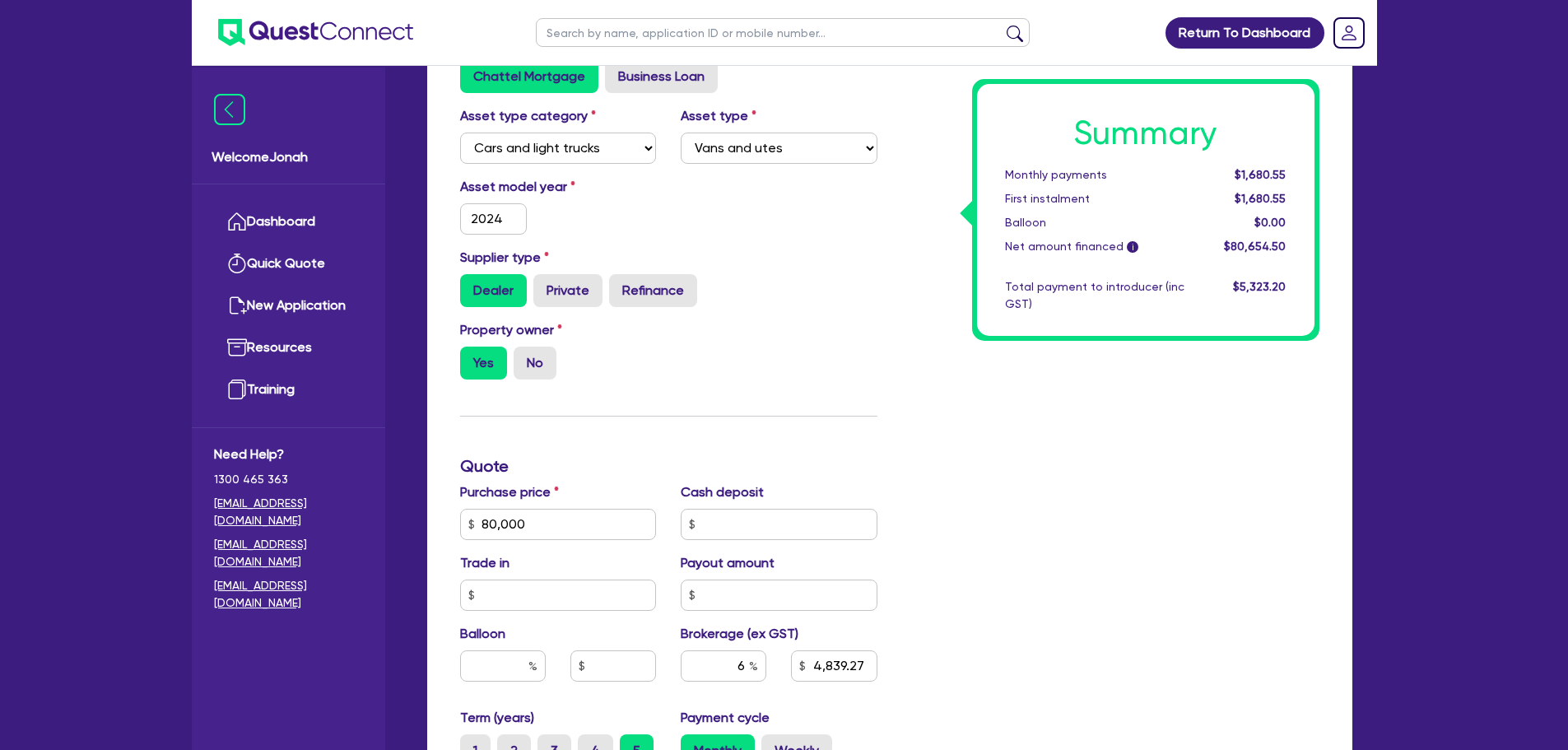
click at [1082, 179] on div "Monthly payments" at bounding box center [1095, 175] width 204 height 17
click at [1082, 214] on div "Balloon" at bounding box center [1095, 222] width 204 height 17
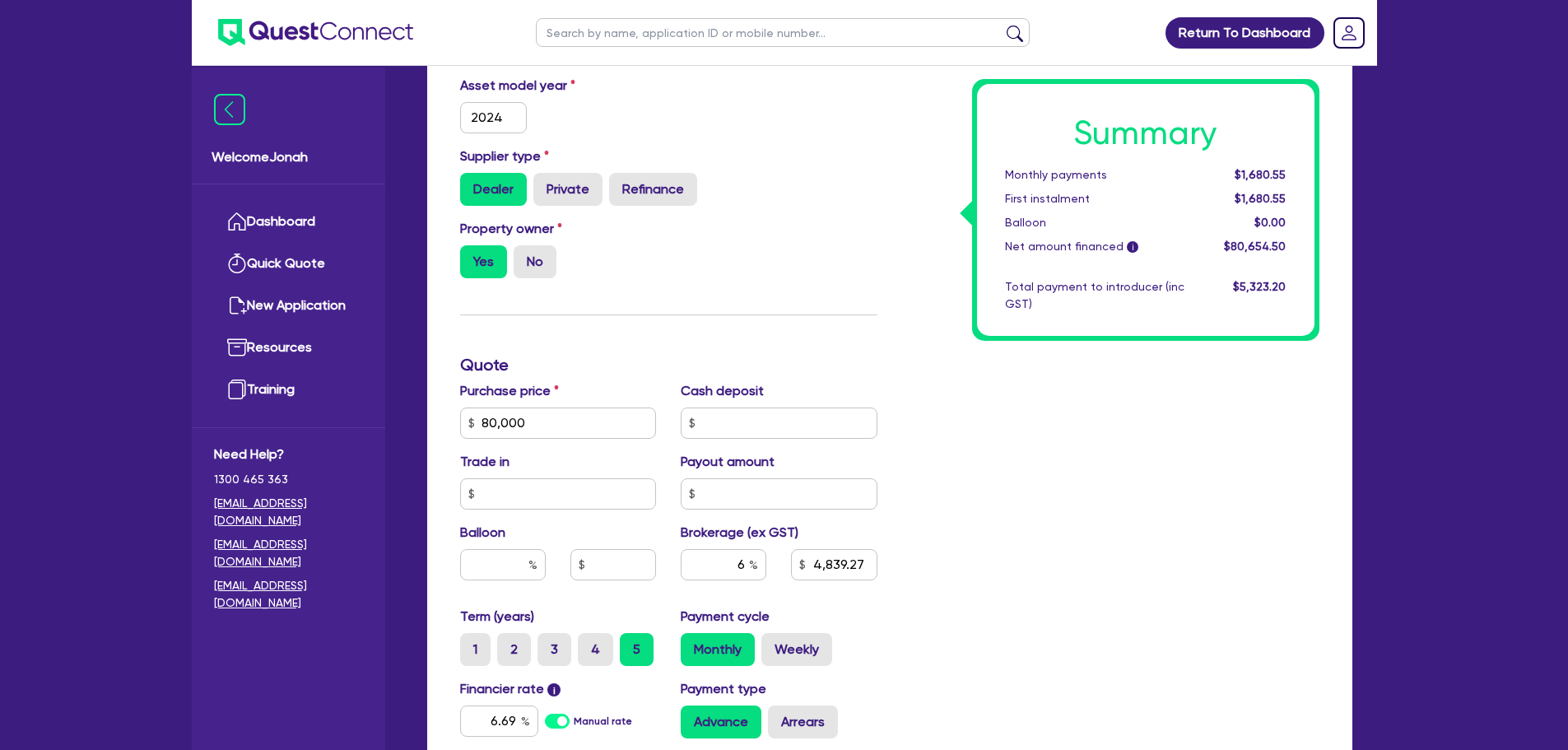
scroll to position [842, 0]
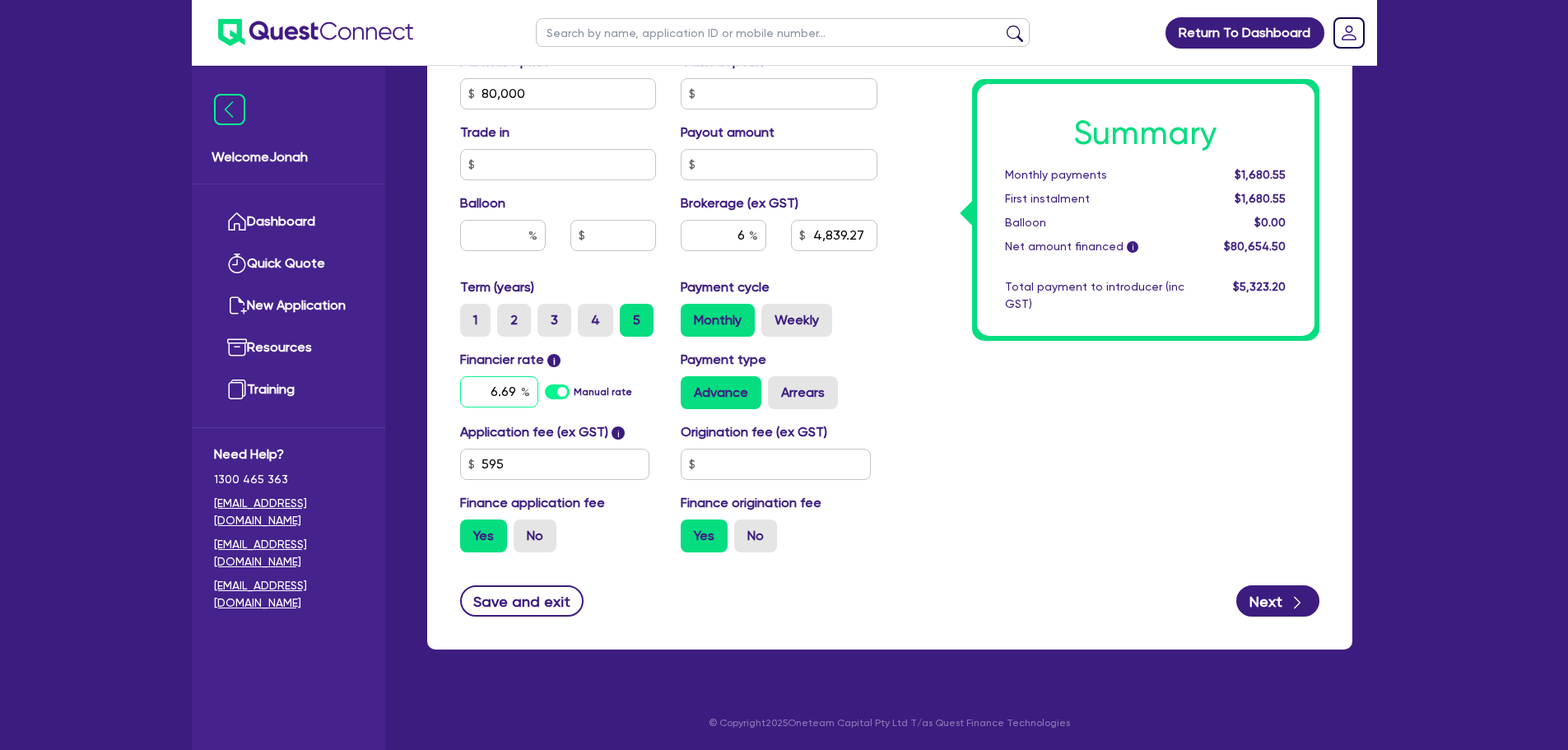
click at [517, 383] on input "6.69" at bounding box center [500, 392] width 78 height 31
click at [1009, 483] on div "Summary Monthly payments $1,680.55 First instalment $1,680.55 Balloon $0.00 Net…" at bounding box center [1110, 36] width 442 height 1060
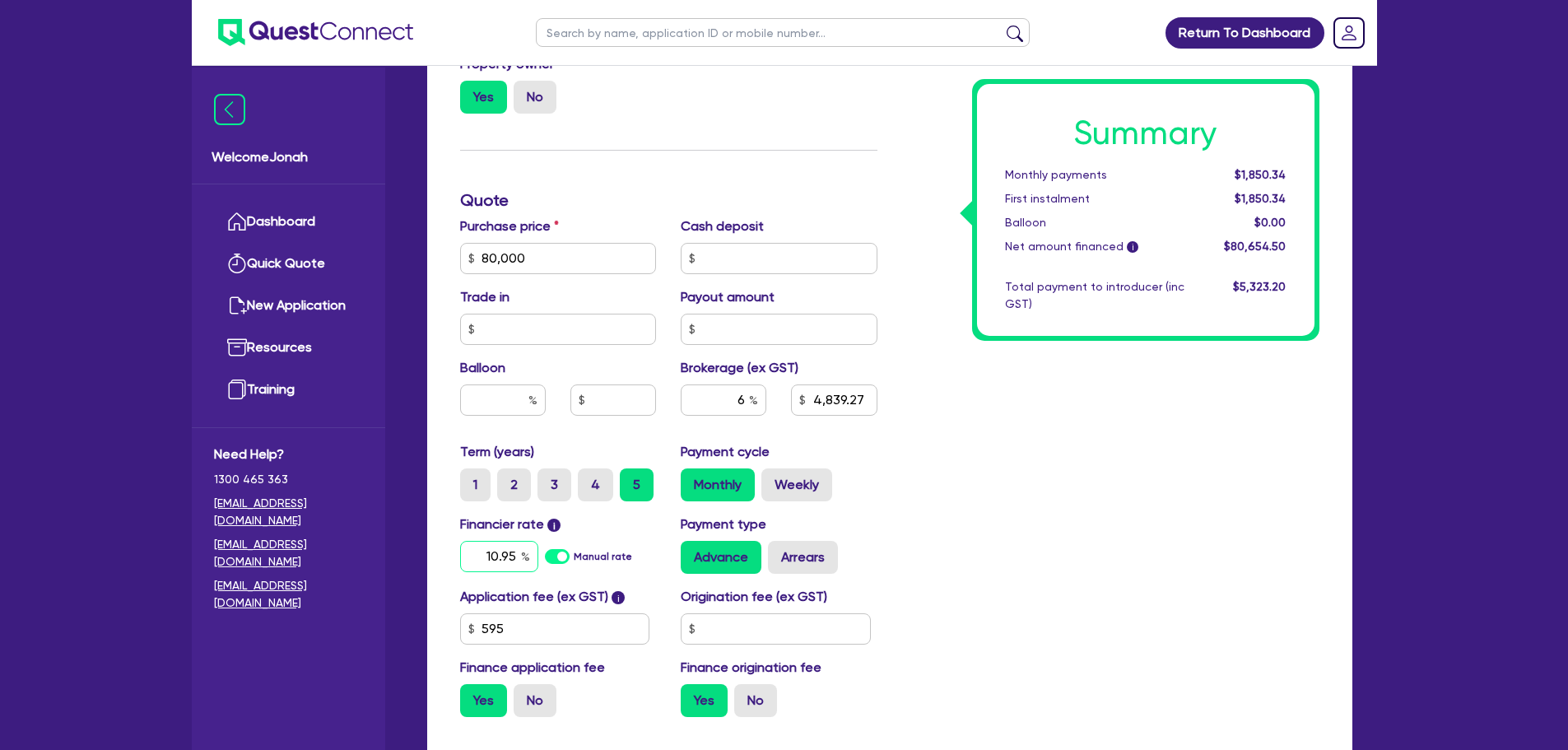
click at [501, 557] on input "10.95" at bounding box center [500, 556] width 78 height 31
click at [971, 520] on div "Summary Monthly payments $1,850.34 First instalment $1,850.34 Balloon $0.00 Net…" at bounding box center [1110, 200] width 442 height 1060
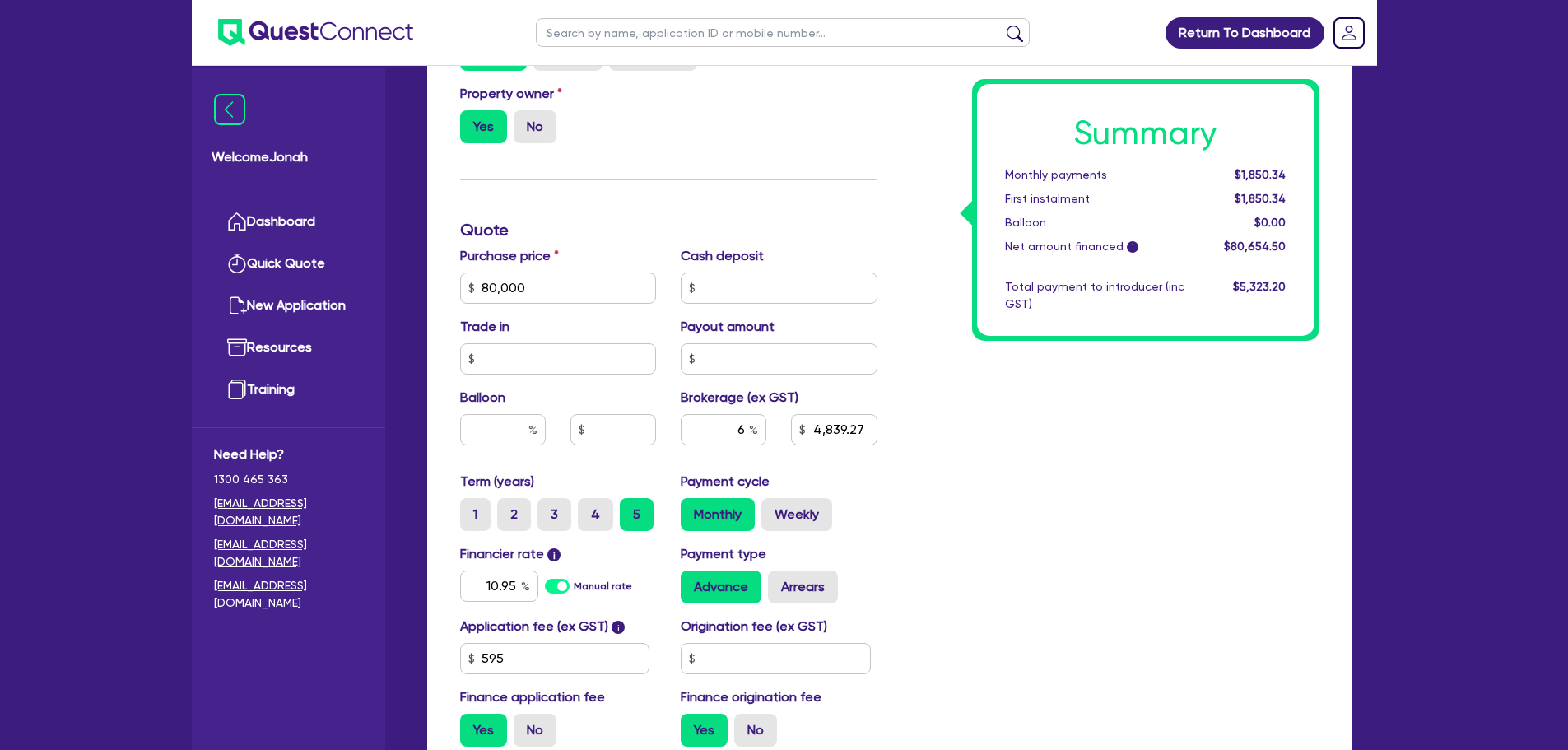
scroll to position [760, 0]
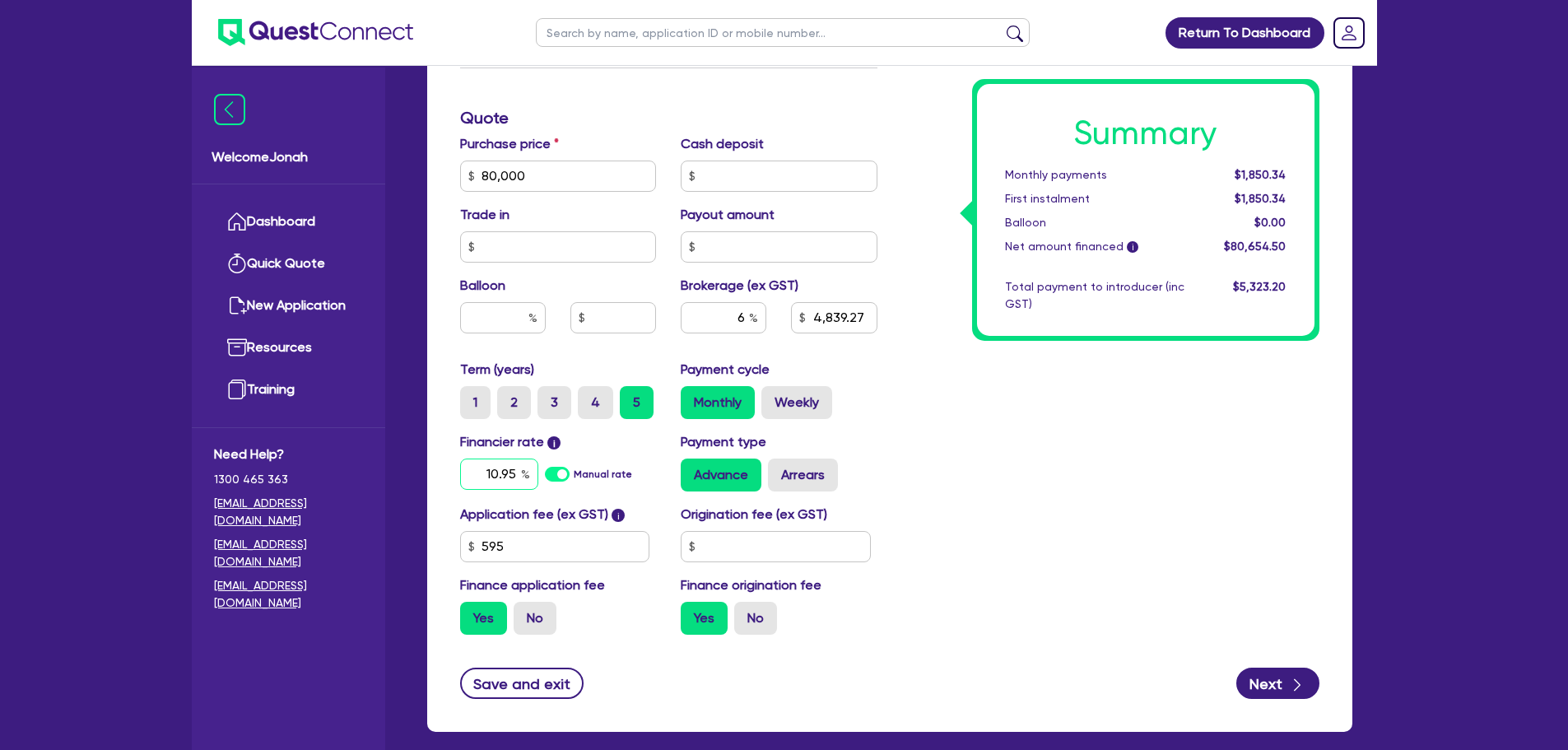
click at [505, 477] on input "10.95" at bounding box center [500, 474] width 78 height 31
click at [1273, 395] on div "Summary Monthly payments $1,771.47 First instalment $1,771.47 Balloon $0.00 Net…" at bounding box center [1110, 117] width 442 height 1060
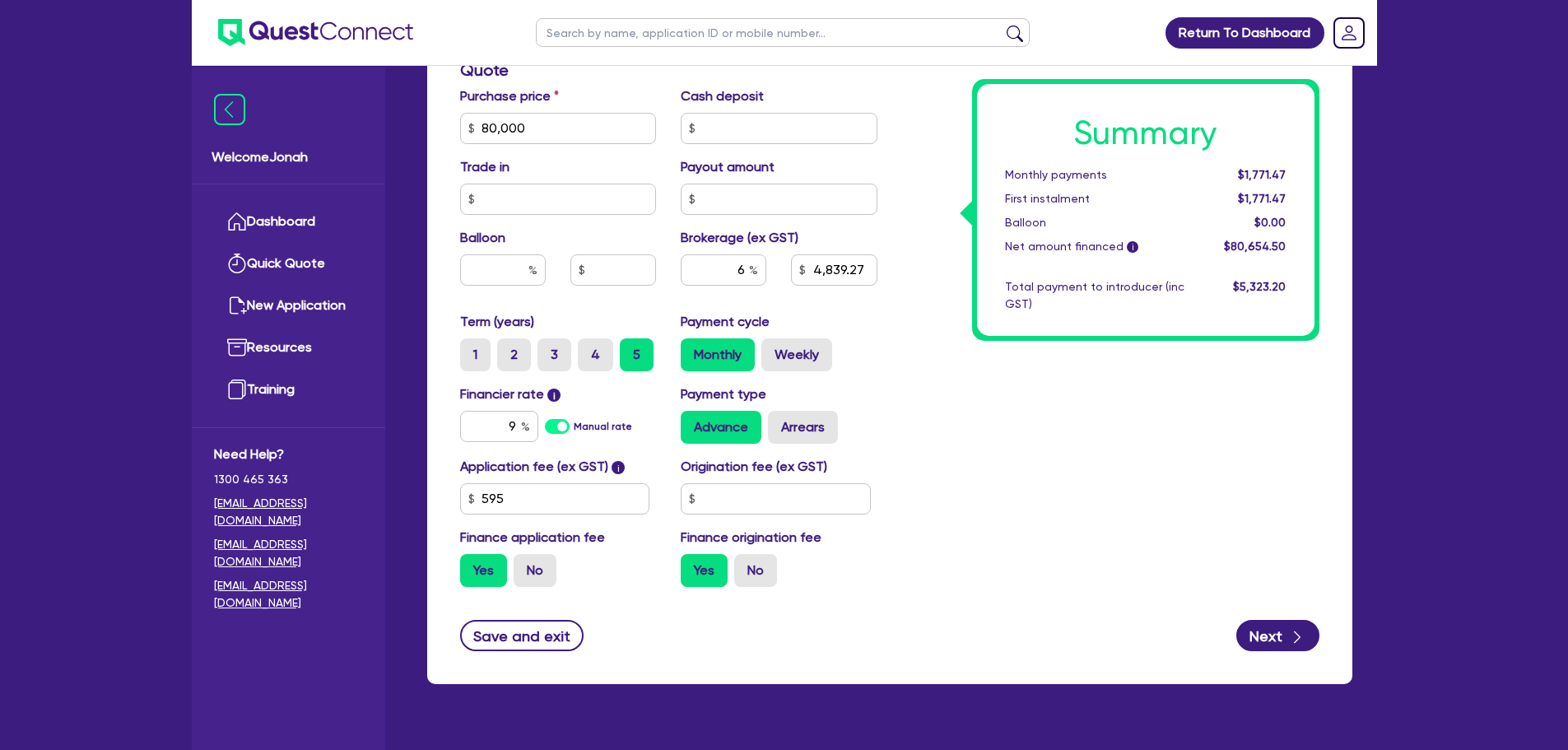
scroll to position [842, 0]
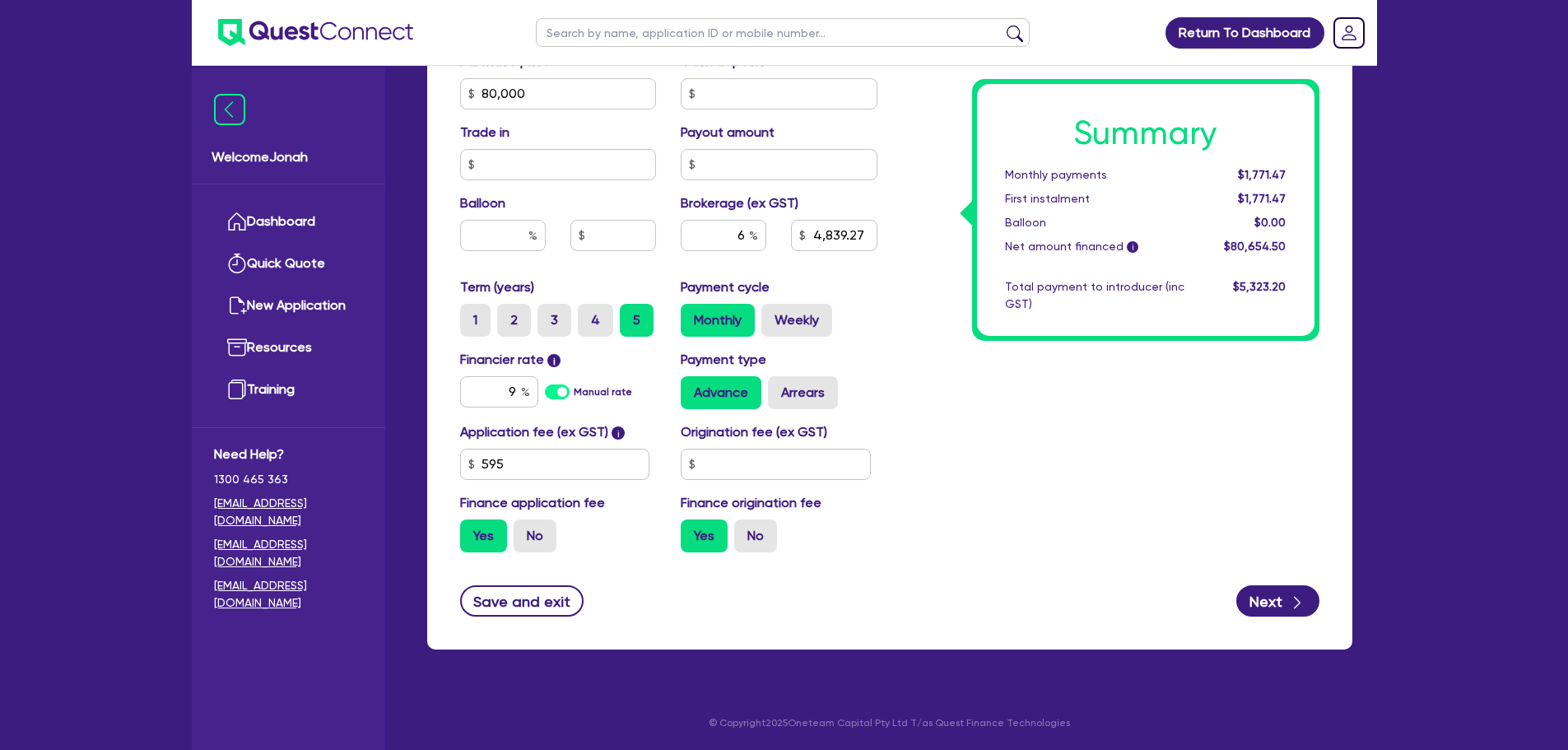
click at [1067, 183] on div "Monthly payments" at bounding box center [1095, 175] width 204 height 17
click at [1075, 190] on div "First instalment" at bounding box center [1095, 198] width 204 height 17
drag, startPoint x: 1099, startPoint y: 176, endPoint x: 1019, endPoint y: 175, distance: 80.0
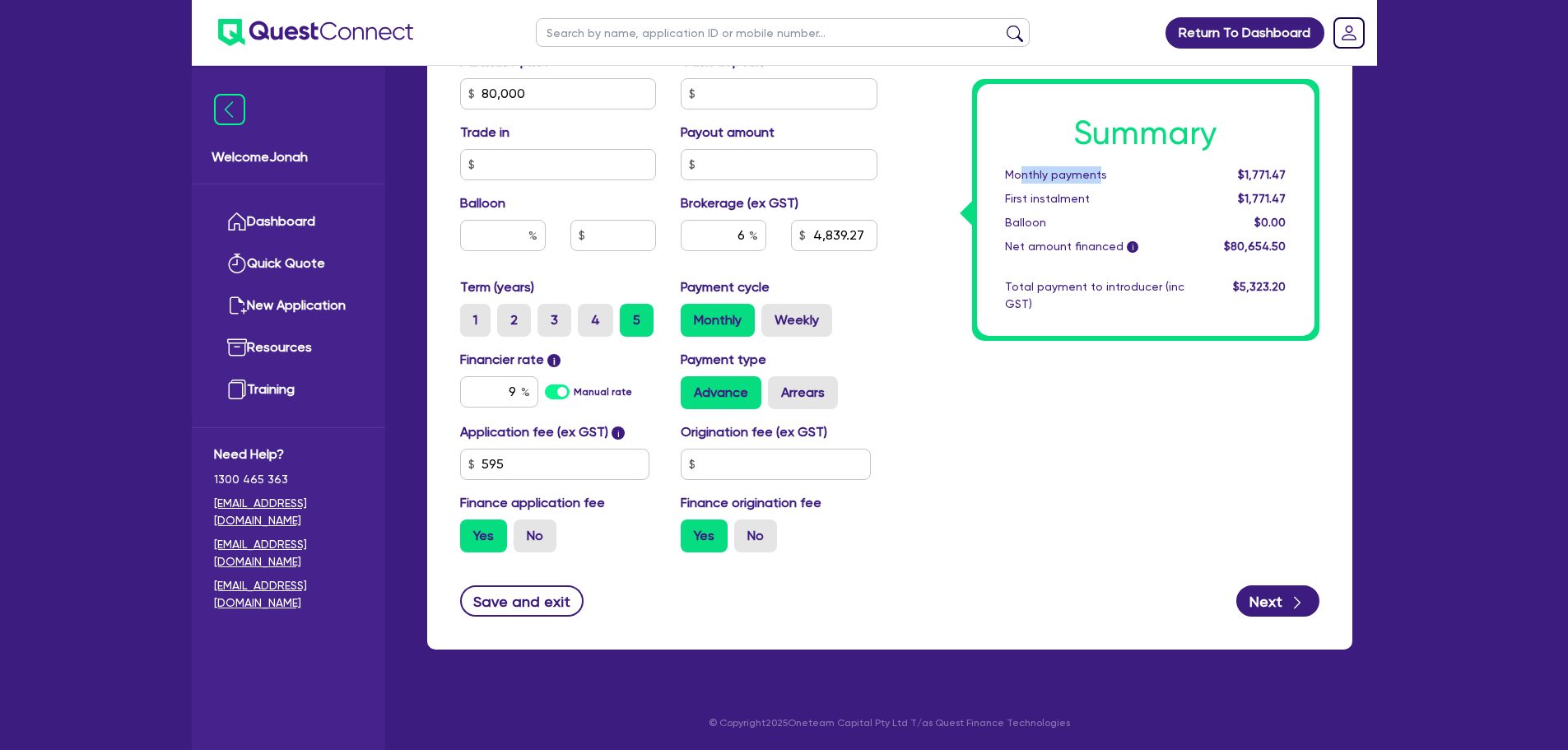
click at [1019, 175] on div "Monthly payments" at bounding box center [1095, 175] width 204 height 17
click at [1027, 172] on div "Monthly payments" at bounding box center [1095, 175] width 204 height 17
click at [1089, 174] on div "Monthly payments" at bounding box center [1095, 175] width 204 height 17
click at [510, 392] on input "9" at bounding box center [500, 392] width 78 height 31
click at [1300, 493] on div "Summary Monthly payments $1,653.93 First instalment $1,653.93 Balloon $0.00 Net…" at bounding box center [1110, 36] width 442 height 1060
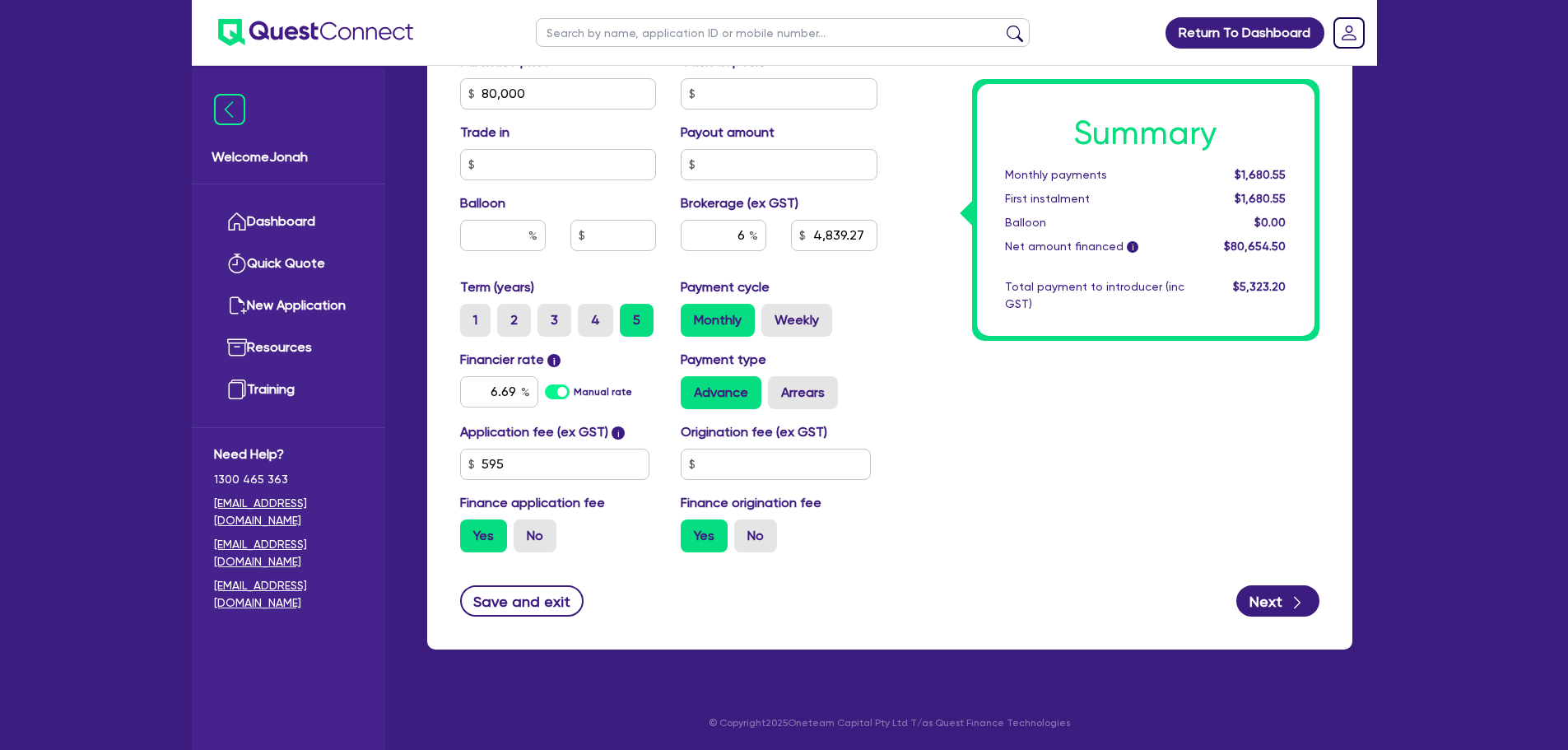
click at [1241, 170] on span "$1,680.55" at bounding box center [1261, 174] width 51 height 13
click at [1242, 170] on span "$1,680.55" at bounding box center [1261, 174] width 51 height 13
click at [1199, 370] on div "Summary Monthly payments $1,680.55 First instalment $1,680.55 Balloon $0.00 Net…" at bounding box center [1110, 36] width 442 height 1060
drag, startPoint x: 738, startPoint y: 240, endPoint x: 752, endPoint y: 237, distance: 14.3
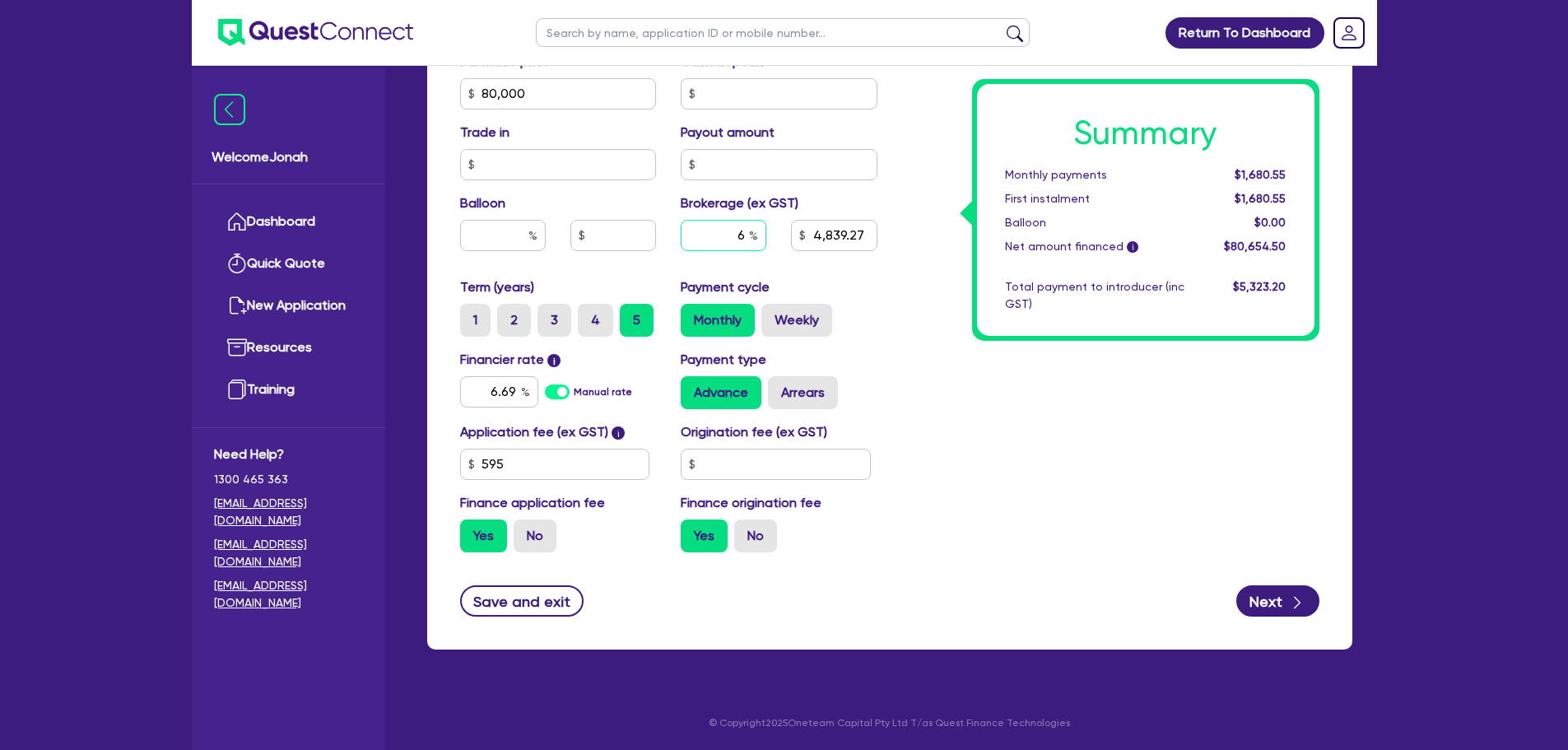
click at [750, 237] on div "6" at bounding box center [724, 235] width 86 height 31
click at [939, 331] on div "Summary Monthly payments $1,680.55 First instalment $1,680.55 Balloon $0.00 Net…" at bounding box center [1110, 36] width 442 height 1060
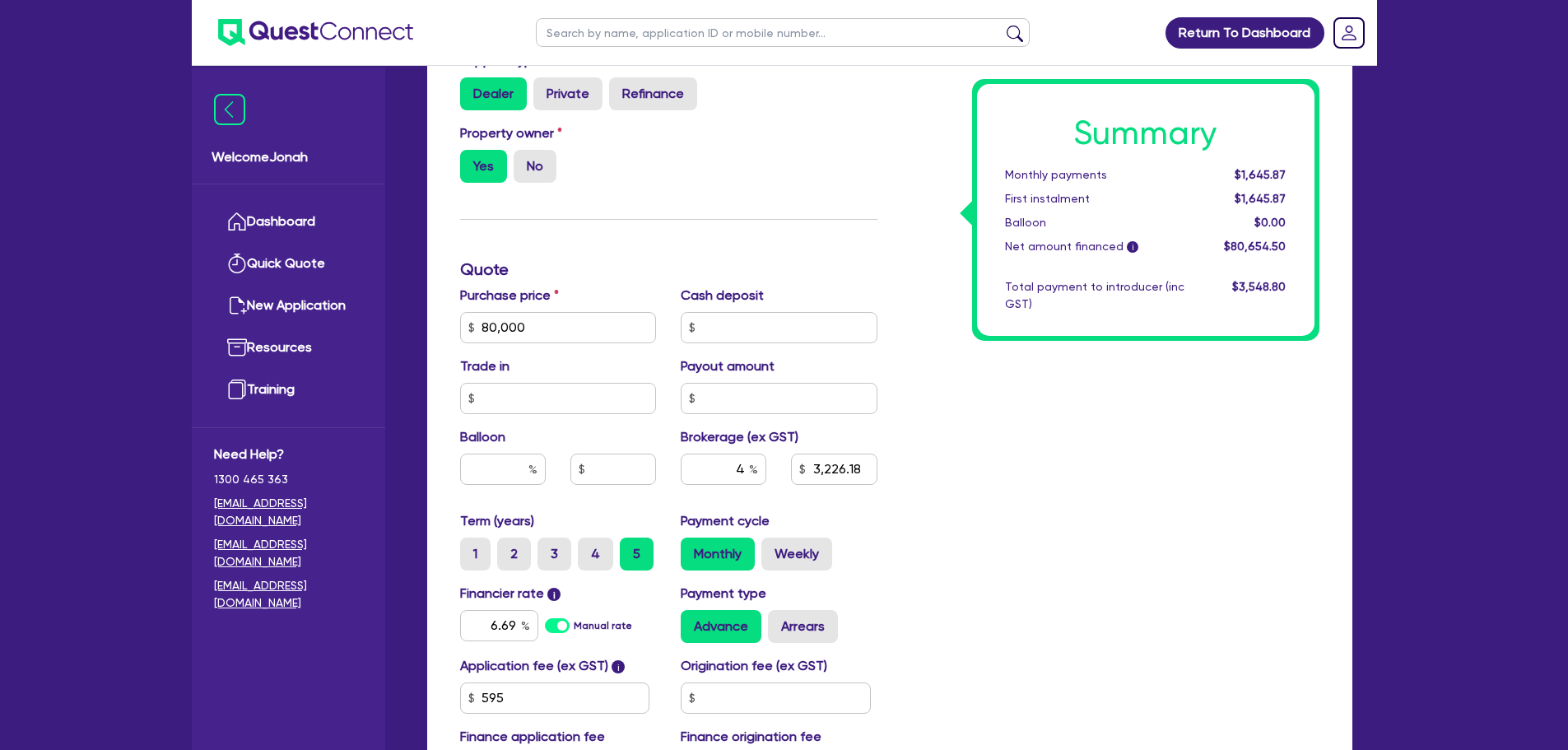
scroll to position [595, 0]
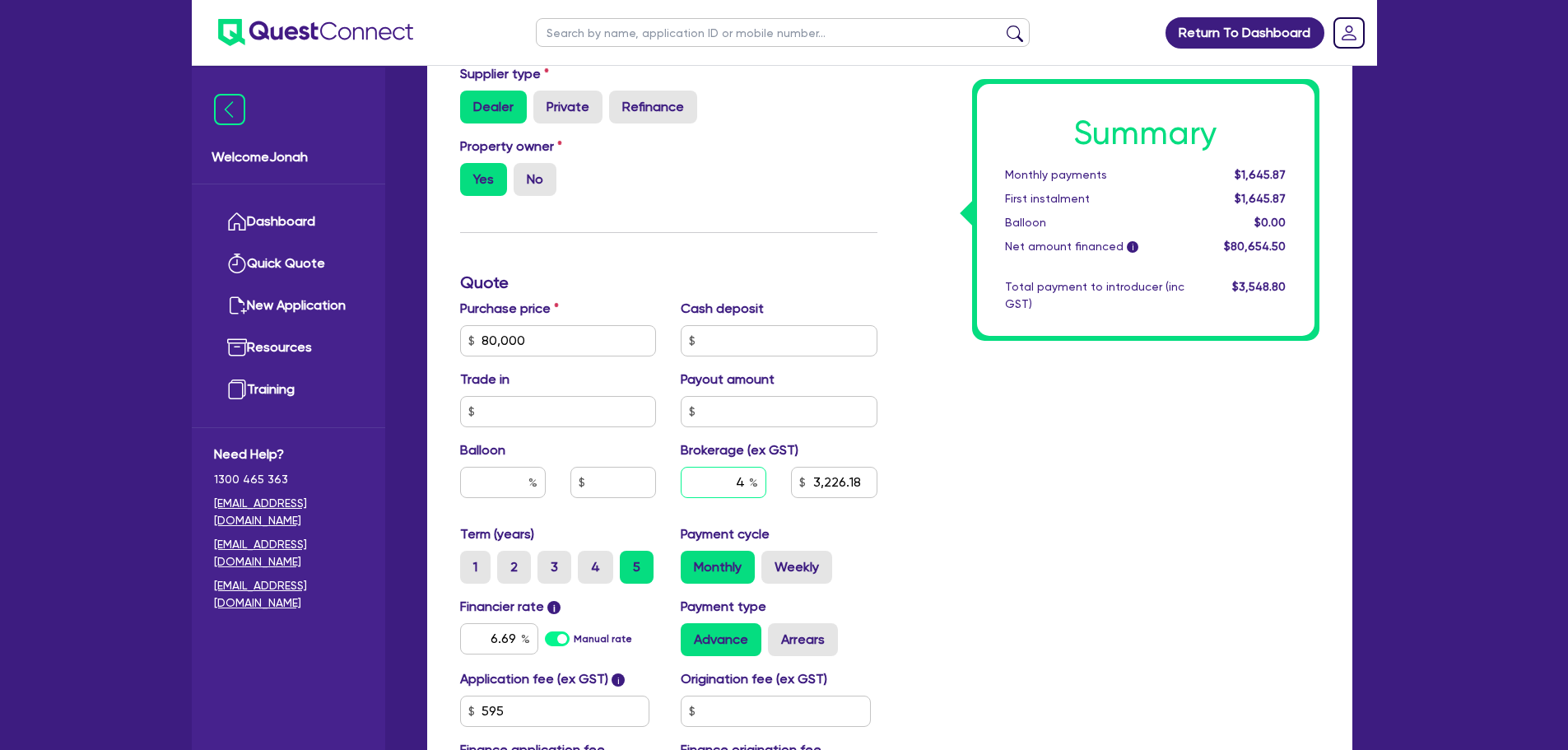
drag, startPoint x: 724, startPoint y: 484, endPoint x: 792, endPoint y: 478, distance: 68.3
click at [792, 478] on div "4 3,226.18" at bounding box center [779, 489] width 221 height 44
click at [1012, 458] on div "Summary Monthly payments $1,645.87 First instalment $1,645.87 Balloon $0.00 Net…" at bounding box center [1110, 283] width 442 height 1060
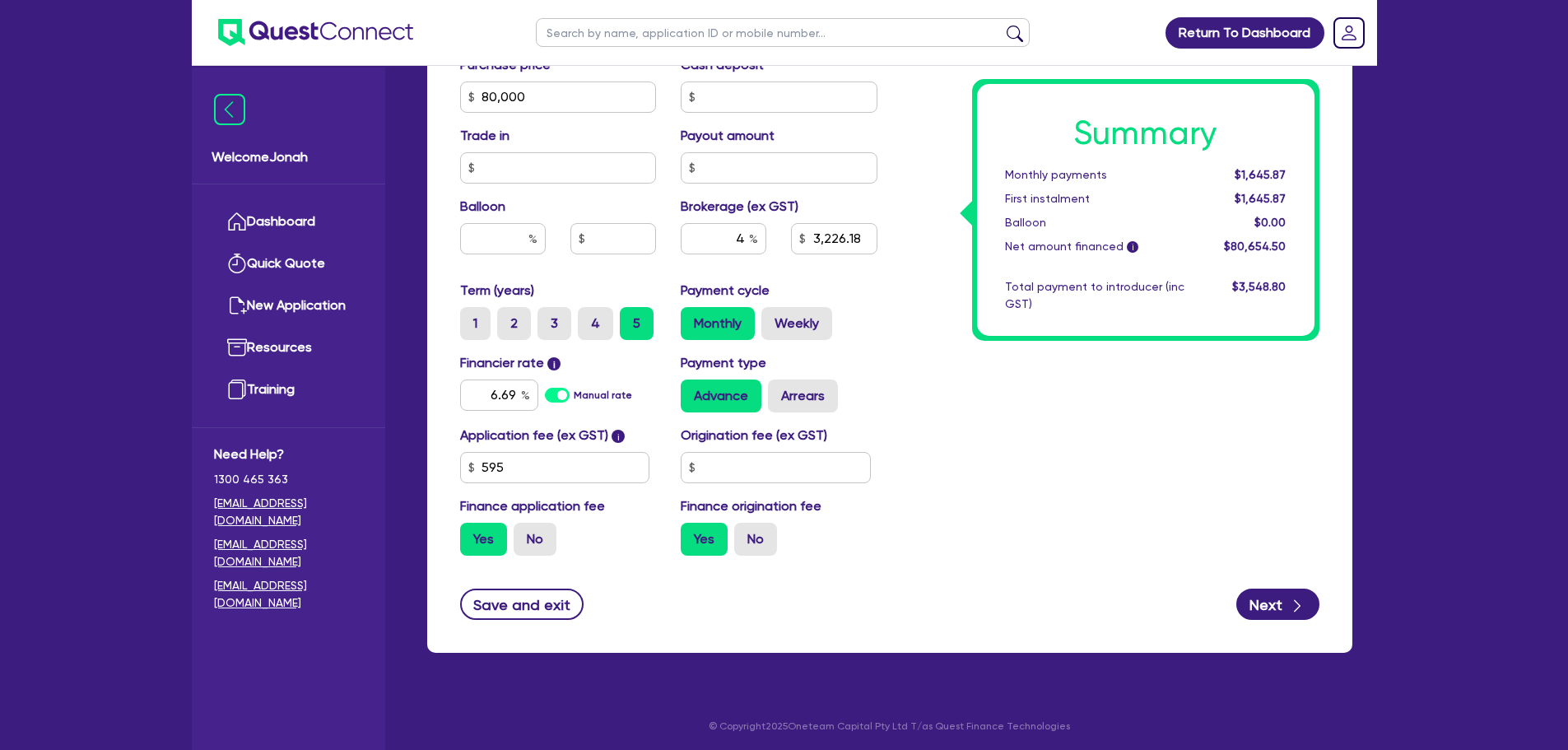
scroll to position [842, 0]
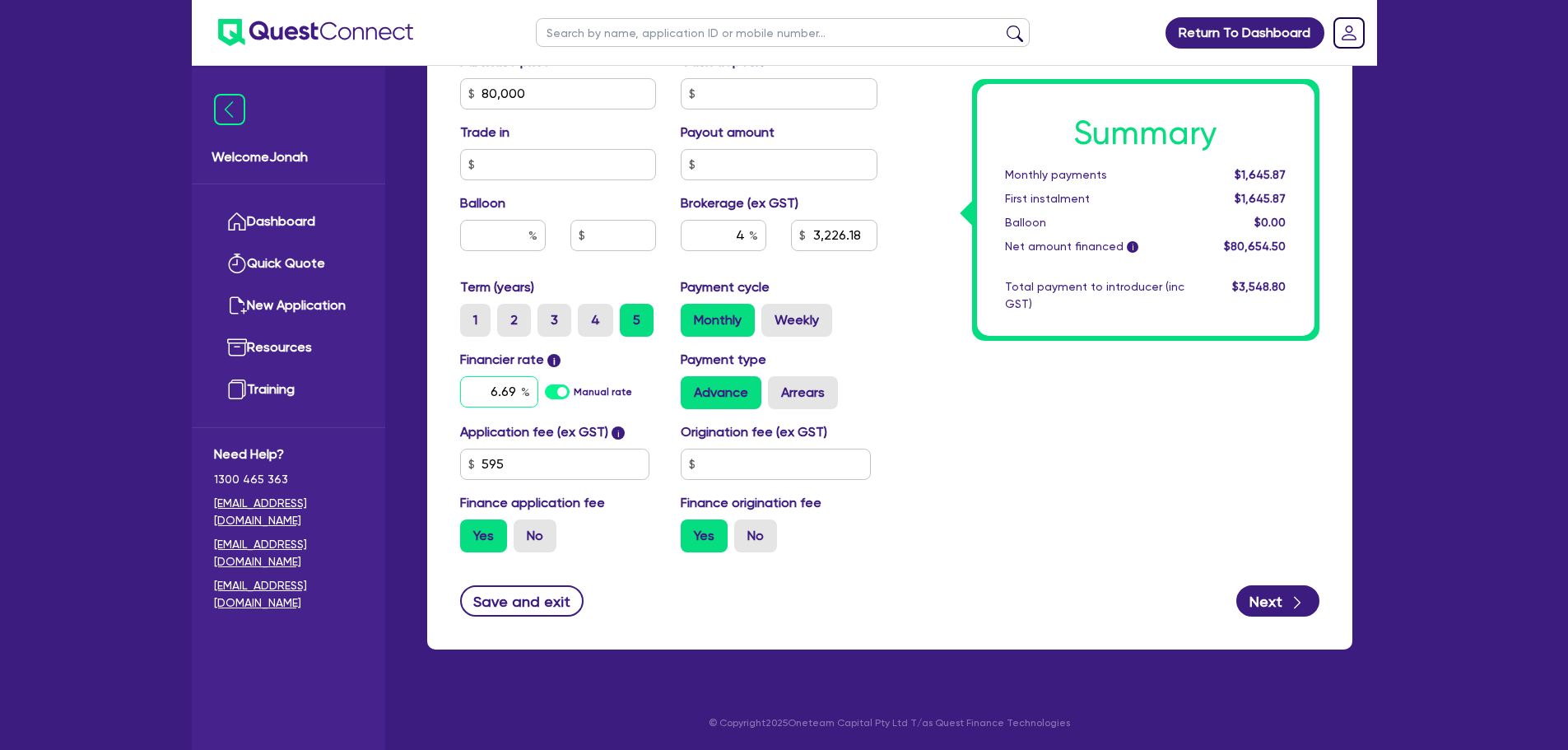
drag, startPoint x: 489, startPoint y: 404, endPoint x: 524, endPoint y: 393, distance: 36.7
click at [524, 393] on div "6.69" at bounding box center [500, 392] width 78 height 31
click at [978, 422] on div "Summary Monthly payments $1,645.87 First instalment $1,645.87 Balloon $0.00 Net…" at bounding box center [1110, 36] width 442 height 1060
drag, startPoint x: 499, startPoint y: 392, endPoint x: 534, endPoint y: 388, distance: 35.2
click at [534, 388] on input "2" at bounding box center [500, 392] width 78 height 31
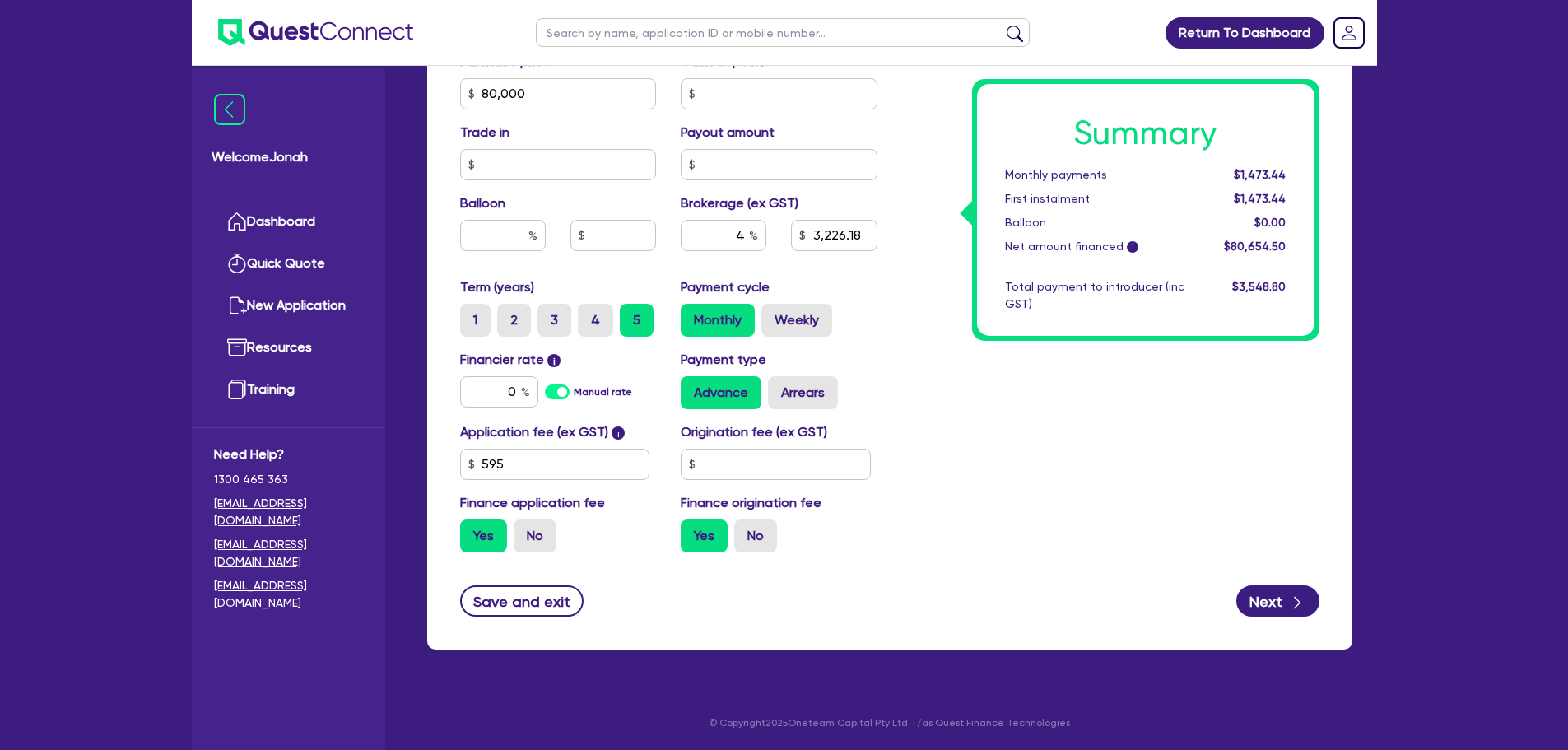
click at [1128, 426] on div "Summary Monthly payments $1,473.44 First instalment $1,473.44 Balloon $0.00 Net…" at bounding box center [1110, 36] width 442 height 1060
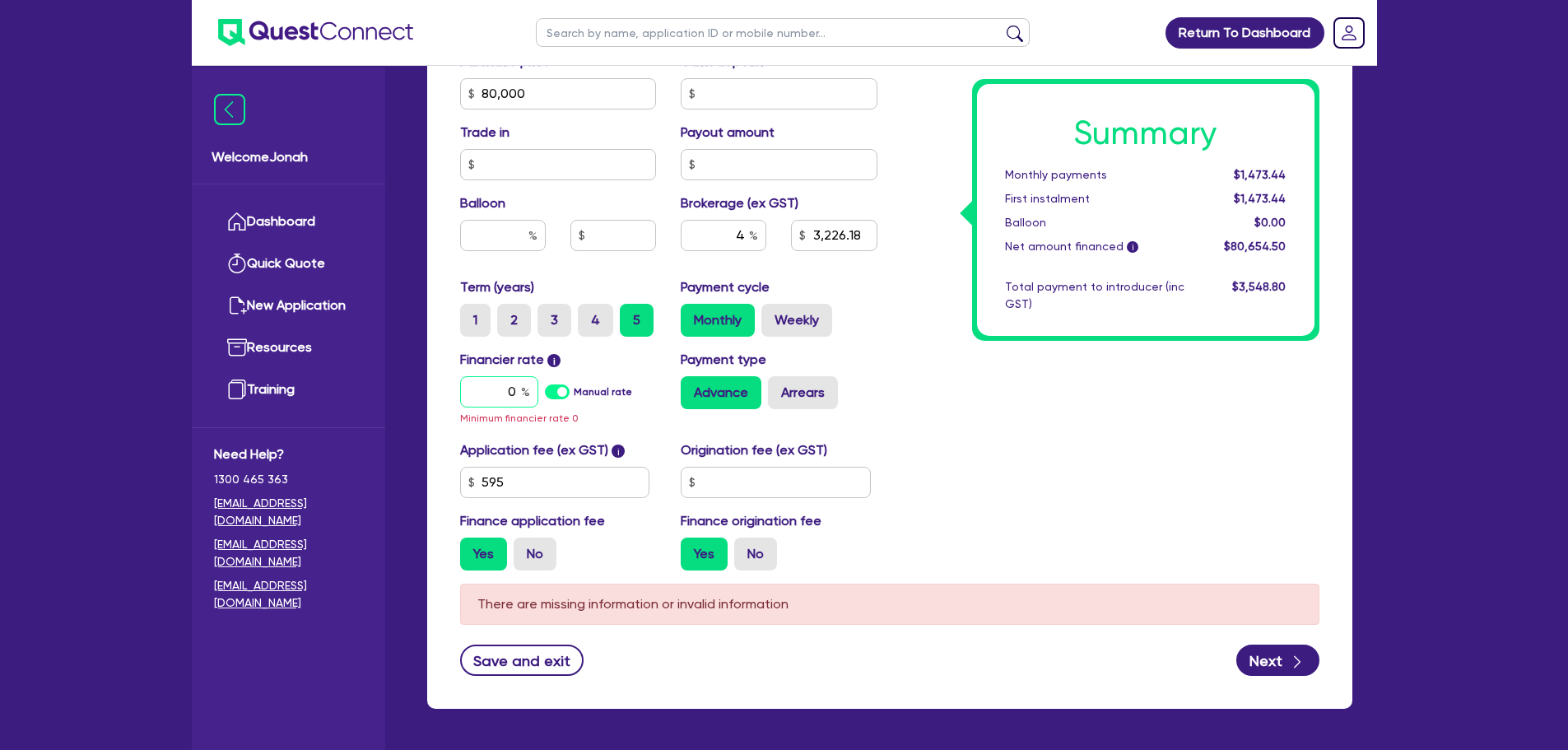
click at [510, 392] on input "0" at bounding box center [500, 392] width 78 height 31
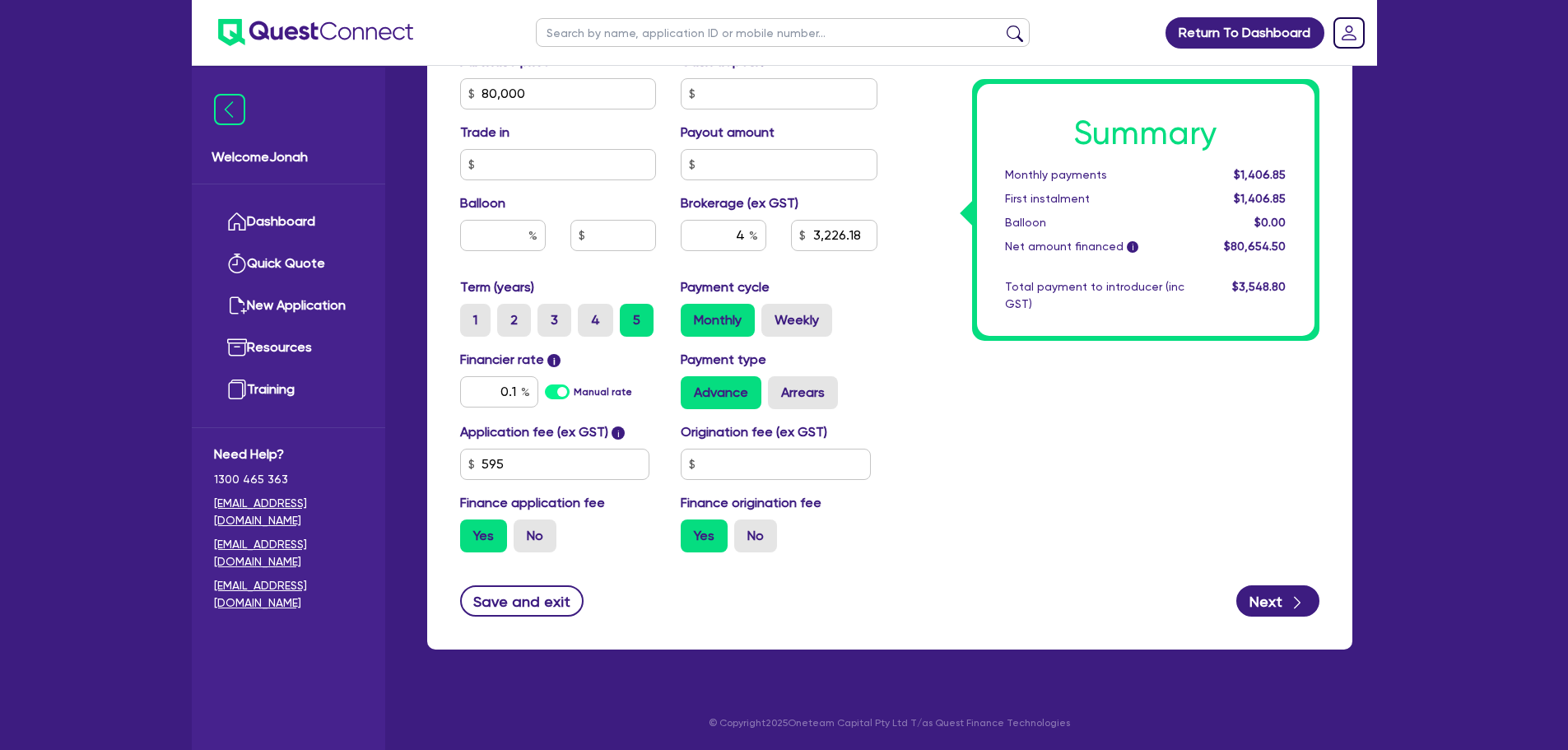
click at [1006, 404] on div "Summary Monthly payments $1,406.85 First instalment $1,406.85 Balloon $0.00 Net…" at bounding box center [1110, 36] width 442 height 1060
drag, startPoint x: 502, startPoint y: 390, endPoint x: 516, endPoint y: 390, distance: 14.0
click at [516, 390] on input "0.1" at bounding box center [500, 392] width 78 height 31
click at [1090, 440] on div "Summary Monthly payments $1,619.79 First instalment $1,619.79 Balloon $0.00 Net…" at bounding box center [1110, 36] width 442 height 1060
click at [746, 237] on input "4" at bounding box center [724, 235] width 86 height 31
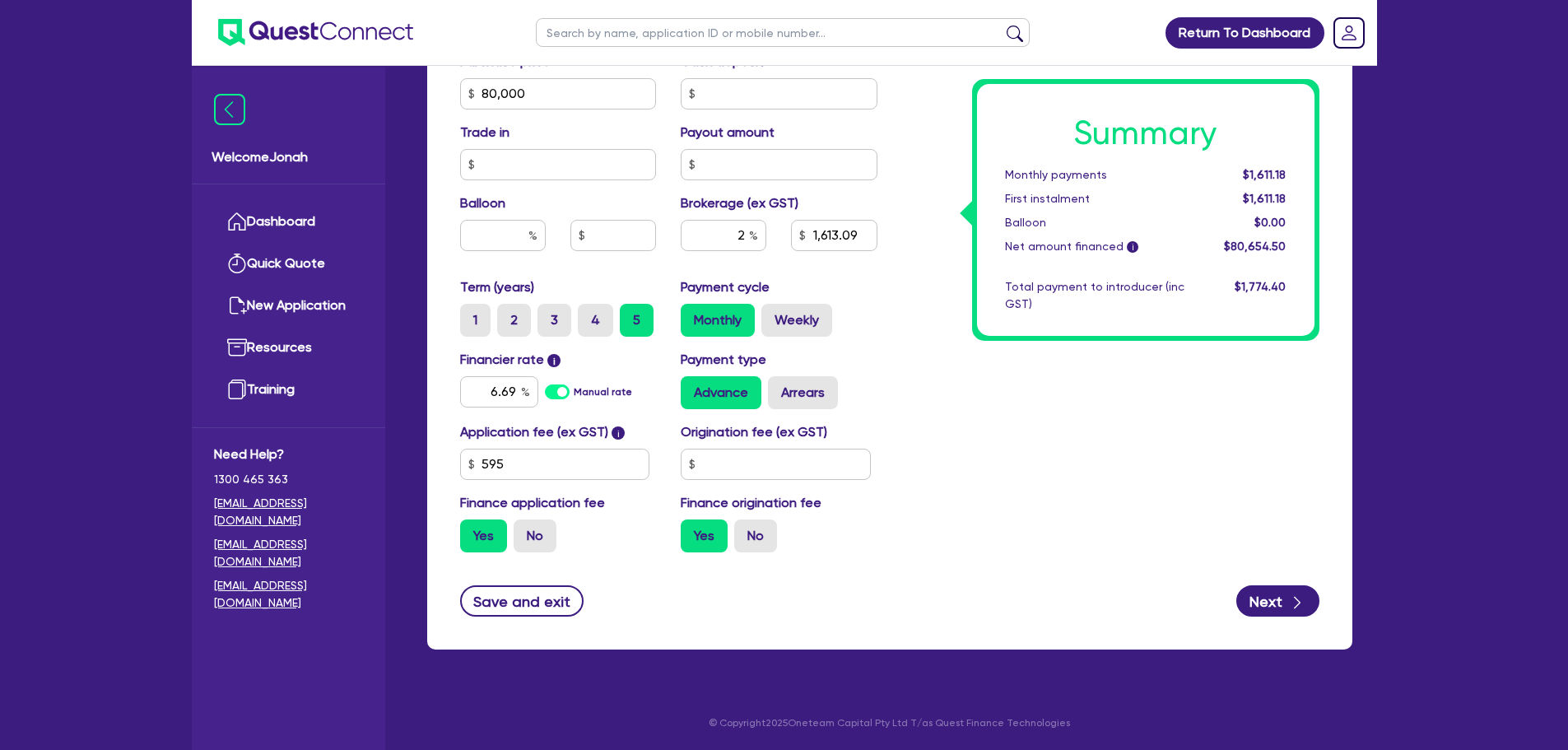
click at [957, 471] on div "Summary Monthly payments $1,611.18 First instalment $1,611.18 Balloon $0.00 Net…" at bounding box center [1110, 36] width 442 height 1060
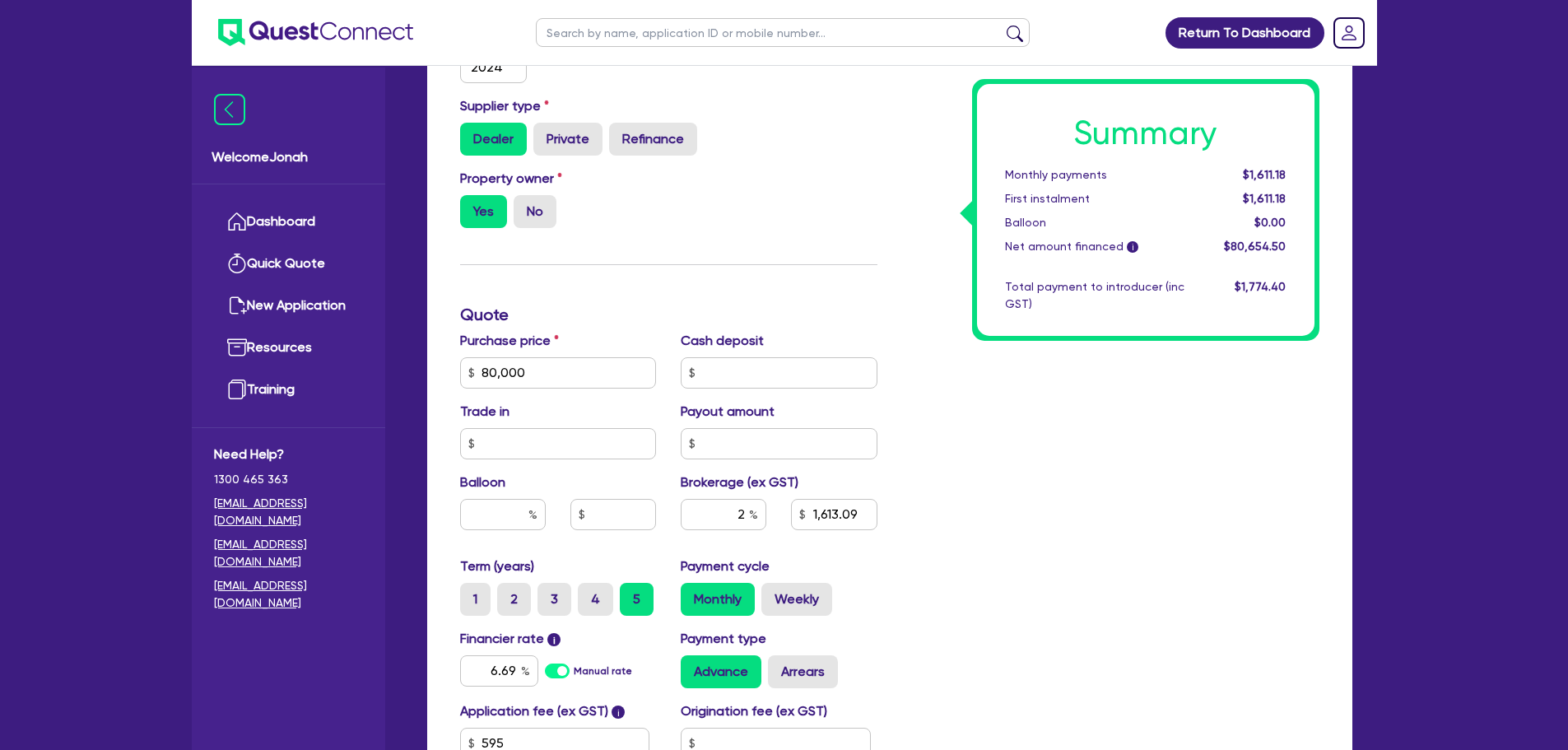
scroll to position [678, 0]
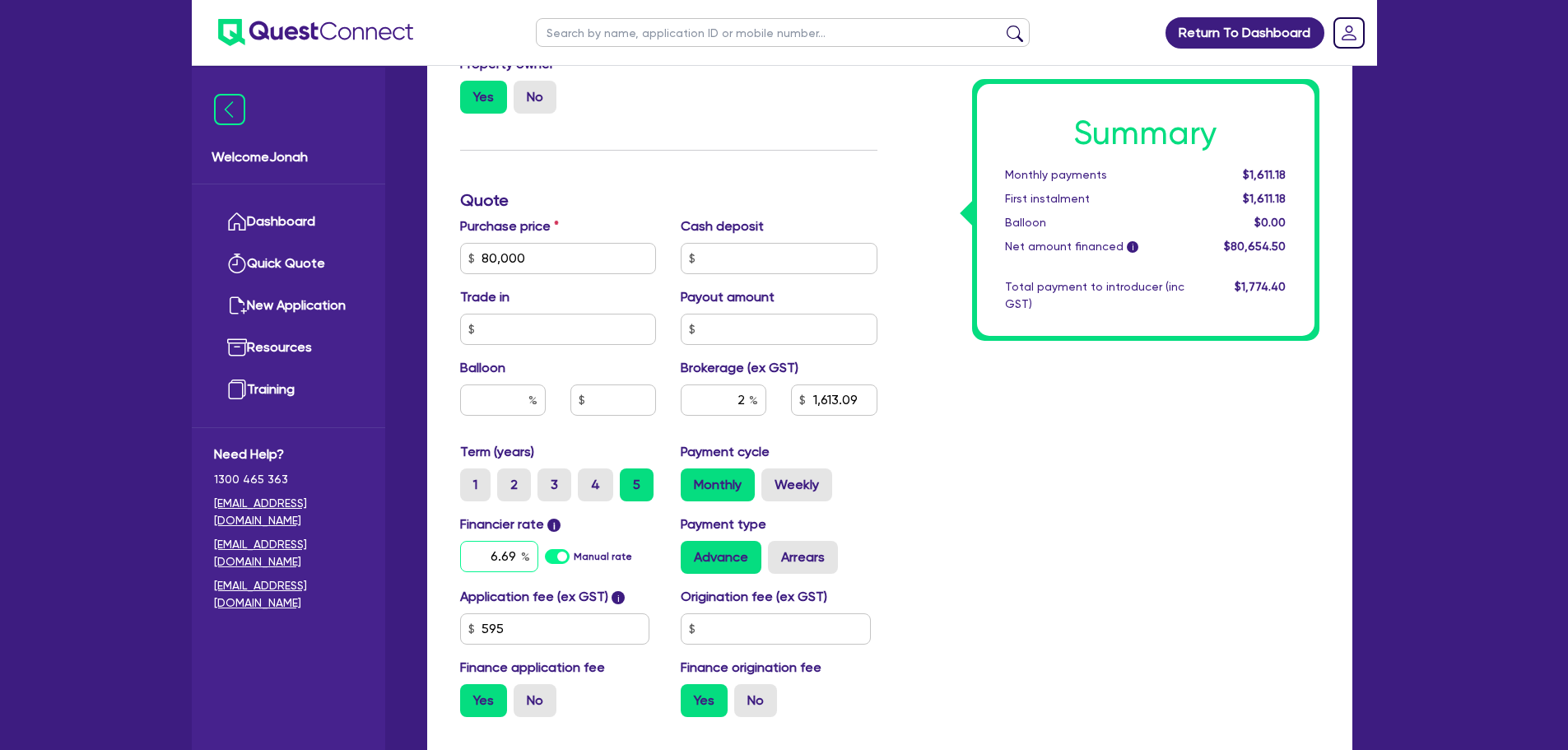
click at [498, 557] on input "6.69" at bounding box center [500, 556] width 78 height 31
drag, startPoint x: 491, startPoint y: 557, endPoint x: 545, endPoint y: 556, distance: 54.0
click at [545, 556] on div "6.69 Manual rate" at bounding box center [558, 556] width 197 height 31
click at [1180, 485] on div "Summary Monthly payments $1,611.18 First instalment $1,611.18 Balloon $0.00 Net…" at bounding box center [1110, 200] width 442 height 1060
drag, startPoint x: 503, startPoint y: 561, endPoint x: 517, endPoint y: 558, distance: 14.3
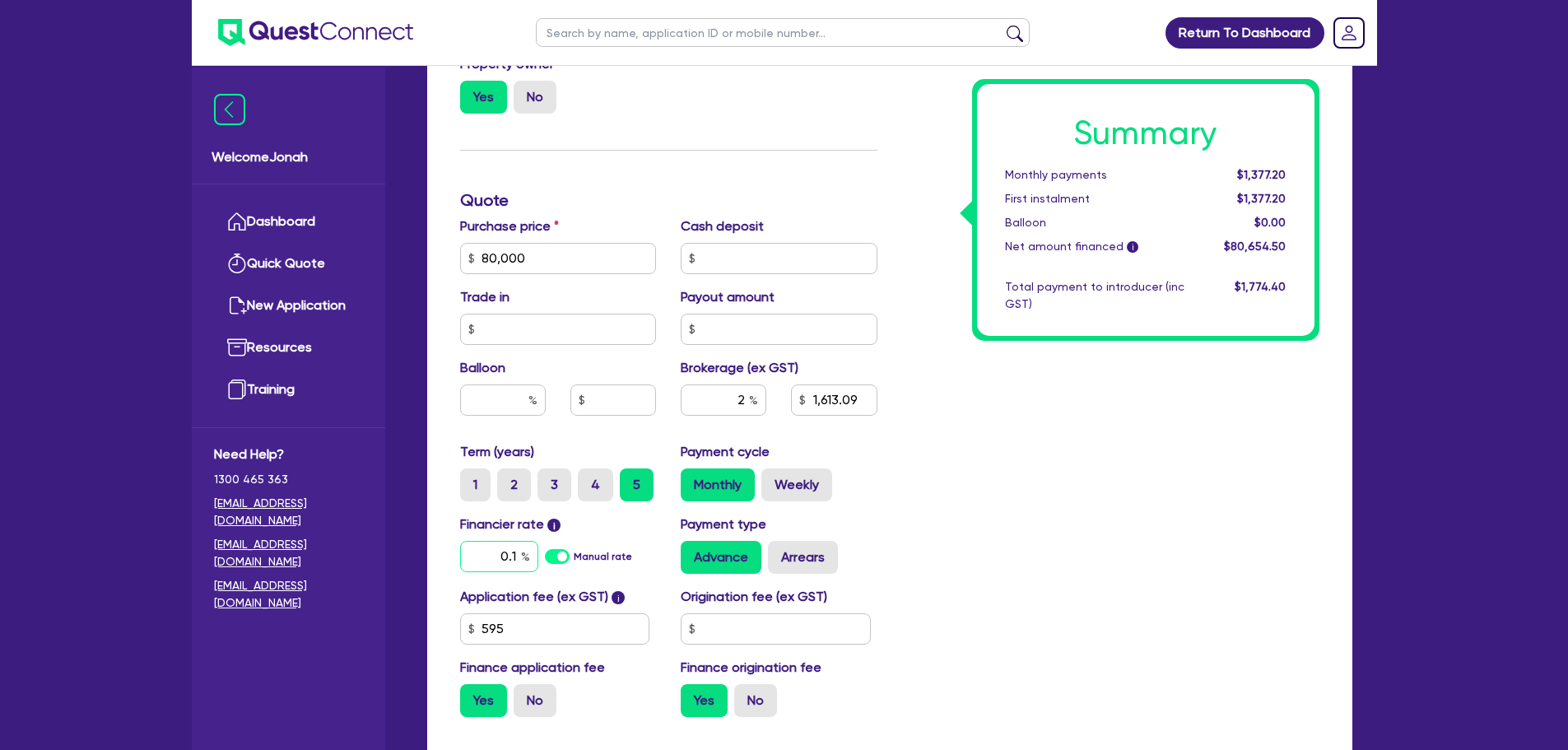
click at [517, 558] on input "0.1" at bounding box center [500, 556] width 78 height 31
click at [1044, 521] on div "Summary Monthly payments $1,377.20 First instalment $1,377.20 Balloon $0.00 Net…" at bounding box center [1110, 200] width 442 height 1060
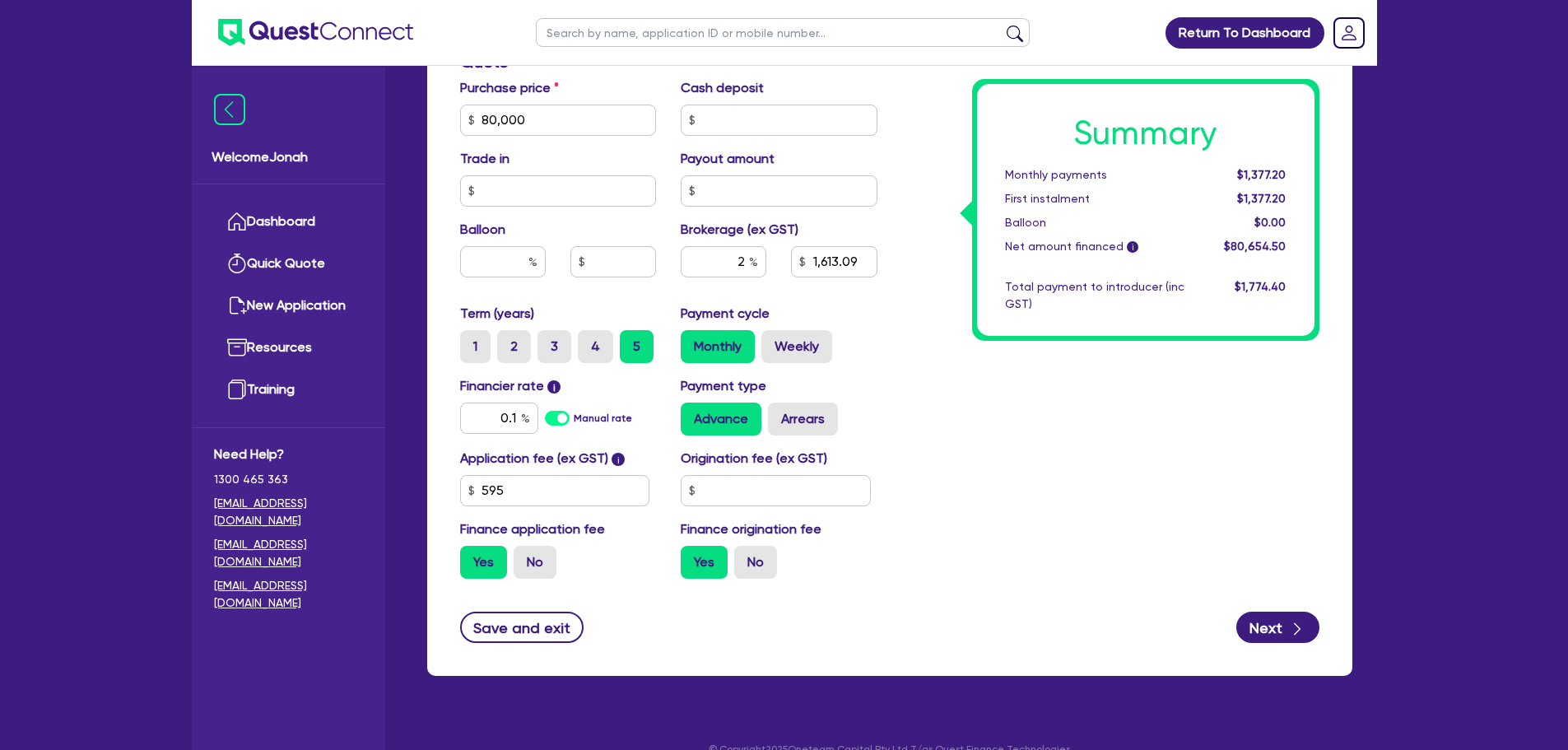
scroll to position [823, 0]
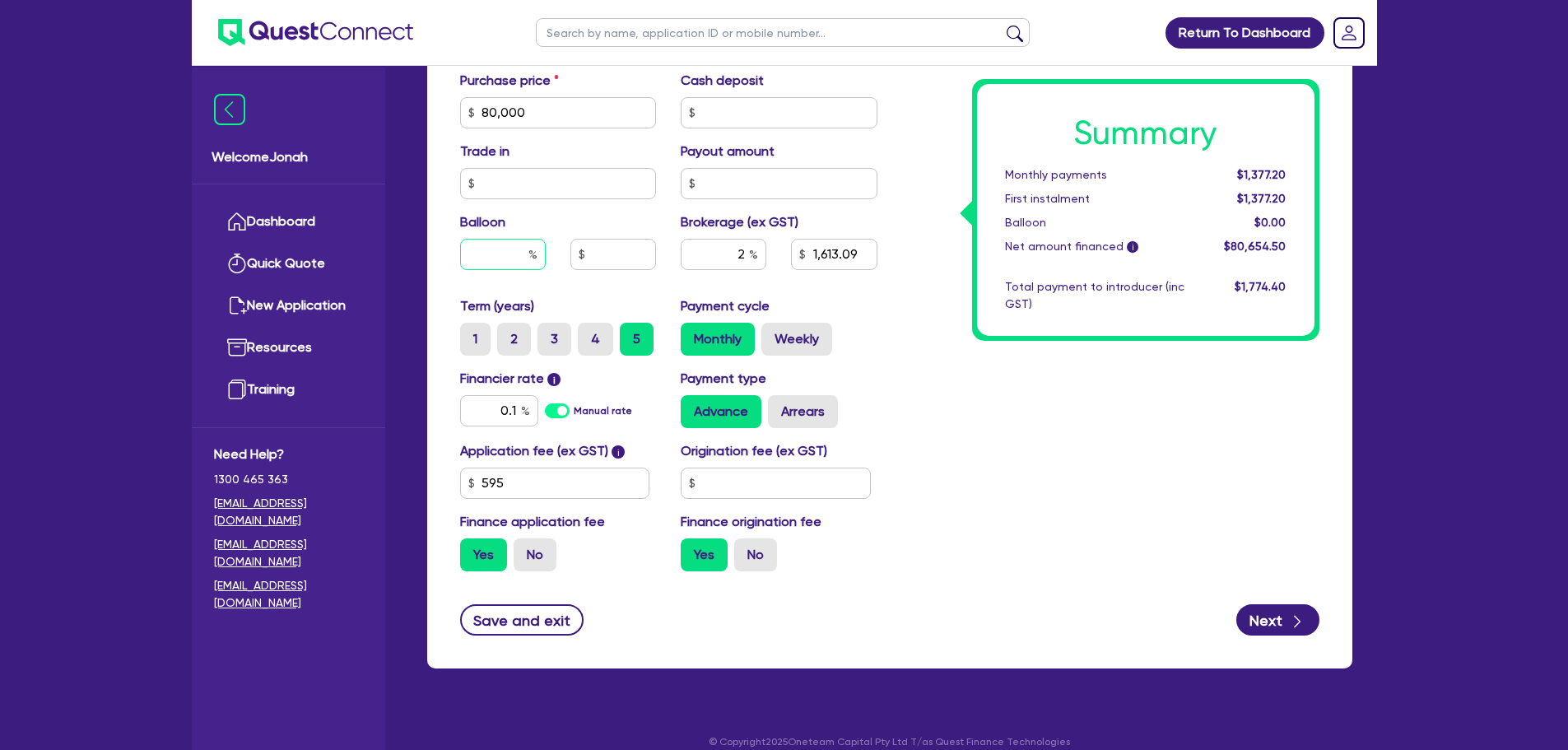
click at [472, 247] on input "text" at bounding box center [503, 254] width 86 height 31
click at [1025, 474] on div "Summary Monthly payments $1,337.30 First instalment $1,337.30 Balloon $2,400.00…" at bounding box center [1110, 54] width 442 height 1060
drag, startPoint x: 484, startPoint y: 409, endPoint x: 531, endPoint y: 395, distance: 49.0
click at [535, 413] on input "0.1" at bounding box center [500, 410] width 78 height 31
click at [1166, 393] on div "Summary Monthly payments $1,275.13 First instalment $1,275.13 Balloon $24,000.0…" at bounding box center [1110, 54] width 442 height 1060
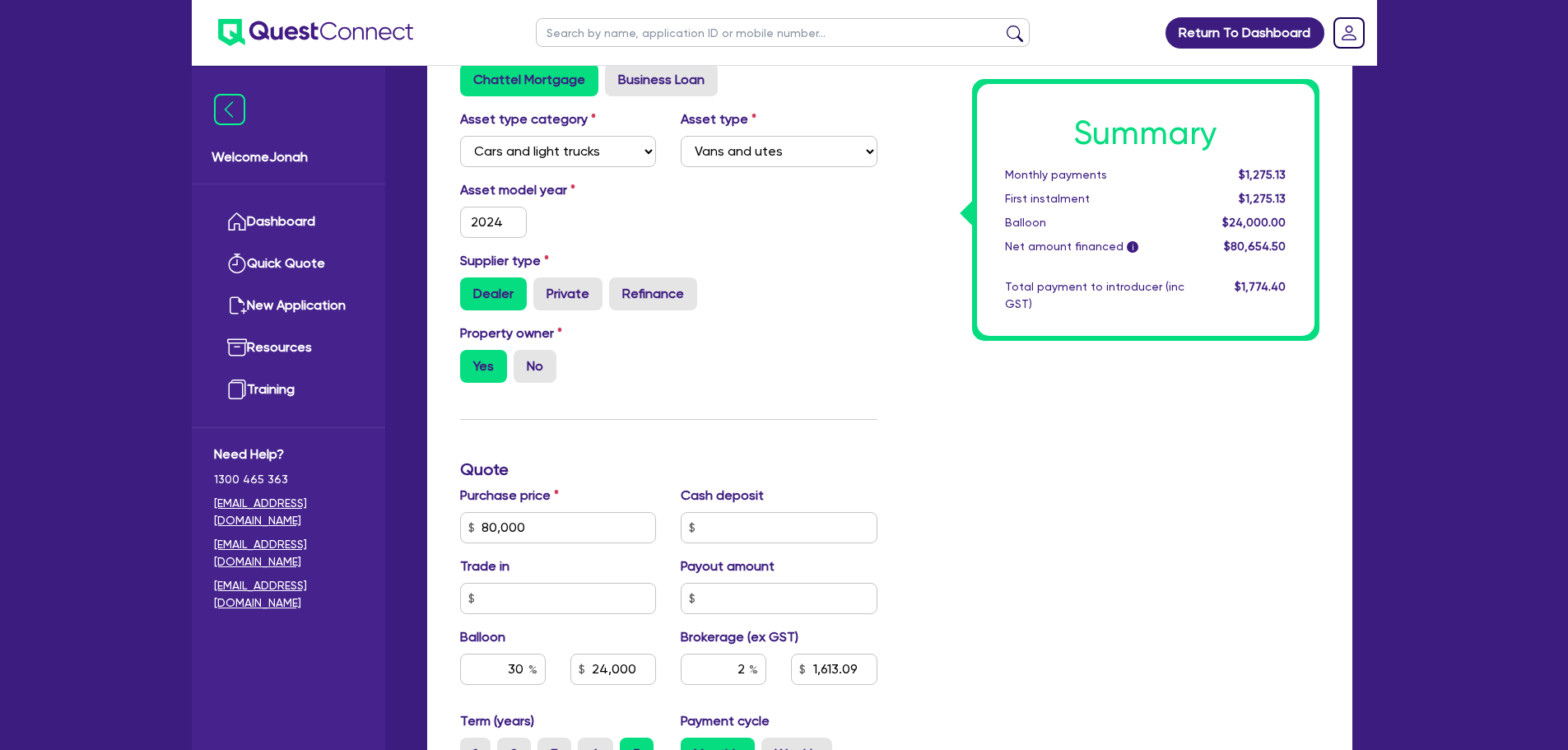
scroll to position [659, 0]
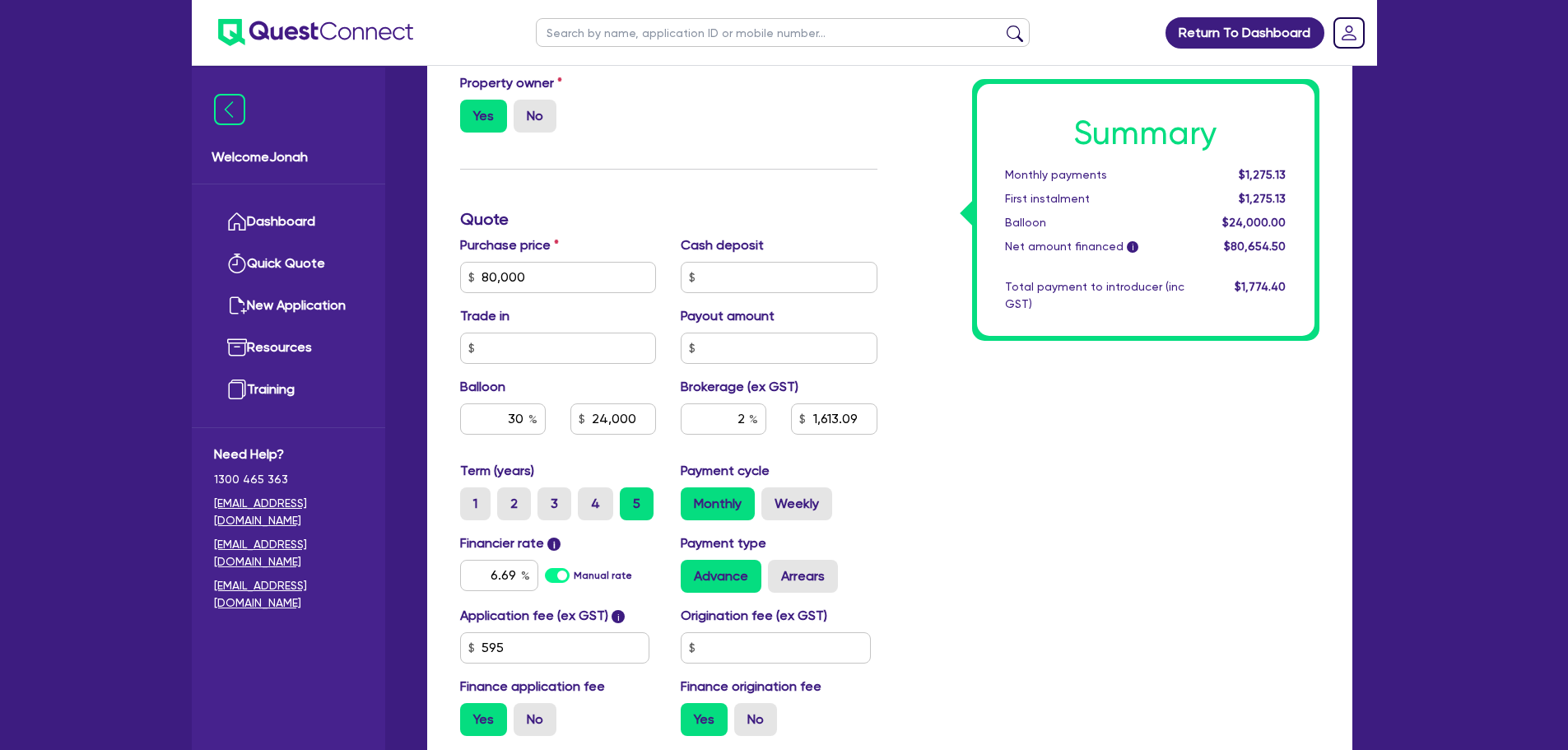
click at [507, 243] on label "Purchase price" at bounding box center [510, 245] width 99 height 20
click at [556, 207] on div "Funding Options Who will be funding this deal? Select I will fund 100% I will c…" at bounding box center [668, 219] width 442 height 1060
click at [587, 180] on div "Funding Options Who will be funding this deal? Select I will fund 100% I will c…" at bounding box center [668, 219] width 442 height 1060
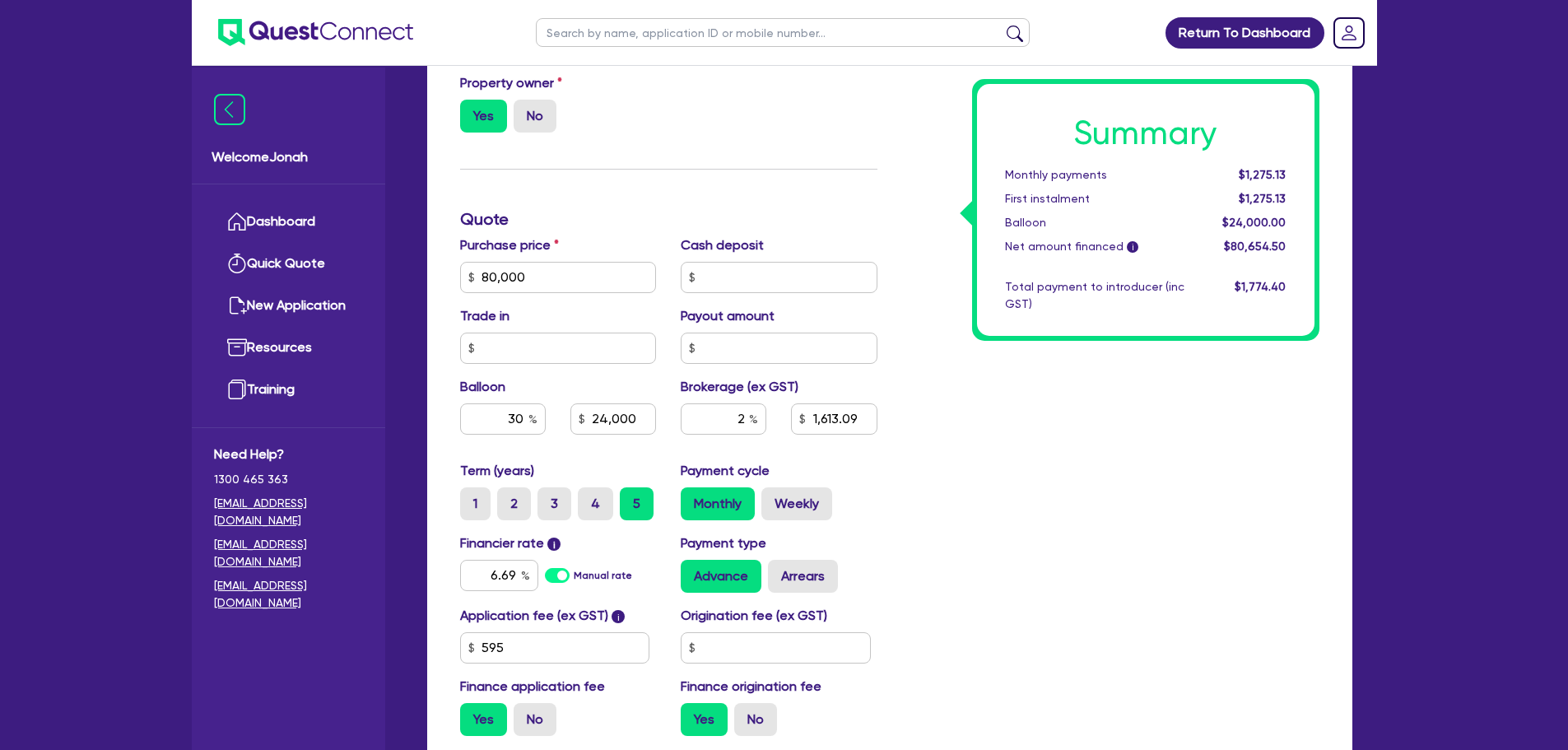
click at [587, 180] on div "Funding Options Who will be funding this deal? Select I will fund 100% I will c…" at bounding box center [668, 219] width 442 height 1060
click at [945, 502] on div "Summary Monthly payments $1,275.13 First instalment $1,275.13 Balloon $24,000.0…" at bounding box center [1110, 219] width 442 height 1060
drag, startPoint x: 504, startPoint y: 414, endPoint x: 532, endPoint y: 413, distance: 28.0
click at [533, 413] on div "30" at bounding box center [503, 419] width 86 height 31
click at [1001, 498] on div "Summary Monthly payments $1,275.13 First instalment $1,275.13 Balloon $24,000.0…" at bounding box center [1110, 219] width 442 height 1060
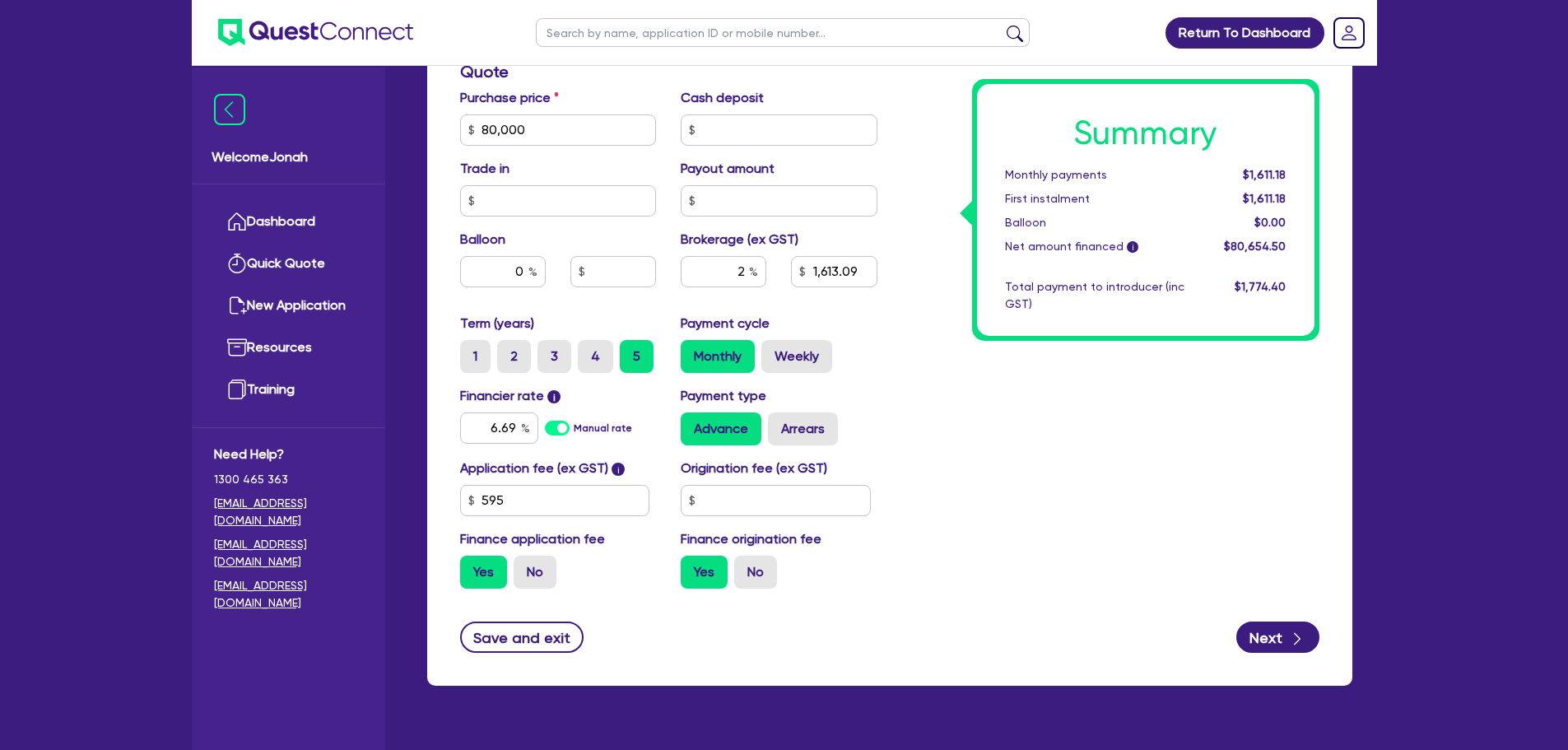
scroll to position [842, 0]
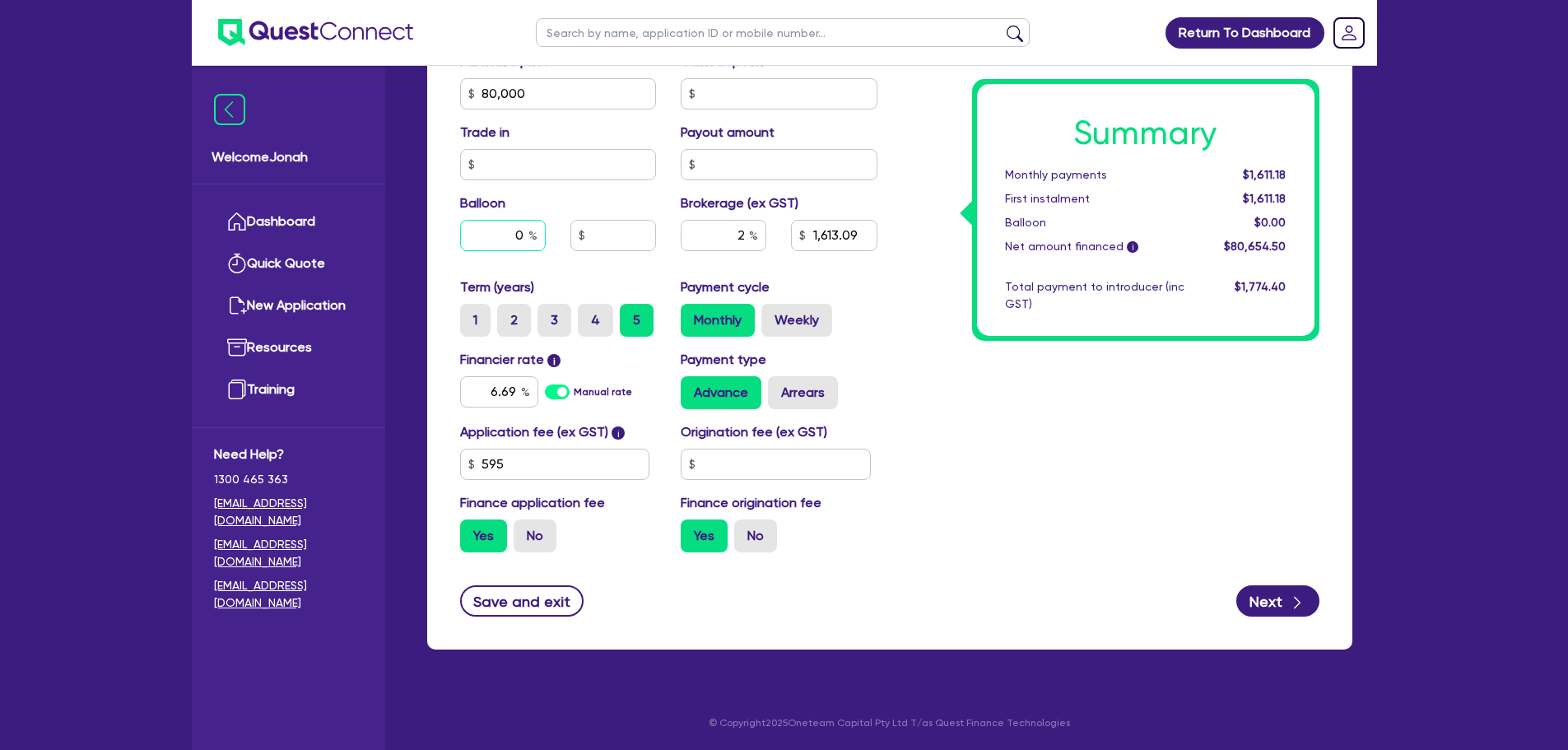
drag, startPoint x: 525, startPoint y: 247, endPoint x: 535, endPoint y: 244, distance: 10.4
click at [532, 247] on input "0" at bounding box center [503, 235] width 86 height 31
click at [1284, 515] on div "Summary Monthly payments $1,611.18 First instalment $1,611.18 Balloon $0.00 Net…" at bounding box center [1110, 36] width 442 height 1060
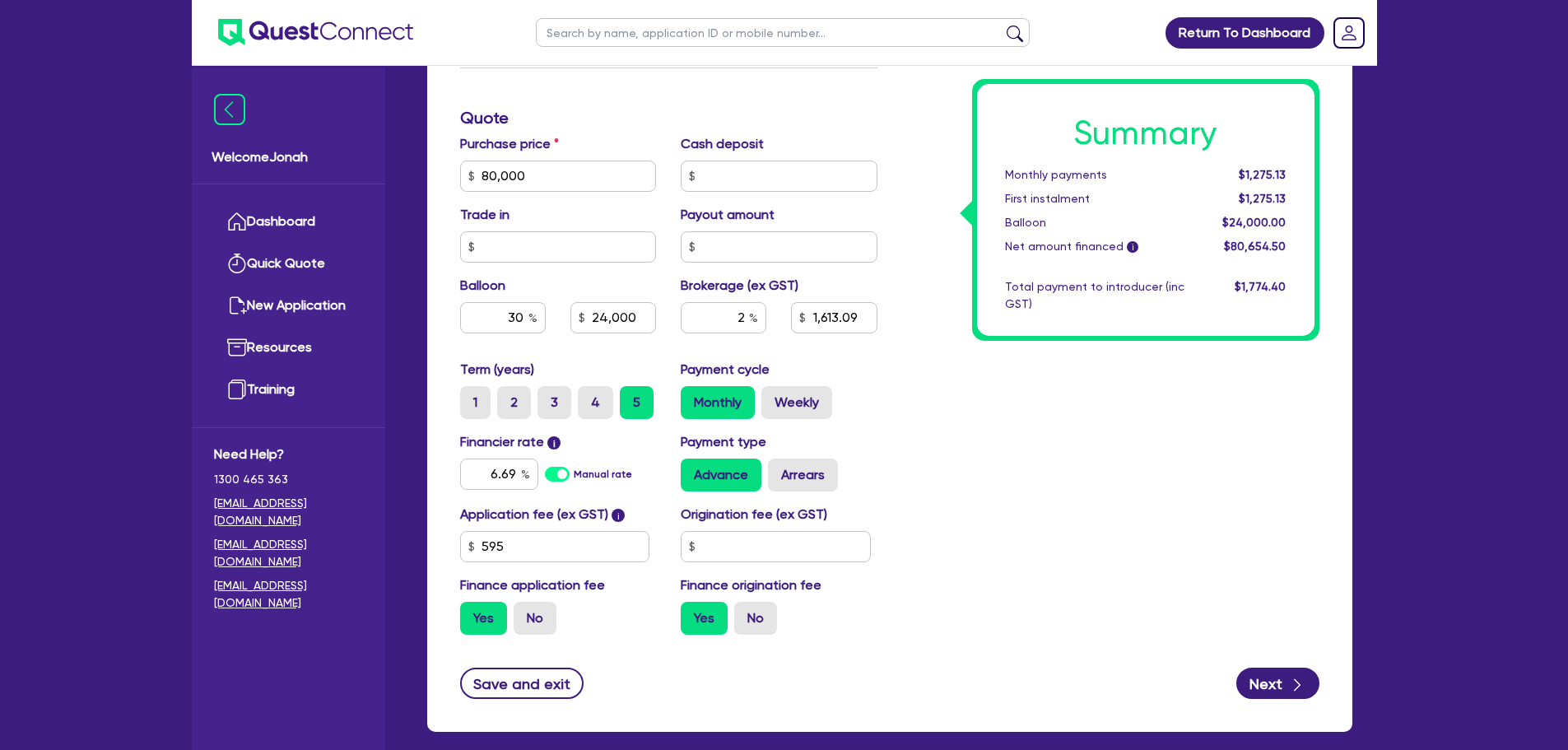
scroll to position [678, 0]
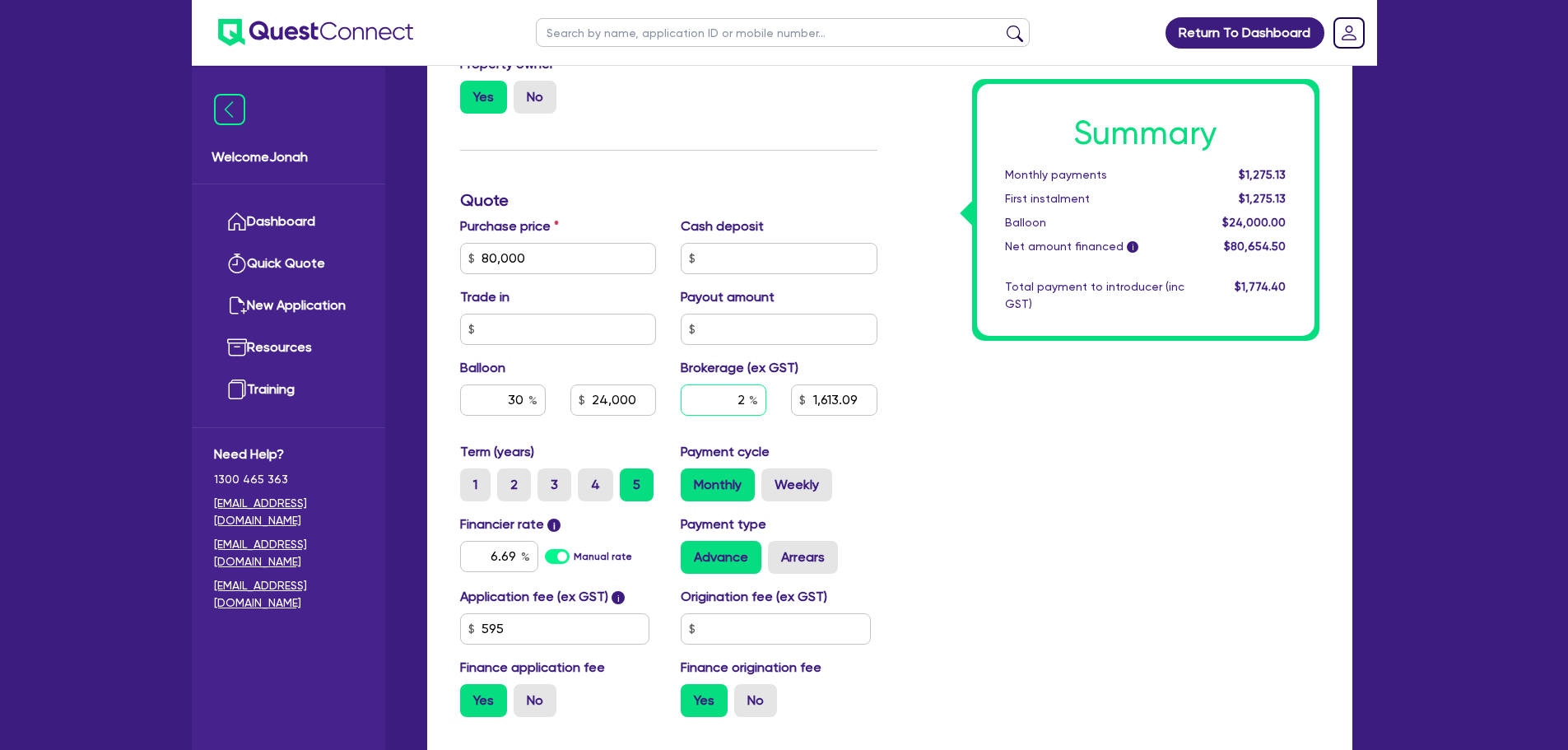
drag, startPoint x: 738, startPoint y: 408, endPoint x: 753, endPoint y: 392, distance: 21.9
click at [747, 408] on input "2" at bounding box center [724, 400] width 86 height 31
drag, startPoint x: 1094, startPoint y: 513, endPoint x: 1098, endPoint y: 535, distance: 22.4
click at [1096, 532] on div "Summary Monthly payments $1,275.13 First instalment $1,275.13 Balloon $24,000.0…" at bounding box center [1110, 200] width 442 height 1060
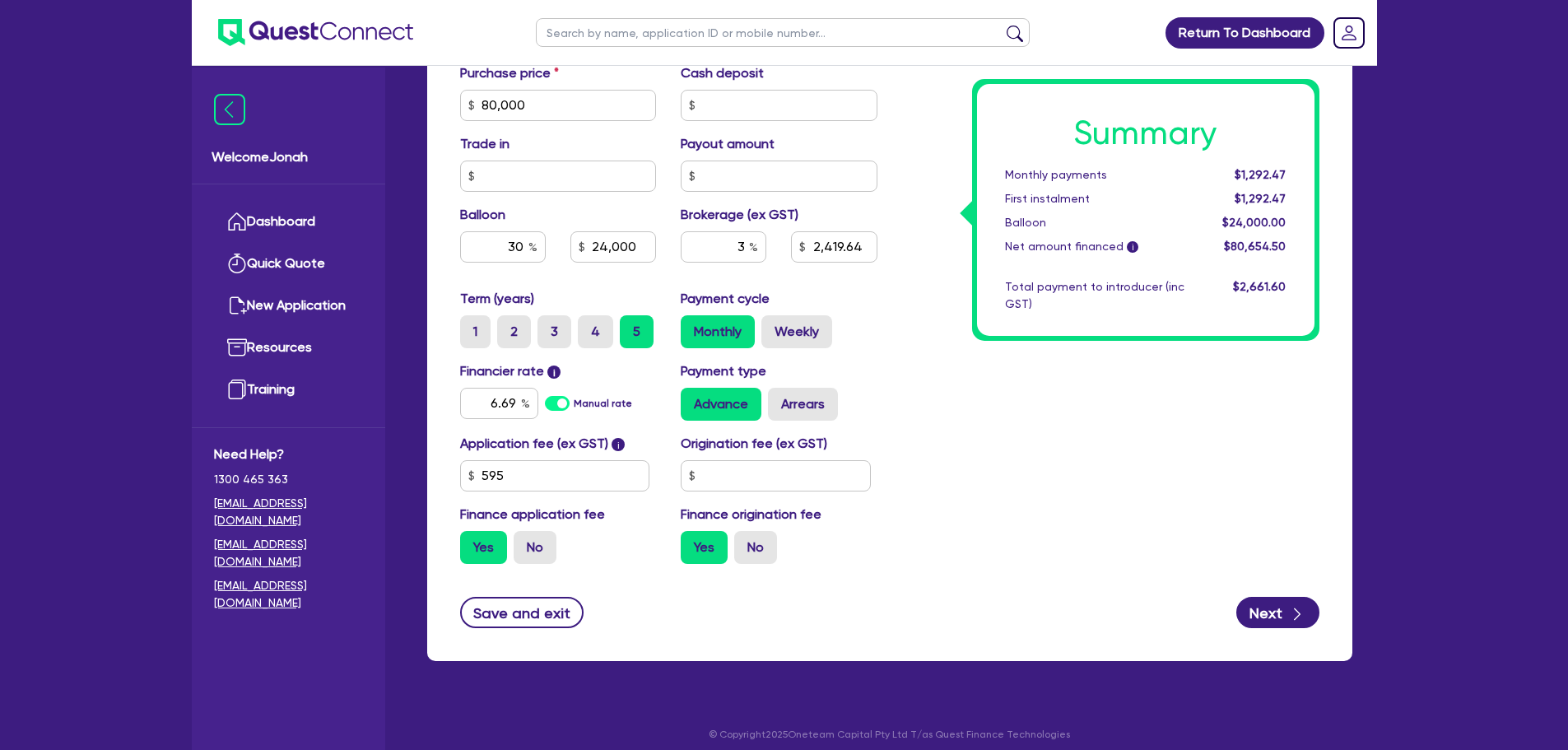
scroll to position [842, 0]
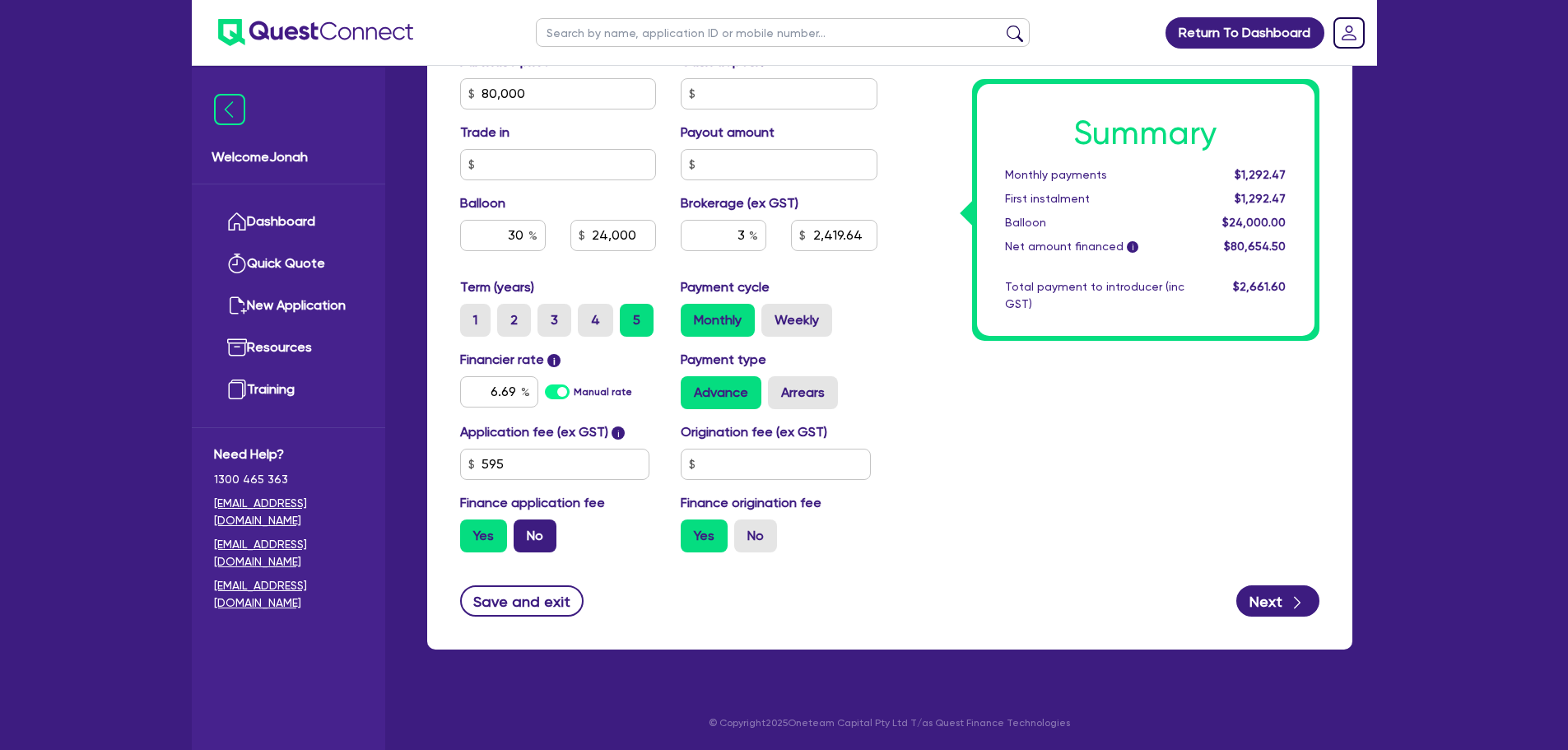
click at [530, 529] on label "No" at bounding box center [535, 535] width 43 height 33
click at [524, 529] on input "No" at bounding box center [518, 524] width 11 height 11
